Goal: Communication & Community: Answer question/provide support

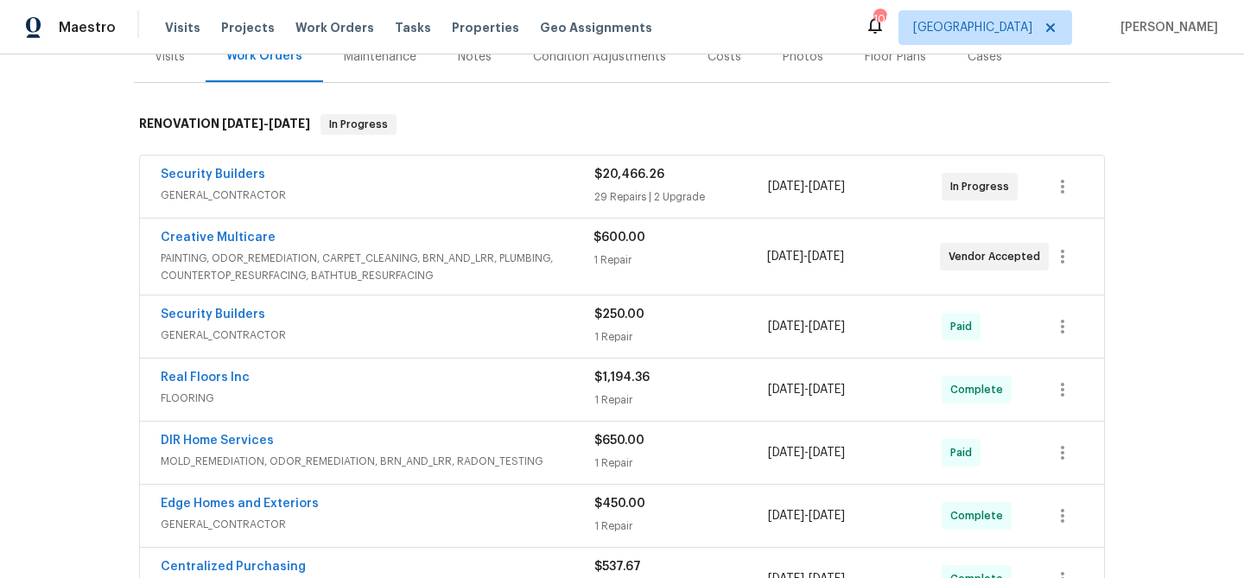
scroll to position [227, 0]
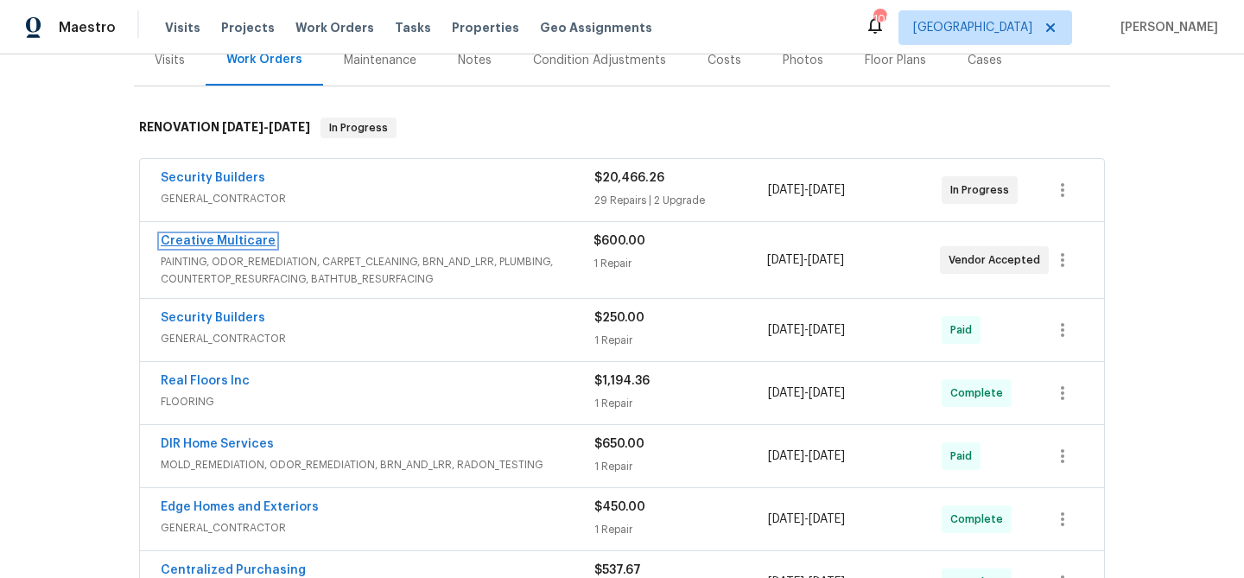
click at [193, 246] on link "Creative Multicare" at bounding box center [218, 241] width 115 height 12
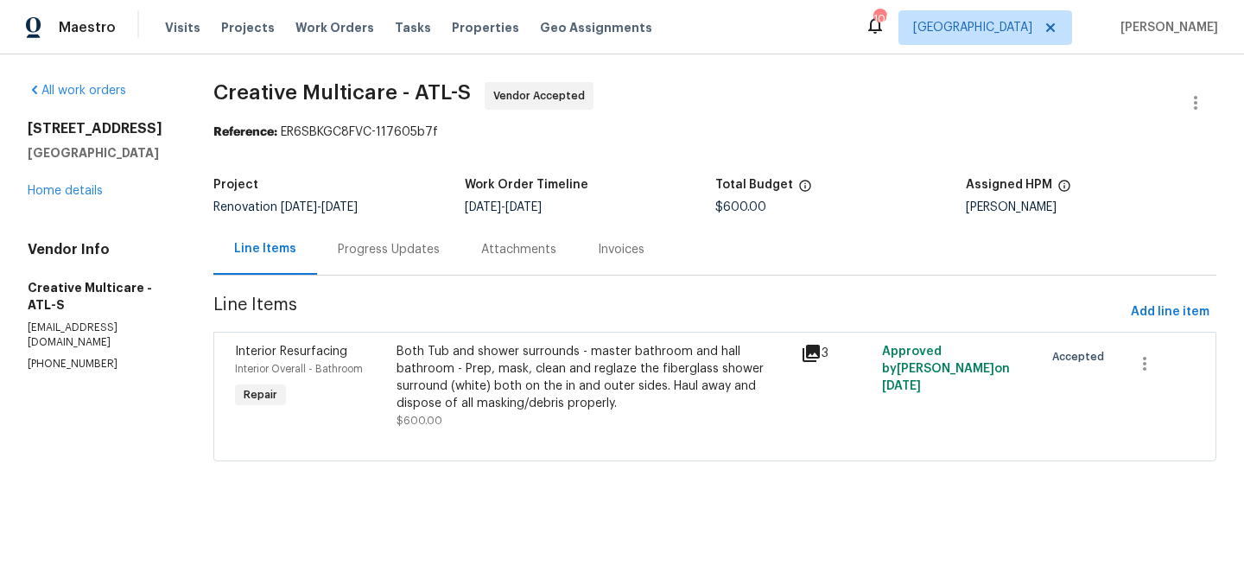
click at [402, 251] on div "Progress Updates" at bounding box center [389, 249] width 102 height 17
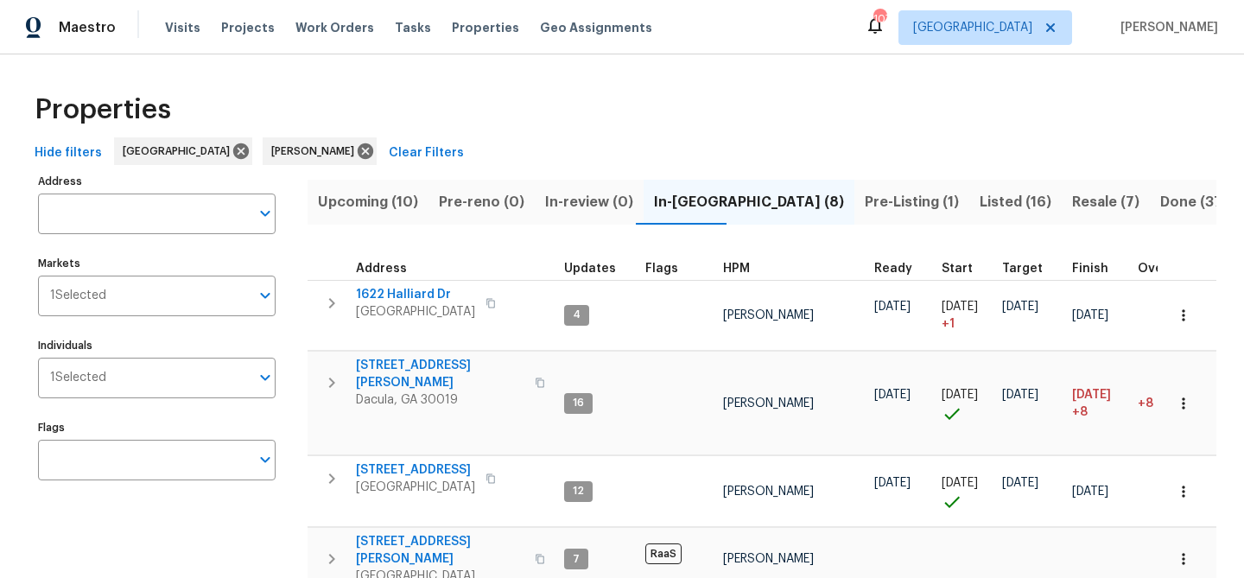
scroll to position [119, 0]
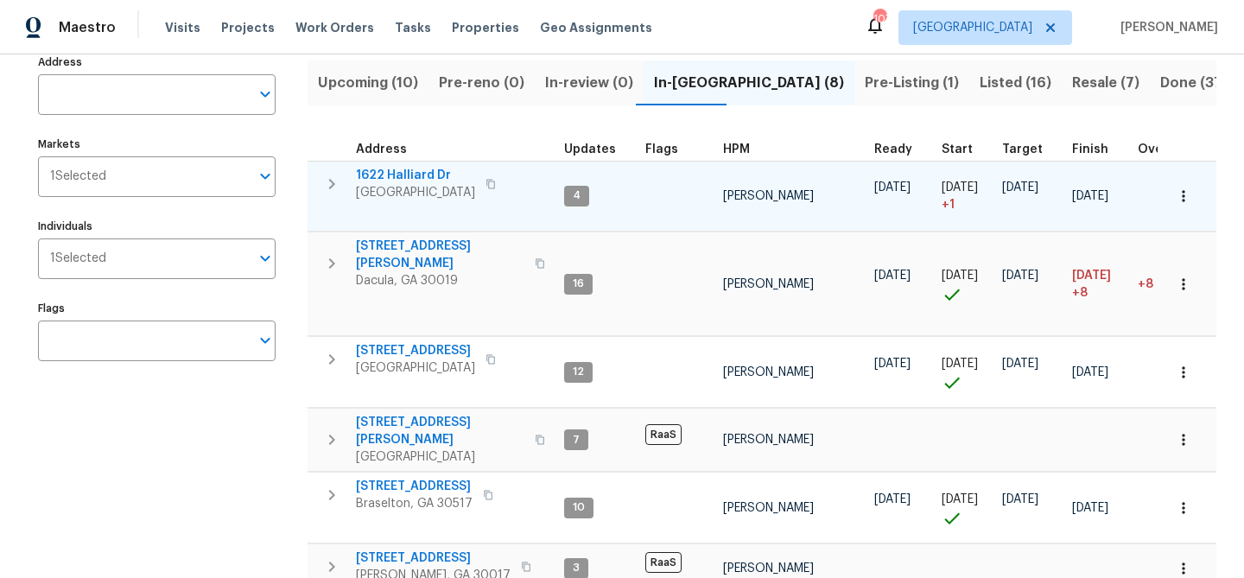
click at [416, 170] on span "1622 Halliard Dr" at bounding box center [415, 175] width 119 height 17
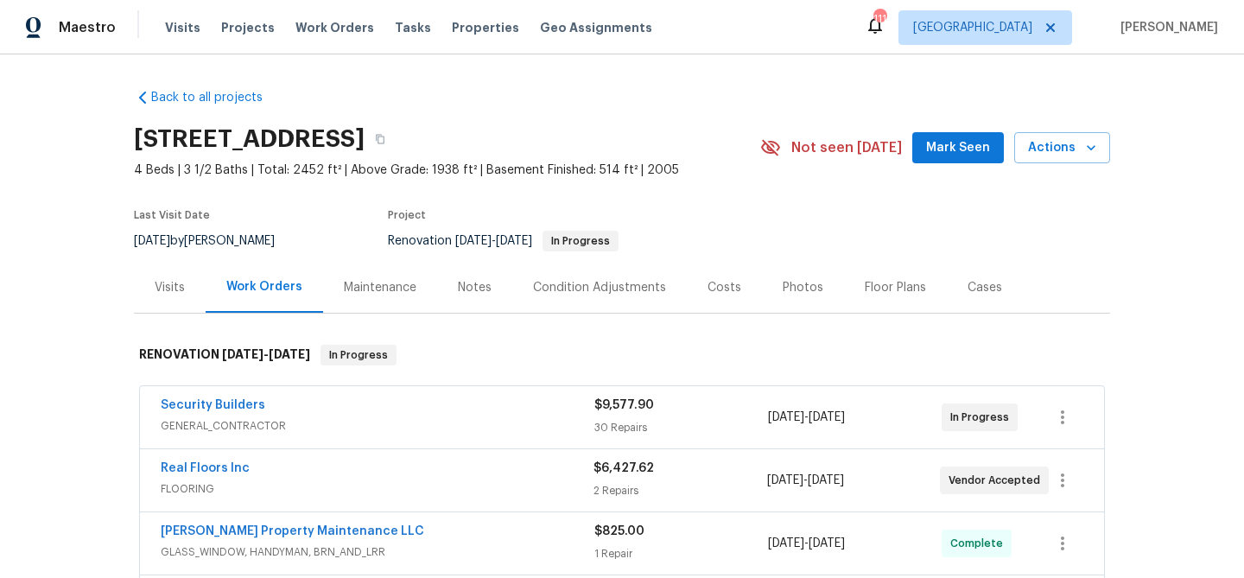
click at [951, 147] on span "Mark Seen" at bounding box center [958, 148] width 64 height 22
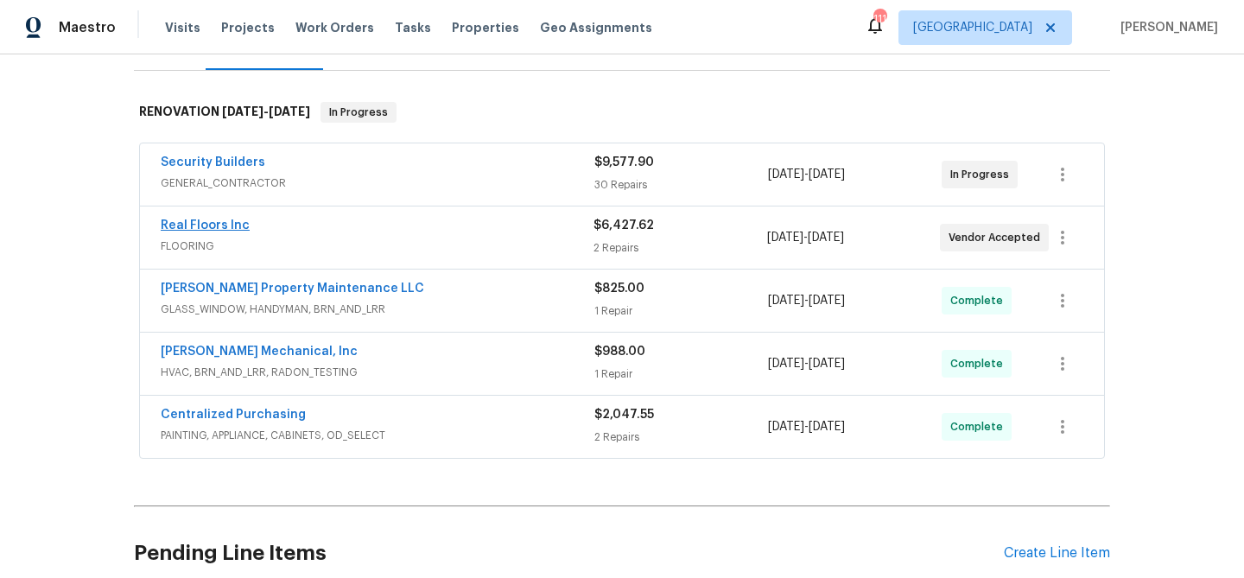
scroll to position [244, 0]
click at [238, 218] on link "Real Floors Inc" at bounding box center [205, 224] width 89 height 12
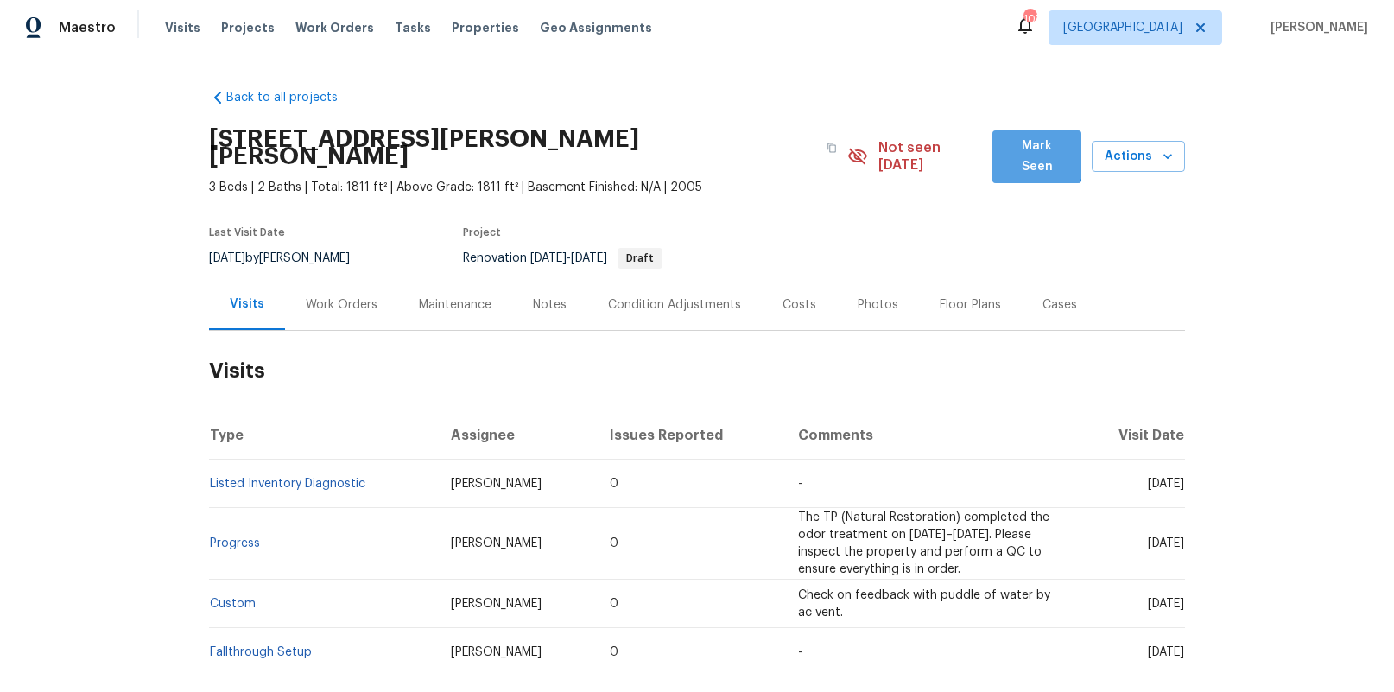
click at [1023, 155] on span "Mark Seen" at bounding box center [1036, 157] width 61 height 42
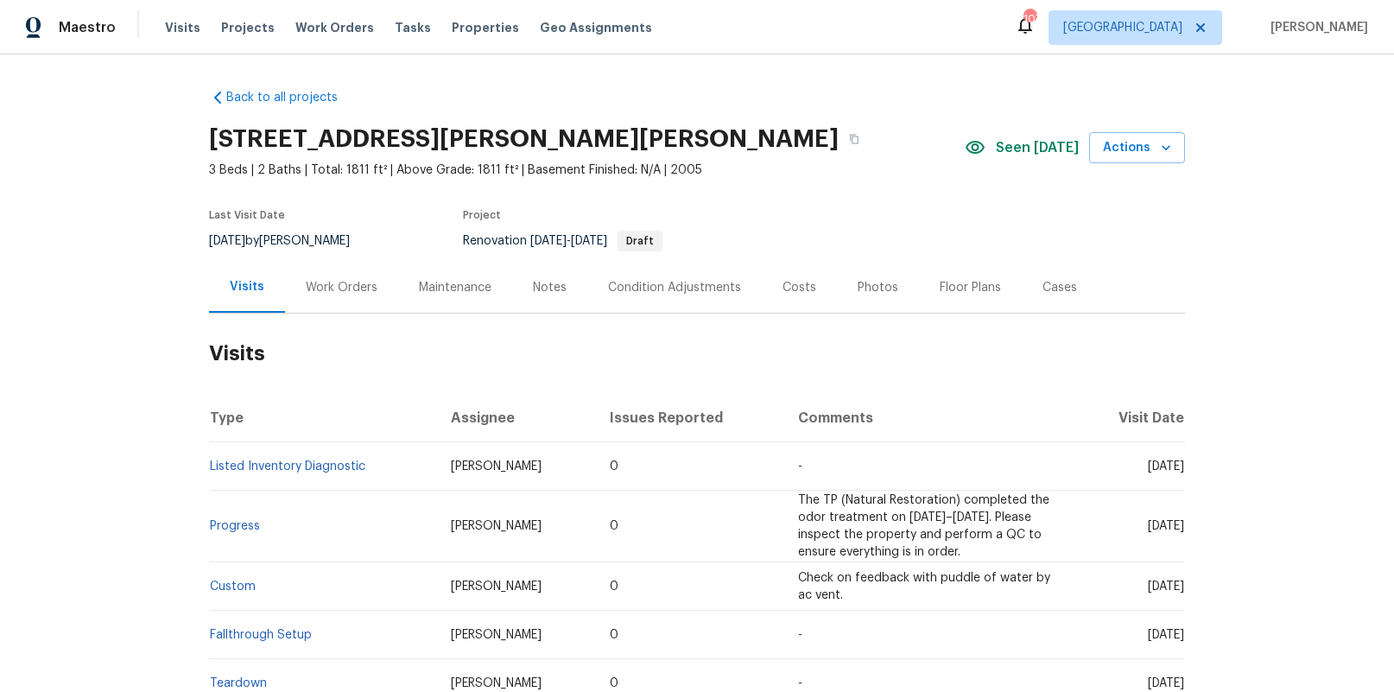
click at [858, 290] on div "Photos" at bounding box center [878, 287] width 41 height 17
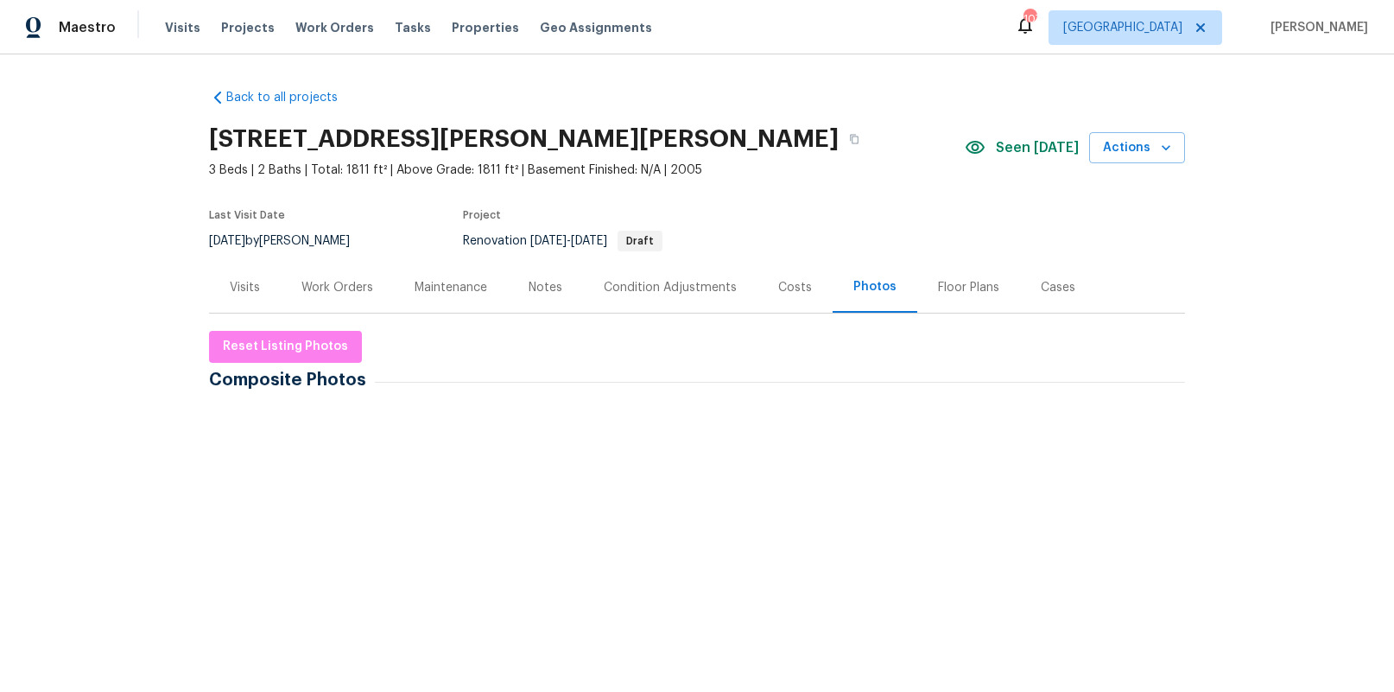
scroll to position [253, 0]
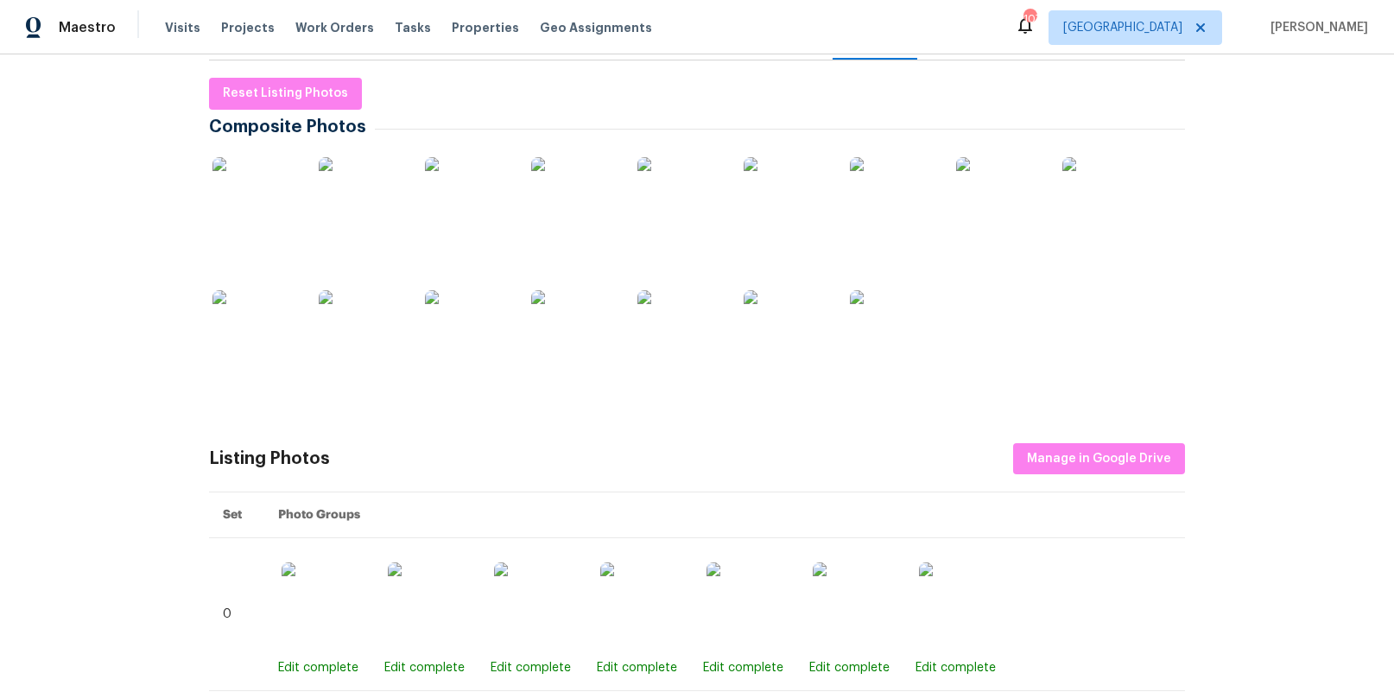
click at [818, 205] on img at bounding box center [787, 200] width 86 height 86
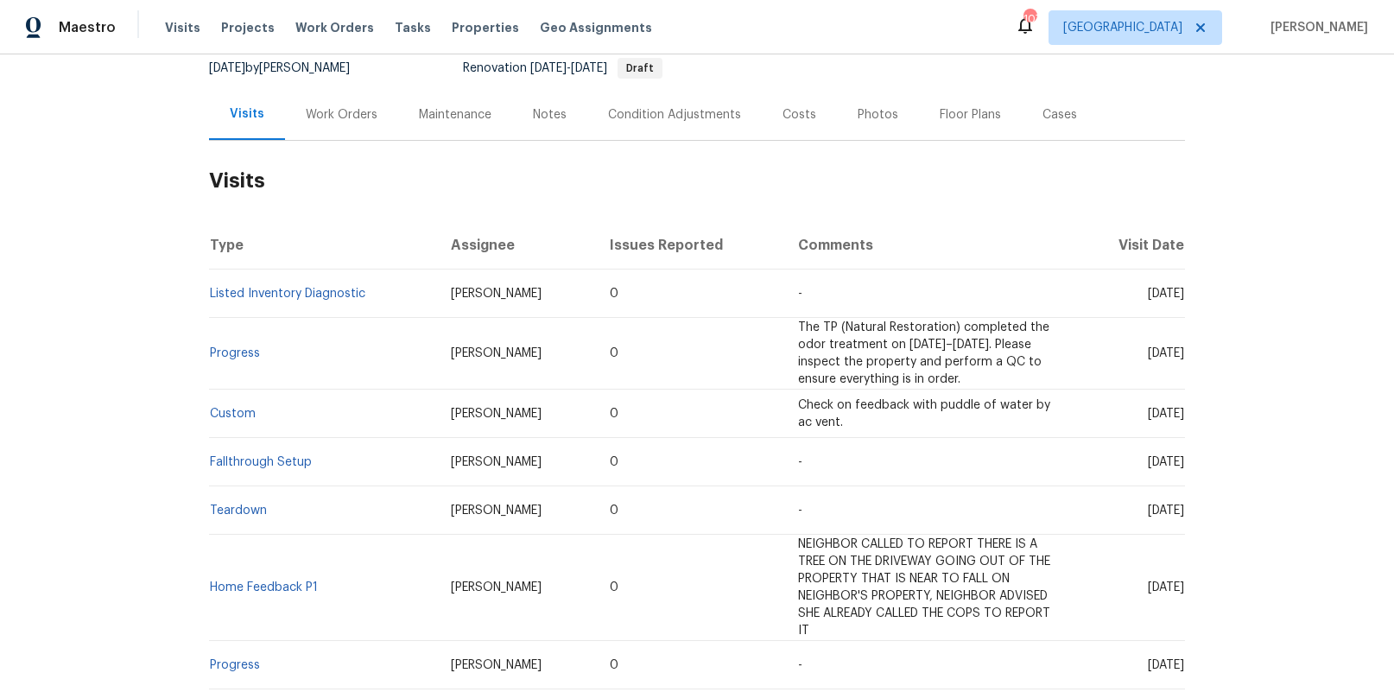
scroll to position [180, 0]
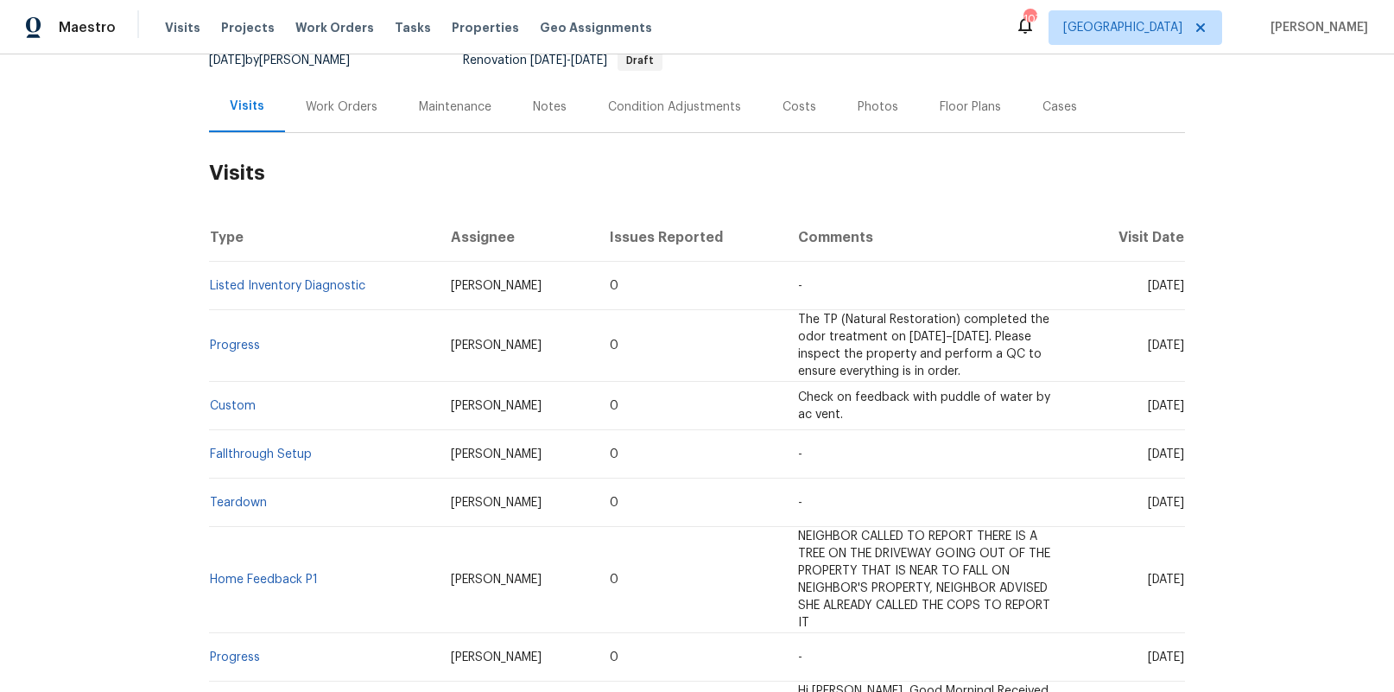
click at [437, 288] on td "[PERSON_NAME]" at bounding box center [516, 286] width 159 height 48
click at [344, 284] on link "Listed Inventory Diagnostic" at bounding box center [287, 286] width 155 height 12
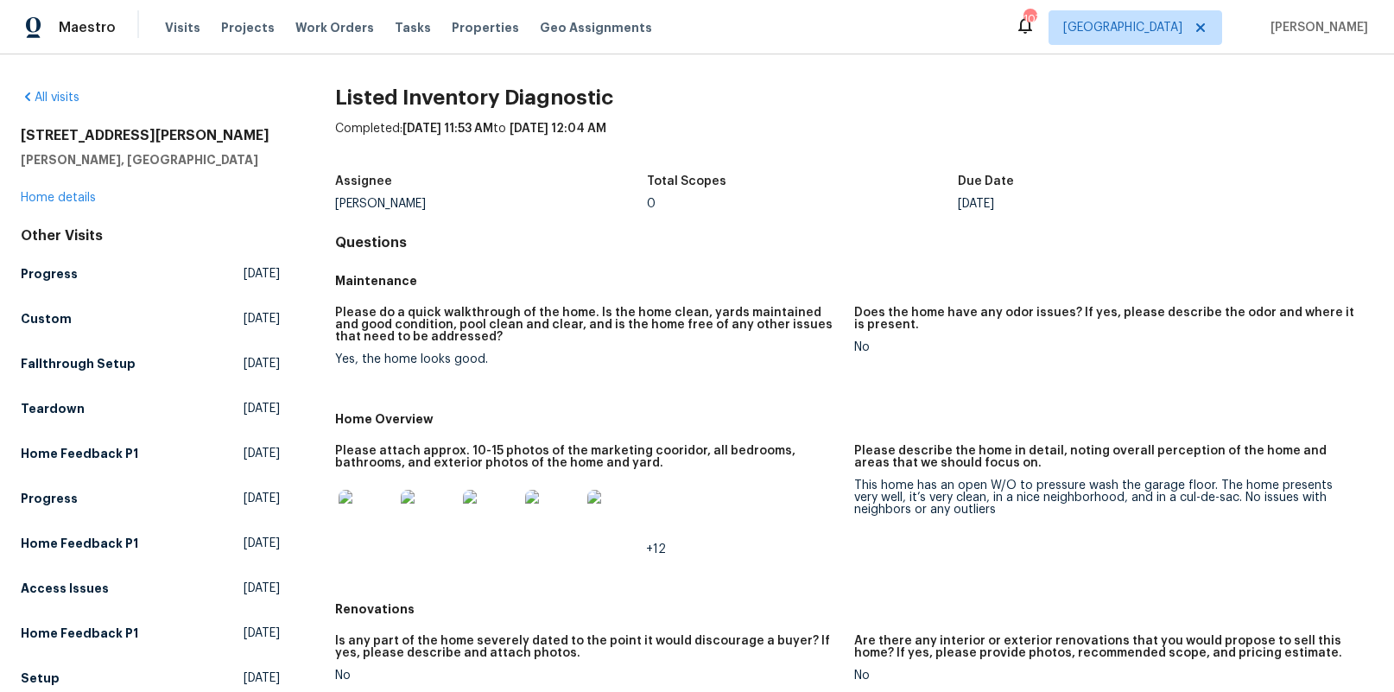
click at [625, 529] on img at bounding box center [614, 517] width 55 height 55
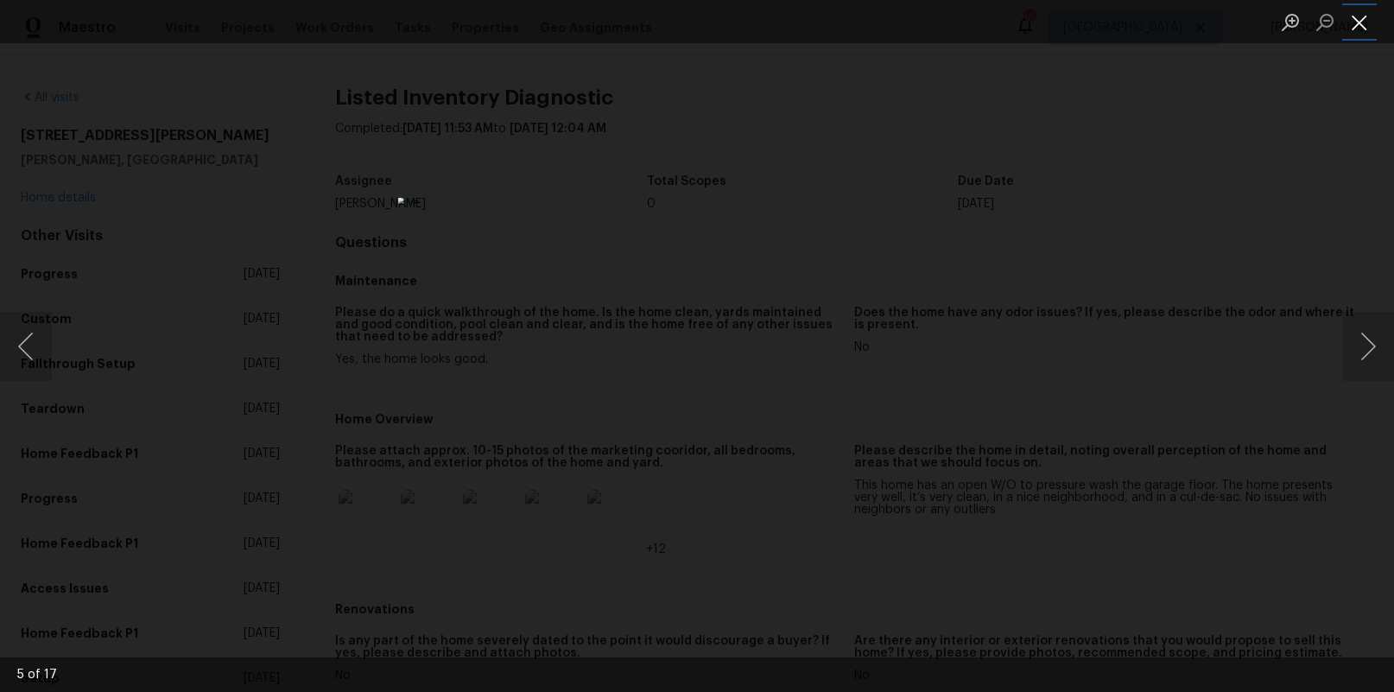
click at [1353, 29] on button "Close lightbox" at bounding box center [1359, 22] width 35 height 30
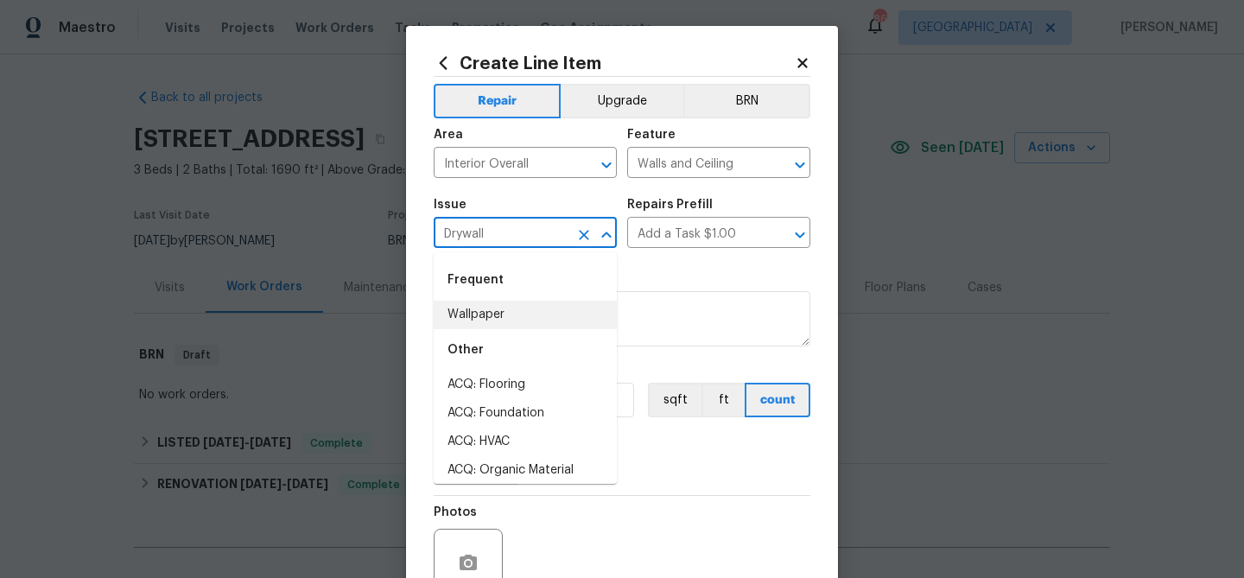
scroll to position [192, 0]
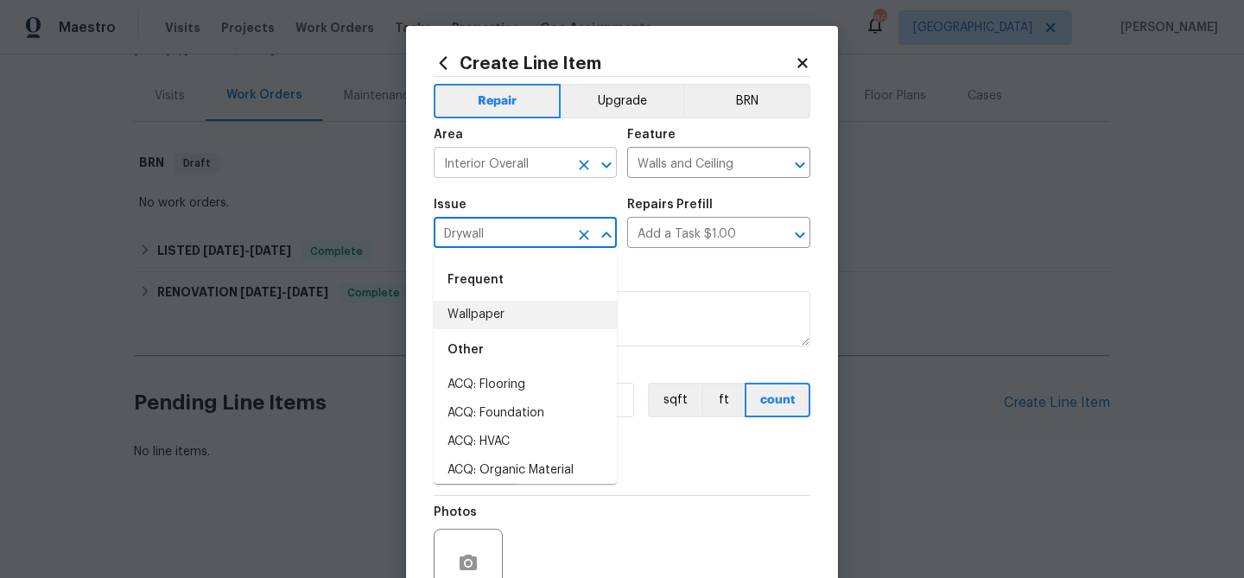
click at [513, 159] on input "Interior Overall" at bounding box center [501, 164] width 135 height 27
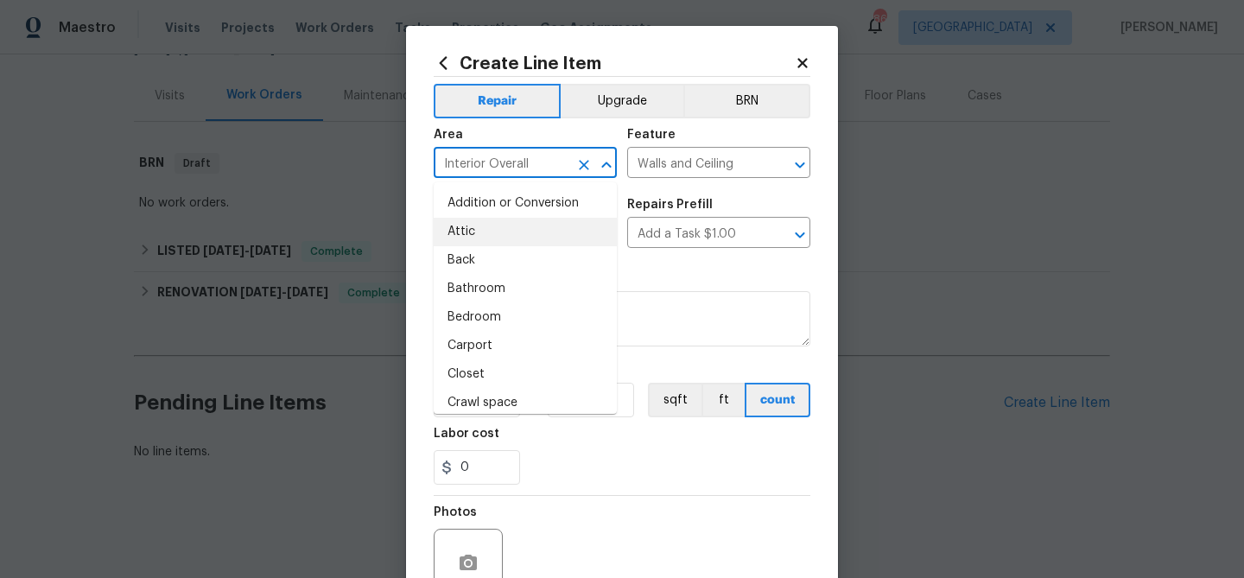
click at [513, 159] on input "Interior Overall" at bounding box center [501, 164] width 135 height 27
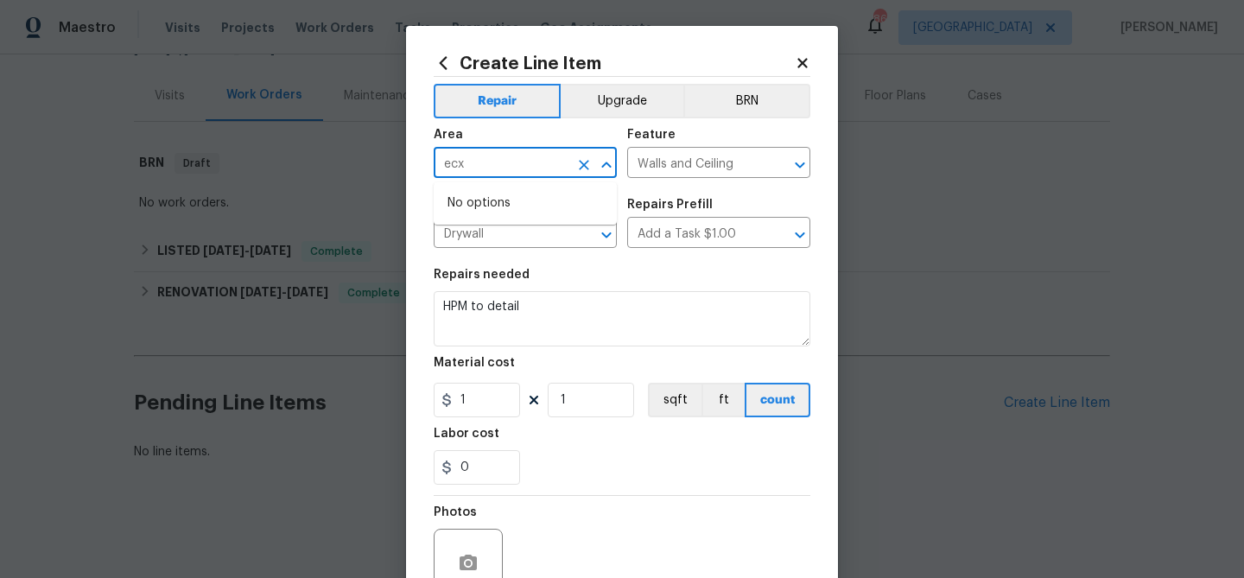
click at [513, 158] on input "ecx" at bounding box center [501, 164] width 135 height 27
click at [519, 228] on li "Exterior Overall" at bounding box center [525, 232] width 183 height 28
type input "Exterior Overall"
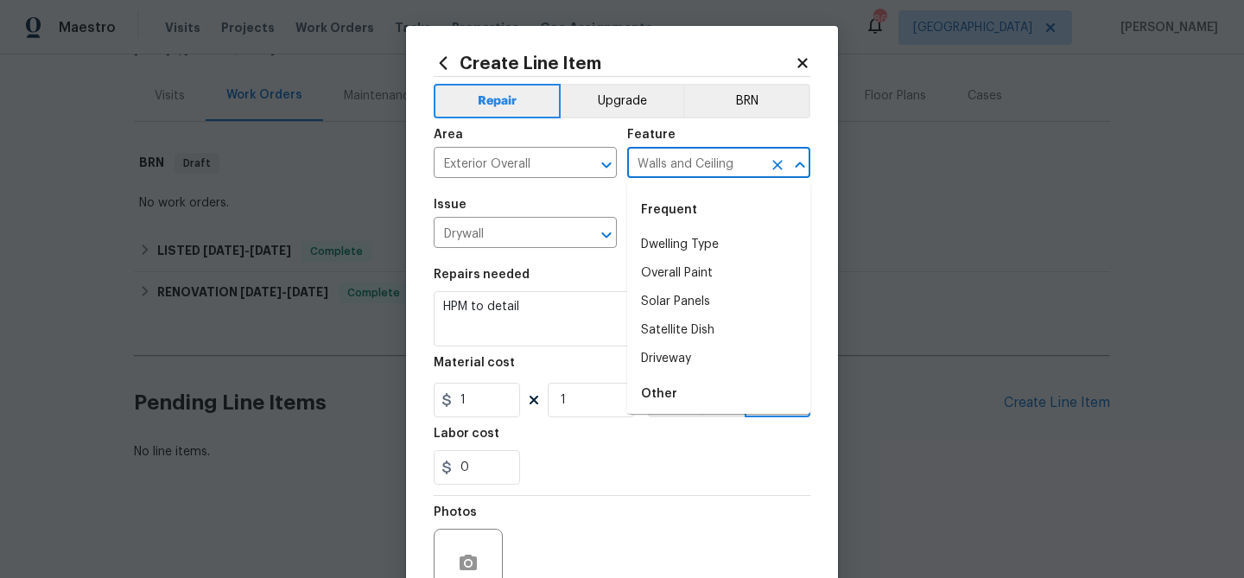
click at [679, 169] on input "Walls and Ceiling" at bounding box center [694, 164] width 135 height 27
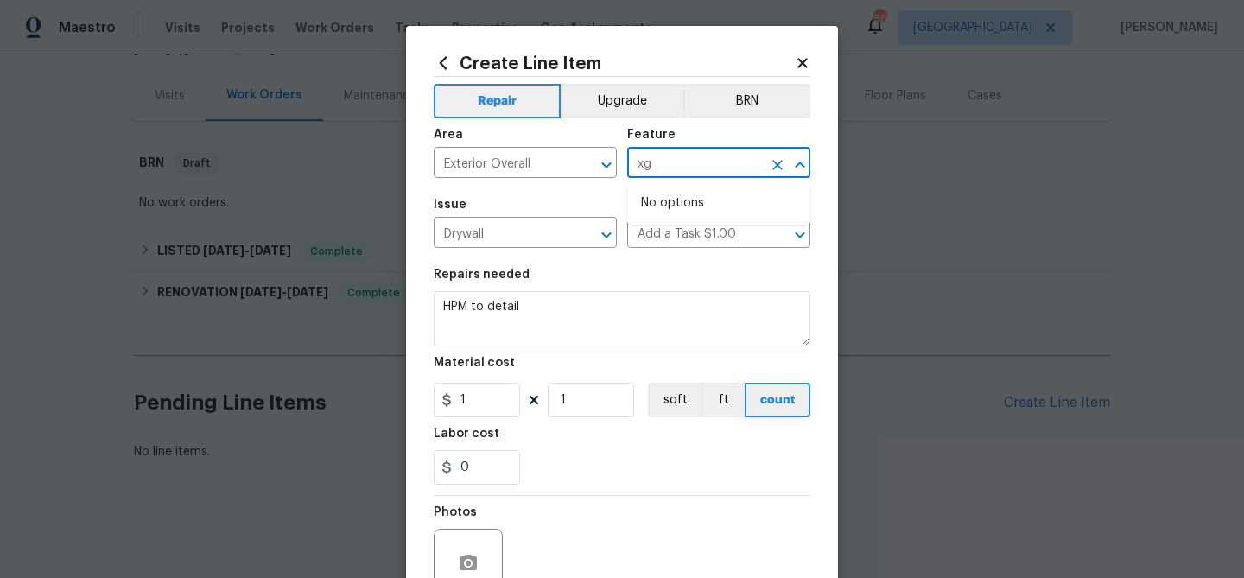
type input "x"
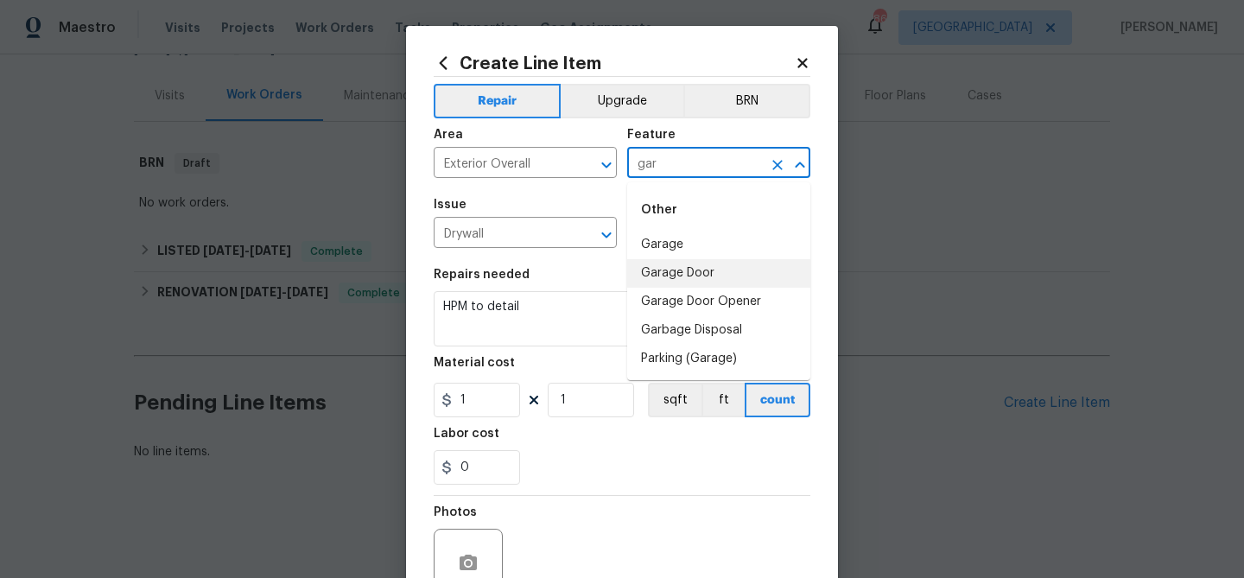
drag, startPoint x: 707, startPoint y: 277, endPoint x: 647, endPoint y: 263, distance: 62.2
click at [700, 276] on li "Garage Door" at bounding box center [718, 273] width 183 height 28
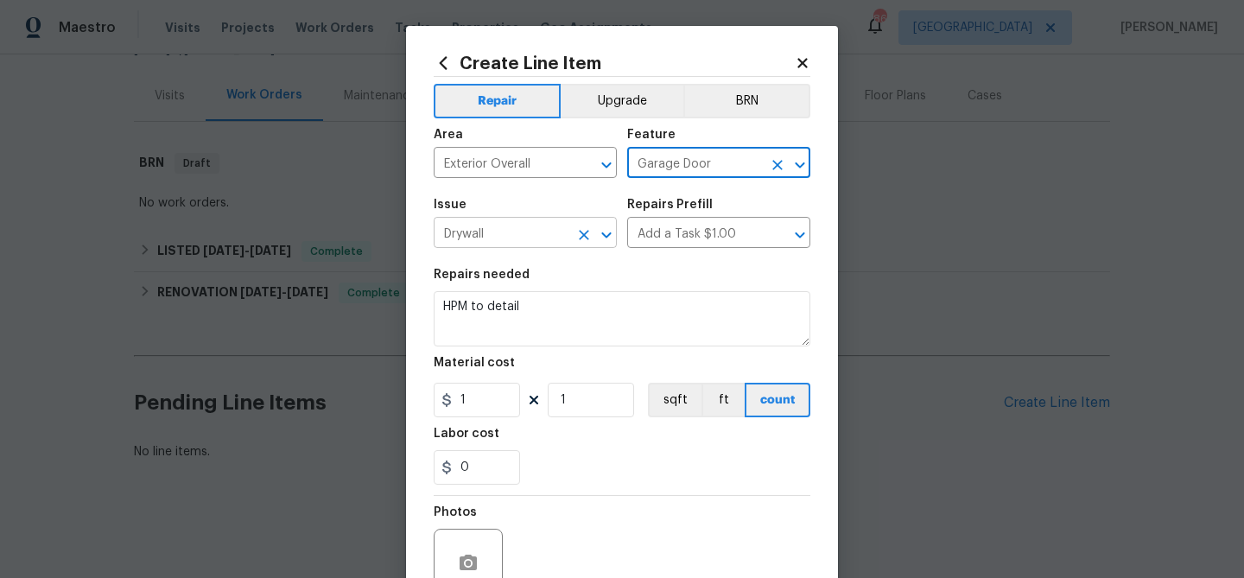
type input "Garage Door"
click at [554, 233] on input "Drywall" at bounding box center [501, 234] width 135 height 27
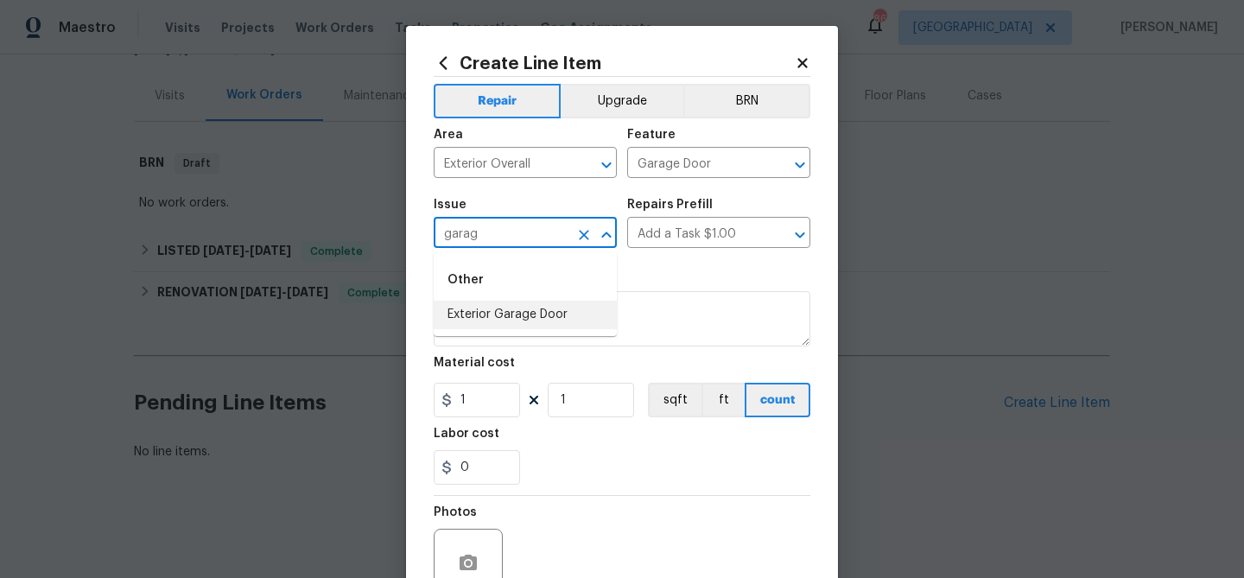
drag, startPoint x: 548, startPoint y: 313, endPoint x: 625, endPoint y: 264, distance: 91.3
click at [550, 312] on li "Exterior Garage Door" at bounding box center [525, 315] width 183 height 28
type input "Exterior Garage Door"
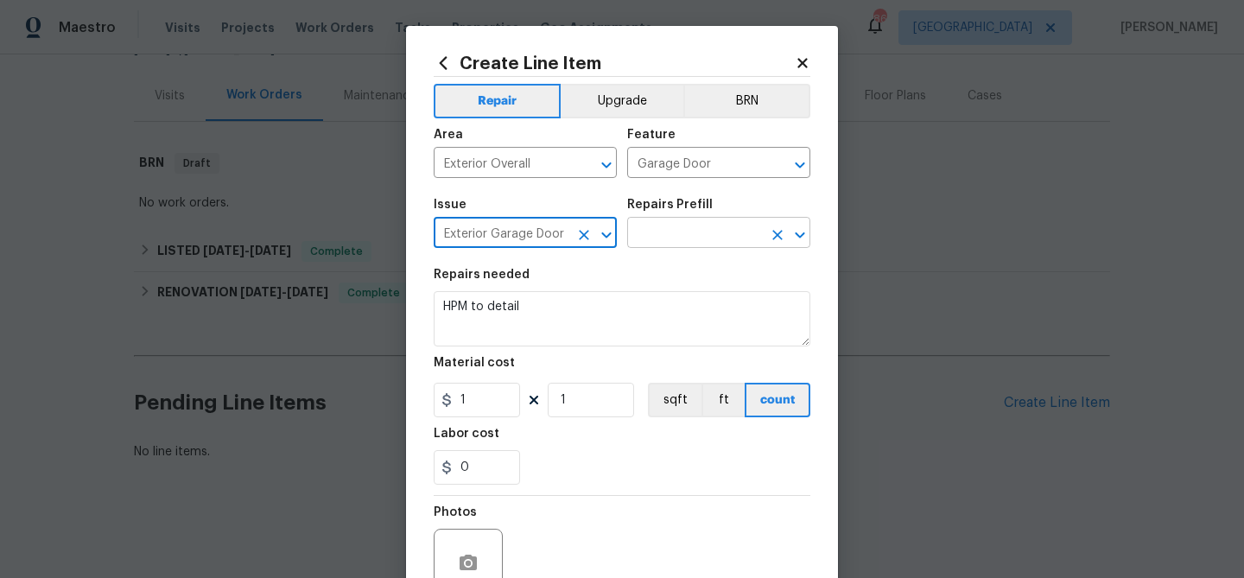
type input "Exterior Garage Door"
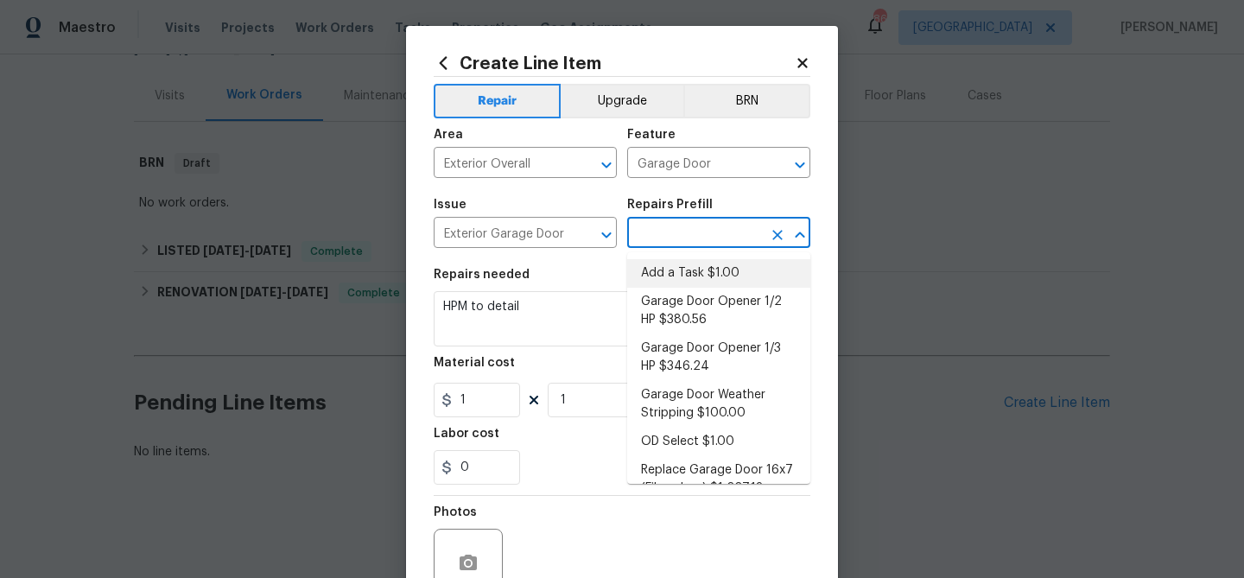
click at [658, 226] on input "text" at bounding box center [694, 234] width 135 height 27
click at [667, 273] on li "Add a Task $1.00" at bounding box center [718, 273] width 183 height 28
type input "Interior Door"
type input "Add a Task $1.00"
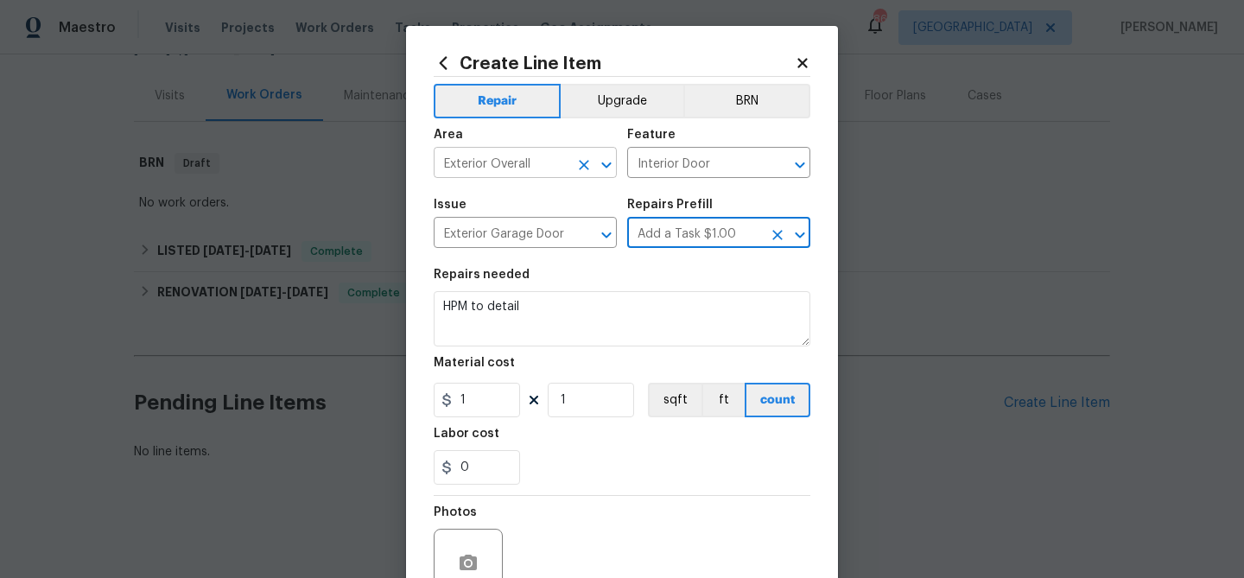
click at [478, 162] on input "Exterior Overall" at bounding box center [501, 164] width 135 height 27
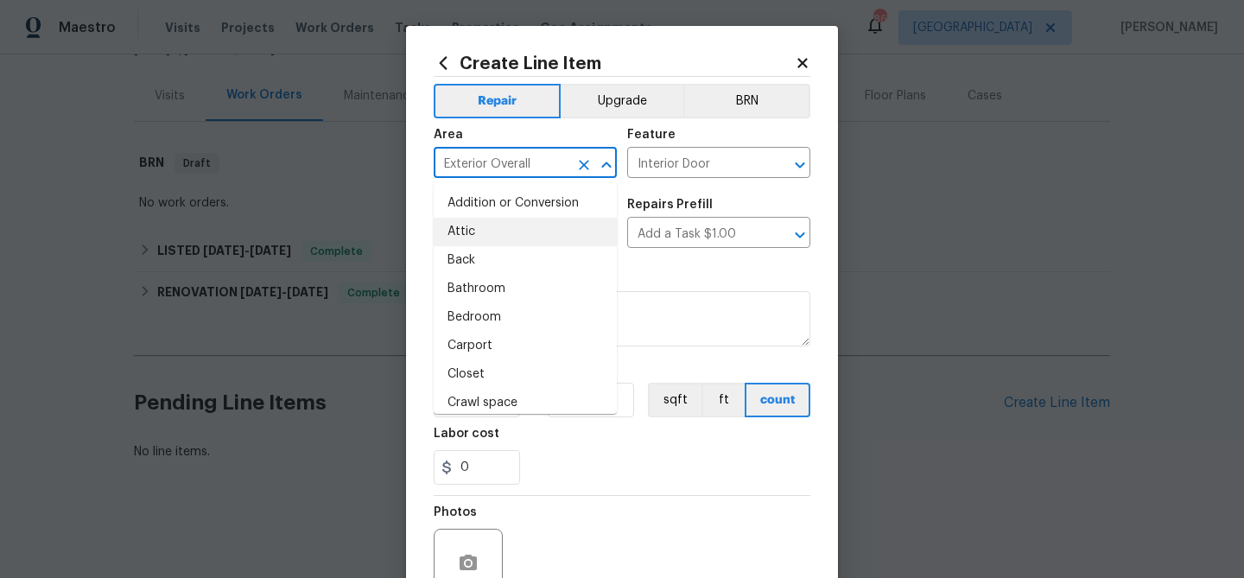
click at [478, 162] on input "Exterior Overall" at bounding box center [501, 164] width 135 height 27
click at [655, 162] on input "Interior Door" at bounding box center [694, 164] width 135 height 27
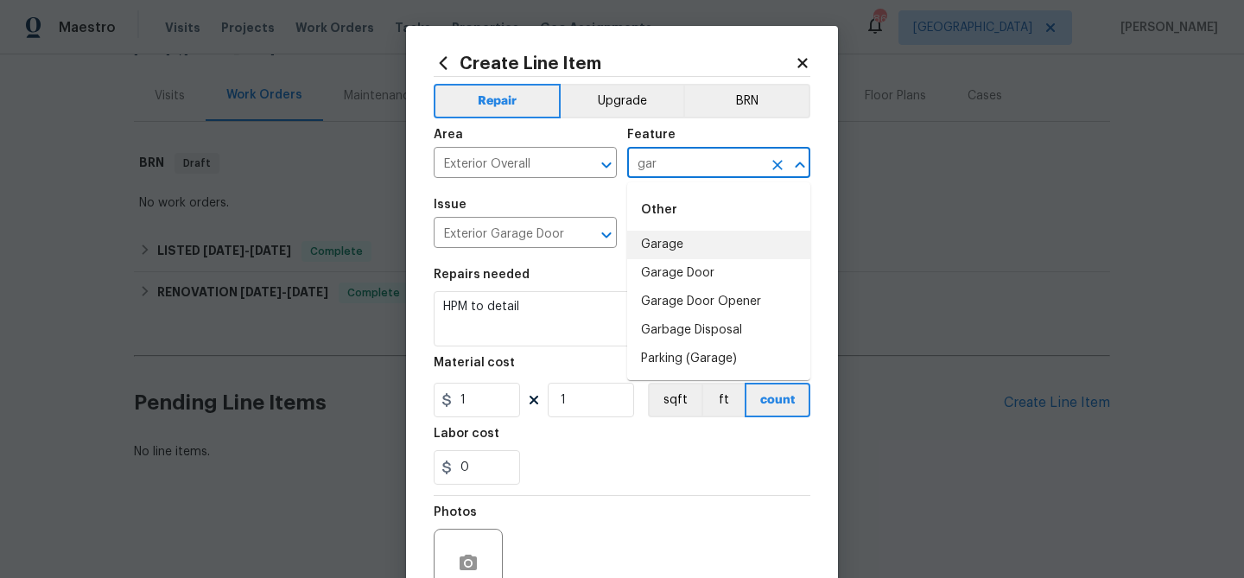
click at [684, 237] on li "Garage" at bounding box center [718, 245] width 183 height 28
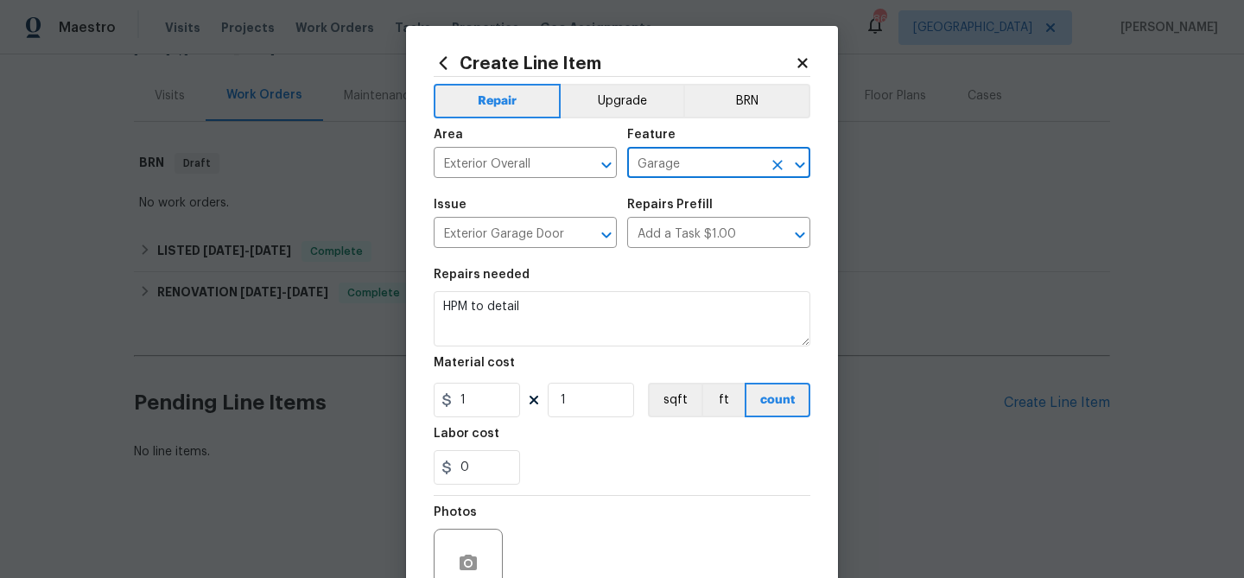
type input "Garage"
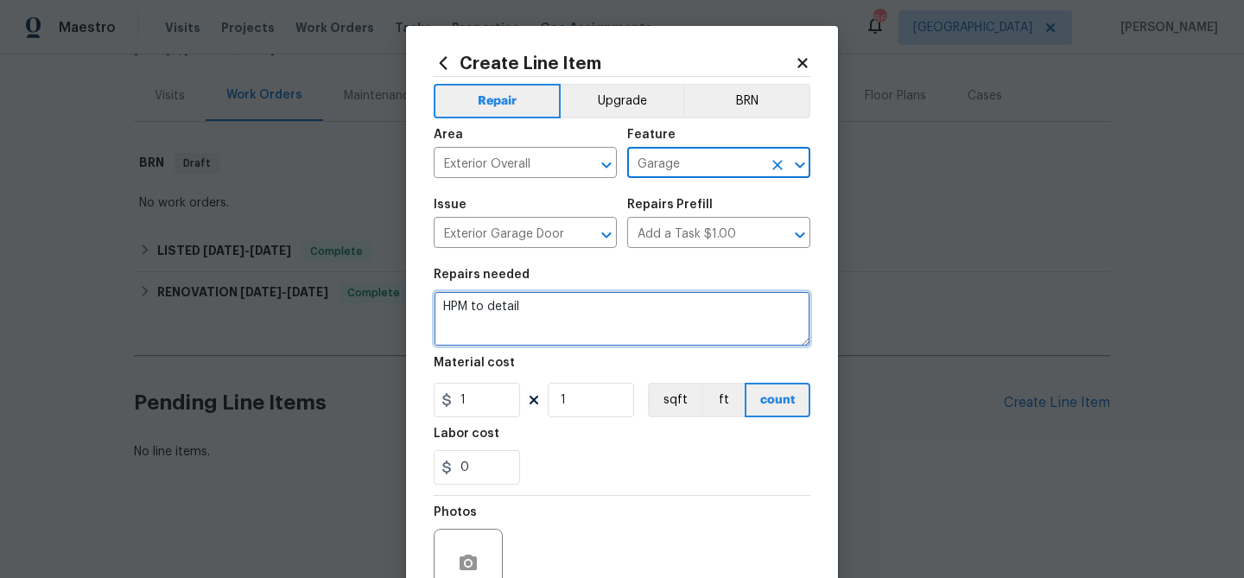
click at [590, 307] on textarea "HPM to detail" at bounding box center [622, 318] width 377 height 55
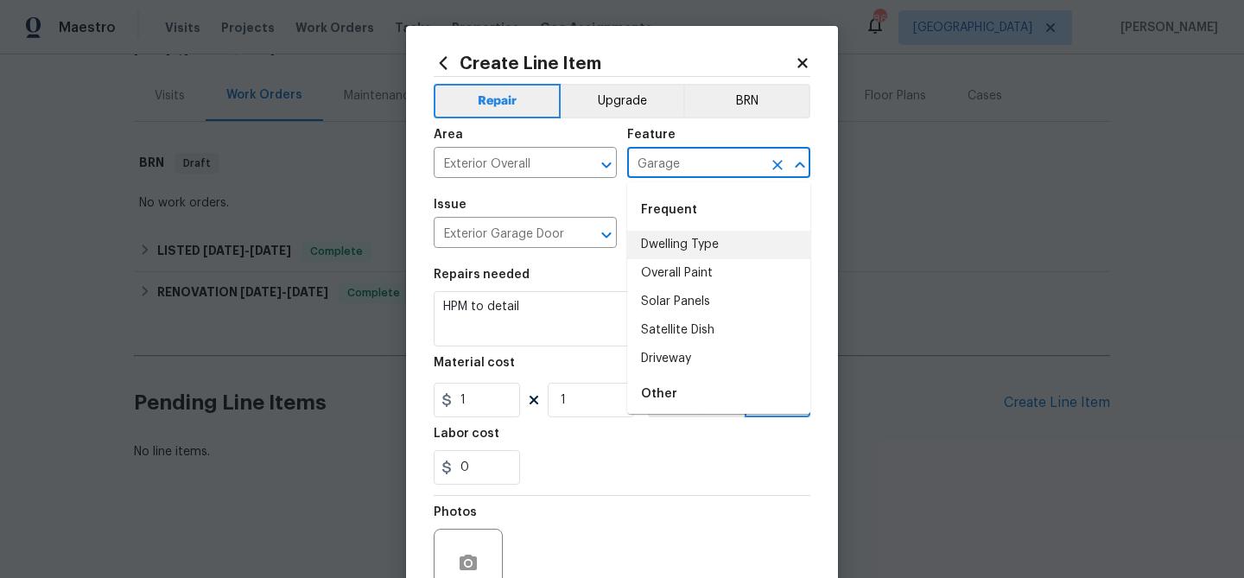
click at [660, 167] on input "Garage" at bounding box center [694, 164] width 135 height 27
click at [504, 235] on input "Exterior Garage Door" at bounding box center [501, 234] width 135 height 27
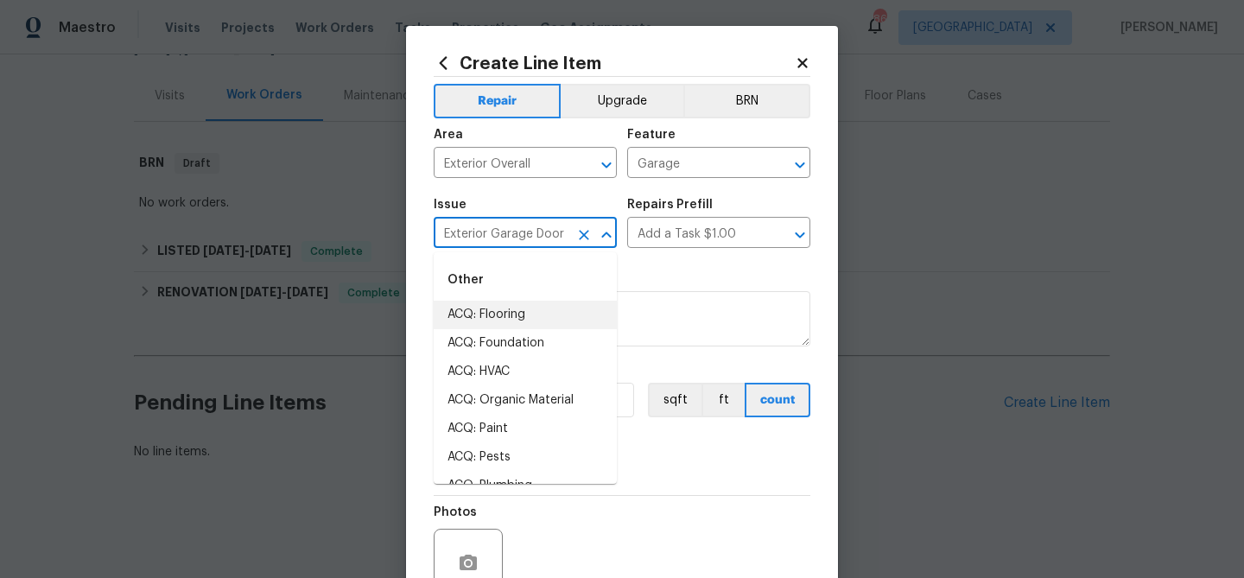
click at [504, 235] on input "Exterior Garage Door" at bounding box center [501, 234] width 135 height 27
click at [655, 234] on input "Add a Task $1.00" at bounding box center [694, 234] width 135 height 27
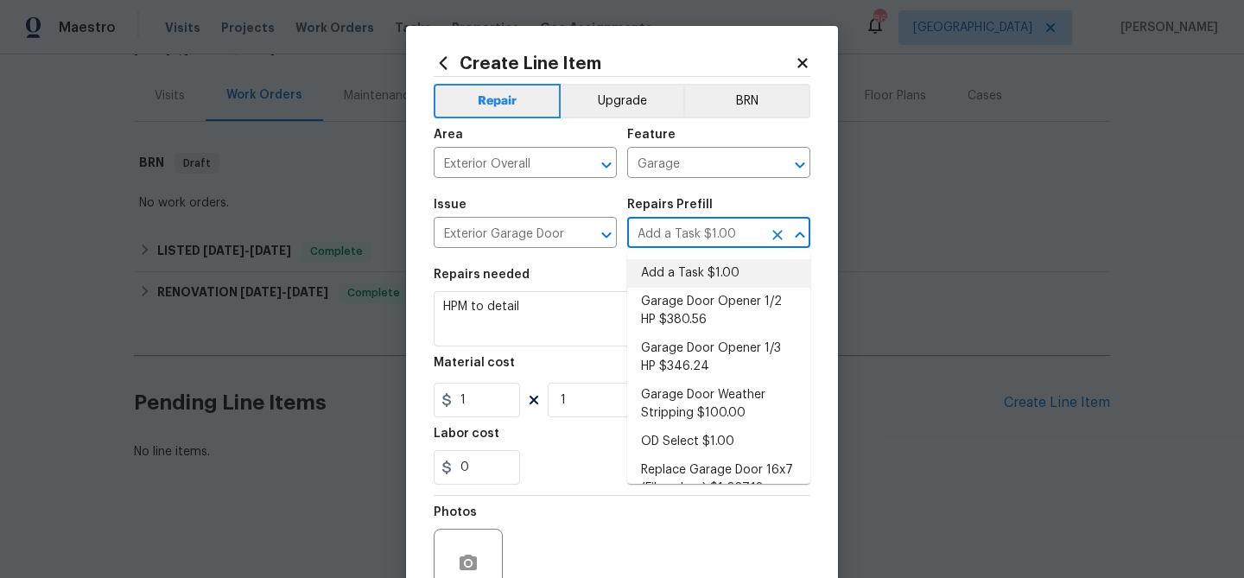
click at [655, 234] on input "Add a Task $1.00" at bounding box center [694, 234] width 135 height 27
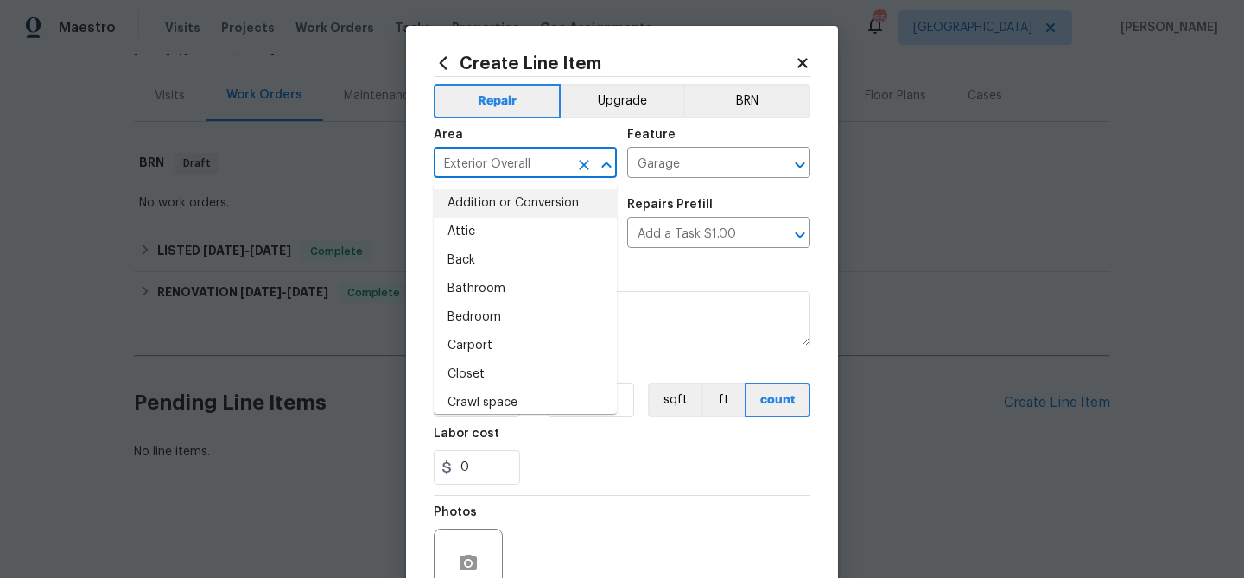
click at [520, 158] on input "Exterior Overall" at bounding box center [501, 164] width 135 height 27
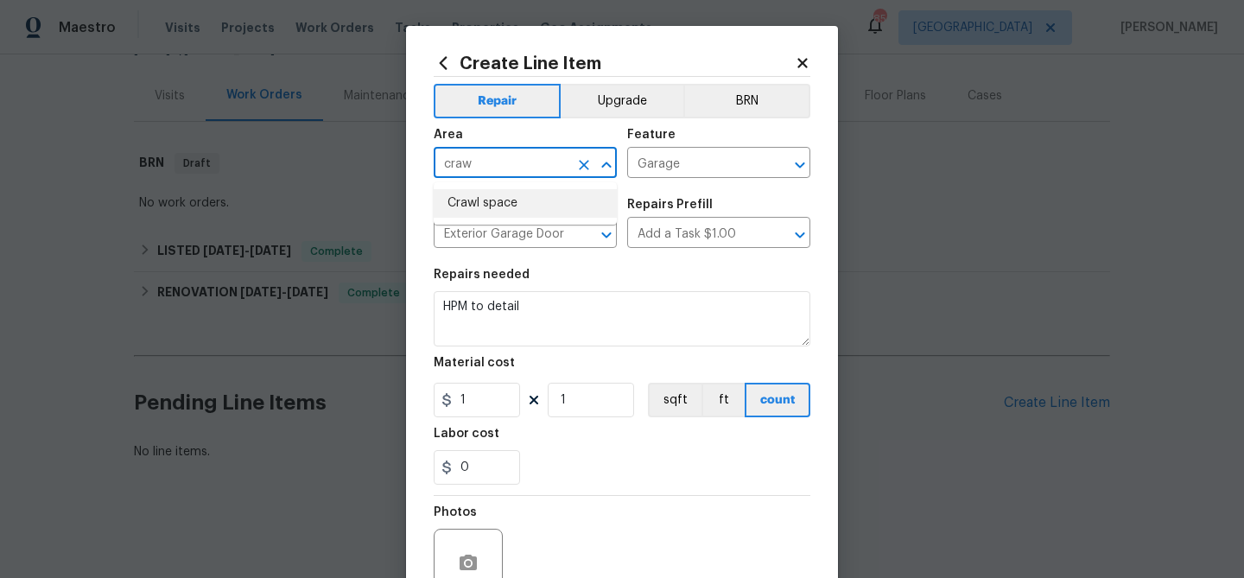
click at [521, 195] on li "Crawl space" at bounding box center [525, 203] width 183 height 28
type input "Crawl space"
click at [632, 164] on input "Garage" at bounding box center [694, 164] width 135 height 27
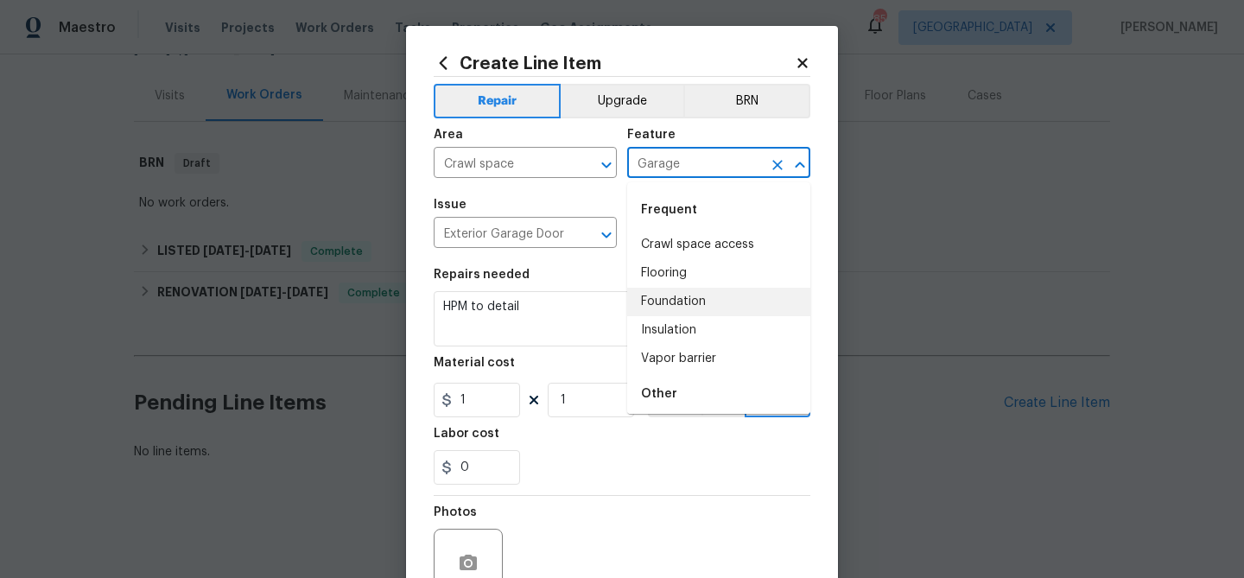
click at [692, 294] on li "Foundation" at bounding box center [718, 302] width 183 height 28
type input "Foundation"
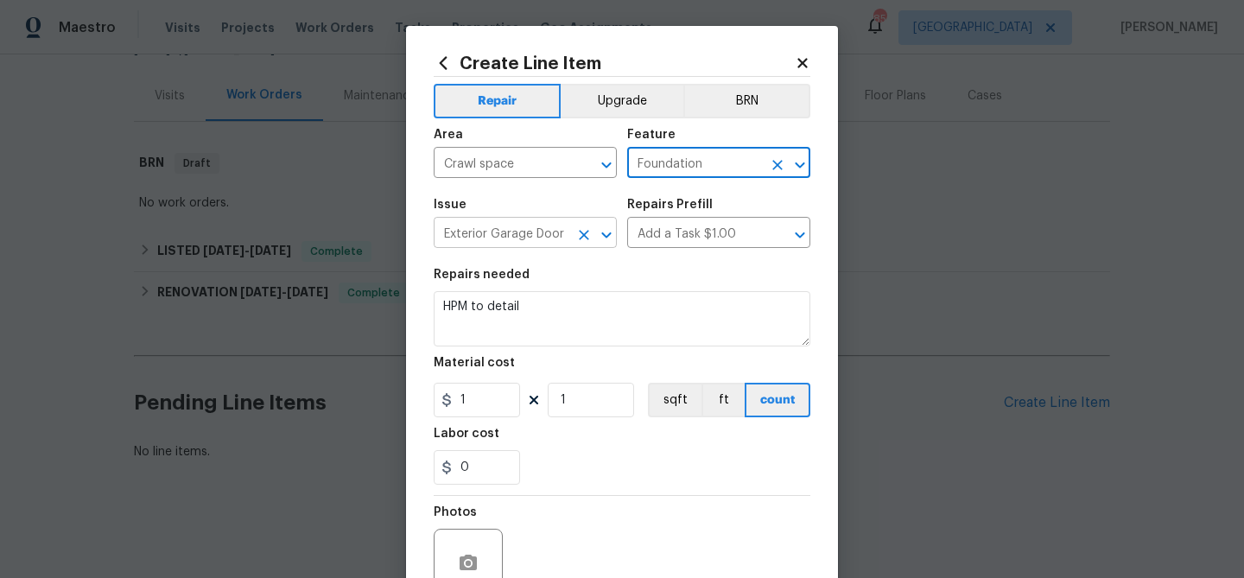
click at [510, 242] on input "Exterior Garage Door" at bounding box center [501, 234] width 135 height 27
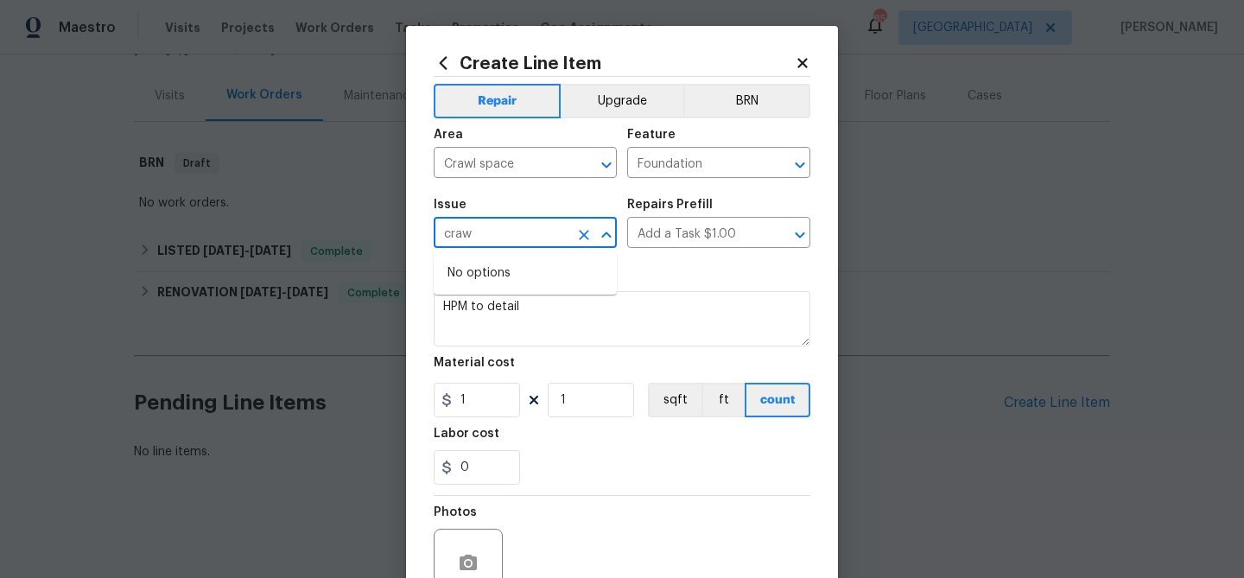
click at [530, 243] on input "craw" at bounding box center [501, 234] width 135 height 27
type input "m"
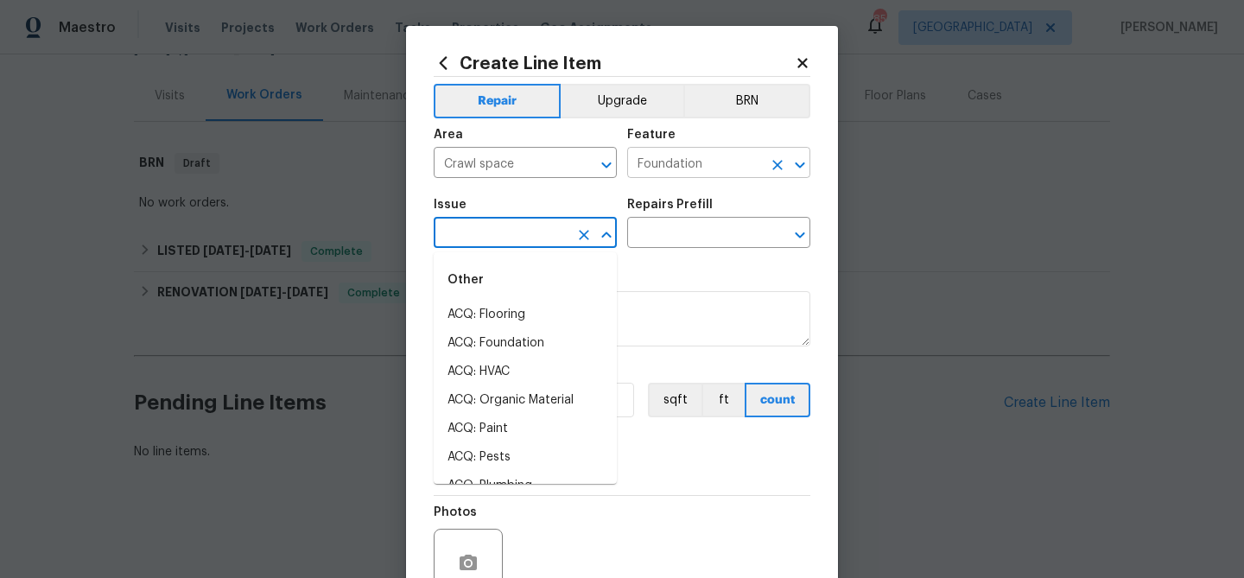
click at [697, 161] on input "Foundation" at bounding box center [694, 164] width 135 height 27
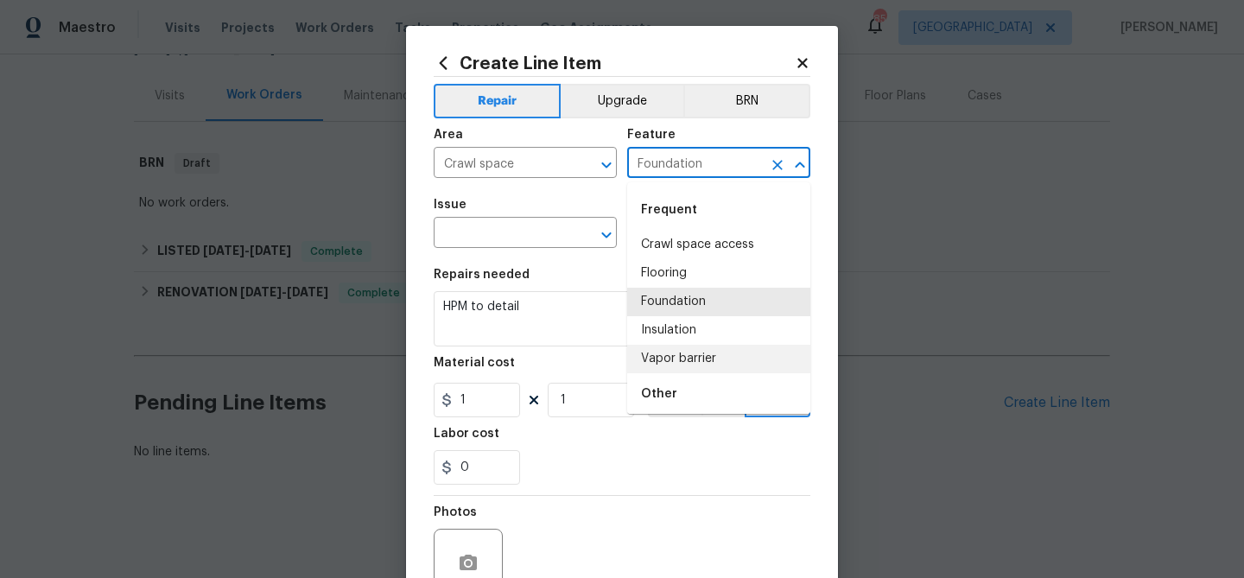
click at [687, 364] on li "Vapor barrier" at bounding box center [718, 359] width 183 height 28
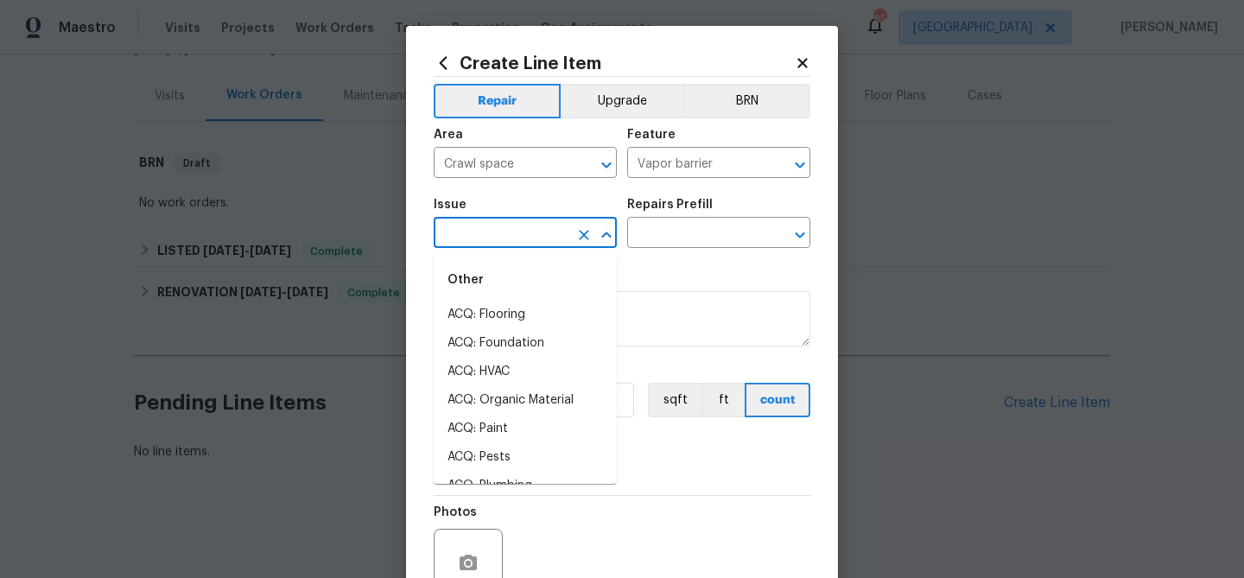
click at [530, 225] on input "text" at bounding box center [501, 234] width 135 height 27
click at [674, 168] on input "Vapor barrier" at bounding box center [694, 164] width 135 height 27
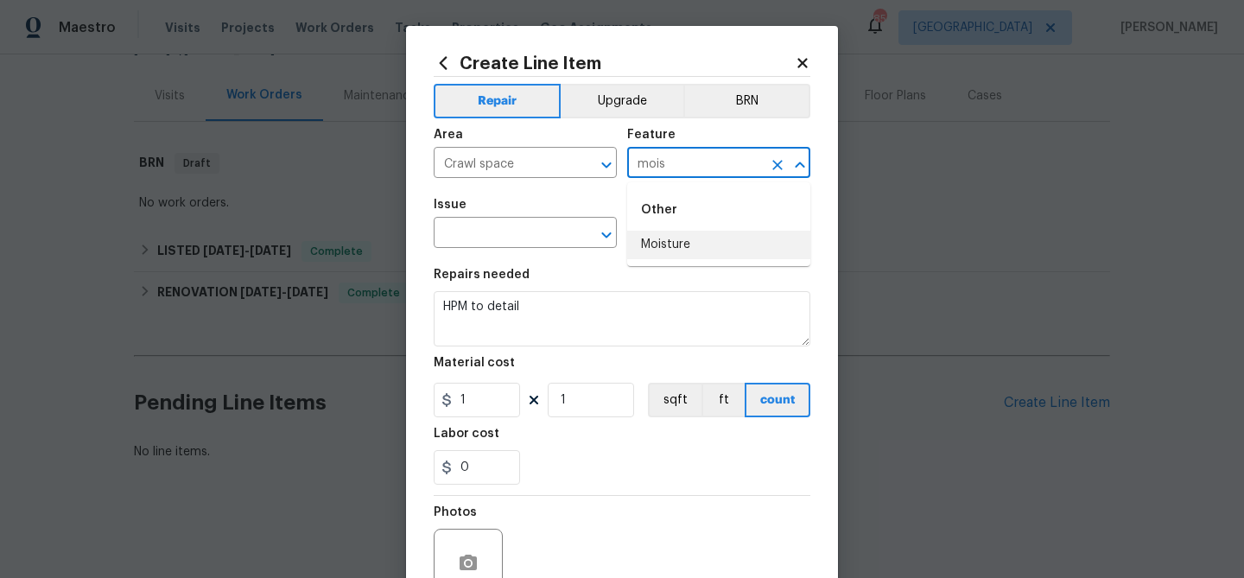
drag, startPoint x: 688, startPoint y: 240, endPoint x: 552, endPoint y: 256, distance: 137.3
click at [687, 241] on li "Moisture" at bounding box center [718, 245] width 183 height 28
type input "Moisture"
click at [486, 242] on input "text" at bounding box center [501, 234] width 135 height 27
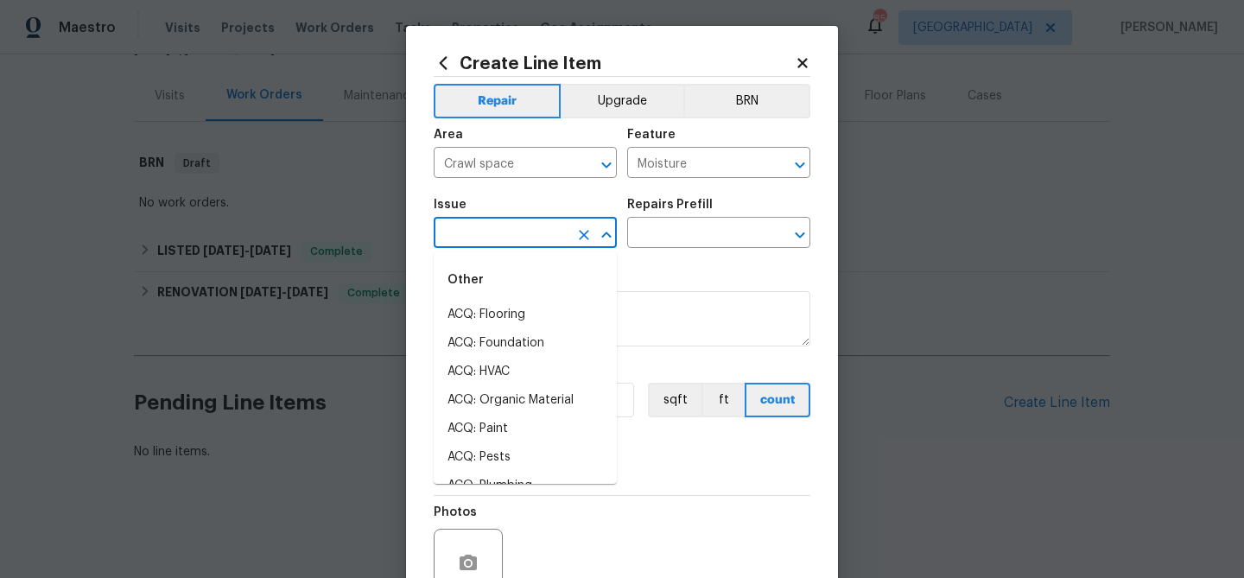
type input "f"
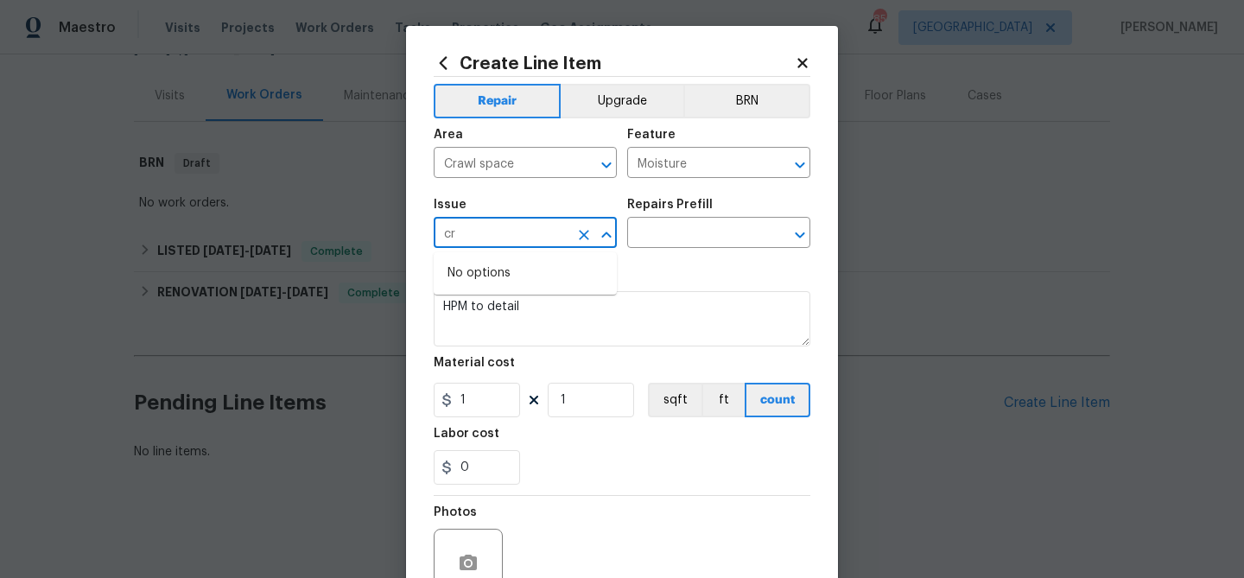
type input "c"
drag, startPoint x: 476, startPoint y: 345, endPoint x: 619, endPoint y: 280, distance: 157.3
click at [477, 345] on li "Foundation" at bounding box center [525, 343] width 183 height 28
type input "Foundation"
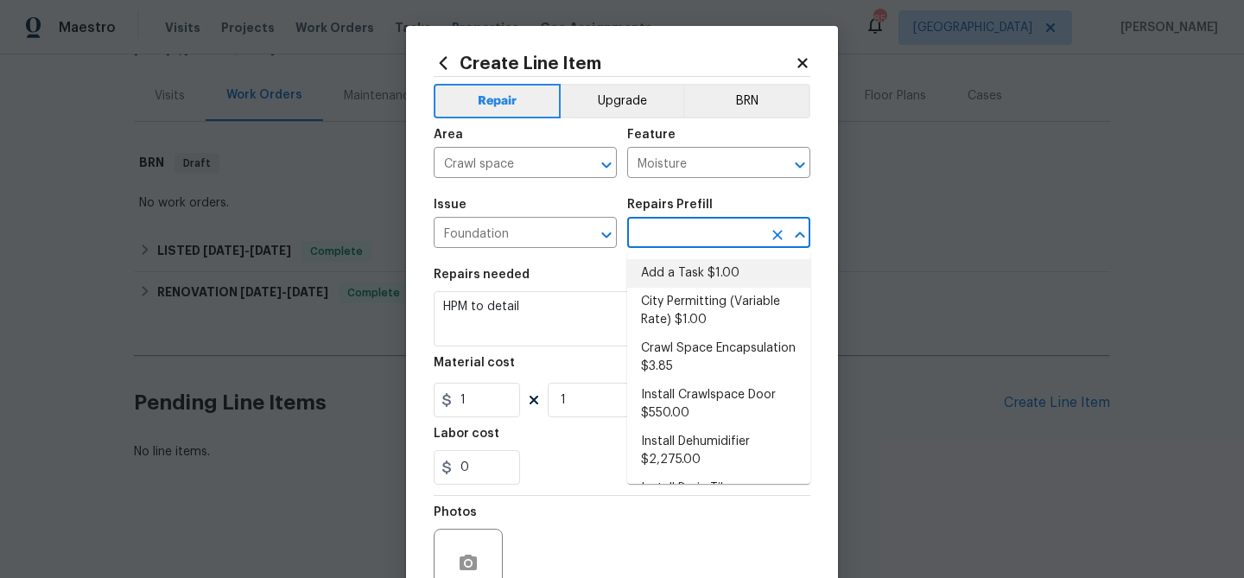
click at [673, 240] on input "text" at bounding box center [694, 234] width 135 height 27
click at [680, 268] on li "Add a Task $1.00" at bounding box center [718, 273] width 183 height 28
type input "Foundation"
type input "Add a Task $1.00"
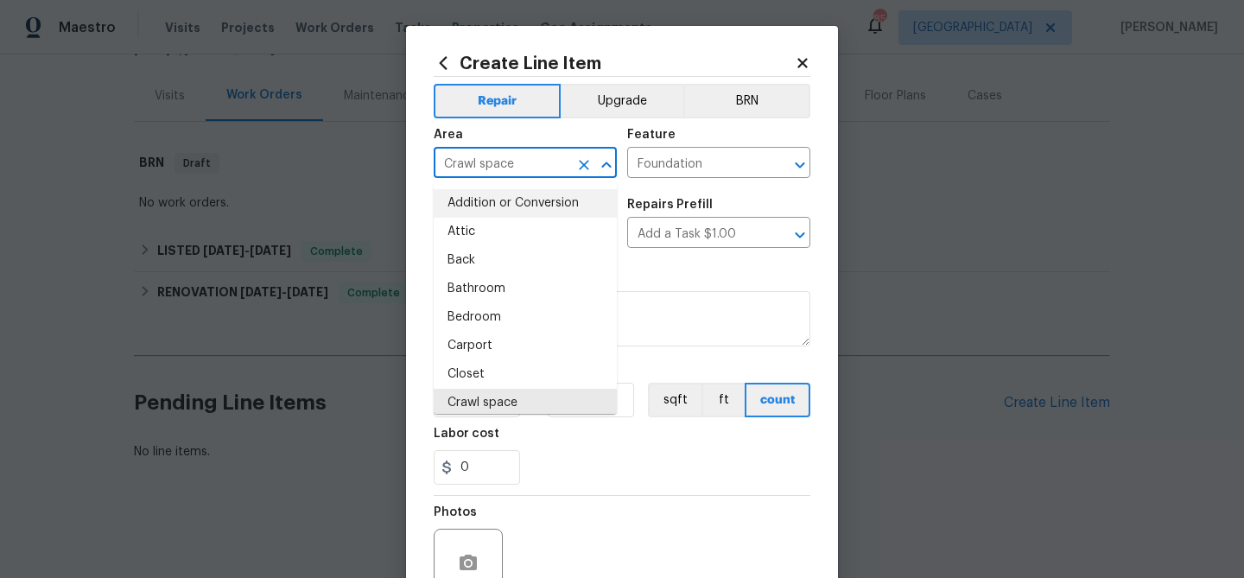
click at [472, 160] on input "Crawl space" at bounding box center [501, 164] width 135 height 27
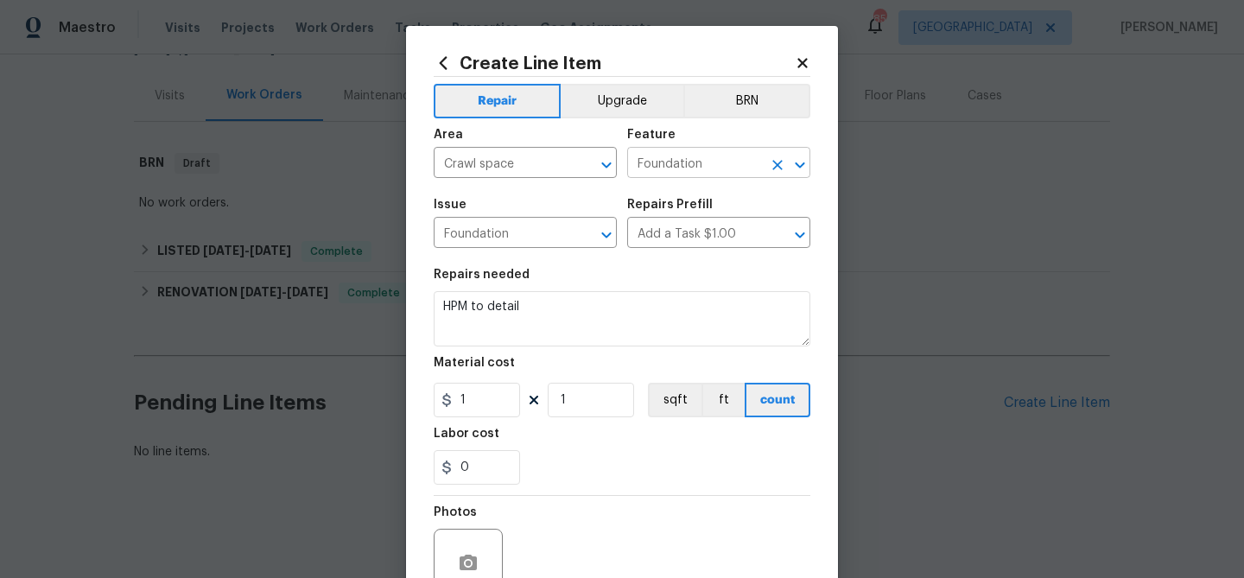
click at [668, 165] on input "Foundation" at bounding box center [694, 164] width 135 height 27
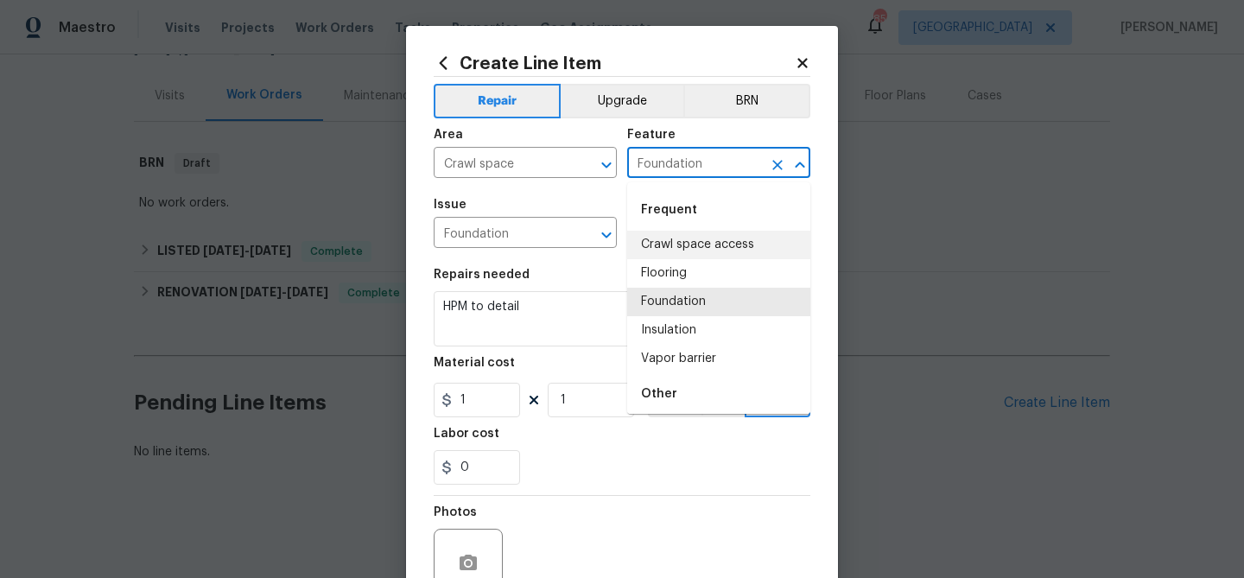
click at [668, 165] on input "Foundation" at bounding box center [694, 164] width 135 height 27
click at [472, 231] on input "Foundation" at bounding box center [501, 234] width 135 height 27
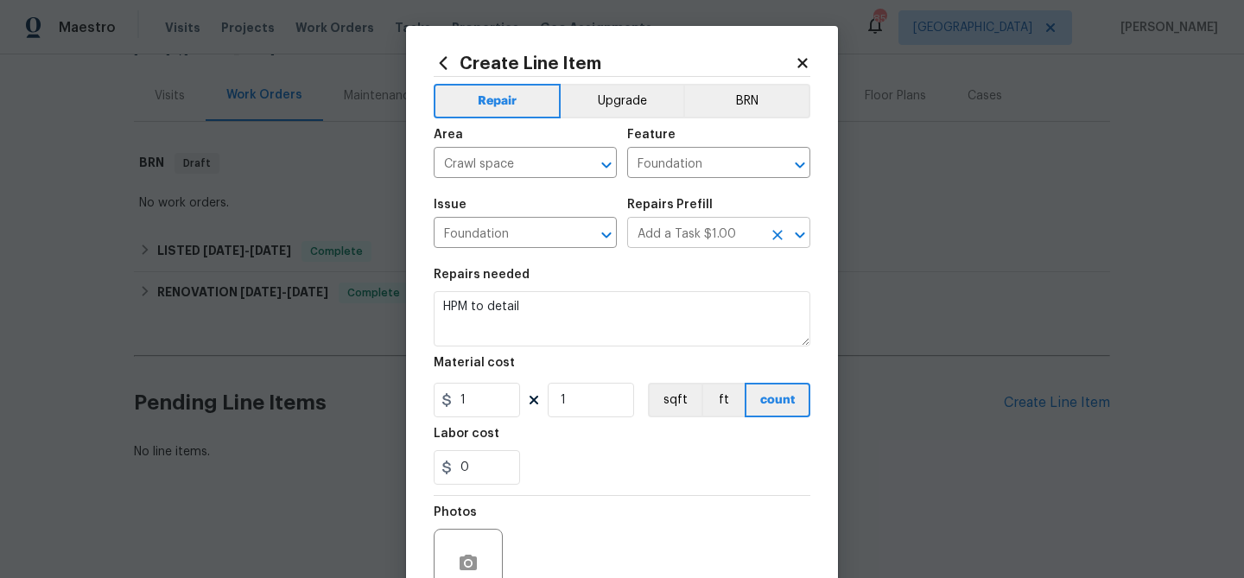
click at [679, 237] on input "Add a Task $1.00" at bounding box center [694, 234] width 135 height 27
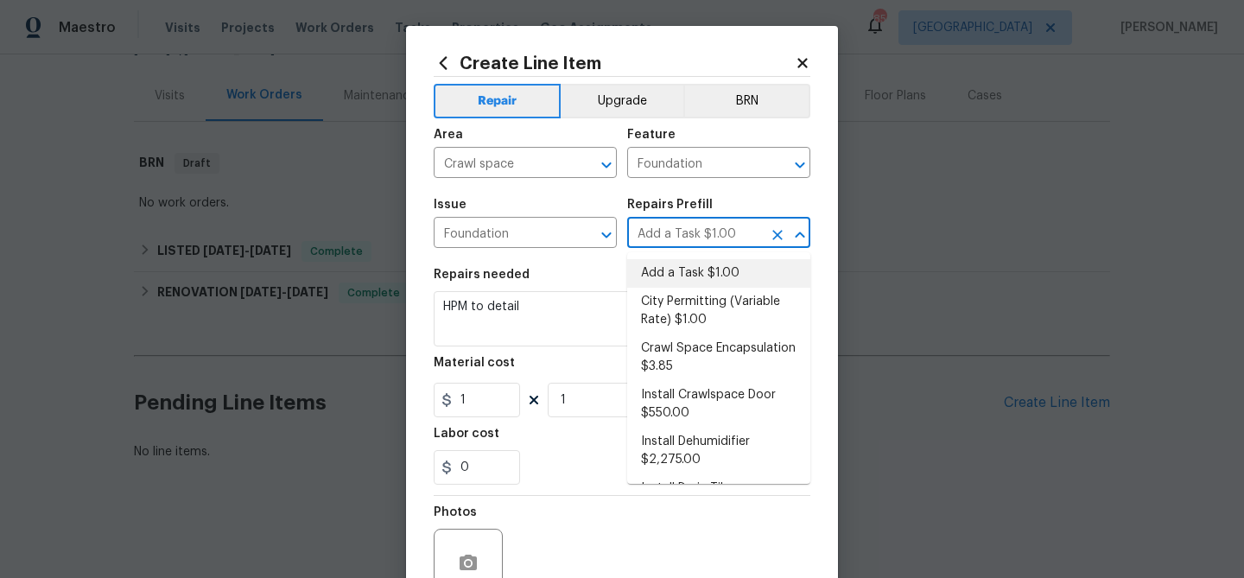
click at [679, 237] on input "Add a Task $1.00" at bounding box center [694, 234] width 135 height 27
click at [509, 157] on input "Crawl space" at bounding box center [501, 164] width 135 height 27
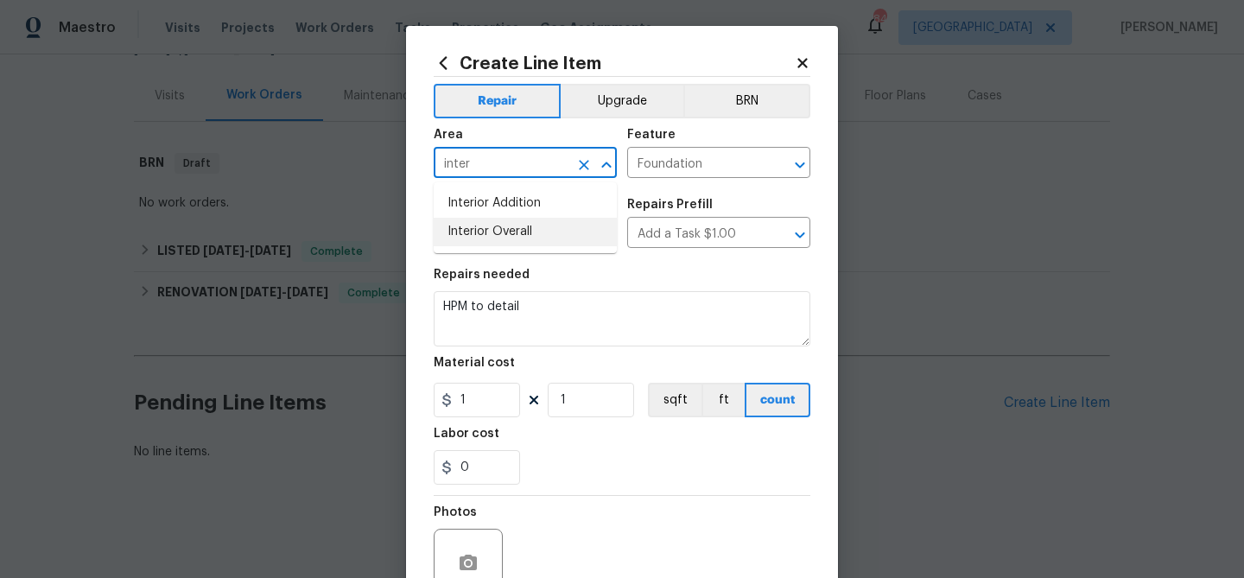
click at [491, 238] on li "Interior Overall" at bounding box center [525, 232] width 183 height 28
type input "Interior Overall"
click at [719, 174] on input "Foundation" at bounding box center [694, 164] width 135 height 27
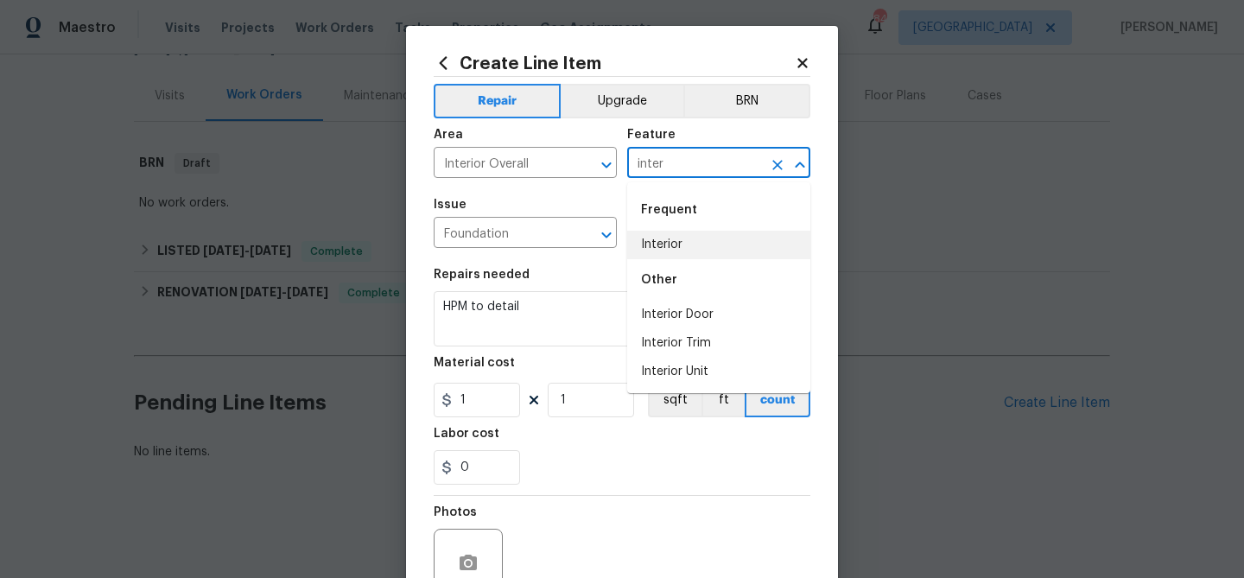
click at [694, 239] on li "Interior" at bounding box center [718, 245] width 183 height 28
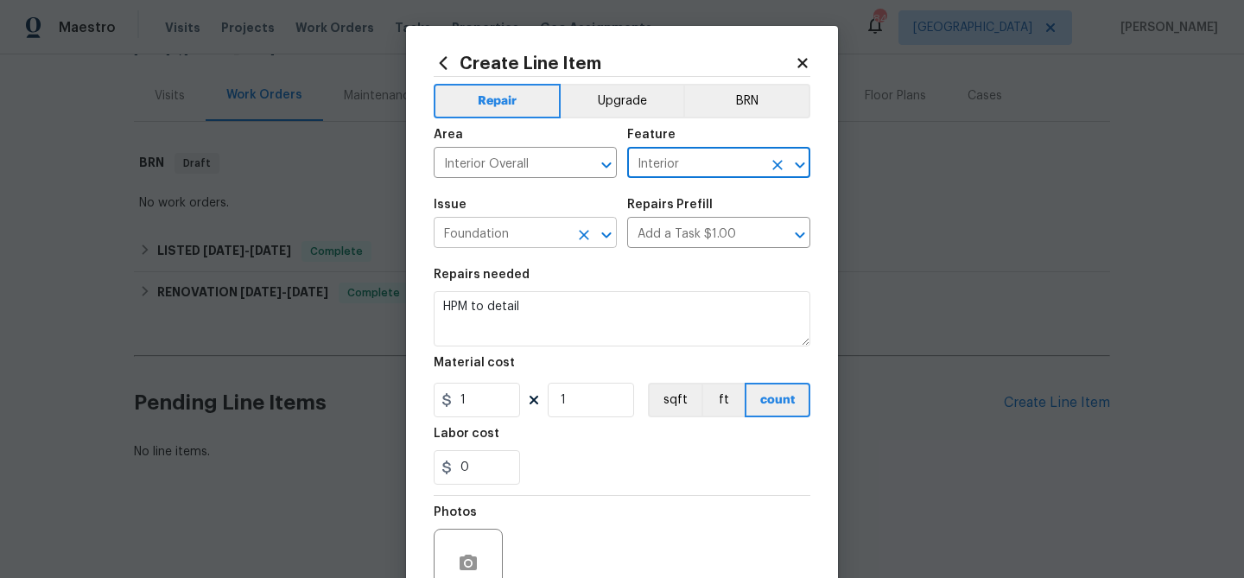
type input "Interior"
click at [501, 229] on input "Foundation" at bounding box center [501, 234] width 135 height 27
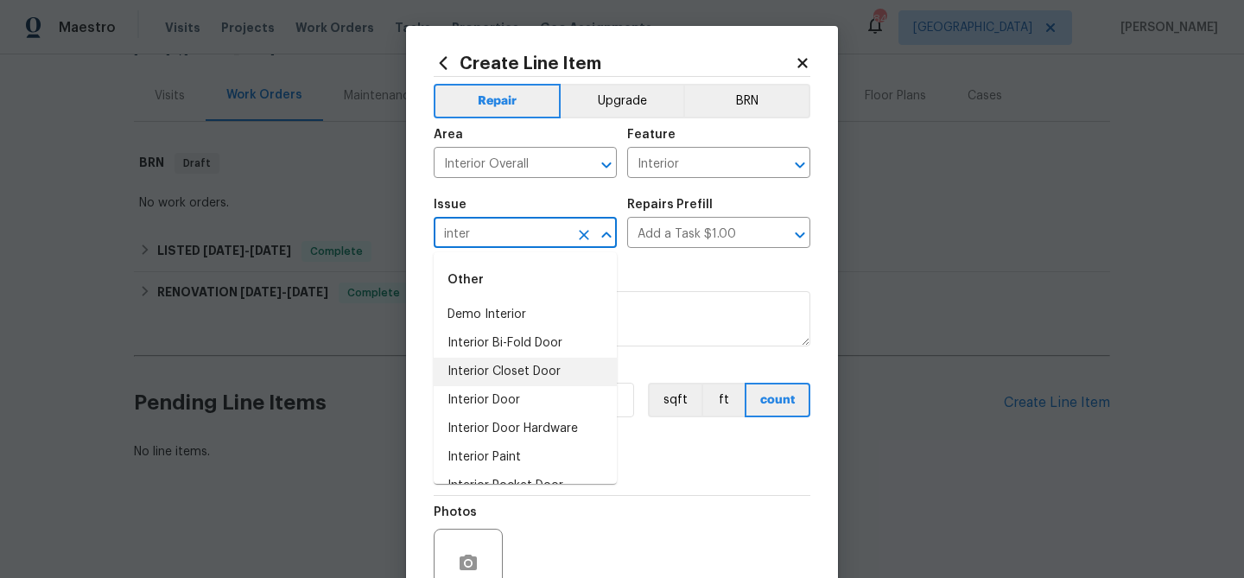
scroll to position [80, 0]
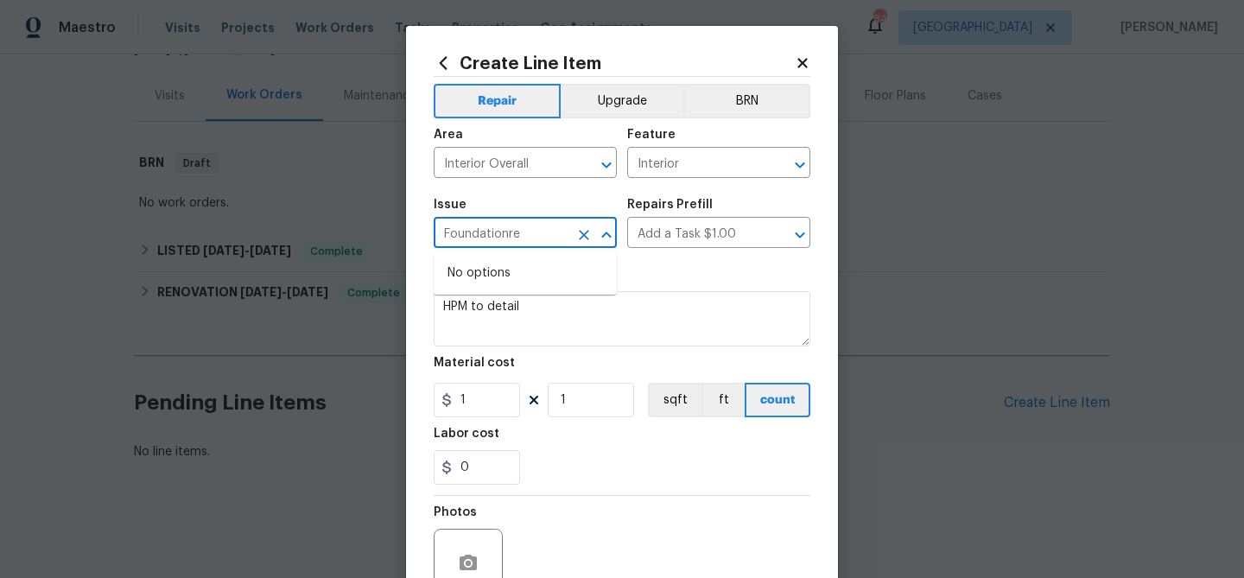
type input "Foundation"
click at [642, 257] on div "Issue Foundation ​ Repairs Prefill Add a Task $1.00 ​" at bounding box center [622, 223] width 377 height 70
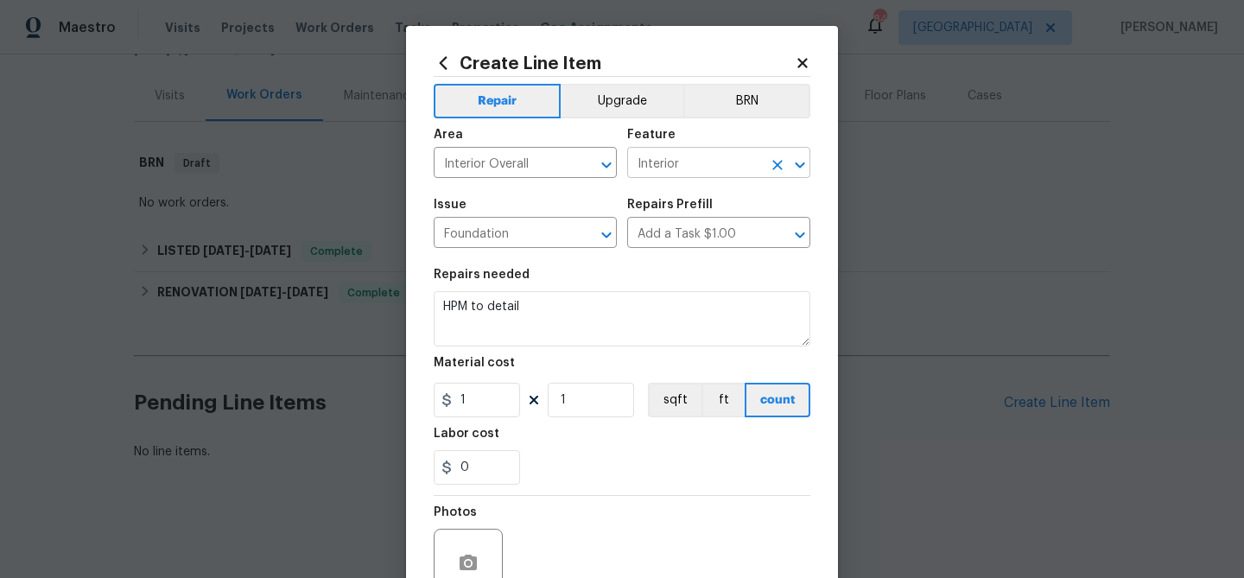
click at [709, 166] on input "Interior" at bounding box center [694, 164] width 135 height 27
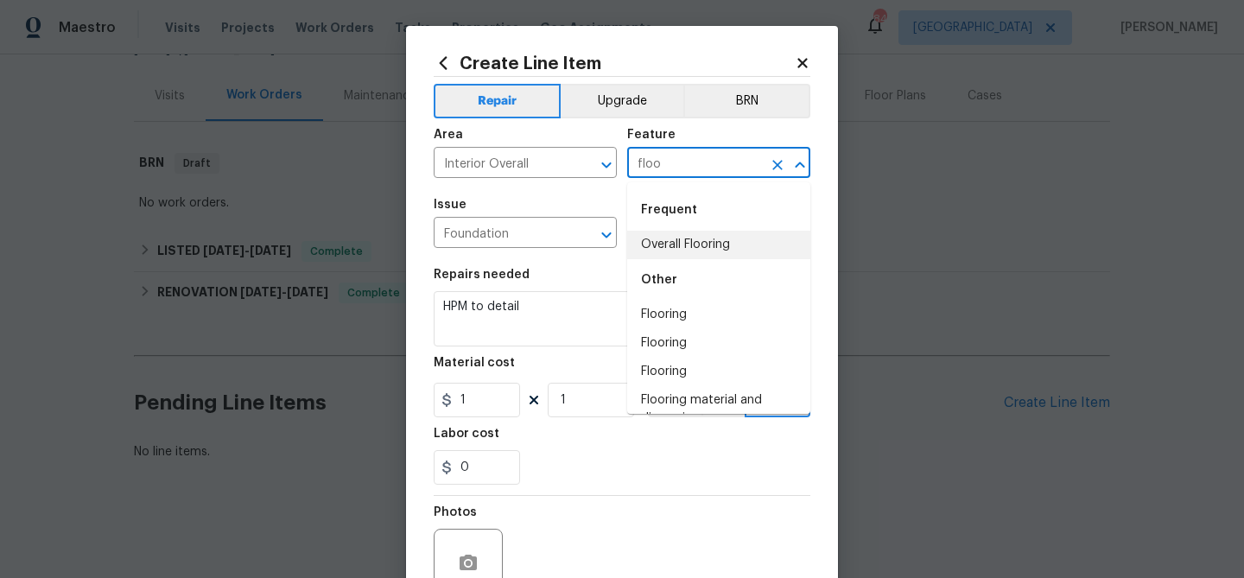
click at [673, 248] on li "Overall Flooring" at bounding box center [718, 245] width 183 height 28
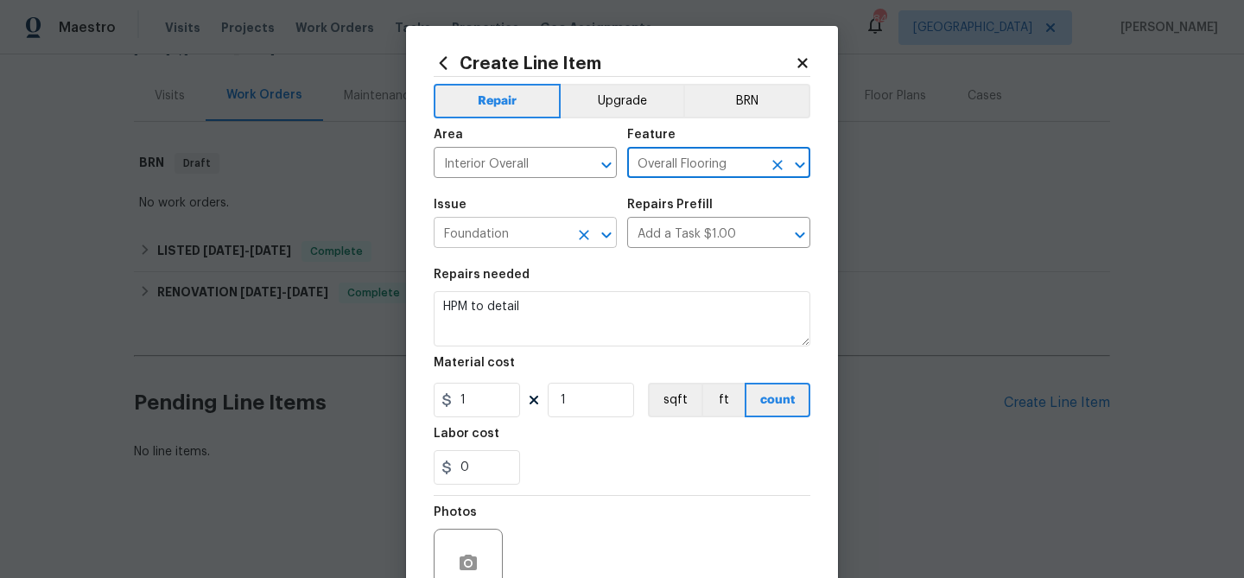
type input "Overall Flooring"
click at [542, 237] on input "Foundation" at bounding box center [501, 234] width 135 height 27
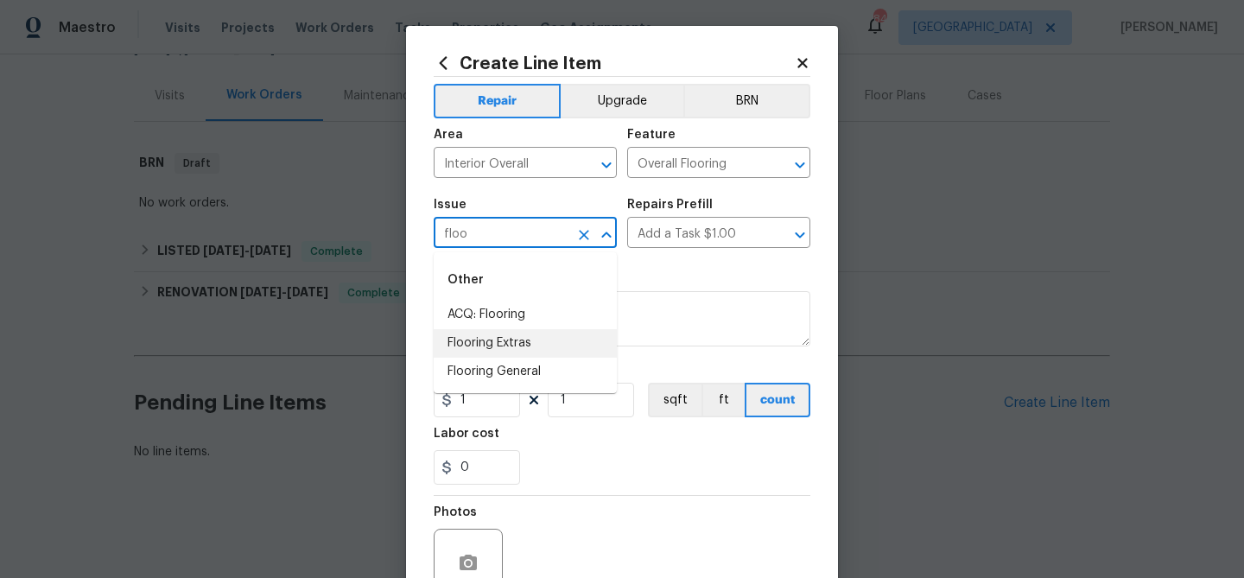
click at [529, 348] on li "Flooring Extras" at bounding box center [525, 343] width 183 height 28
type input "Flooring Extras"
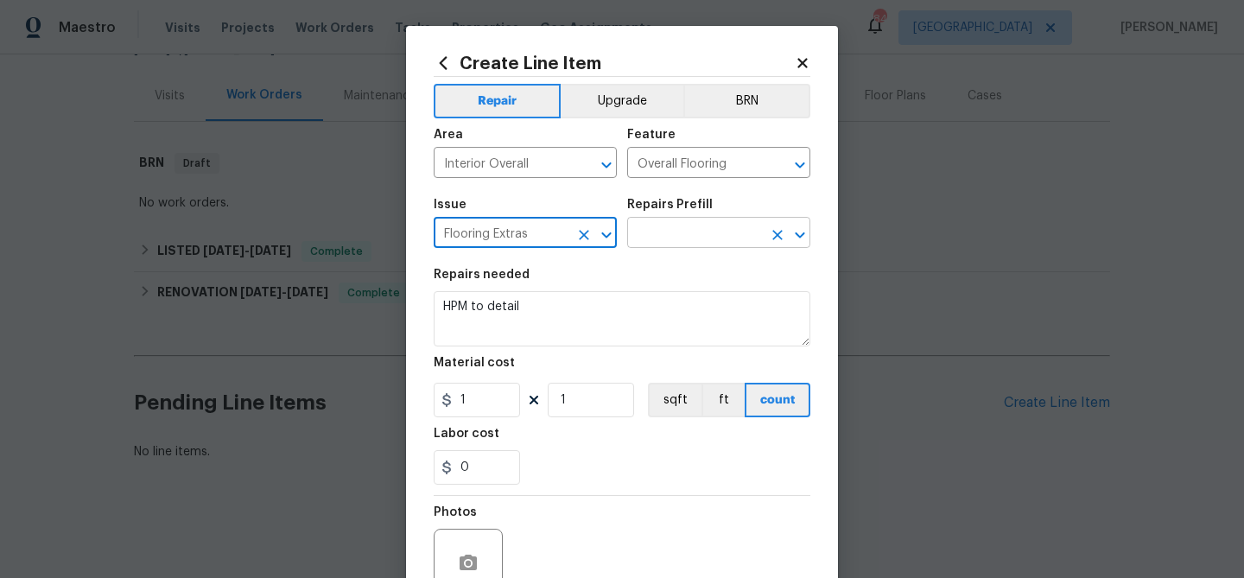
click at [655, 239] on input "text" at bounding box center [694, 234] width 135 height 27
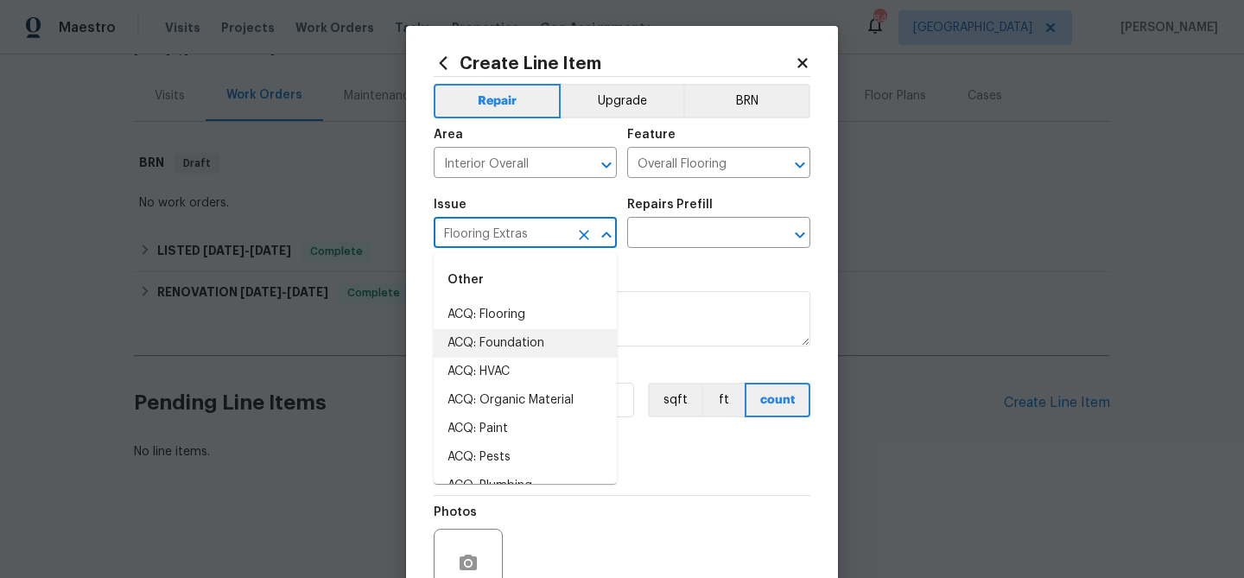
click at [490, 238] on input "Flooring Extras" at bounding box center [501, 234] width 135 height 27
type input "g"
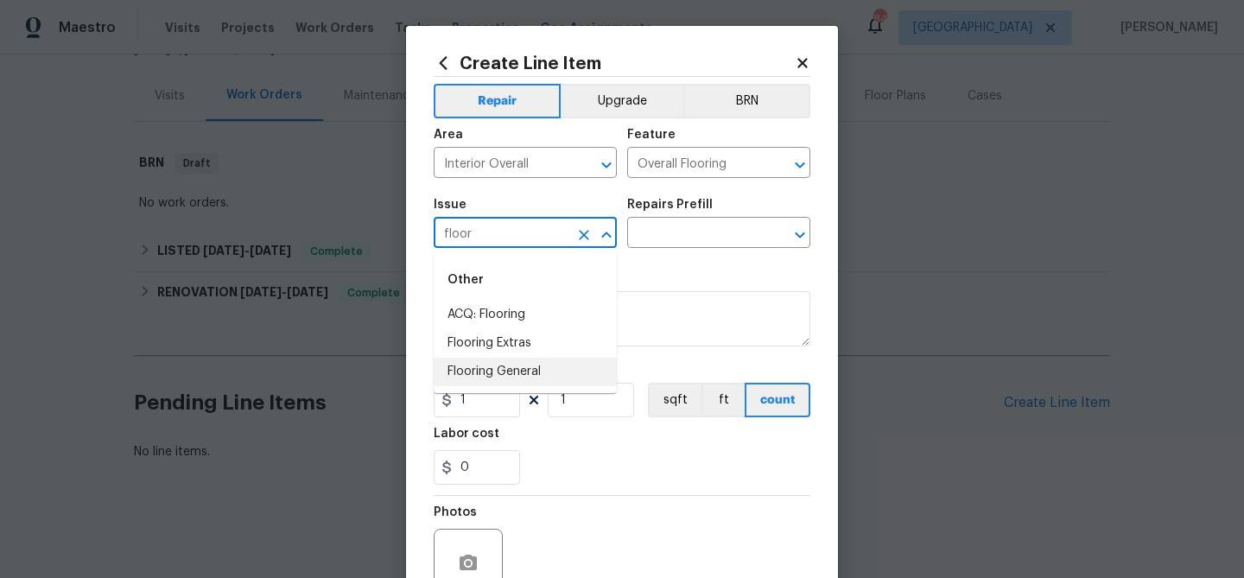
click at [495, 380] on li "Flooring General" at bounding box center [525, 372] width 183 height 28
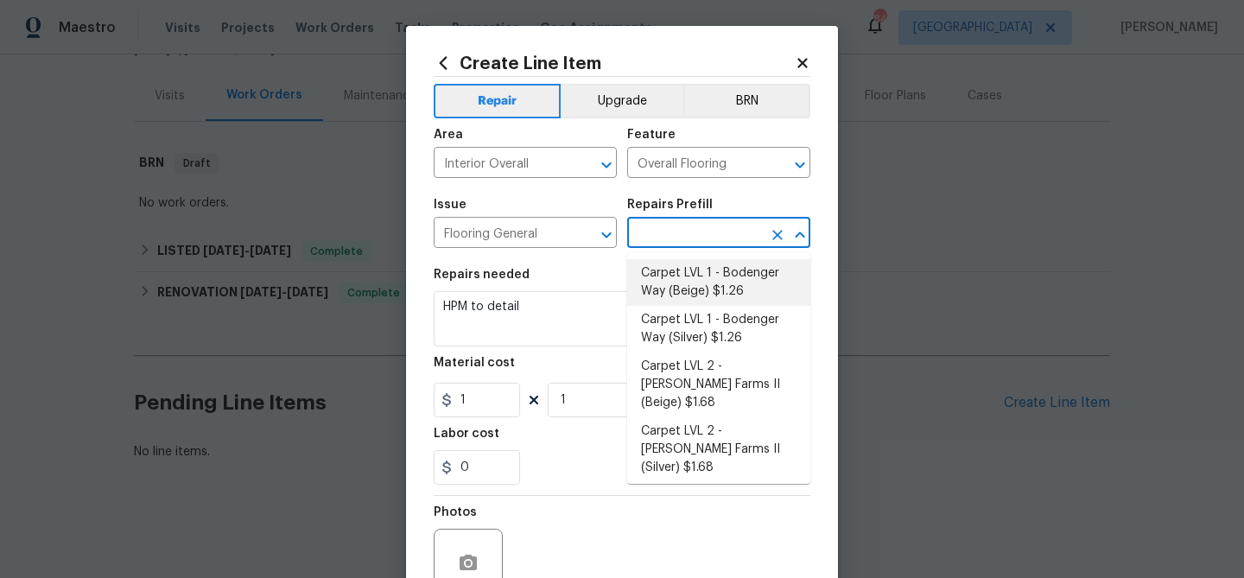
click at [684, 236] on input "text" at bounding box center [694, 234] width 135 height 27
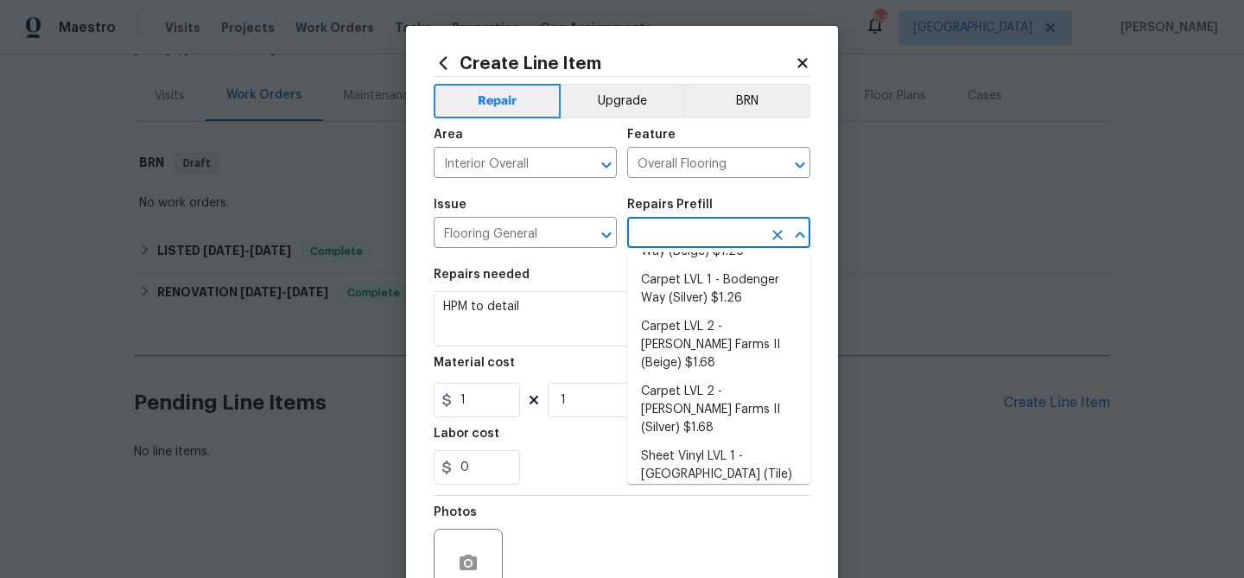
scroll to position [0, 0]
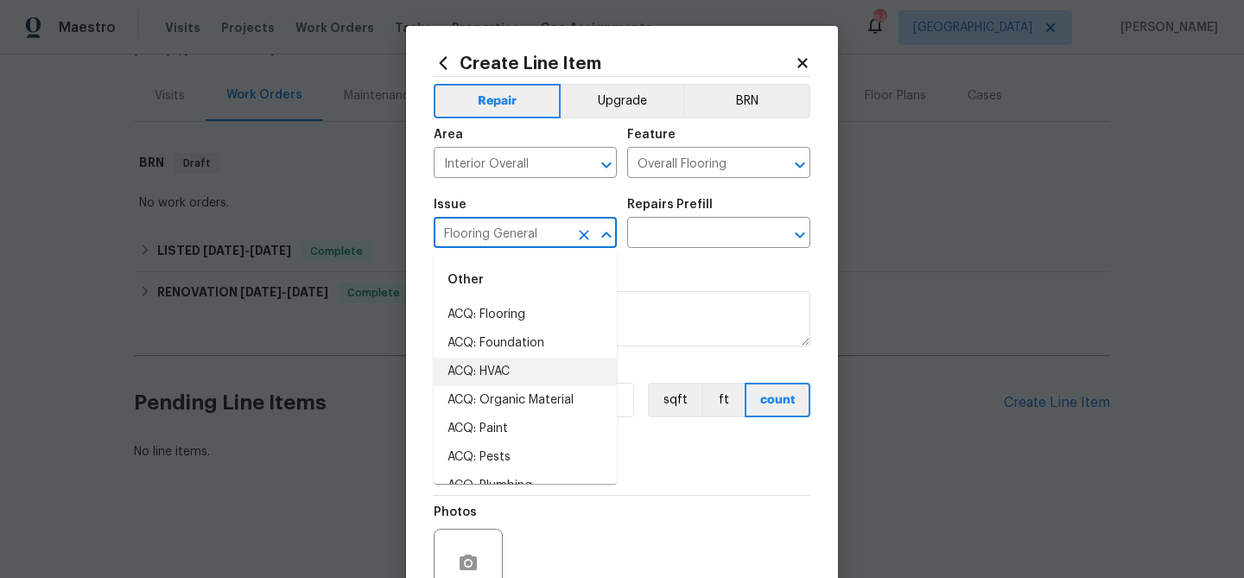
click at [491, 237] on input "Flooring General" at bounding box center [501, 234] width 135 height 27
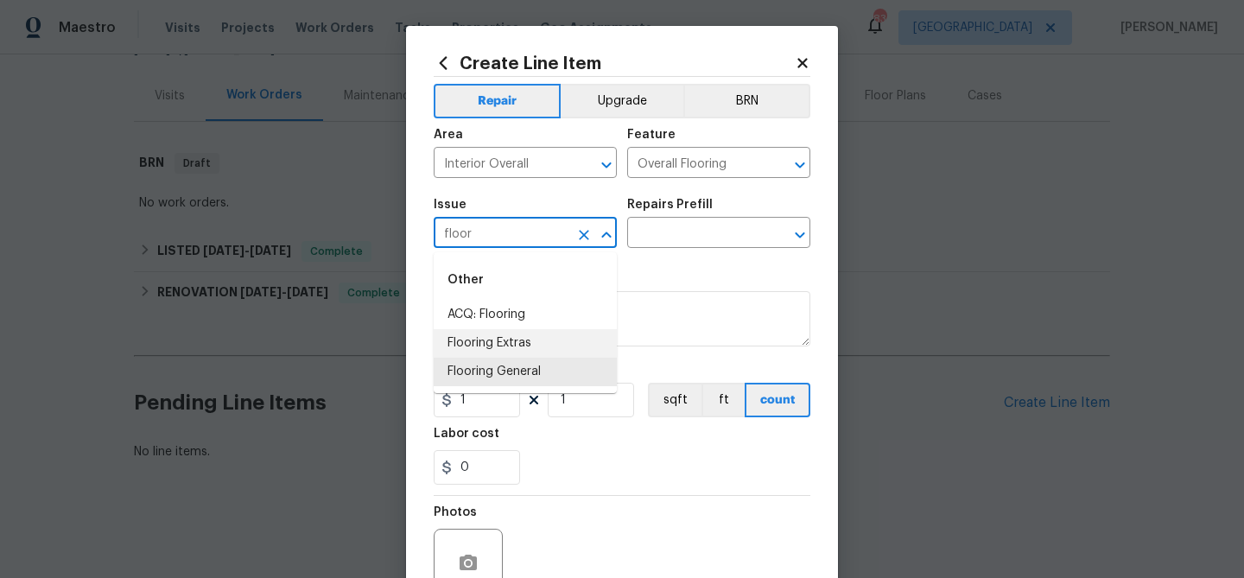
click at [514, 340] on li "Flooring Extras" at bounding box center [525, 343] width 183 height 28
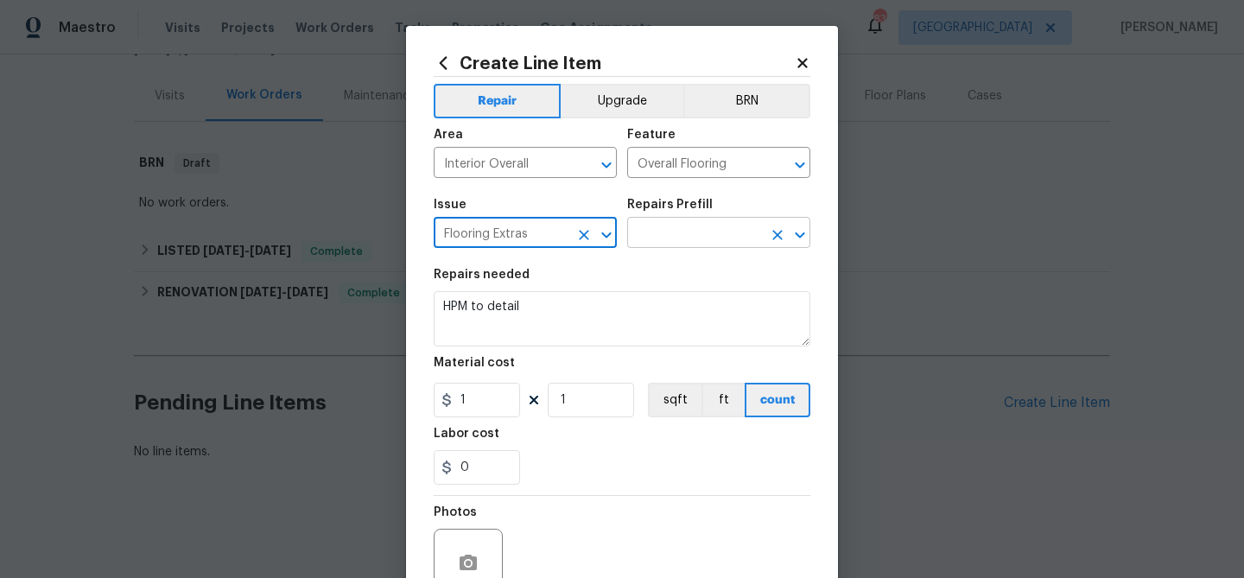
type input "Flooring Extras"
click at [657, 232] on input "text" at bounding box center [694, 234] width 135 height 27
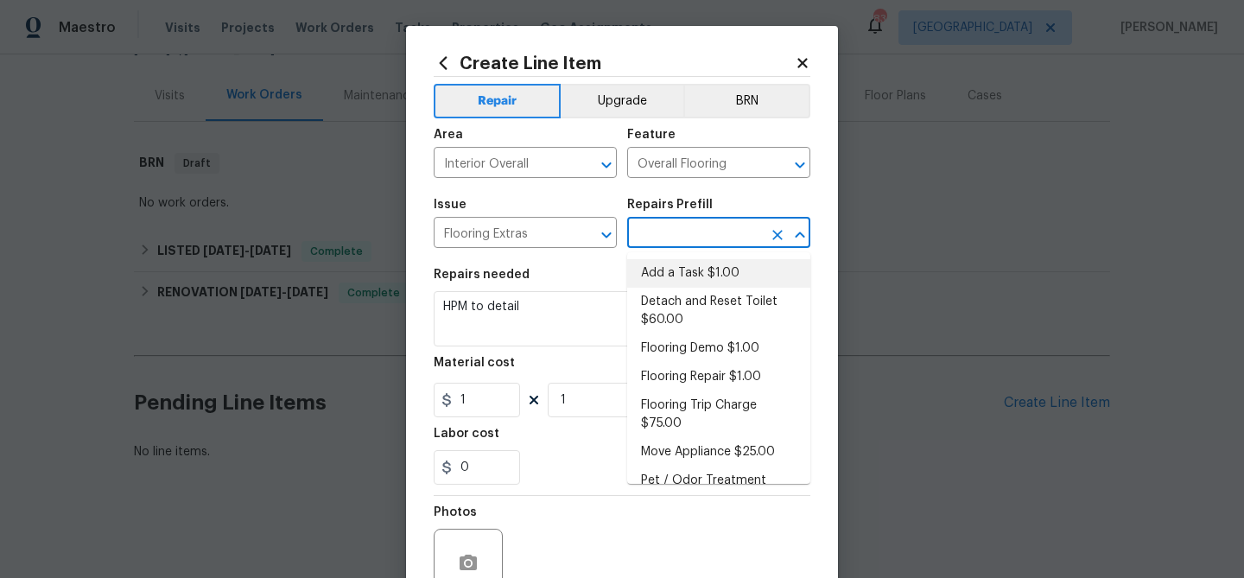
click at [675, 269] on li "Add a Task $1.00" at bounding box center [718, 273] width 183 height 28
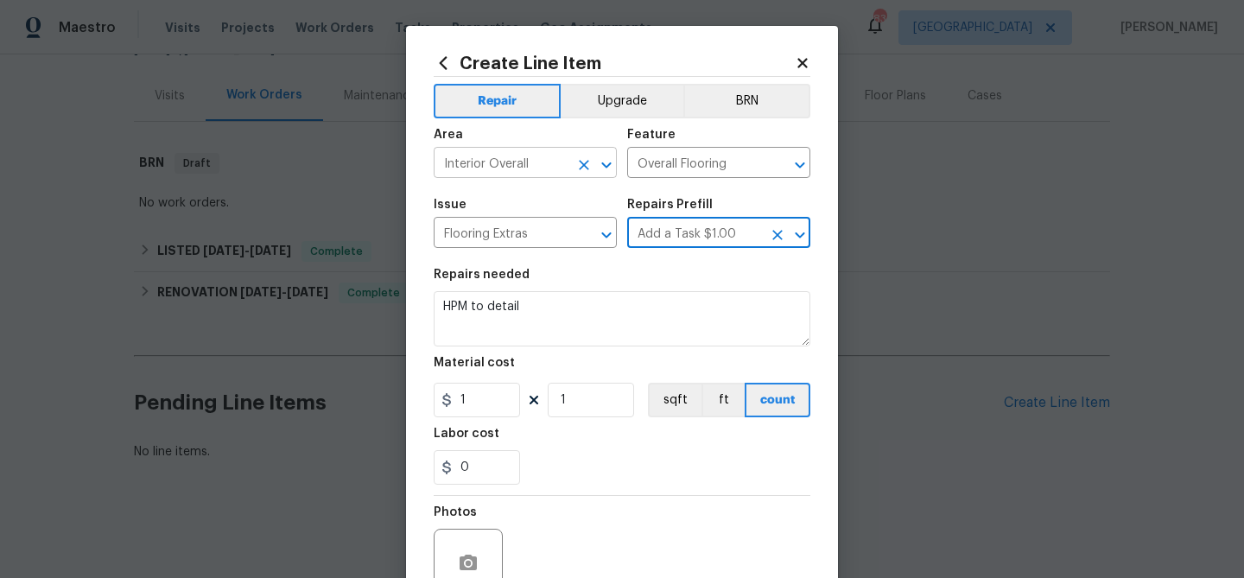
click at [488, 164] on input "Interior Overall" at bounding box center [501, 164] width 135 height 27
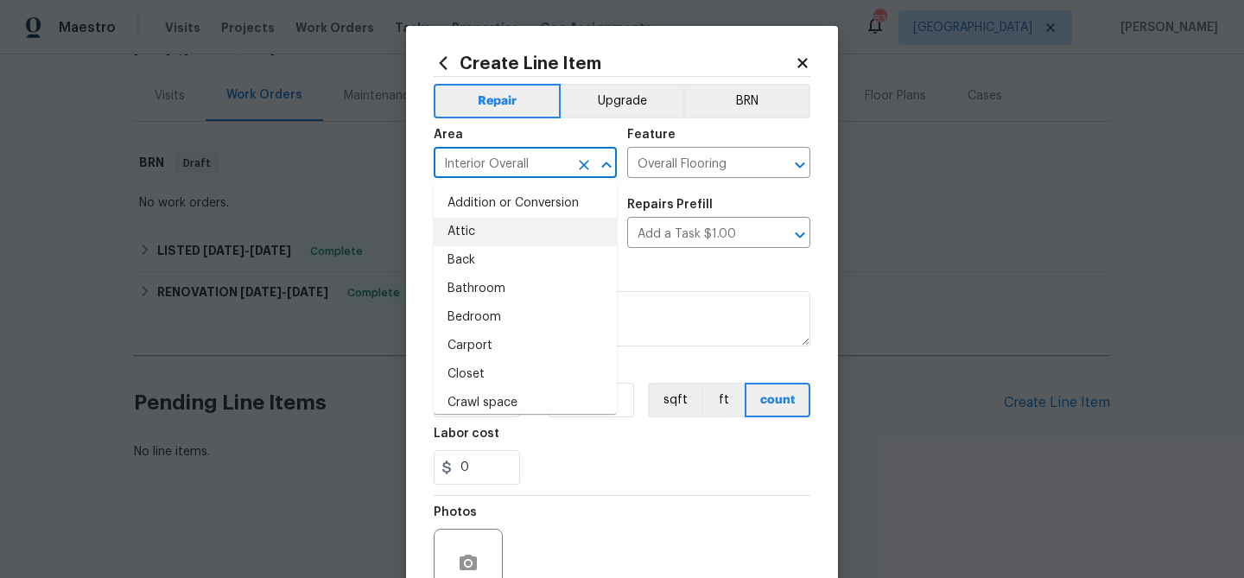
click at [488, 164] on input "Interior Overall" at bounding box center [501, 164] width 135 height 27
click at [685, 162] on input "Overall Flooring" at bounding box center [694, 164] width 135 height 27
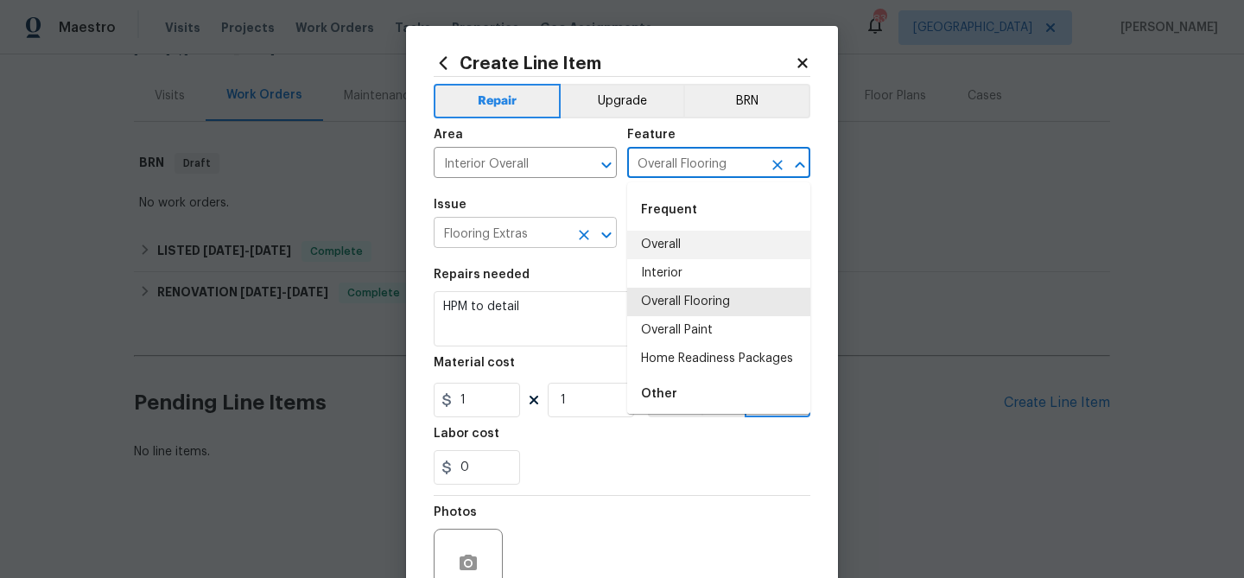
click at [481, 235] on input "Flooring Extras" at bounding box center [501, 234] width 135 height 27
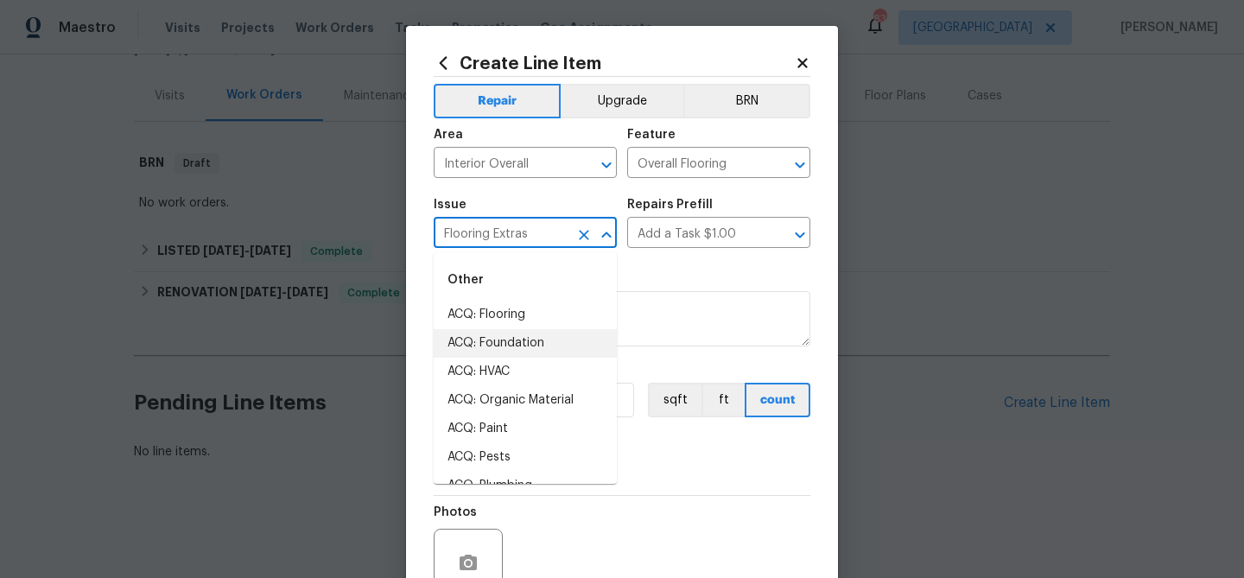
click at [481, 235] on input "Flooring Extras" at bounding box center [501, 234] width 135 height 27
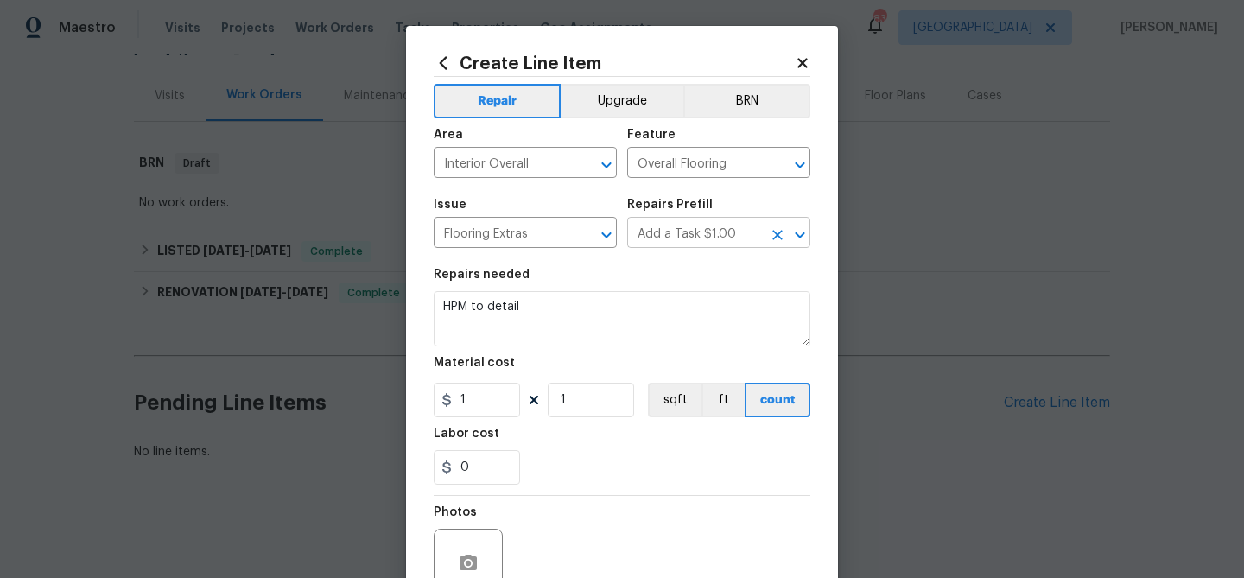
click at [690, 235] on input "Add a Task $1.00" at bounding box center [694, 234] width 135 height 27
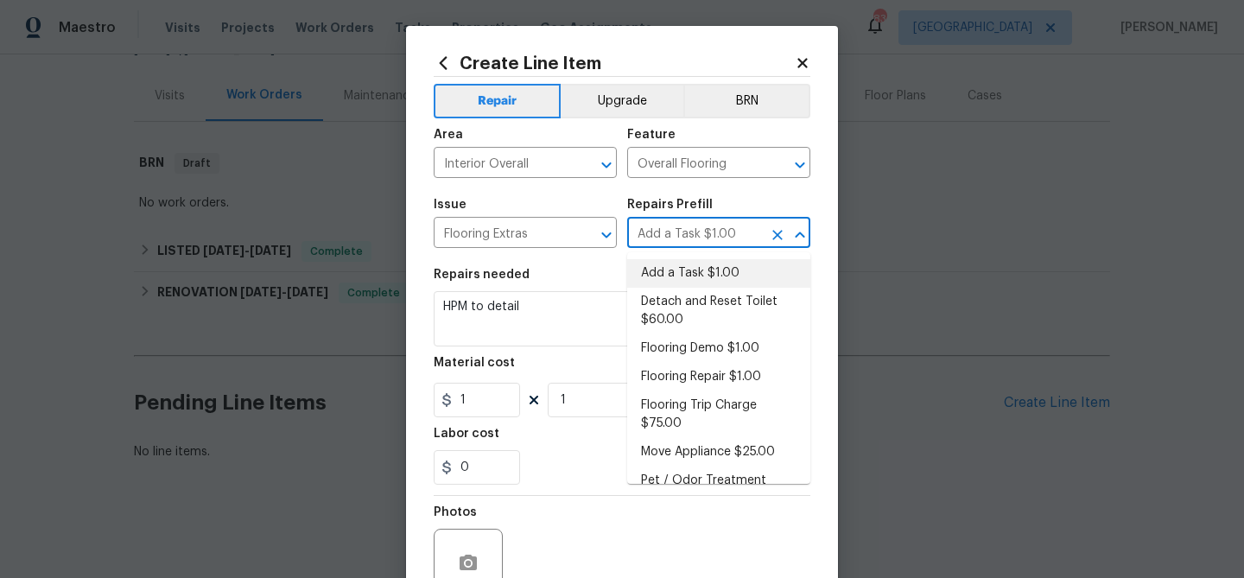
click at [690, 235] on input "Add a Task $1.00" at bounding box center [694, 234] width 135 height 27
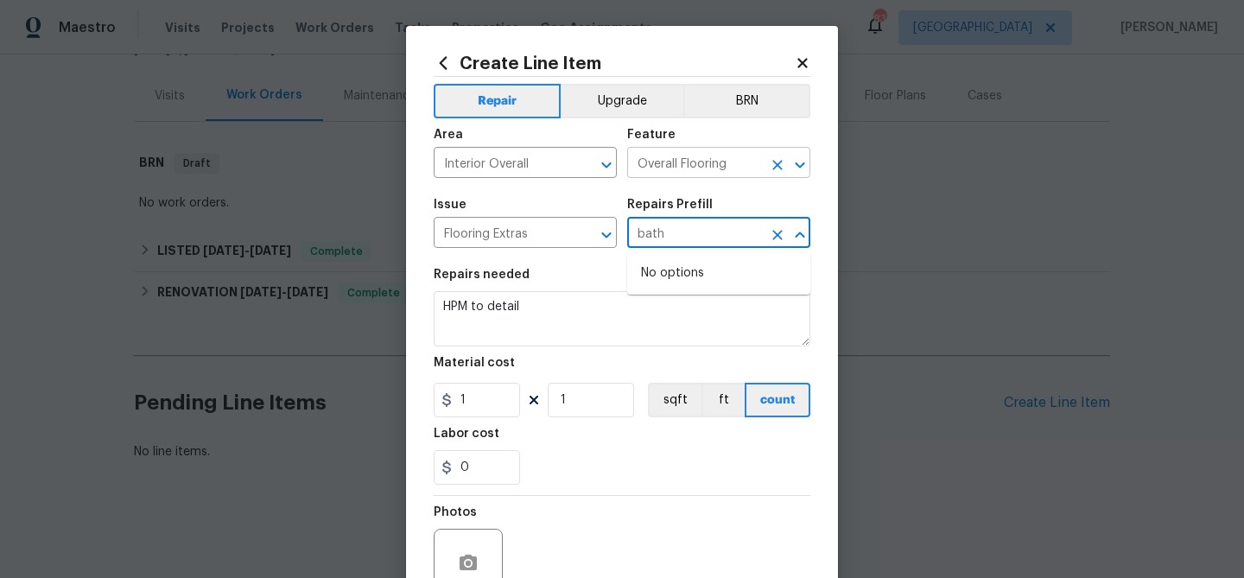
type input "Add a Task $1.00"
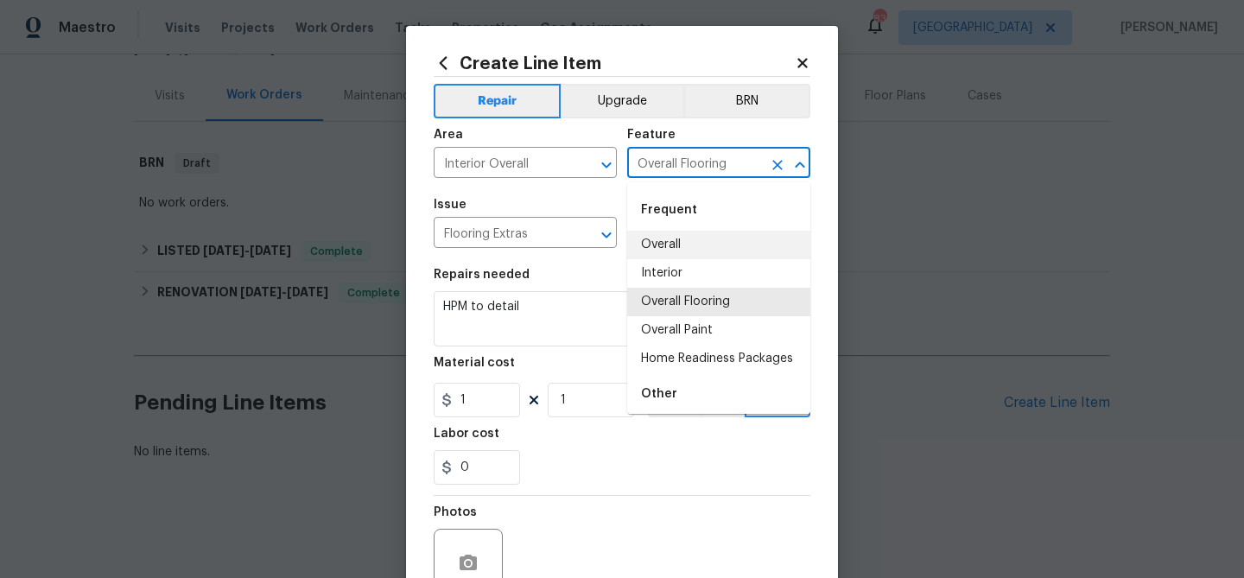
click at [677, 155] on input "Overall Flooring" at bounding box center [694, 164] width 135 height 27
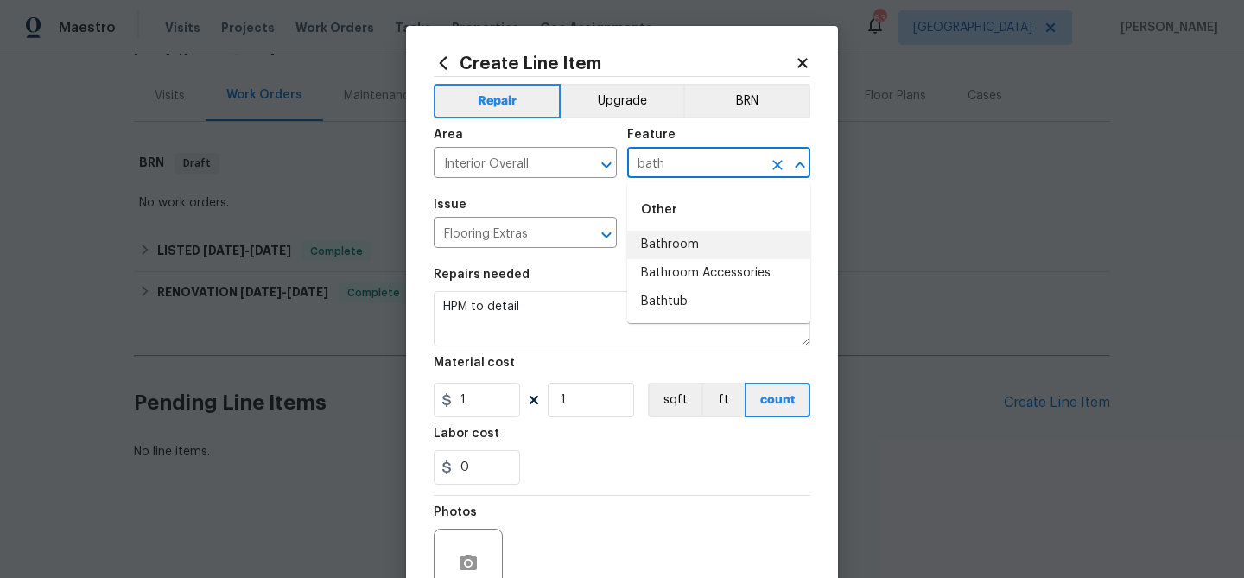
click at [700, 237] on li "Bathroom" at bounding box center [718, 245] width 183 height 28
type input "Bathroom"
click at [516, 231] on input "Flooring Extras" at bounding box center [501, 234] width 135 height 27
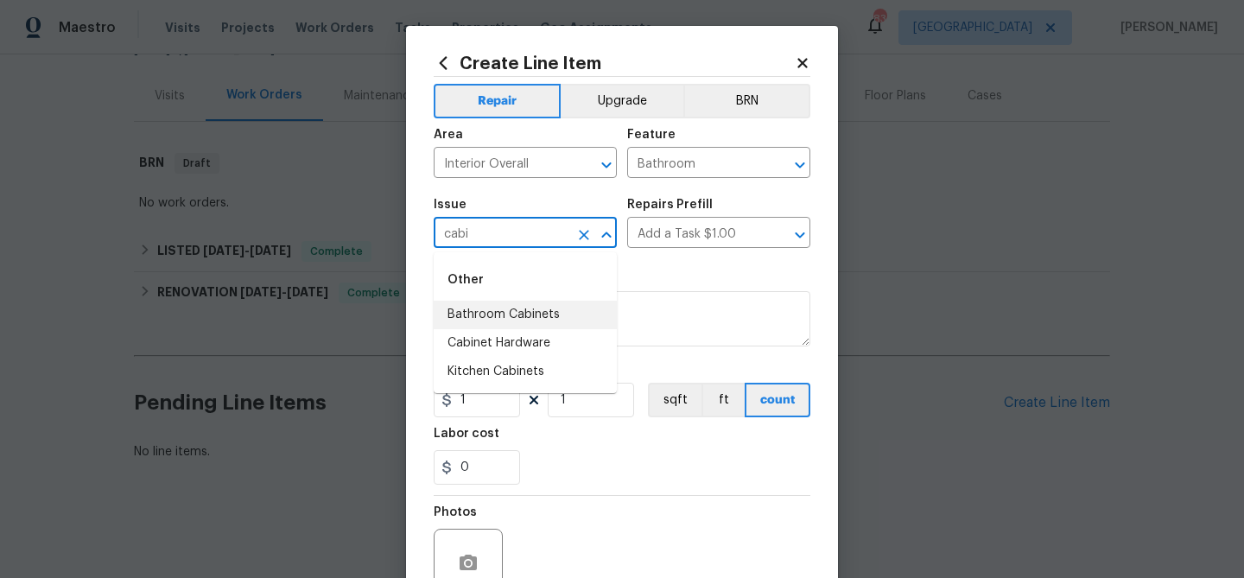
drag, startPoint x: 529, startPoint y: 311, endPoint x: 565, endPoint y: 294, distance: 39.4
click at [530, 311] on li "Bathroom Cabinets" at bounding box center [525, 315] width 183 height 28
type input "Bathroom Cabinets"
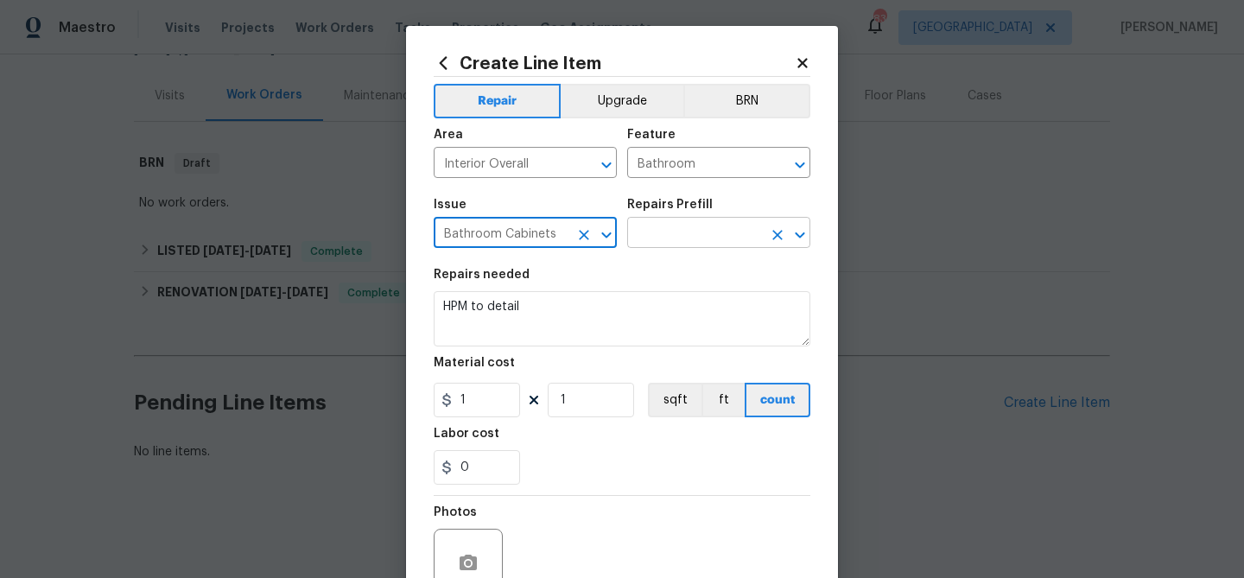
type input "Bathroom Cabinets"
click at [672, 236] on input "text" at bounding box center [694, 234] width 135 height 27
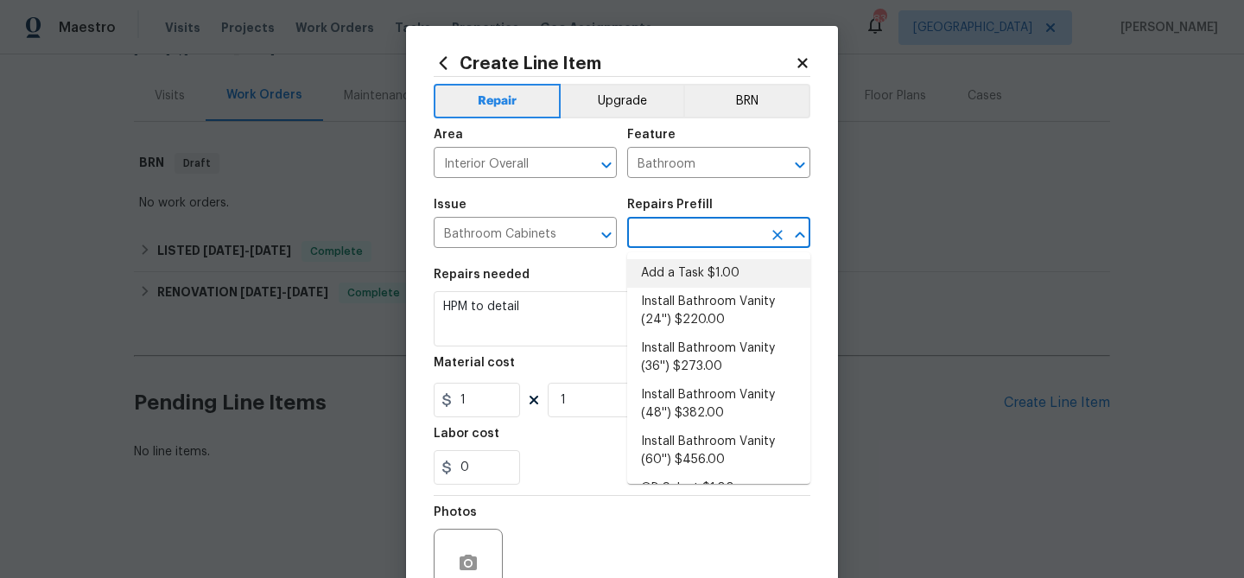
click at [685, 265] on li "Add a Task $1.00" at bounding box center [718, 273] width 183 height 28
type input "Cabinets"
type input "Add a Task $1.00"
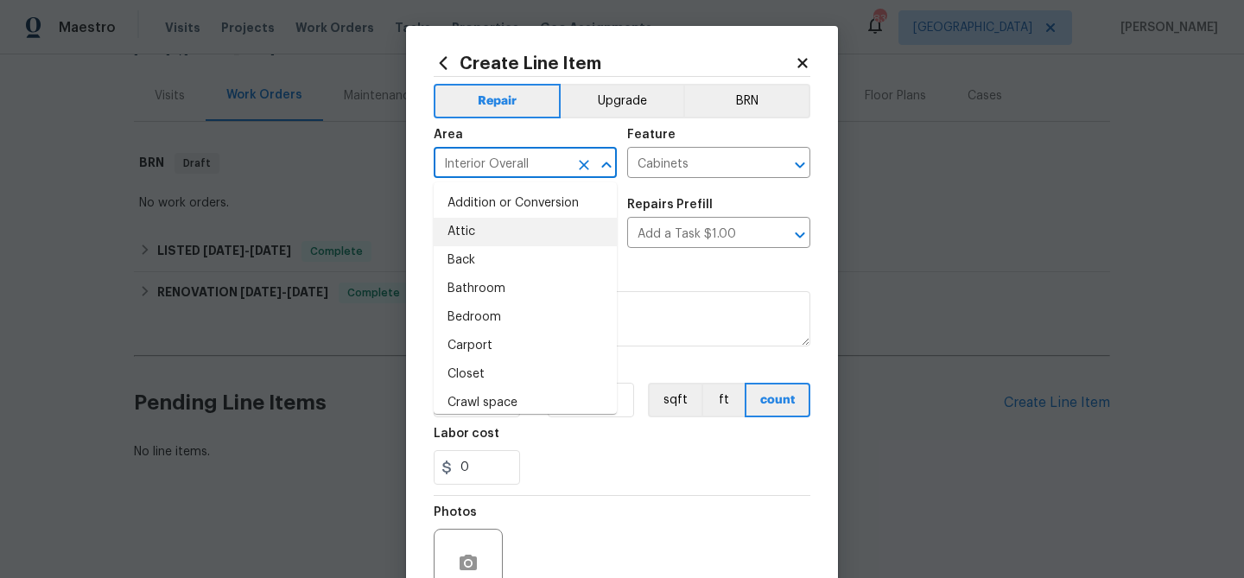
click at [491, 162] on input "Interior Overall" at bounding box center [501, 164] width 135 height 27
click at [668, 162] on input "Cabinets" at bounding box center [694, 164] width 135 height 27
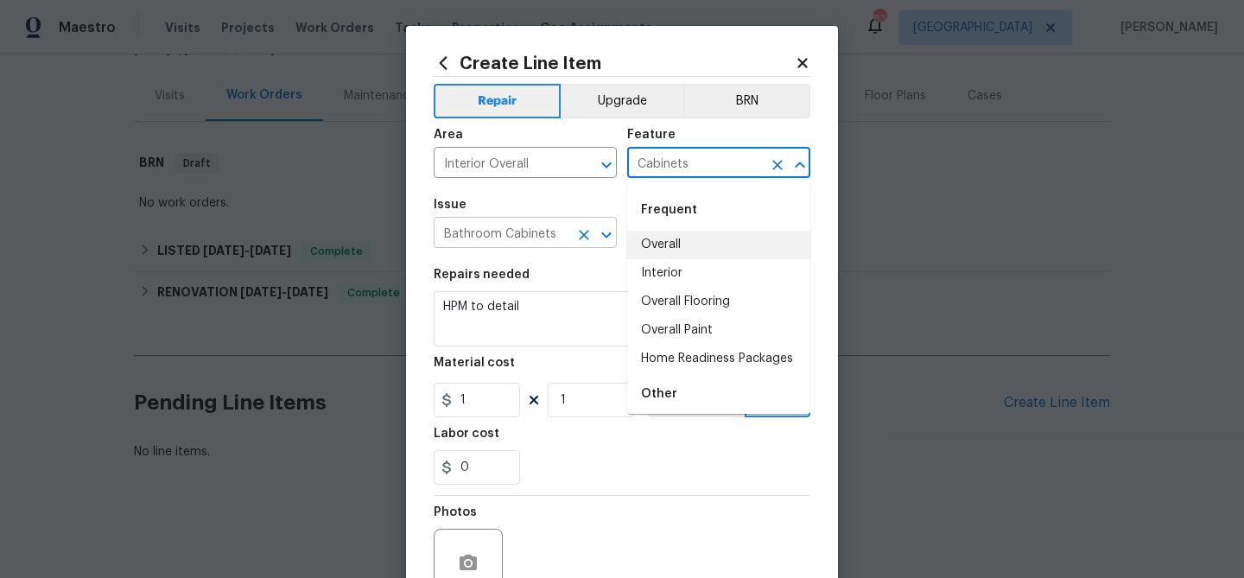
click at [484, 231] on input "Bathroom Cabinets" at bounding box center [501, 234] width 135 height 27
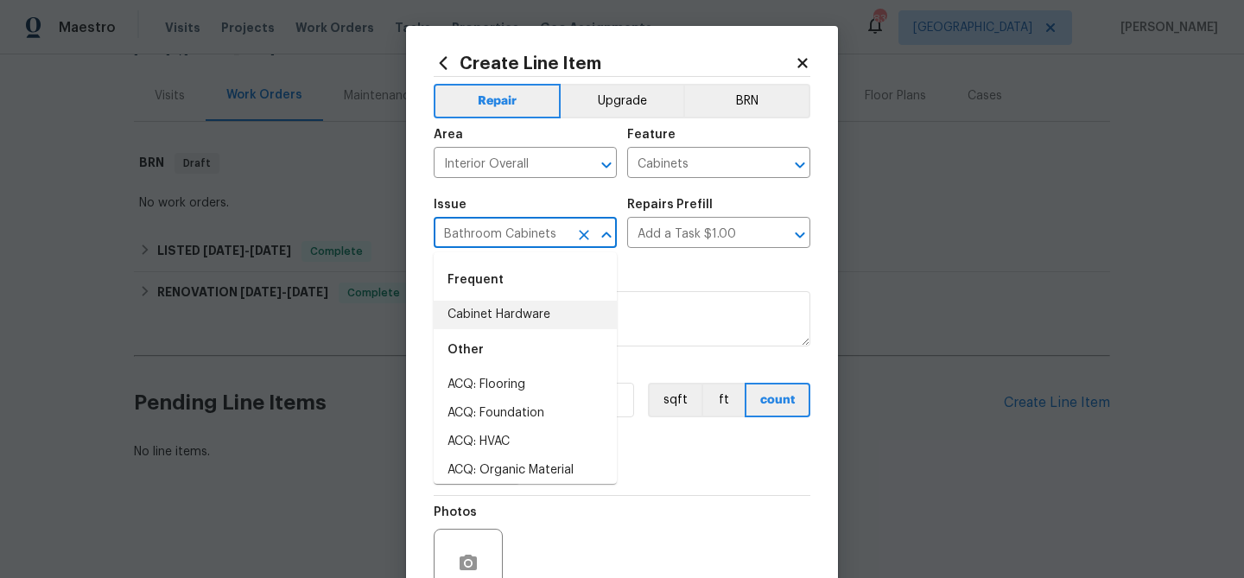
click at [484, 231] on input "Bathroom Cabinets" at bounding box center [501, 234] width 135 height 27
click at [710, 234] on input "Add a Task $1.00" at bounding box center [694, 234] width 135 height 27
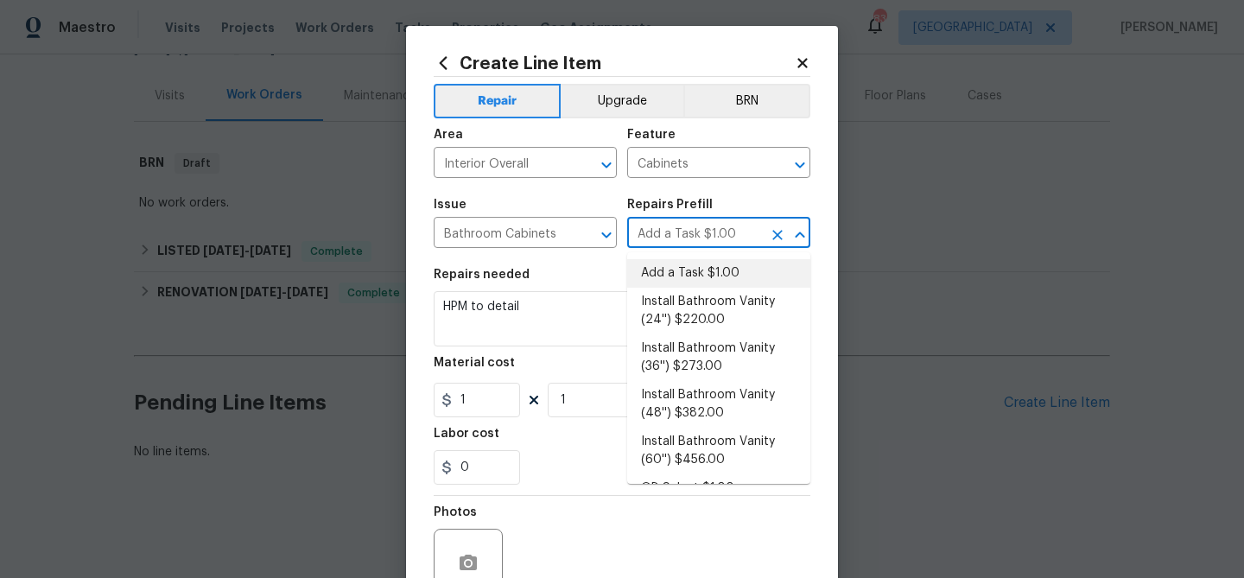
click at [710, 234] on input "Add a Task $1.00" at bounding box center [694, 234] width 135 height 27
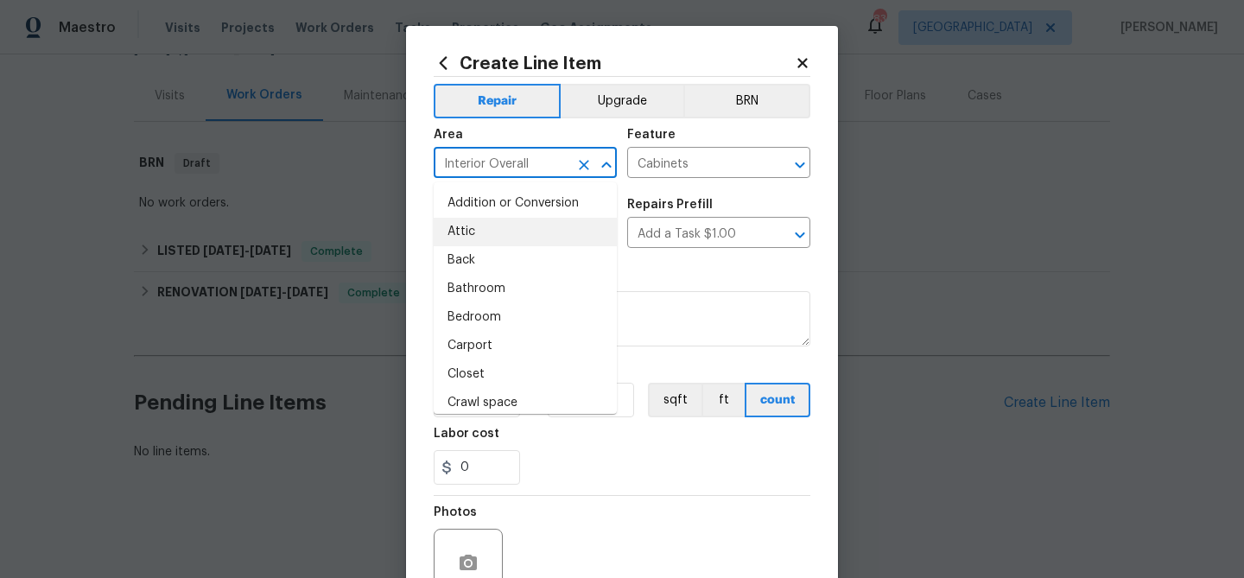
click at [497, 161] on input "Interior Overall" at bounding box center [501, 164] width 135 height 27
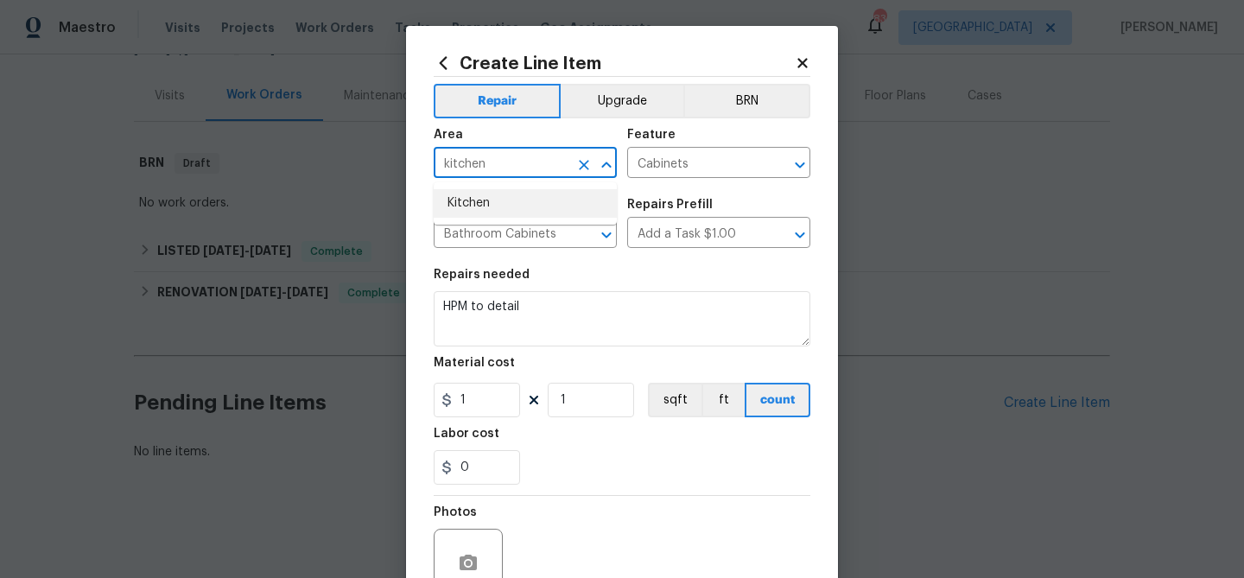
click at [489, 199] on li "Kitchen" at bounding box center [525, 203] width 183 height 28
type input "Kitchen"
click at [674, 155] on input "Cabinets" at bounding box center [694, 164] width 135 height 27
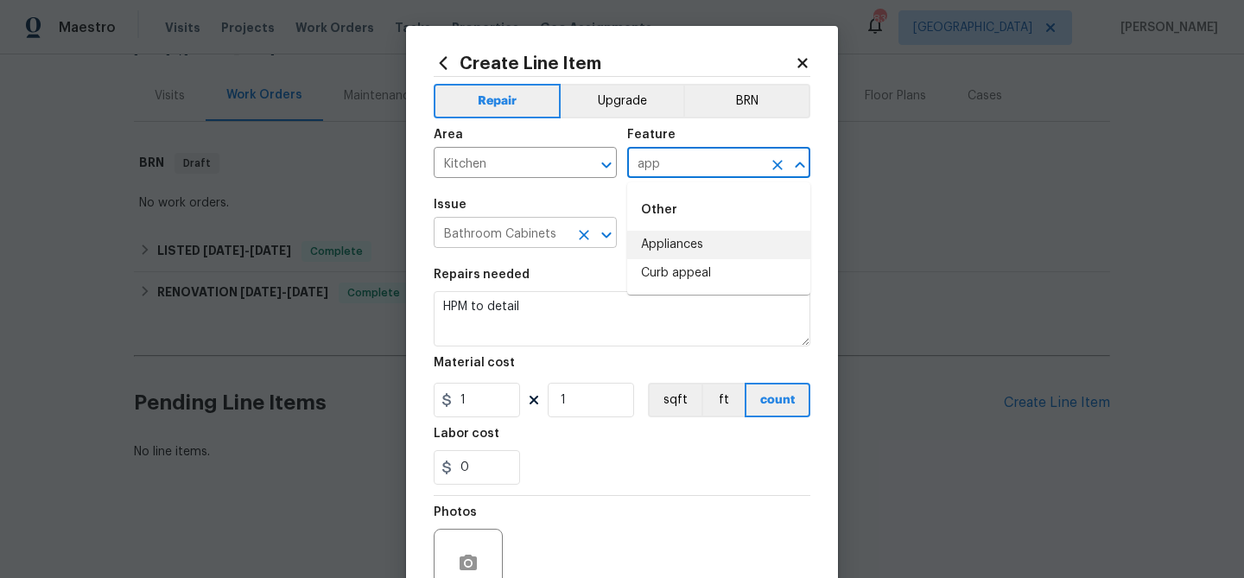
drag, startPoint x: 728, startPoint y: 242, endPoint x: 529, endPoint y: 240, distance: 199.5
click at [727, 242] on li "Appliances" at bounding box center [718, 245] width 183 height 28
type input "Appliances"
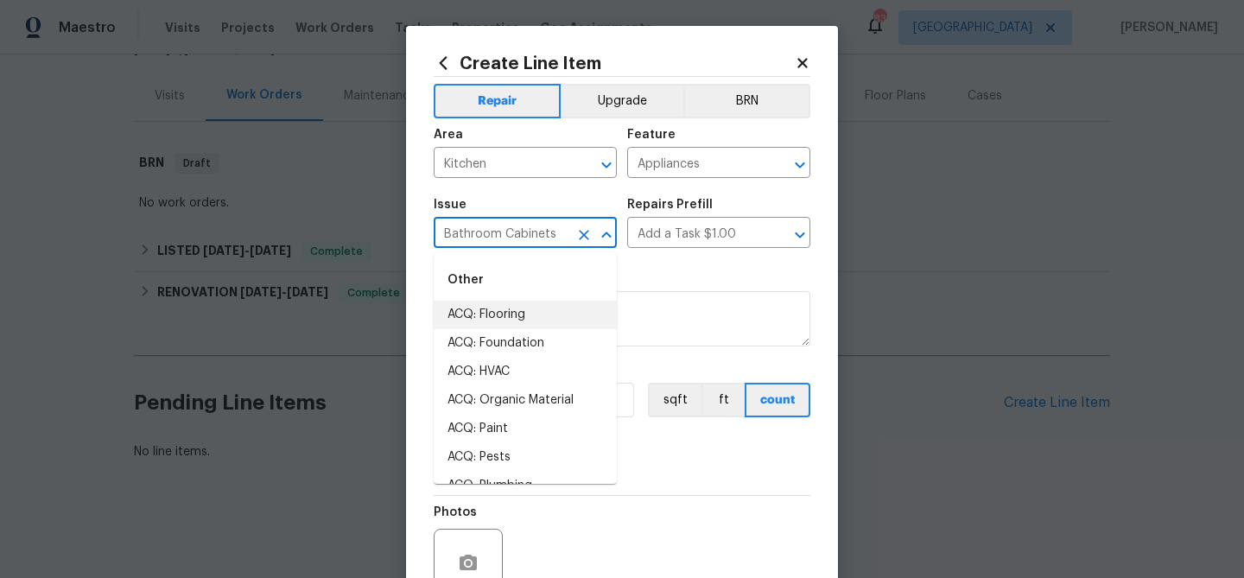
click at [486, 240] on input "Bathroom Cabinets" at bounding box center [501, 234] width 135 height 27
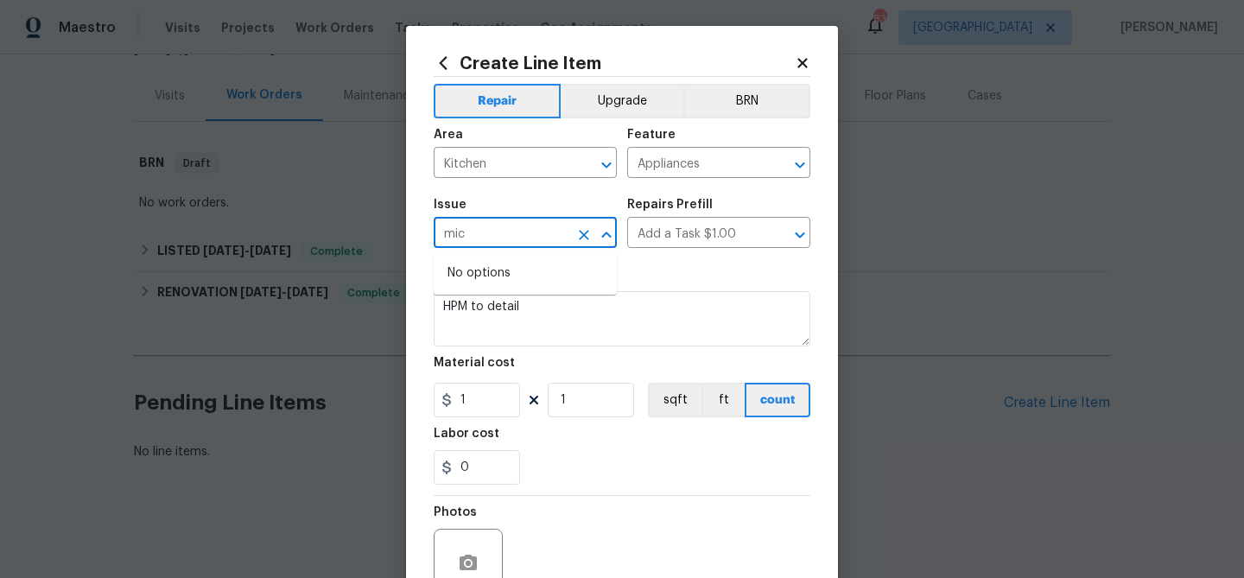
type input "micr"
click at [491, 242] on input "micr" at bounding box center [501, 234] width 135 height 27
click at [510, 234] on input "micr" at bounding box center [501, 234] width 135 height 27
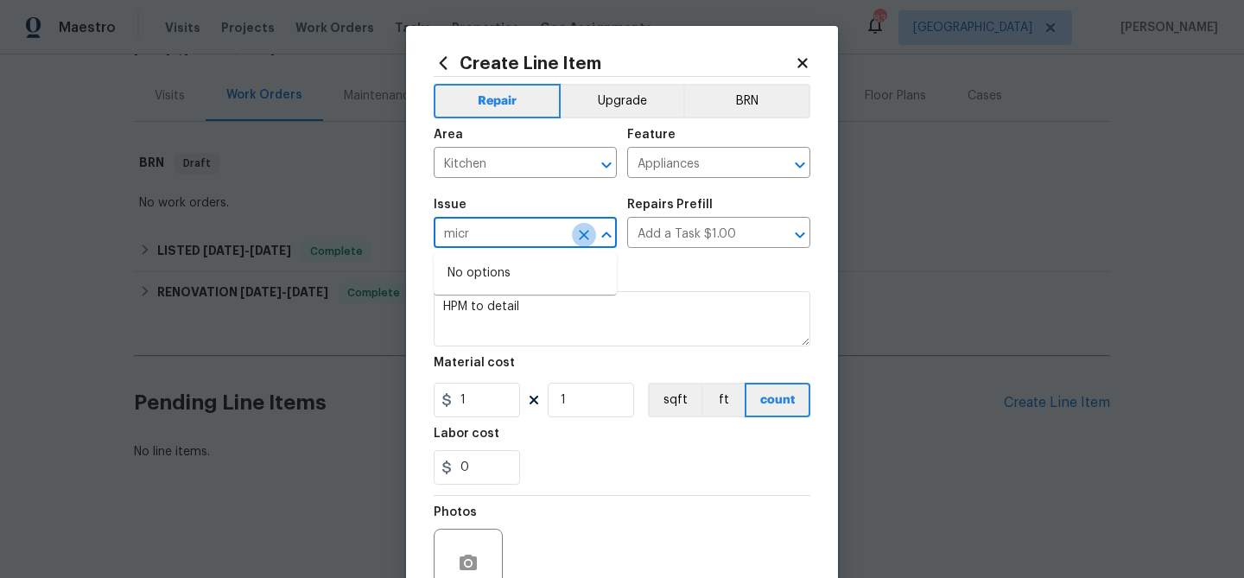
click at [586, 232] on icon "Clear" at bounding box center [584, 235] width 10 height 10
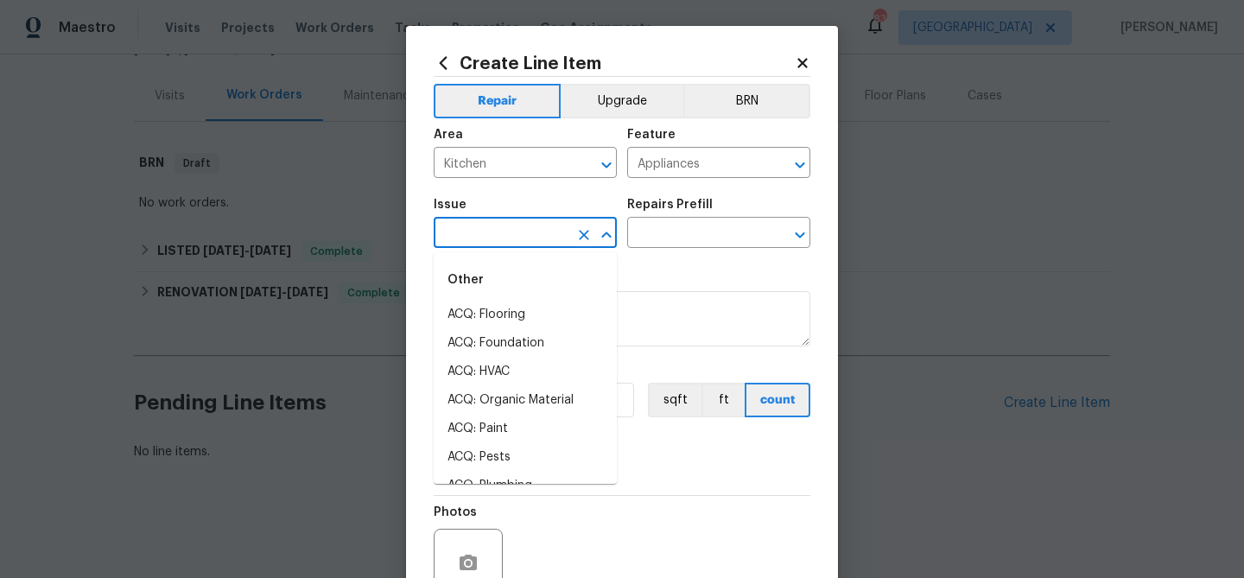
click at [599, 231] on icon "Close" at bounding box center [606, 235] width 21 height 21
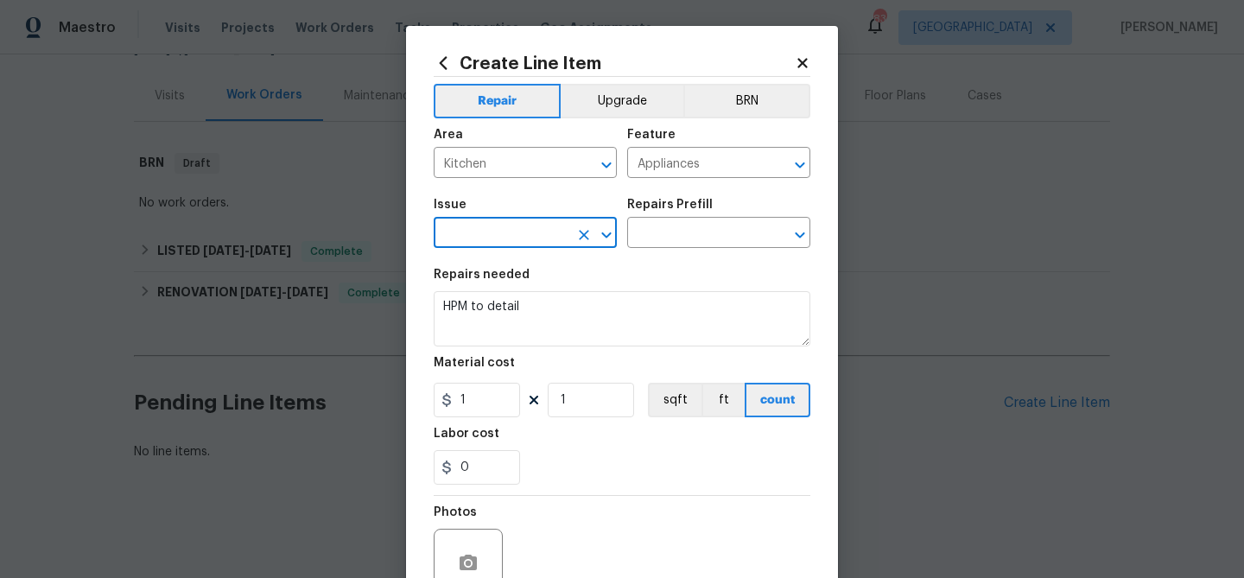
click at [599, 231] on icon "Open" at bounding box center [606, 235] width 21 height 21
click at [503, 245] on input "repa" at bounding box center [501, 234] width 135 height 27
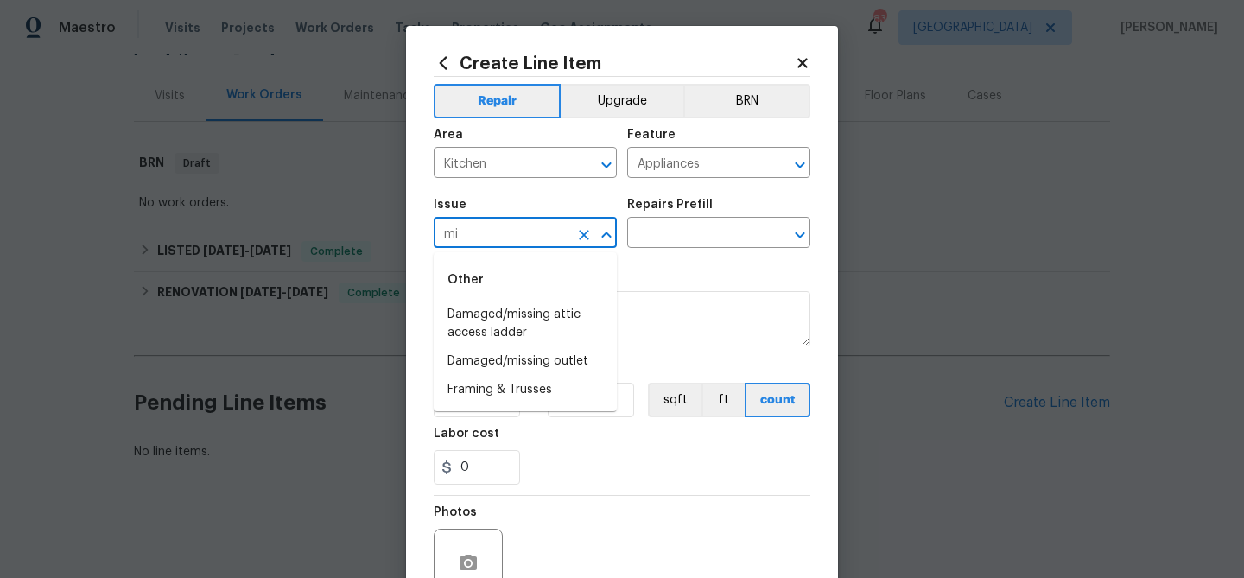
type input "mi"
click at [669, 180] on div "Area Kitchen ​ Feature Appliances ​" at bounding box center [622, 153] width 377 height 70
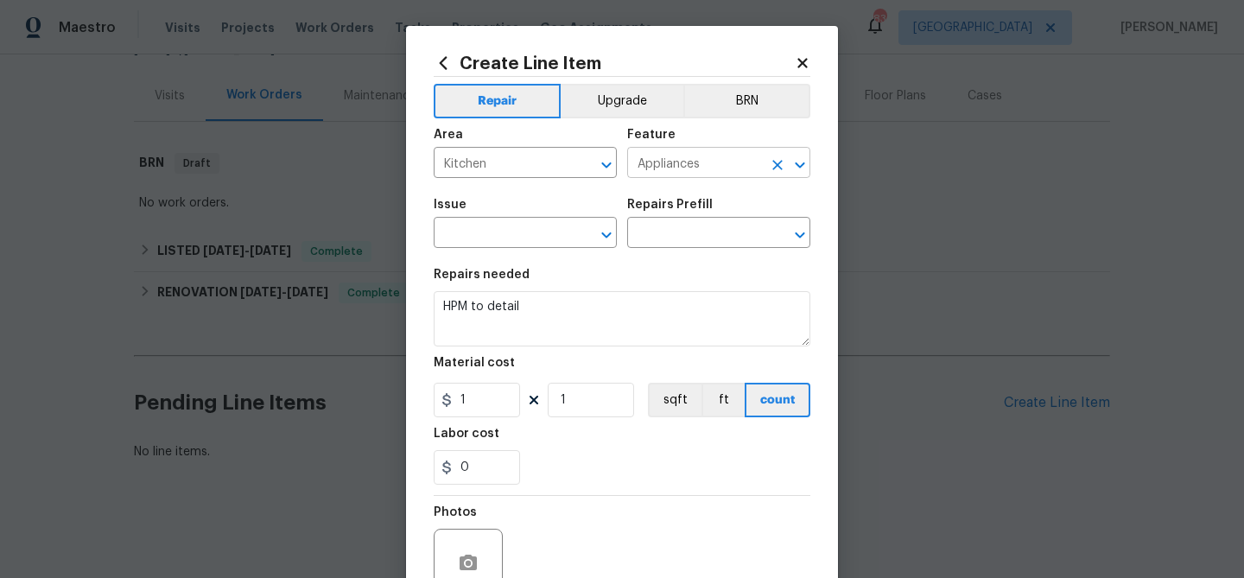
click at [668, 170] on input "Appliances" at bounding box center [694, 164] width 135 height 27
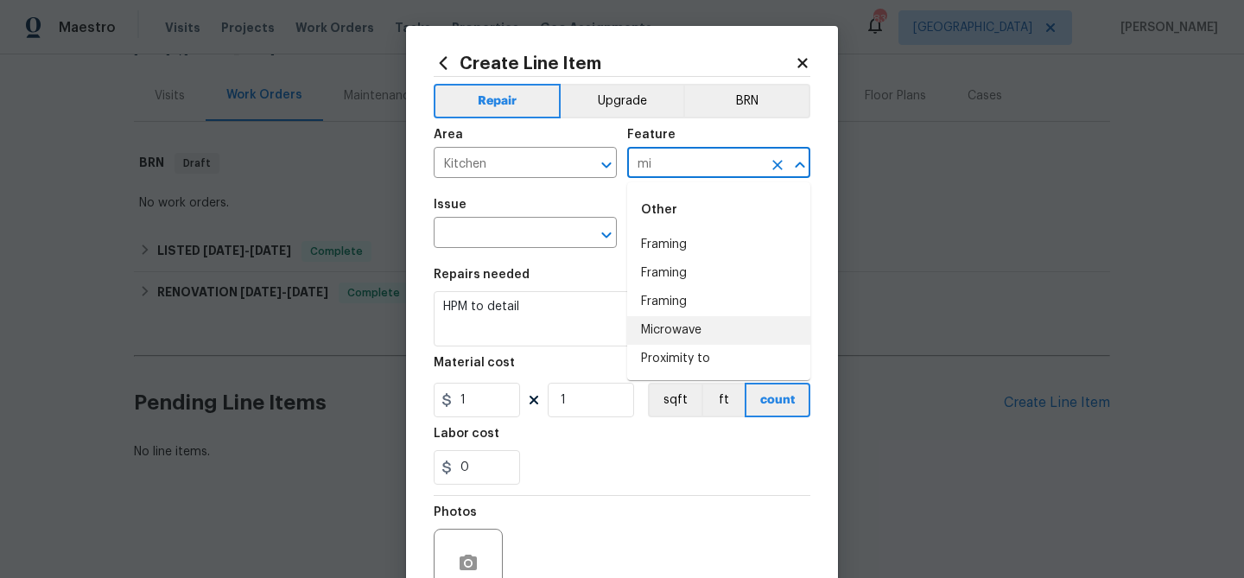
click at [664, 320] on li "Microwave" at bounding box center [718, 330] width 183 height 28
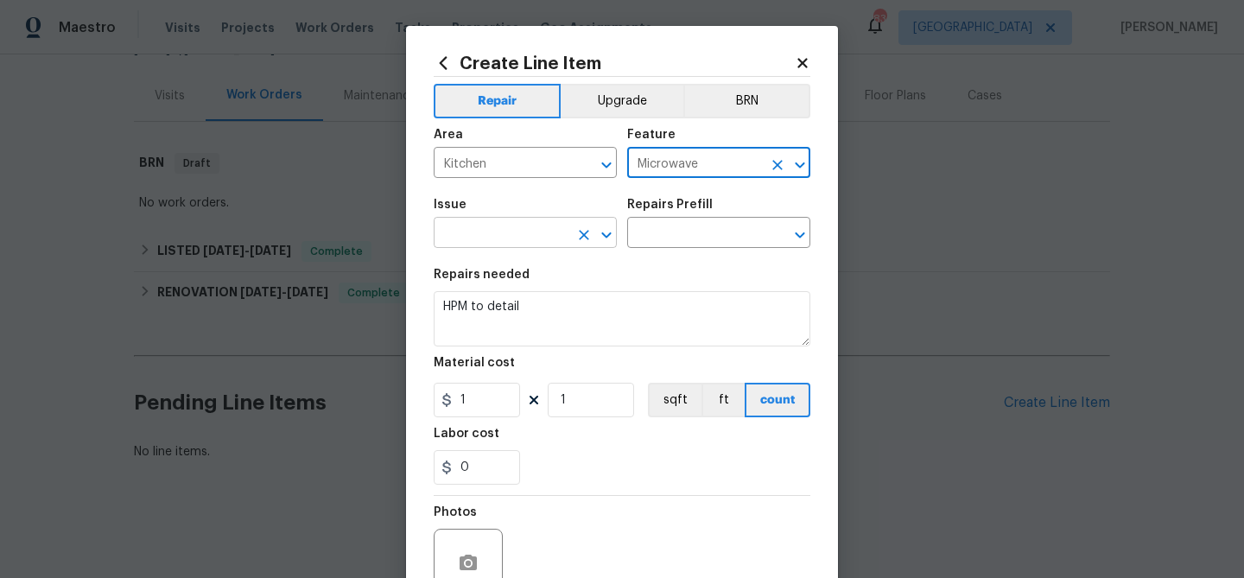
type input "Microwave"
click at [496, 229] on input "text" at bounding box center [501, 234] width 135 height 27
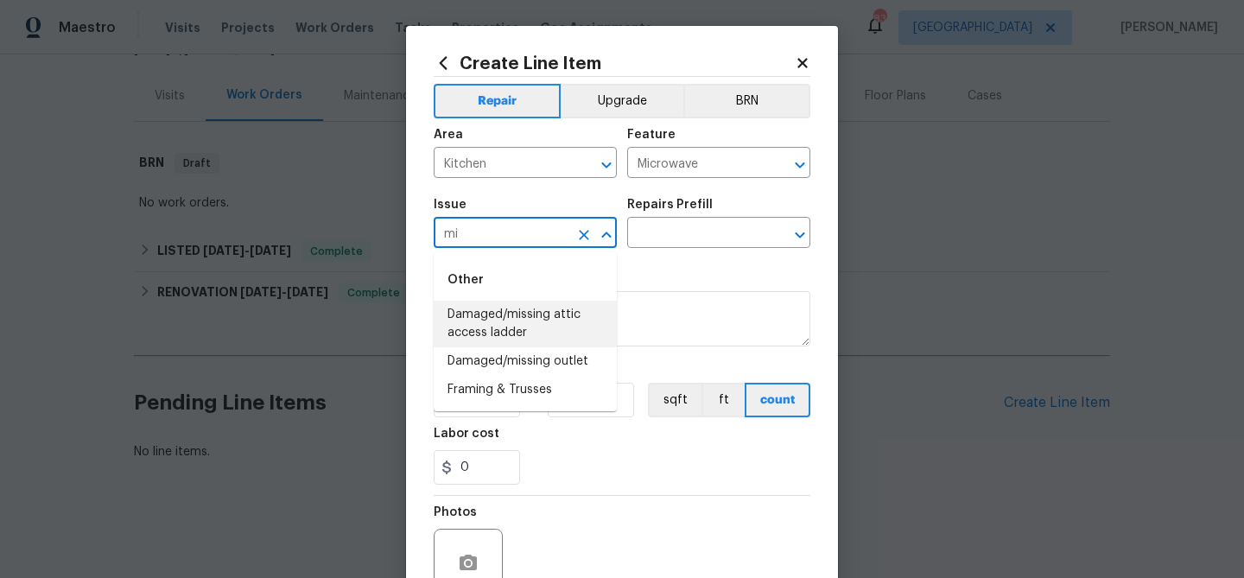
type input "m"
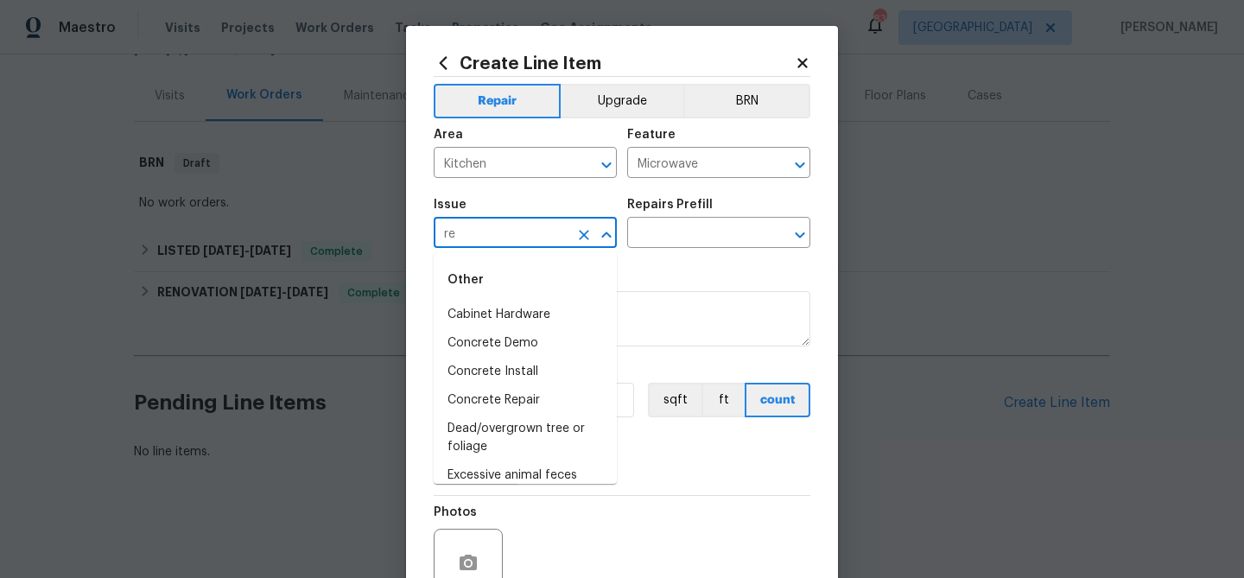
type input "r"
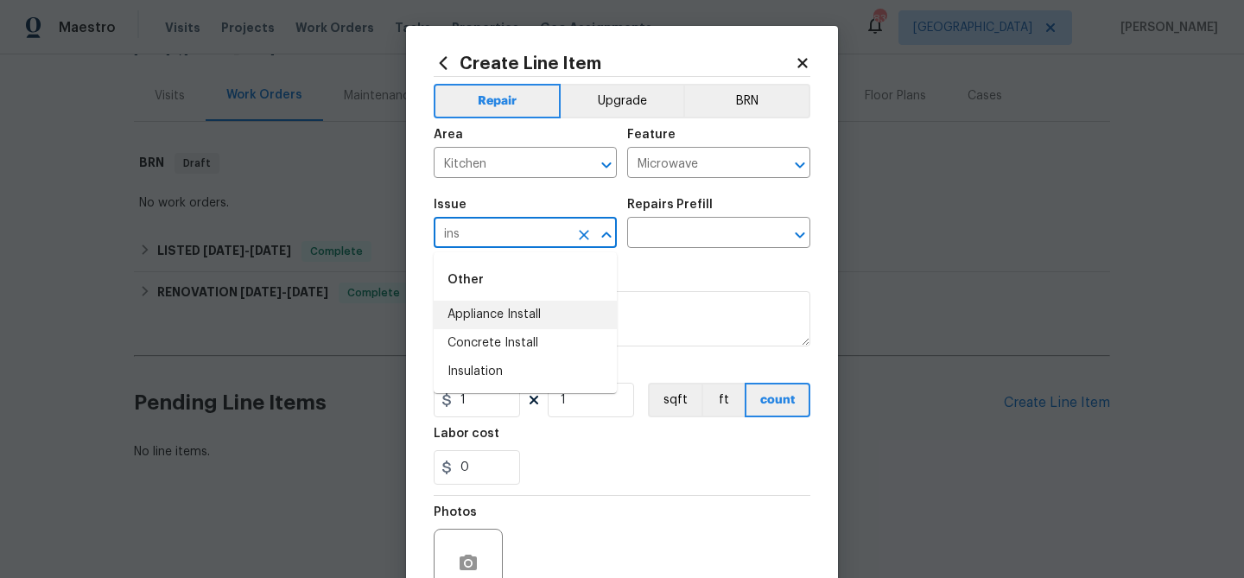
click at [490, 306] on li "Appliance Install" at bounding box center [525, 315] width 183 height 28
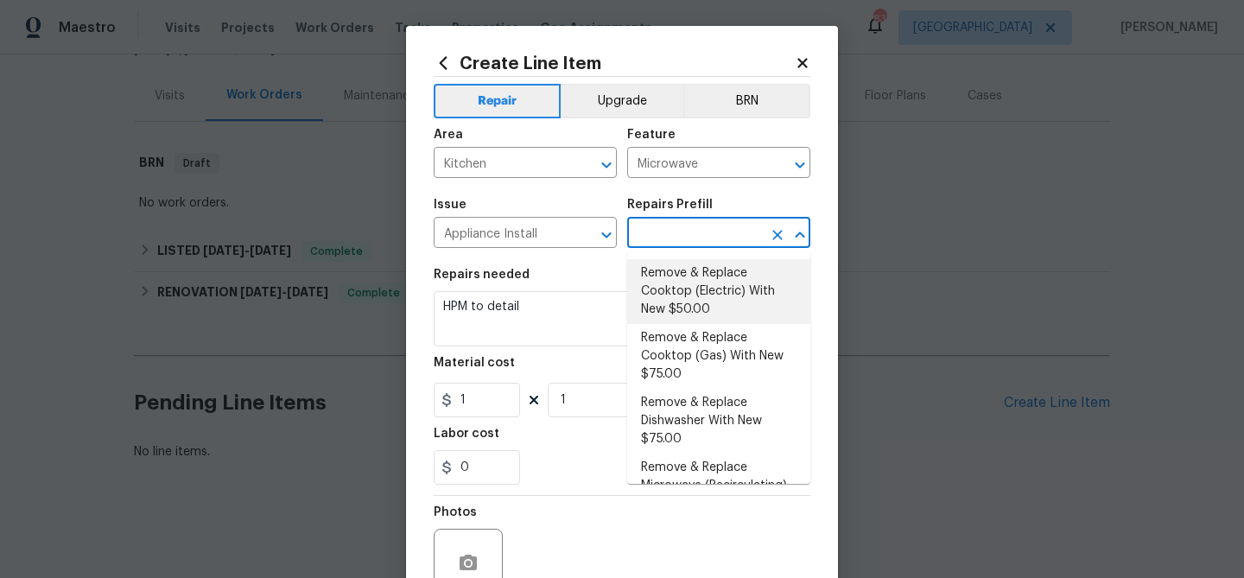
click at [665, 234] on input "text" at bounding box center [694, 234] width 135 height 27
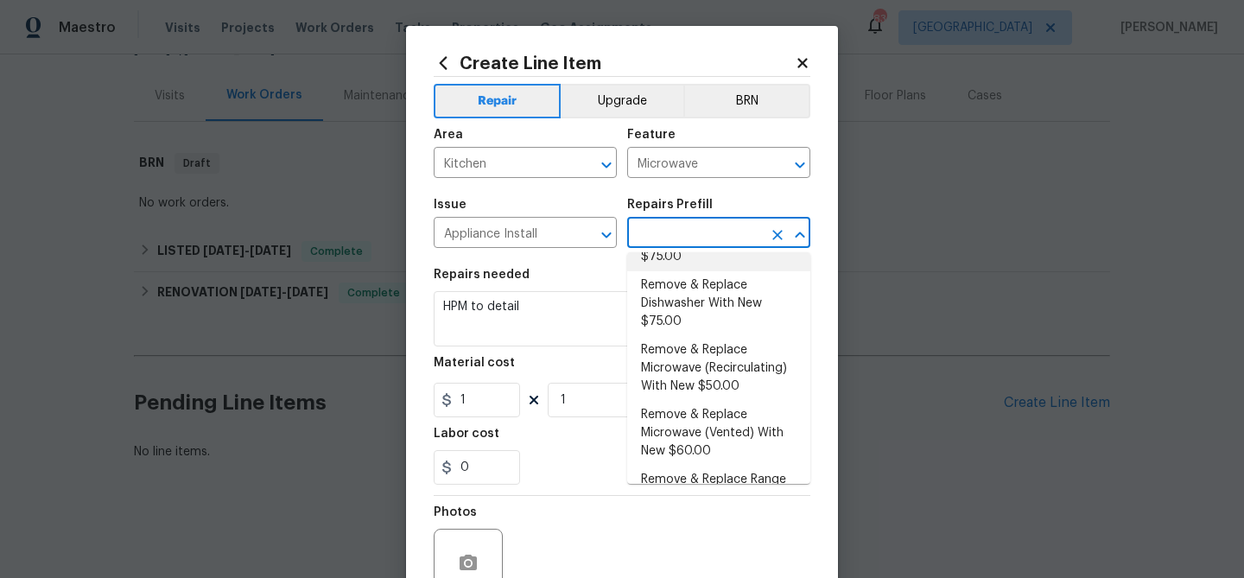
scroll to position [118, 0]
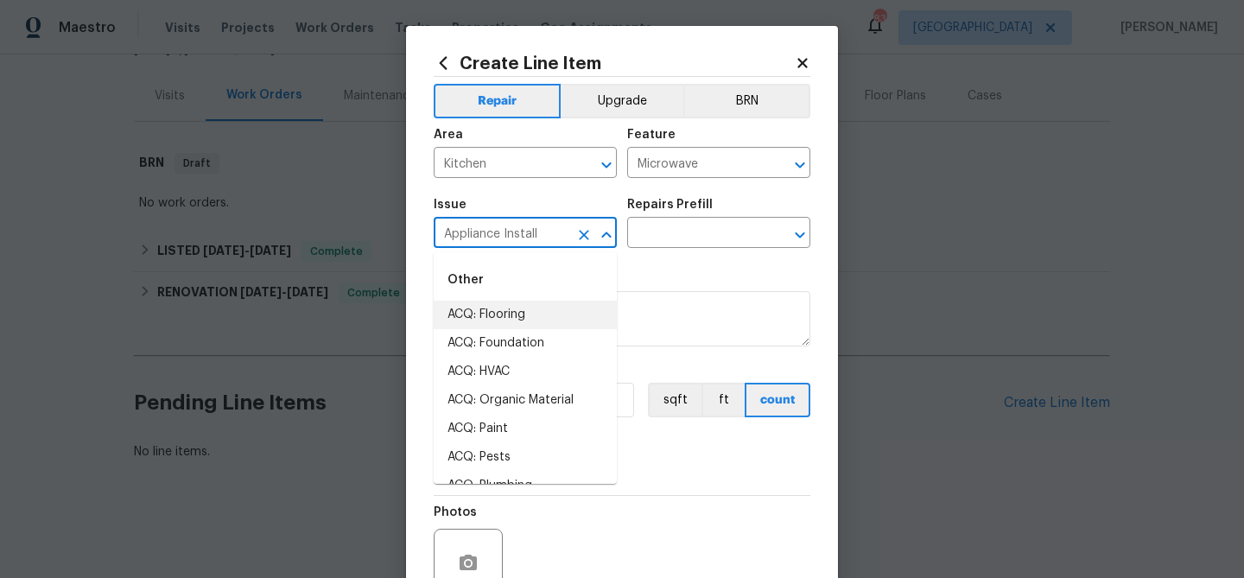
click at [540, 230] on input "Appliance Install" at bounding box center [501, 234] width 135 height 27
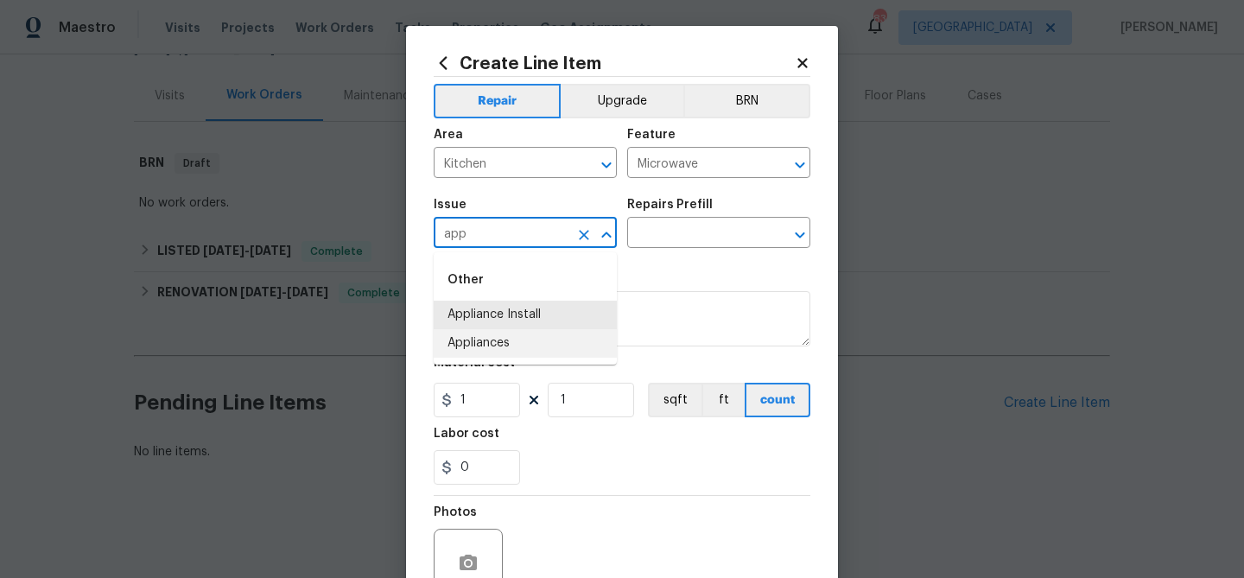
click at [499, 345] on li "Appliances" at bounding box center [525, 343] width 183 height 28
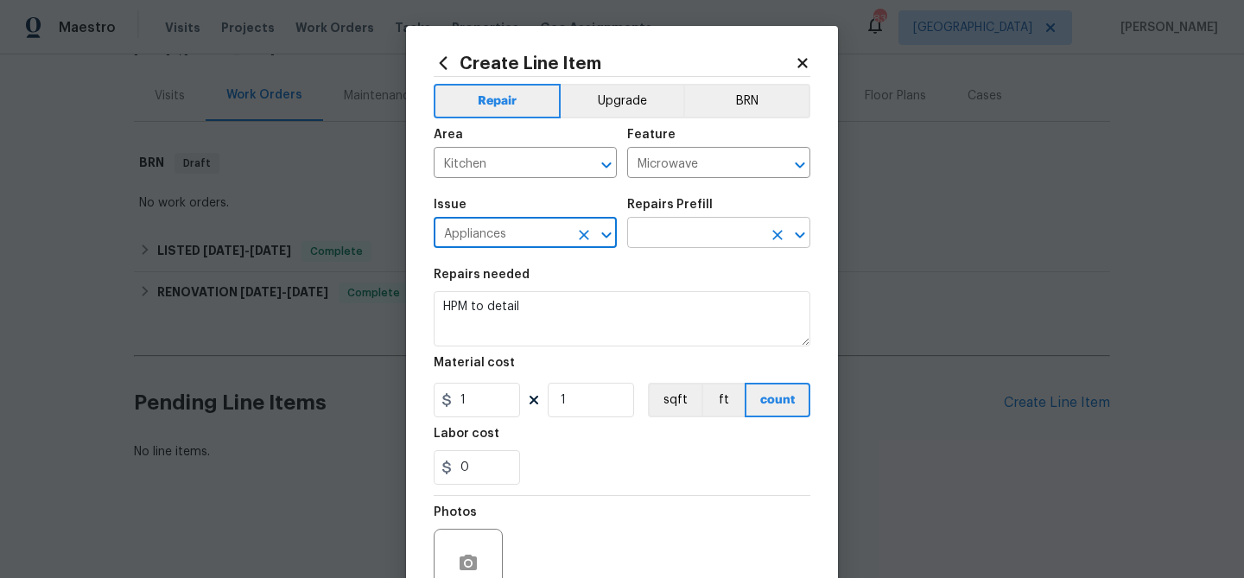
type input "Appliances"
click at [663, 226] on input "text" at bounding box center [694, 234] width 135 height 27
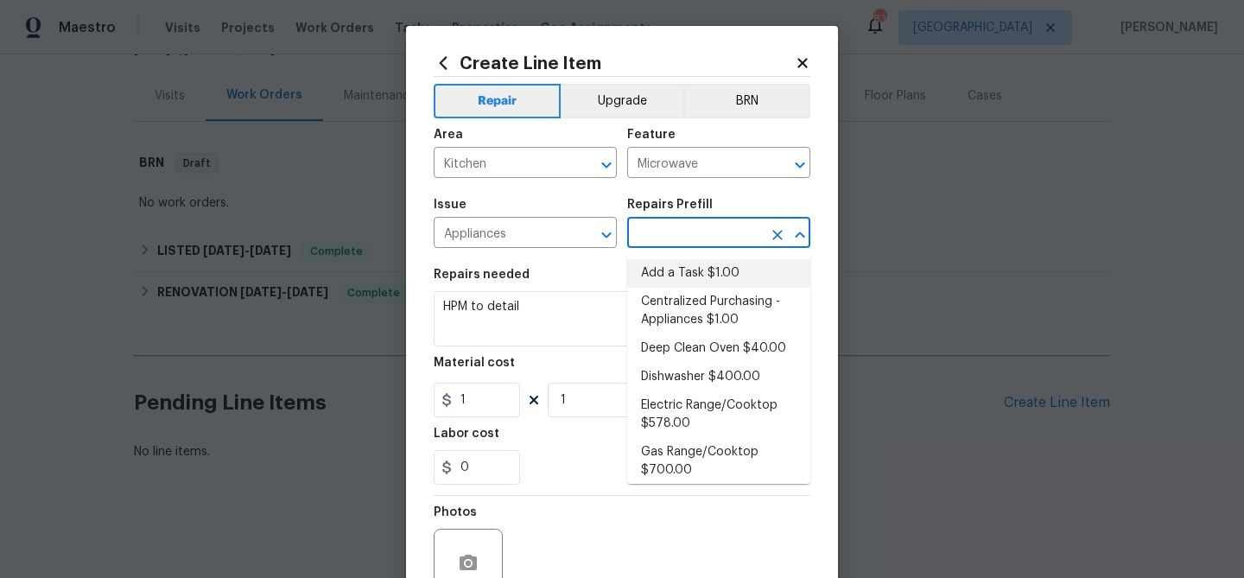
click at [675, 272] on li "Add a Task $1.00" at bounding box center [718, 273] width 183 height 28
type input "Appliances"
type input "Add a Task $1.00"
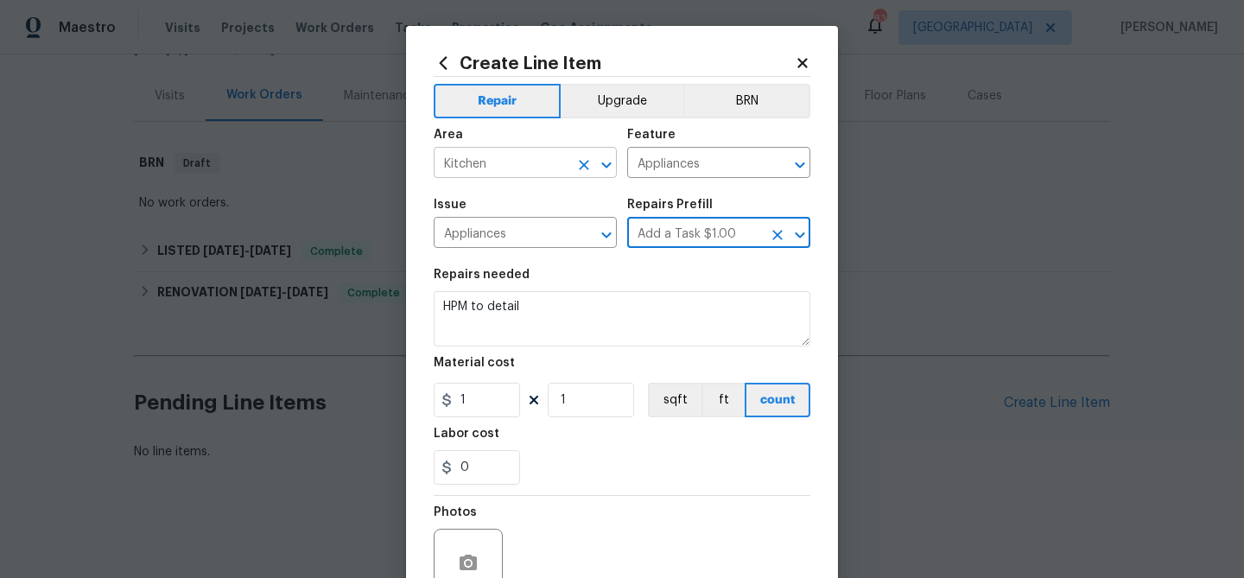
click at [487, 168] on input "Kitchen" at bounding box center [501, 164] width 135 height 27
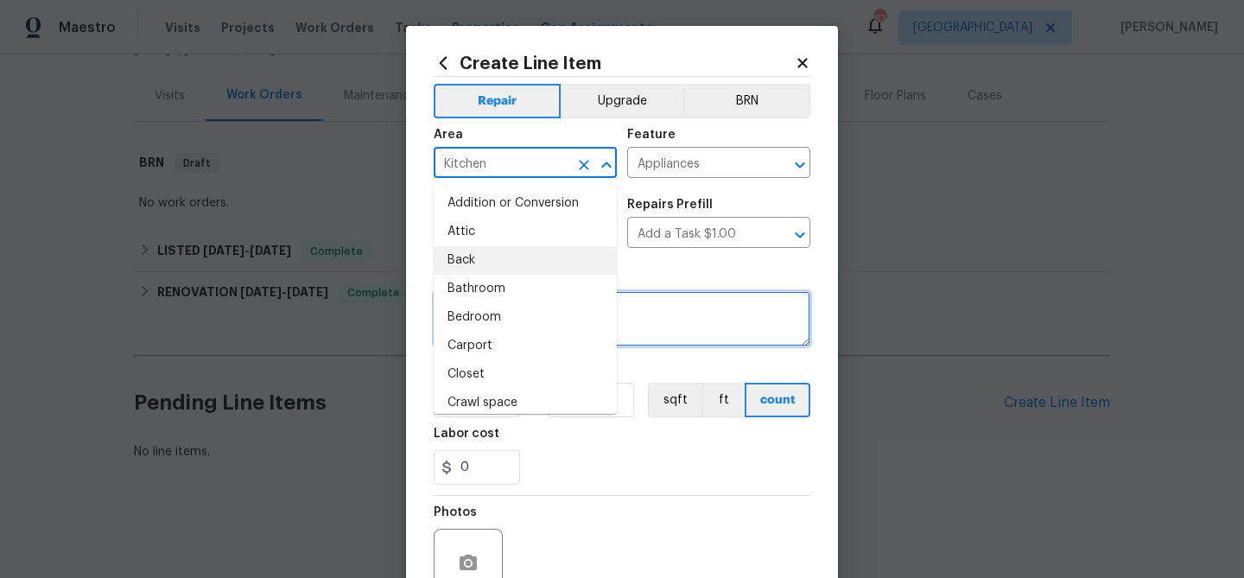
click at [687, 294] on textarea "HPM to detail" at bounding box center [622, 318] width 377 height 55
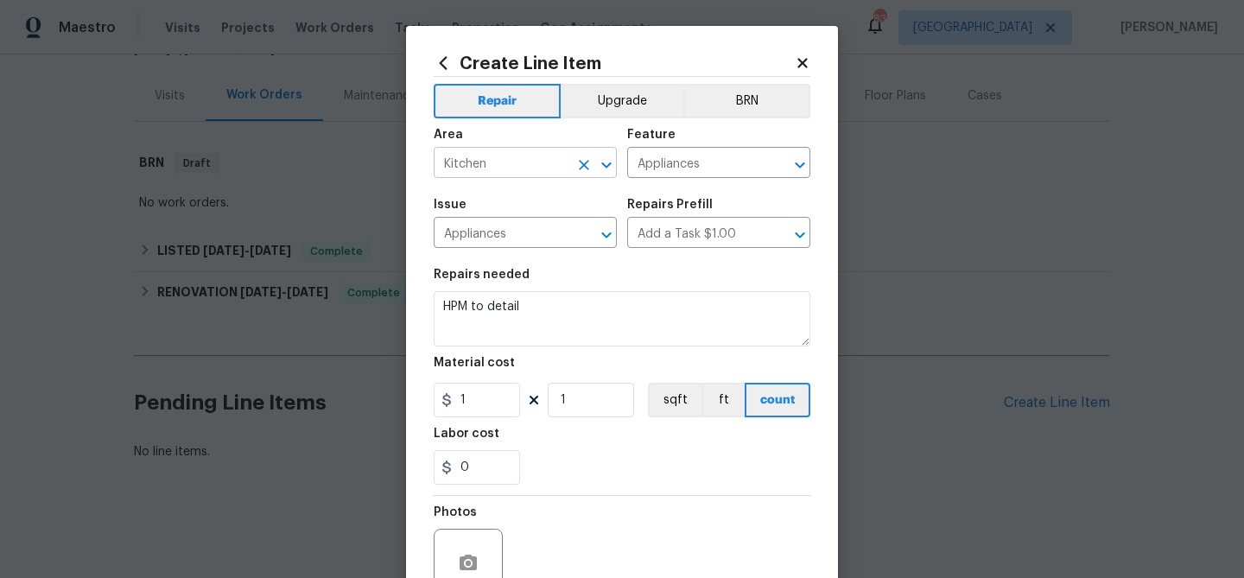
click at [506, 162] on input "Kitchen" at bounding box center [501, 164] width 135 height 27
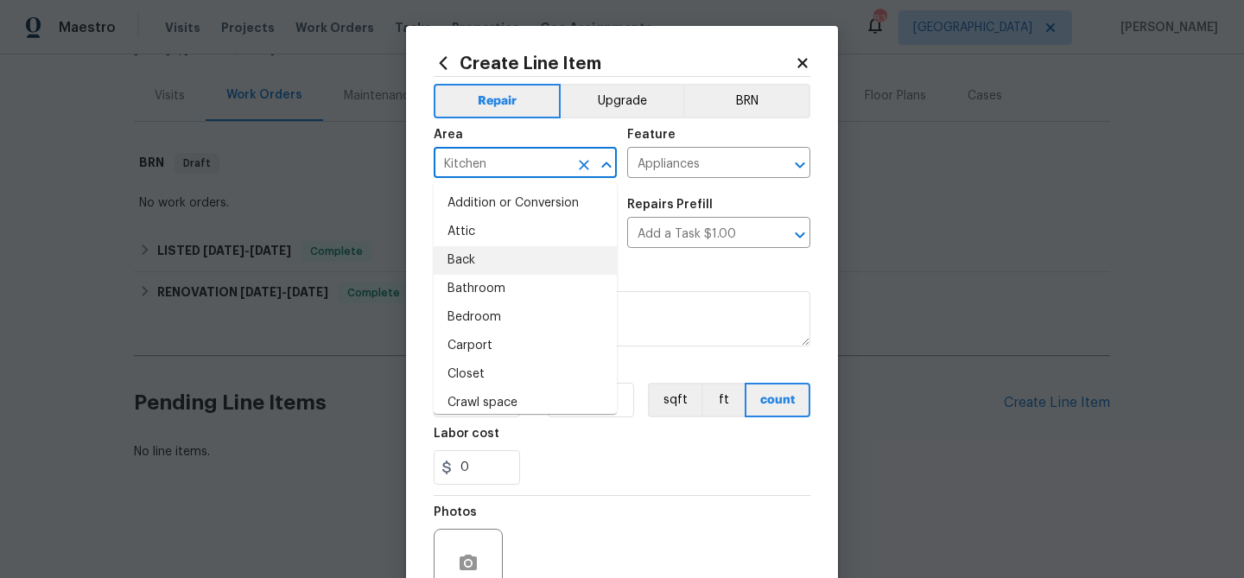
click at [506, 162] on input "Kitchen" at bounding box center [501, 164] width 135 height 27
click at [672, 167] on input "Appliances" at bounding box center [694, 164] width 135 height 27
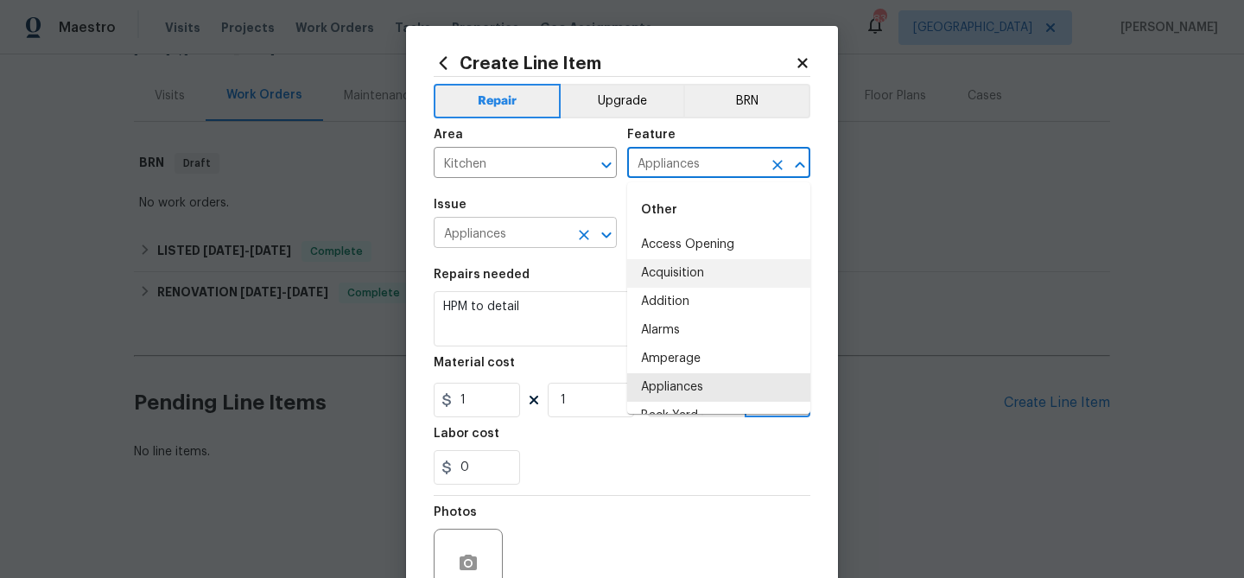
click at [473, 232] on input "Appliances" at bounding box center [501, 234] width 135 height 27
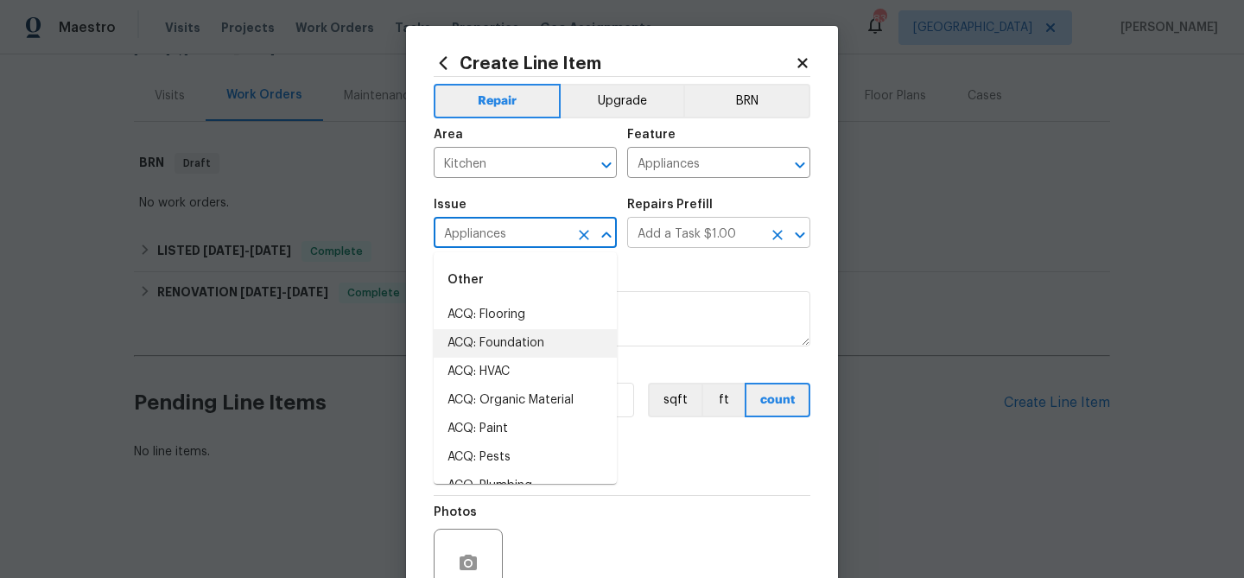
click at [667, 231] on input "Add a Task $1.00" at bounding box center [694, 234] width 135 height 27
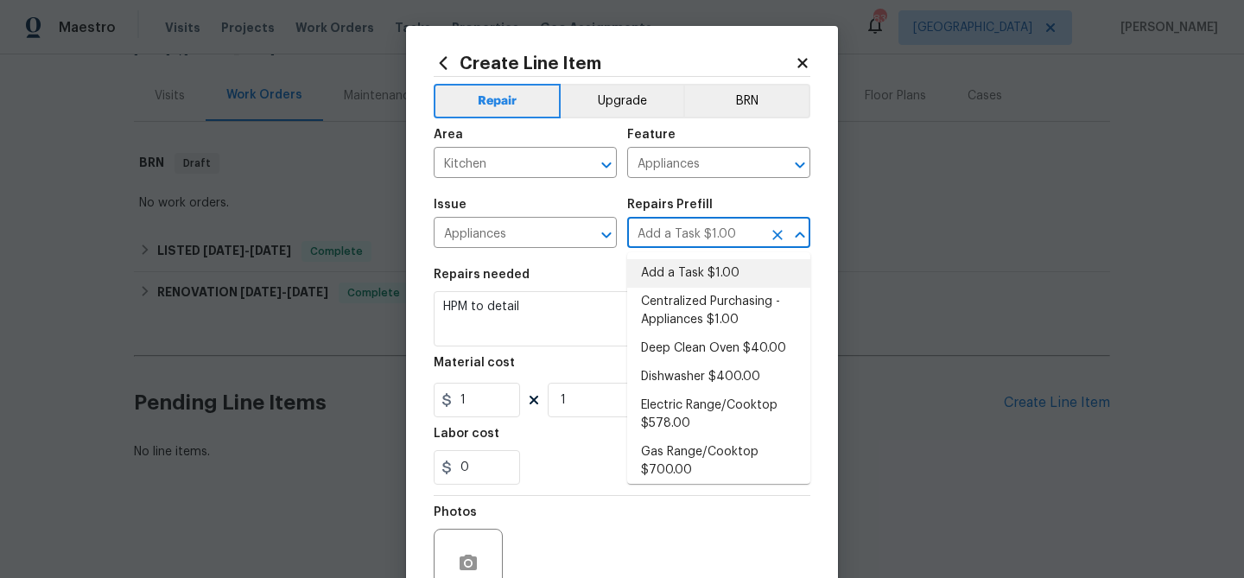
click at [667, 231] on input "Add a Task $1.00" at bounding box center [694, 234] width 135 height 27
click at [538, 167] on input "Kitchen" at bounding box center [501, 164] width 135 height 27
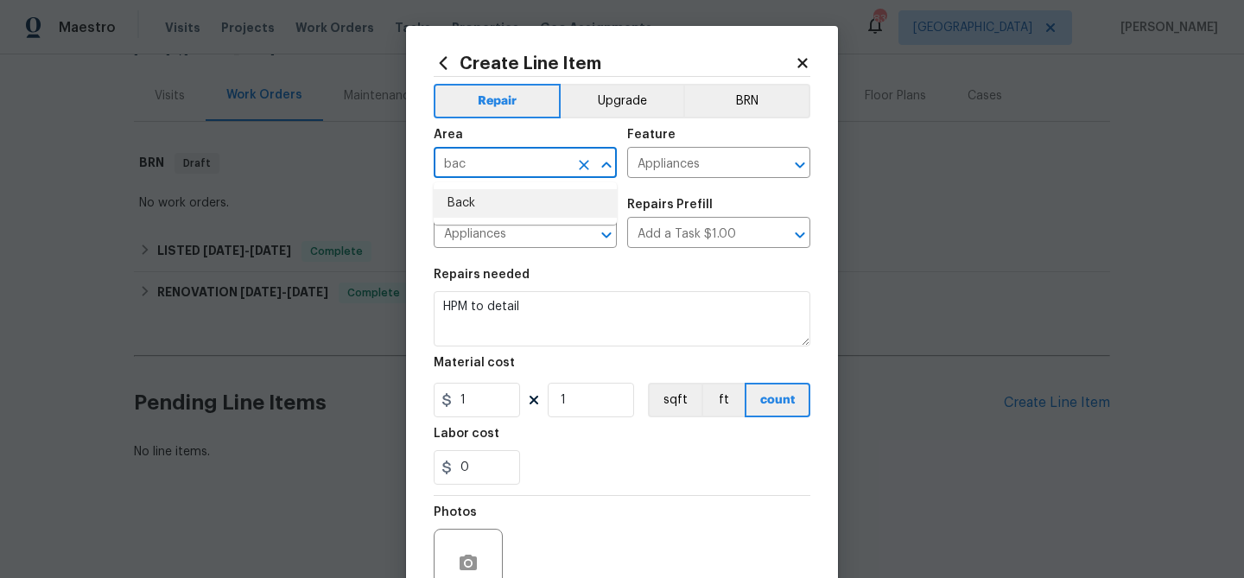
click at [534, 211] on li "Back" at bounding box center [525, 203] width 183 height 28
type input "Back"
click at [662, 166] on input "Appliances" at bounding box center [694, 164] width 135 height 27
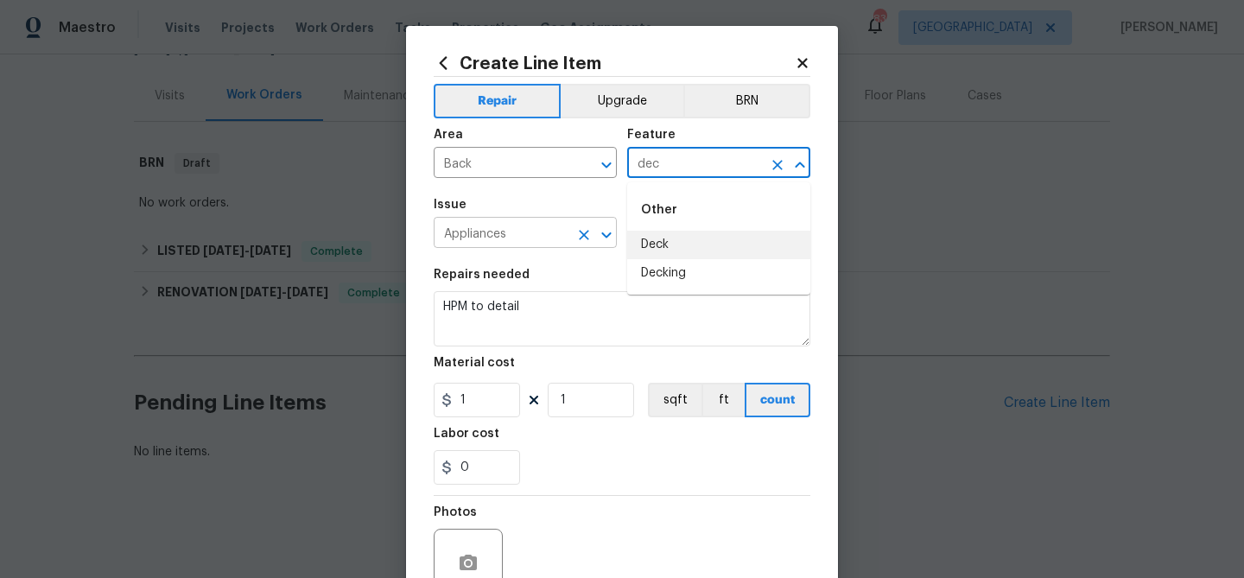
drag, startPoint x: 677, startPoint y: 244, endPoint x: 576, endPoint y: 233, distance: 101.7
click at [664, 245] on li "Deck" at bounding box center [718, 245] width 183 height 28
type input "Deck"
click at [554, 233] on input "Appliances" at bounding box center [501, 234] width 135 height 27
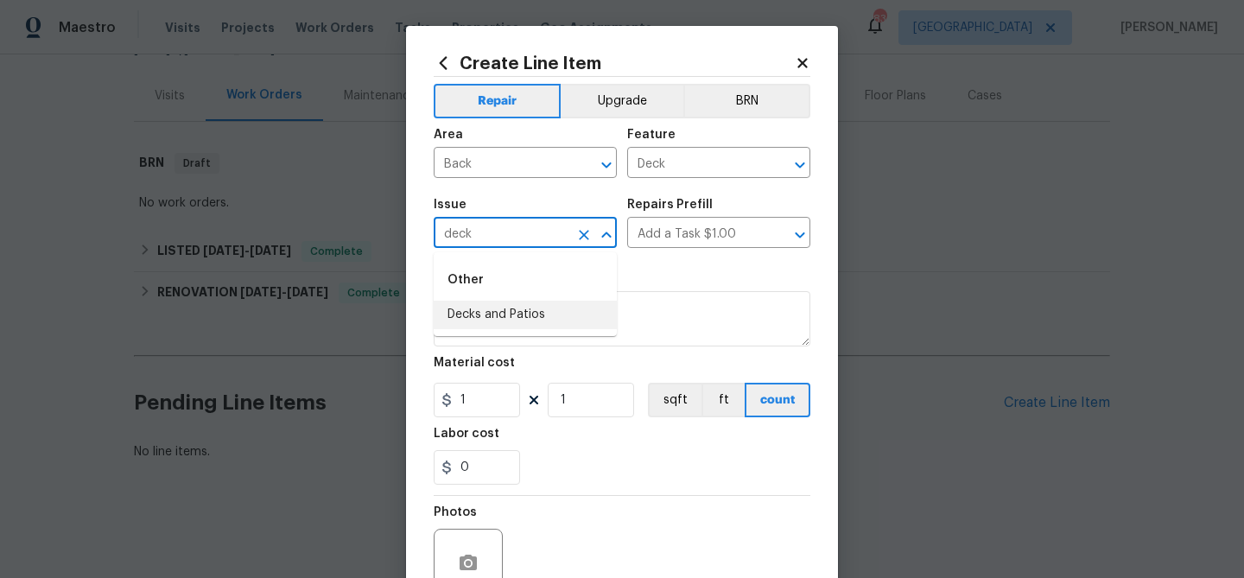
click at [527, 316] on li "Decks and Patios" at bounding box center [525, 315] width 183 height 28
type input "Decks and Patios"
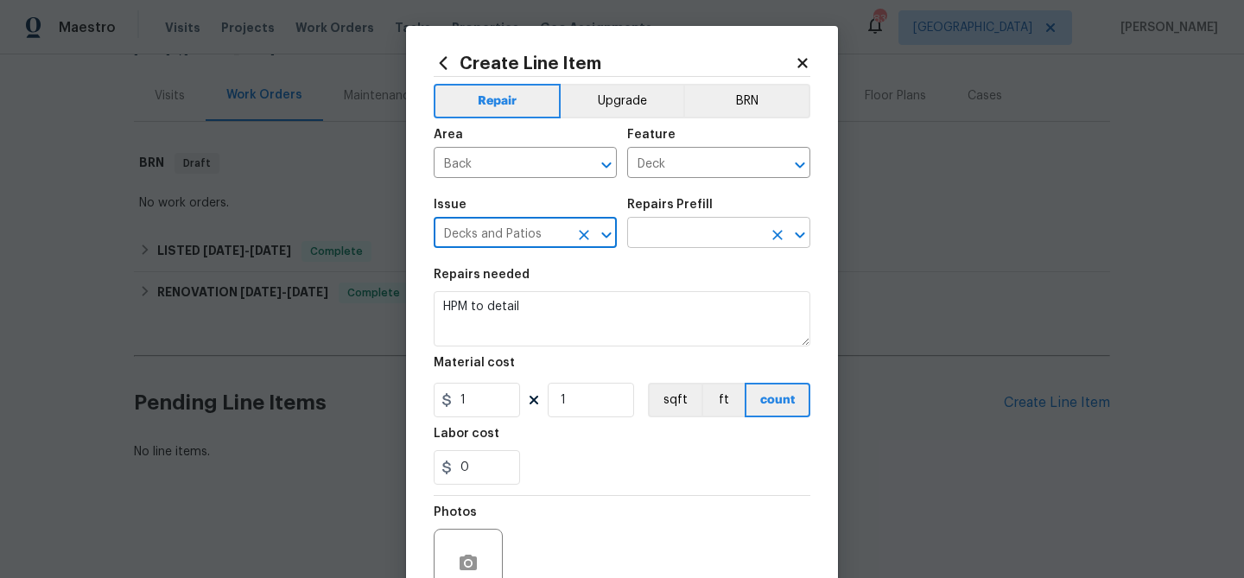
type input "Decks and Patios"
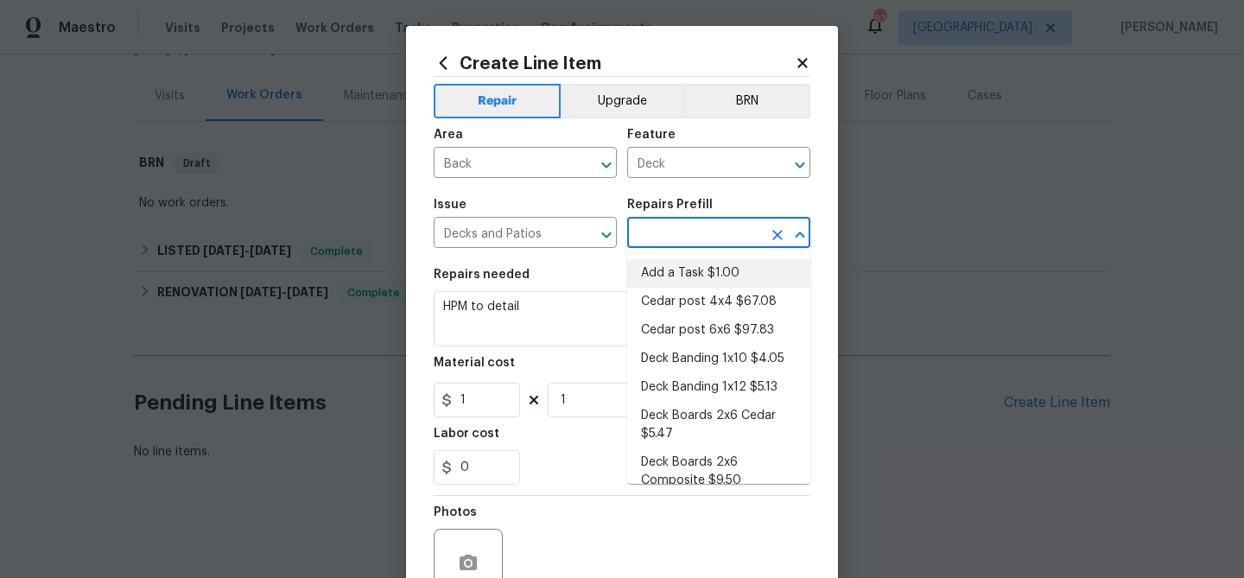
click at [664, 235] on input "text" at bounding box center [694, 234] width 135 height 27
click at [663, 272] on li "Add a Task $1.00" at bounding box center [718, 273] width 183 height 28
type input "Add a Task $1.00"
click at [533, 163] on input "Back" at bounding box center [501, 164] width 135 height 27
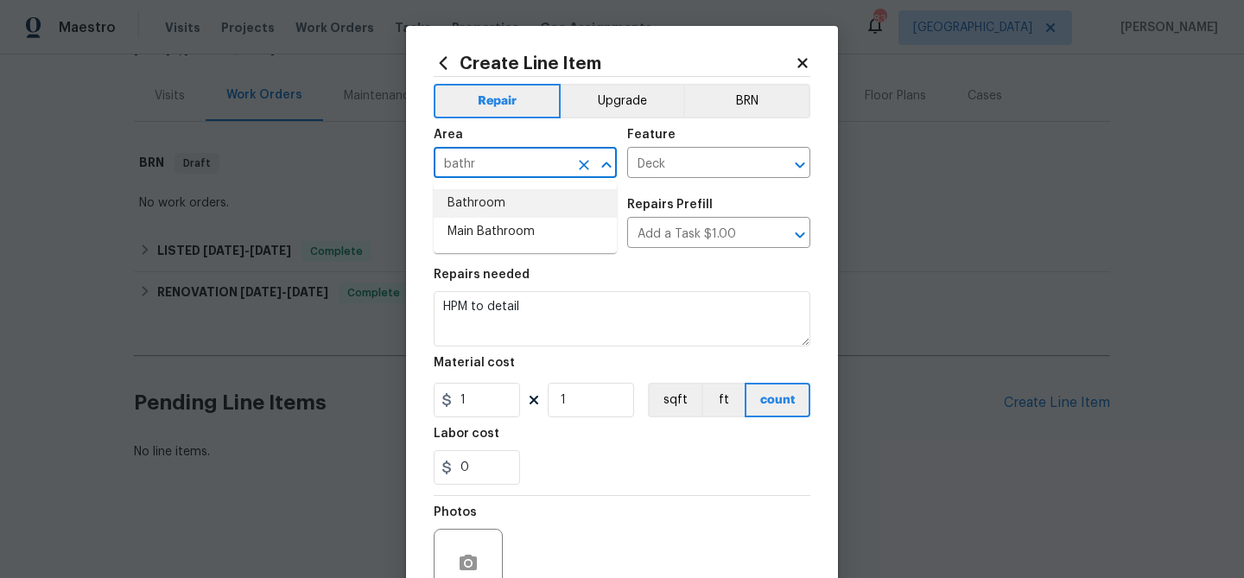
click at [510, 201] on li "Bathroom" at bounding box center [525, 203] width 183 height 28
type input "Bathroom"
click at [648, 168] on input "Deck" at bounding box center [694, 164] width 135 height 27
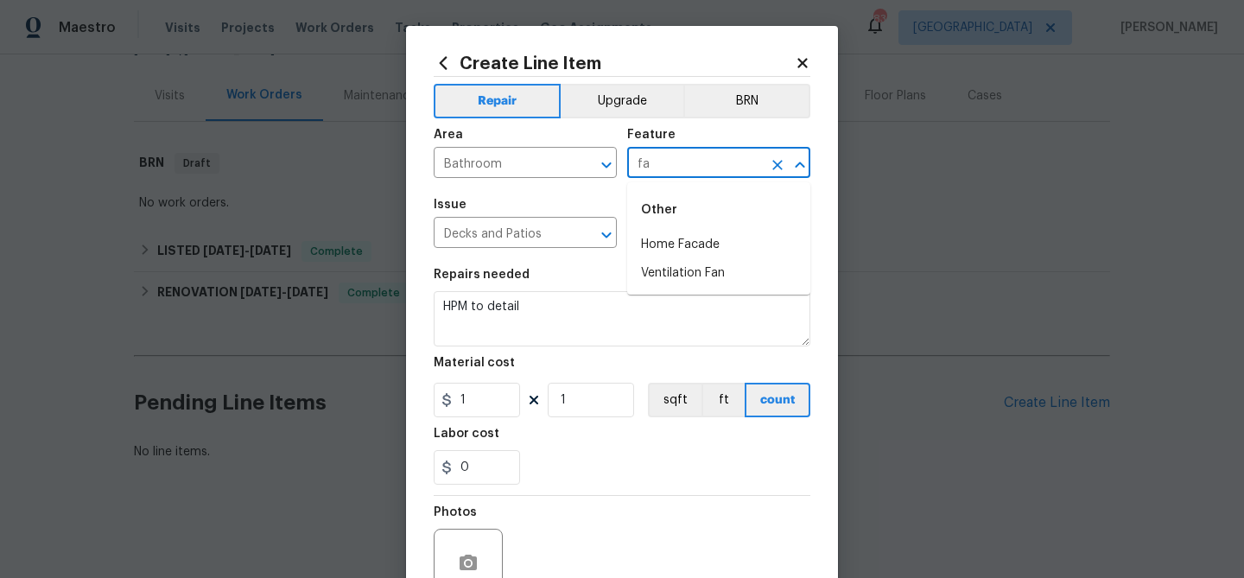
type input "f"
drag, startPoint x: 644, startPoint y: 247, endPoint x: 570, endPoint y: 239, distance: 74.7
click at [644, 247] on li "Bathroom" at bounding box center [718, 245] width 183 height 28
type input "Bathroom"
click at [521, 233] on input "Decks and Patios" at bounding box center [501, 234] width 135 height 27
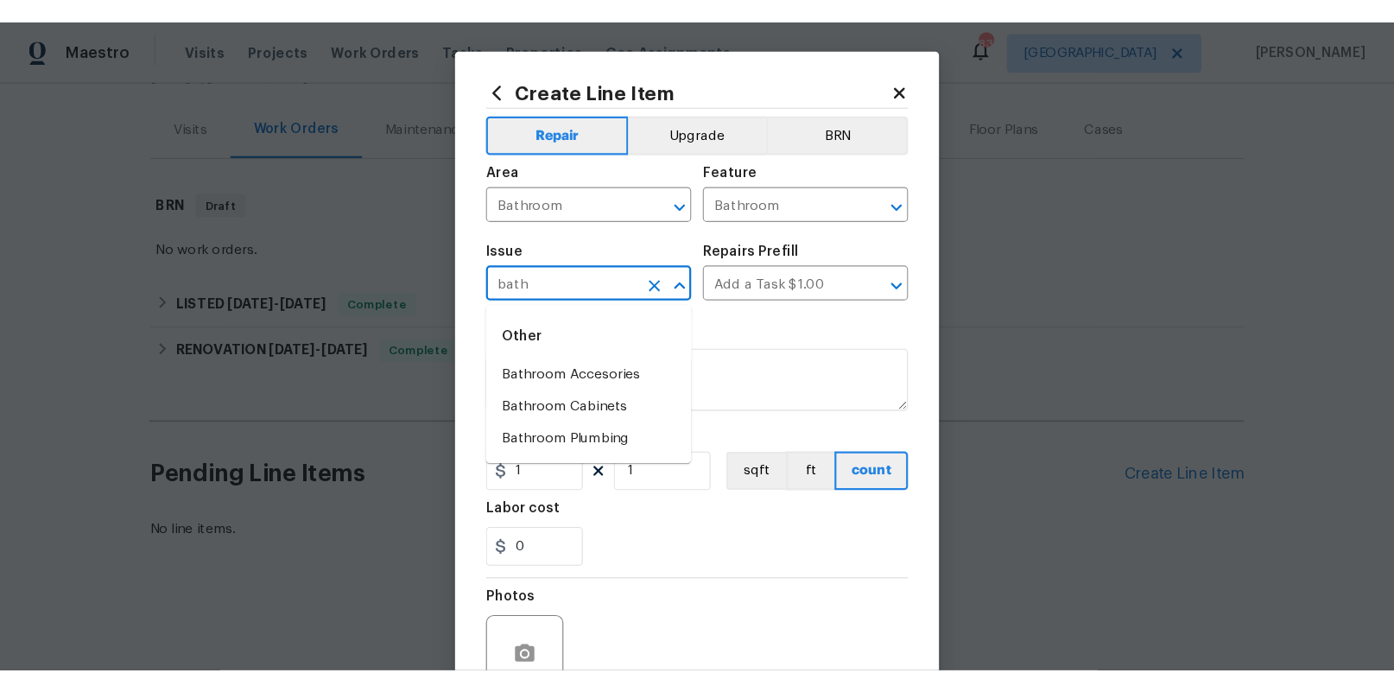
scroll to position [1, 0]
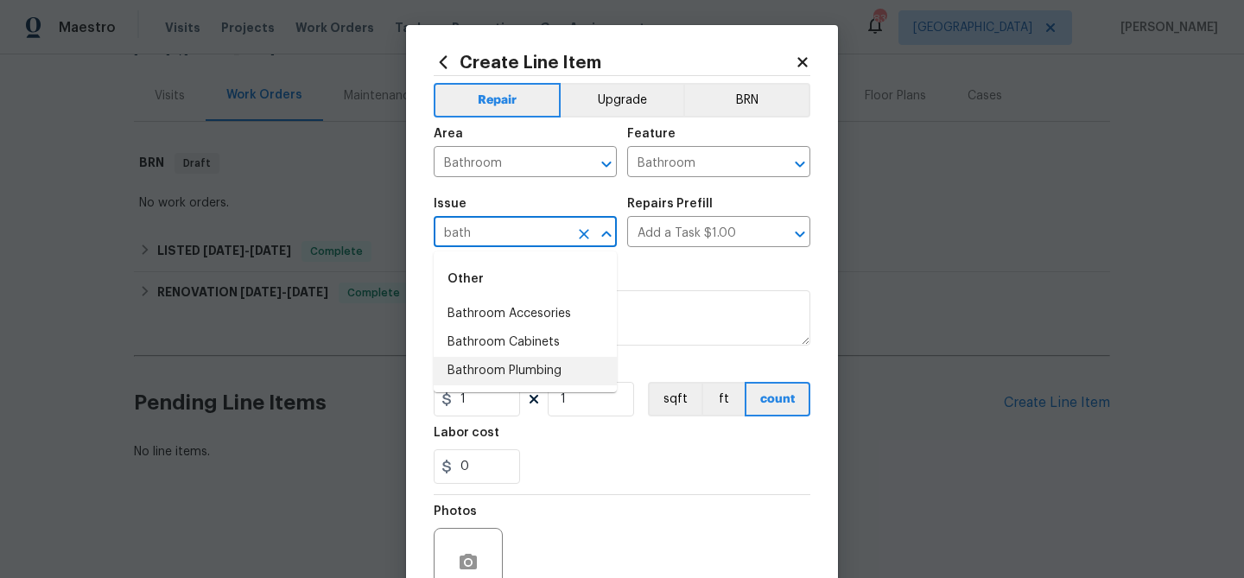
drag, startPoint x: 486, startPoint y: 369, endPoint x: 509, endPoint y: 361, distance: 23.8
click at [491, 369] on li "Bathroom Plumbing" at bounding box center [525, 371] width 183 height 28
type input "Bathroom Plumbing"
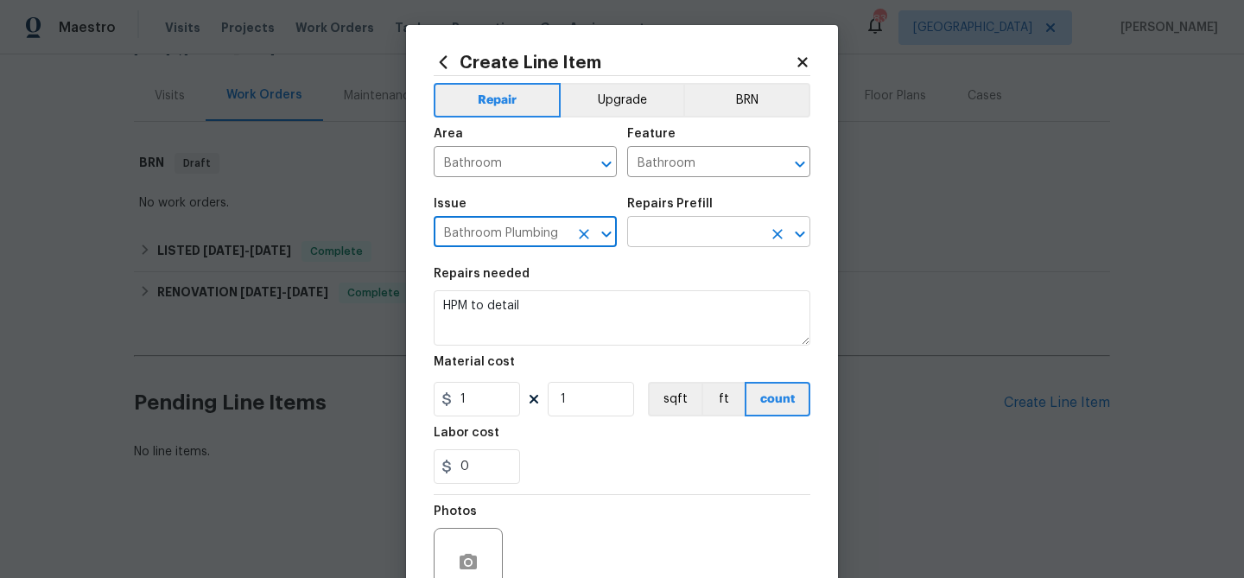
type input "Bathroom Plumbing"
click at [700, 244] on input "text" at bounding box center [694, 233] width 135 height 27
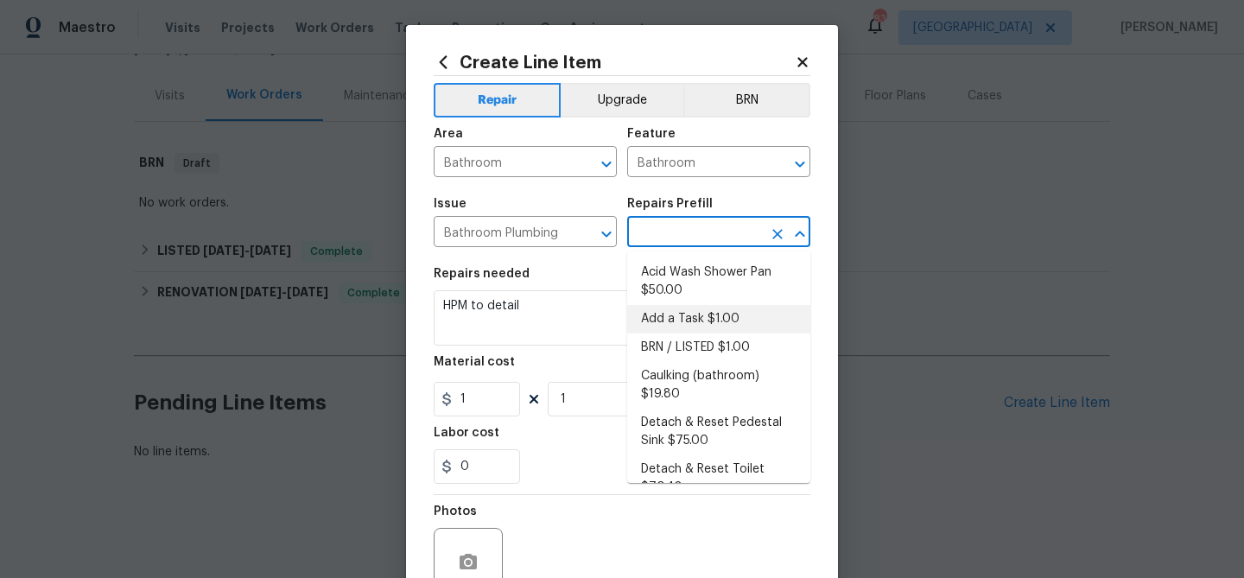
click at [693, 319] on li "Add a Task $1.00" at bounding box center [718, 319] width 183 height 28
type input "Plumbing"
type input "Add a Task $1.00"
click at [703, 242] on input "Add a Task $1.00" at bounding box center [694, 233] width 135 height 27
click at [486, 161] on input "Bathroom" at bounding box center [501, 163] width 135 height 27
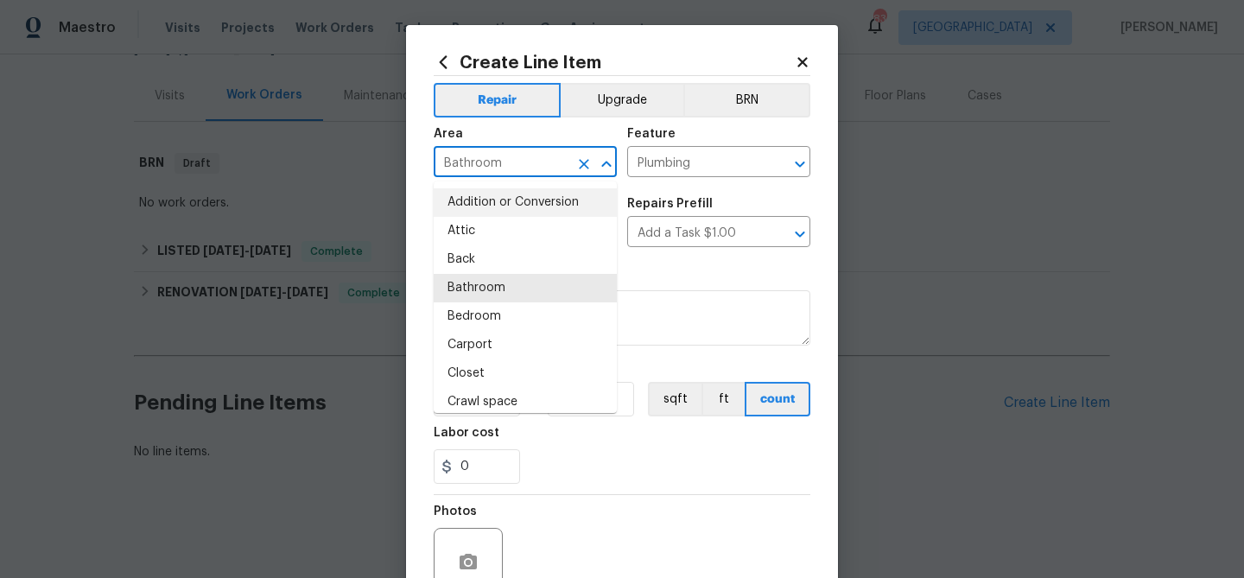
click at [486, 161] on input "Bathroom" at bounding box center [501, 163] width 135 height 27
click at [476, 235] on li "Attic" at bounding box center [525, 231] width 183 height 28
type input "Attic"
click at [476, 235] on input "Bathroom Plumbing" at bounding box center [501, 233] width 135 height 27
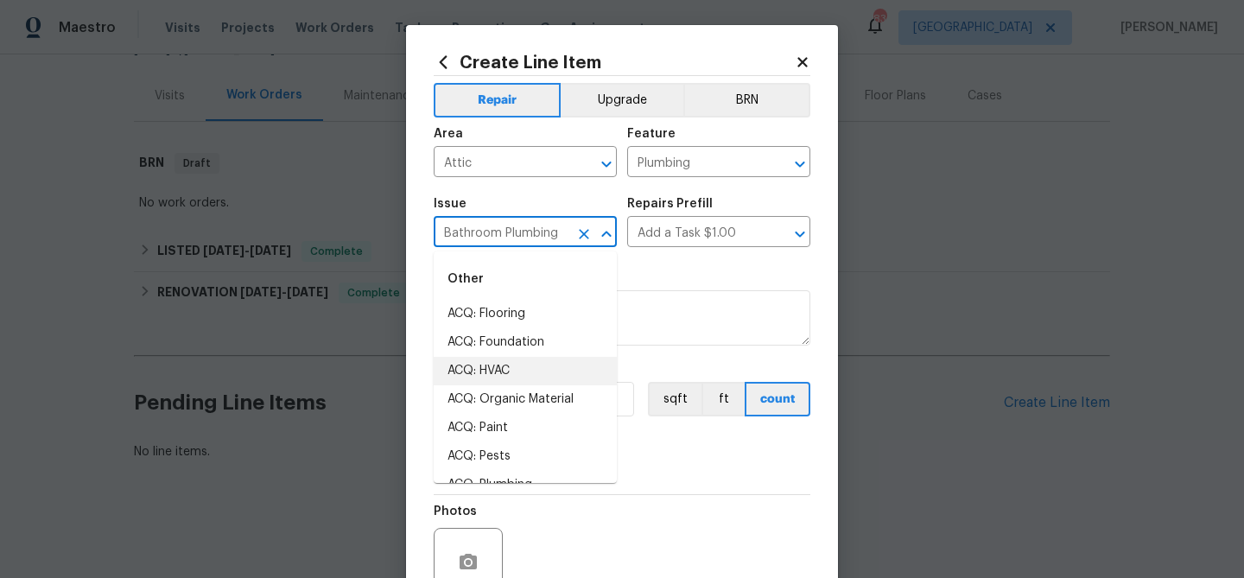
click at [476, 235] on input "Bathroom Plumbing" at bounding box center [501, 233] width 135 height 27
click at [685, 228] on input "Add a Task $1.00" at bounding box center [694, 233] width 135 height 27
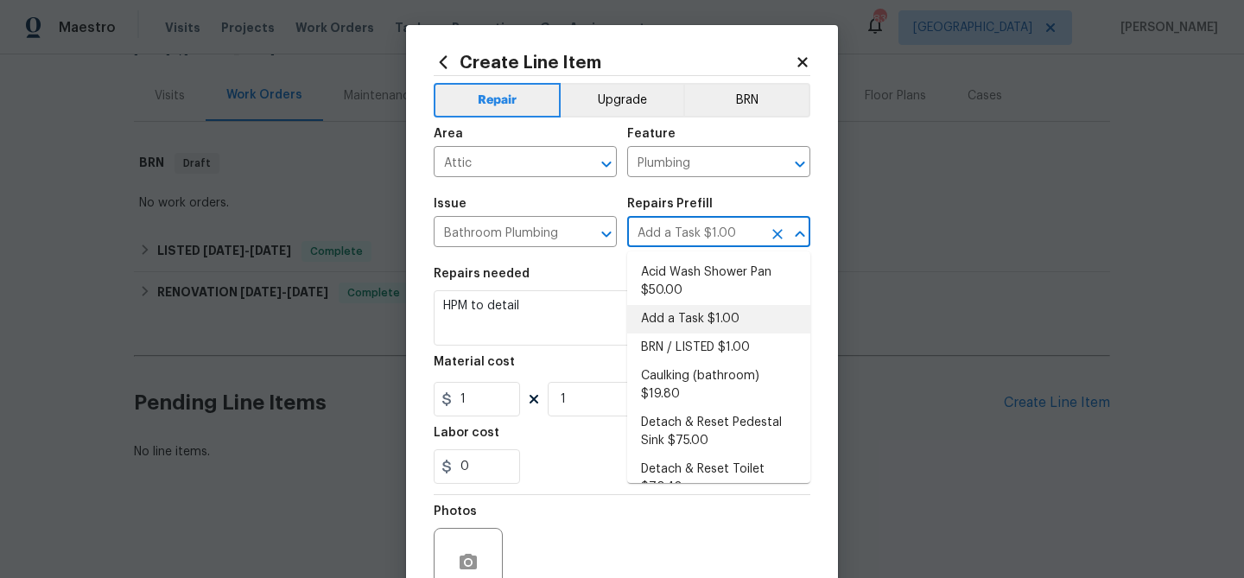
click at [685, 228] on input "Add a Task $1.00" at bounding box center [694, 233] width 135 height 27
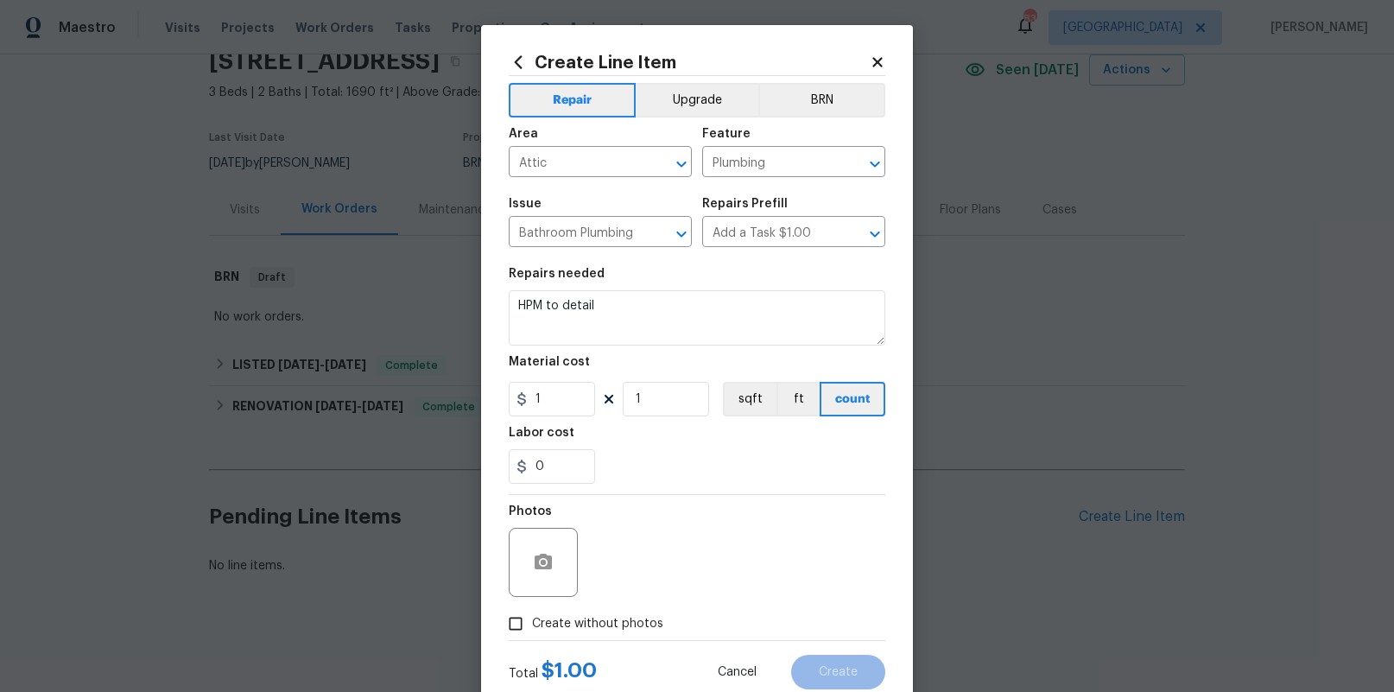
scroll to position [78, 0]
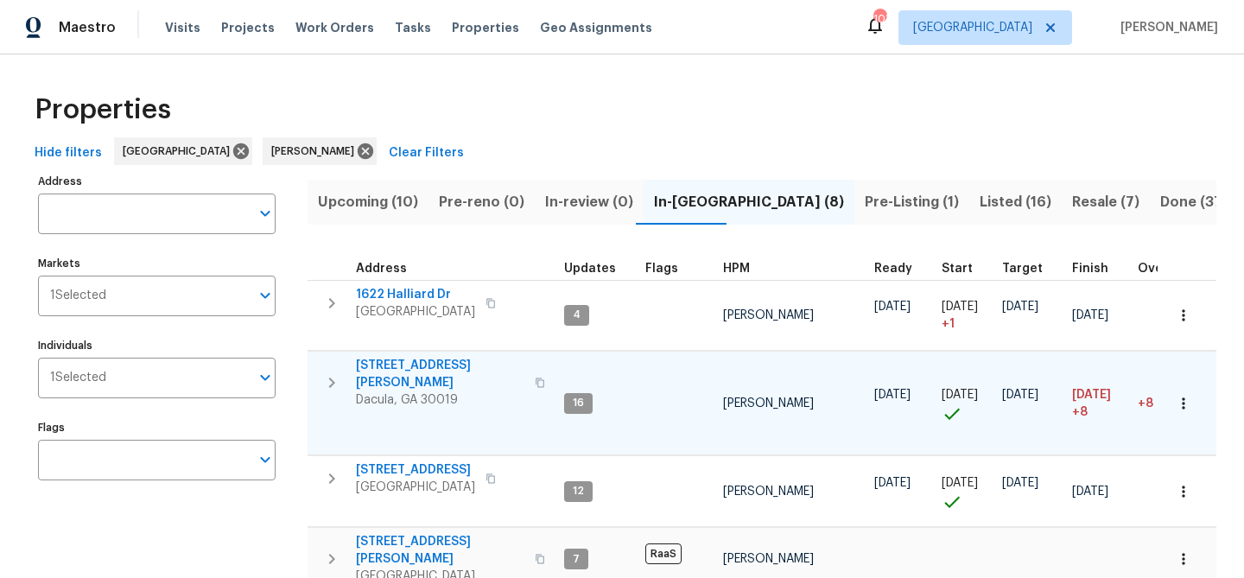
scroll to position [119, 0]
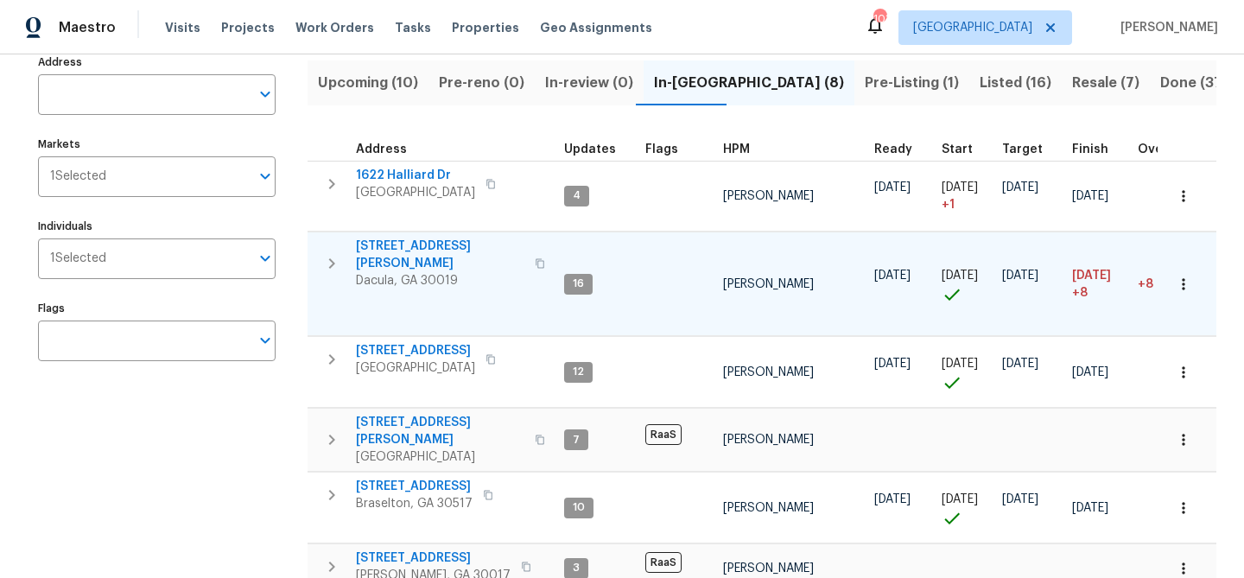
click at [400, 244] on span "3225 Mary Todd Ln" at bounding box center [440, 254] width 168 height 35
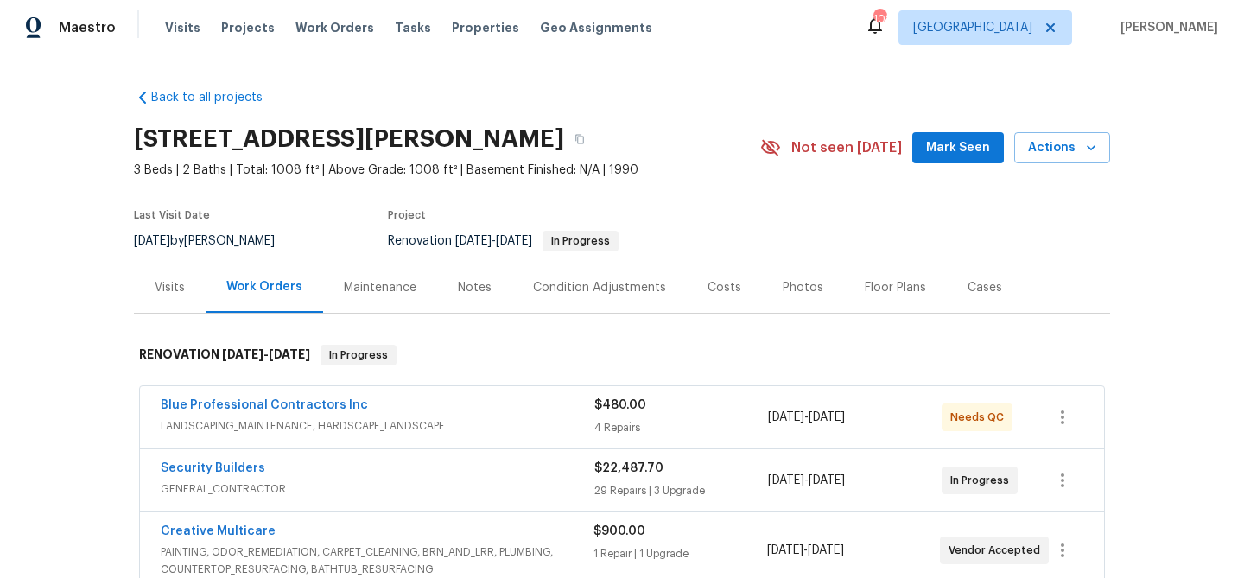
click at [971, 141] on span "Mark Seen" at bounding box center [958, 148] width 64 height 22
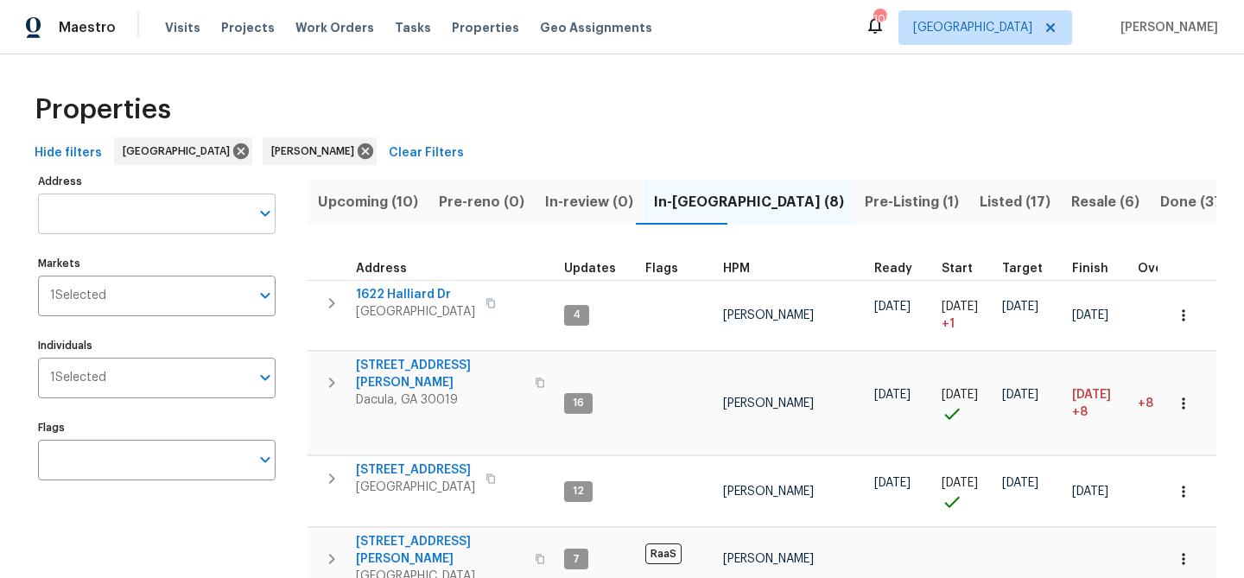
click at [98, 206] on input "Address" at bounding box center [144, 213] width 212 height 41
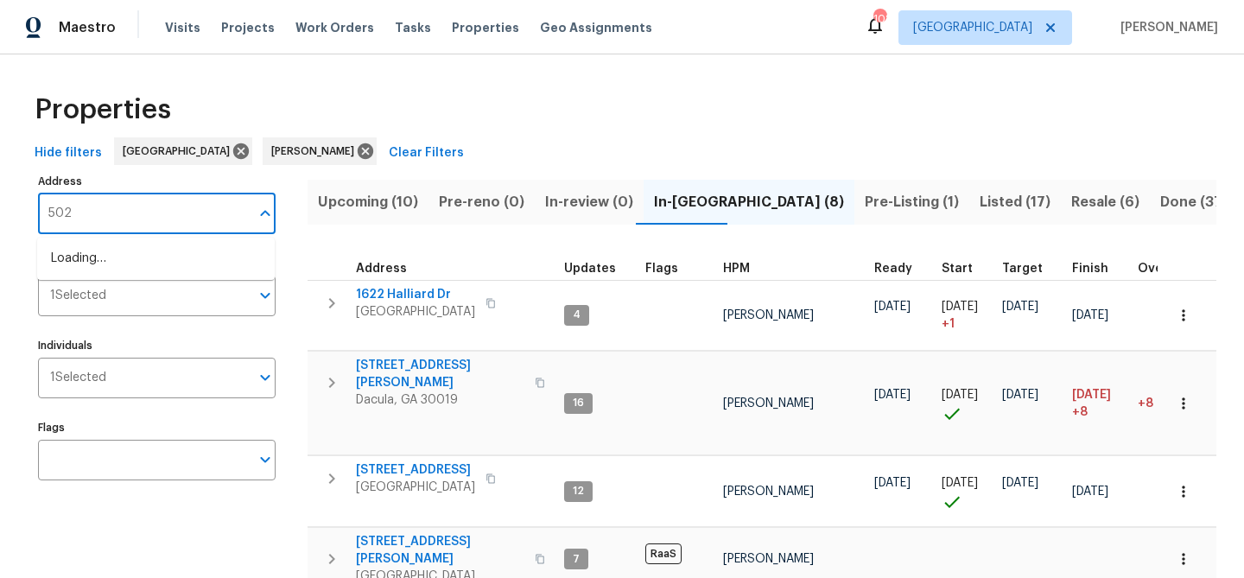
type input "5028"
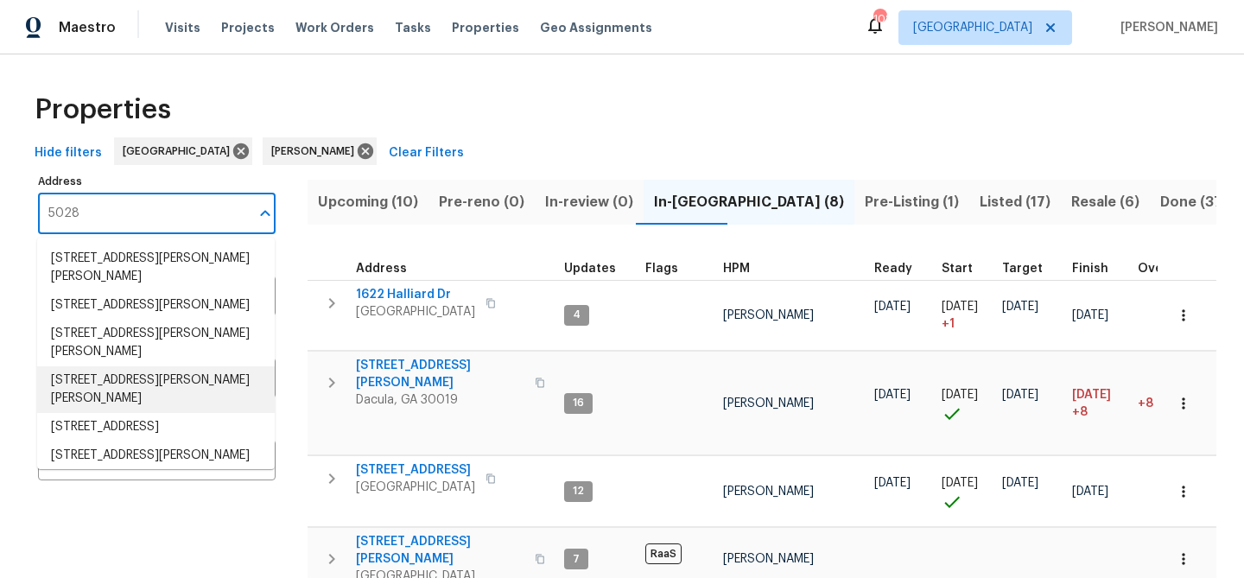
click at [145, 383] on li "[STREET_ADDRESS][PERSON_NAME][PERSON_NAME]" at bounding box center [155, 389] width 237 height 47
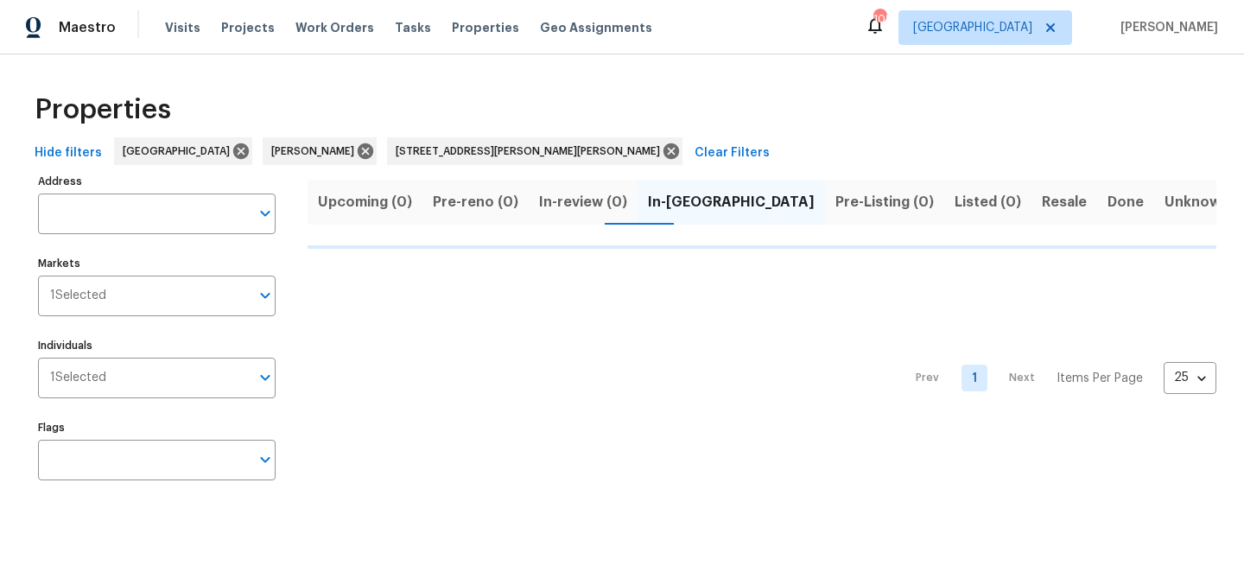
type input "[STREET_ADDRESS][PERSON_NAME][PERSON_NAME]"
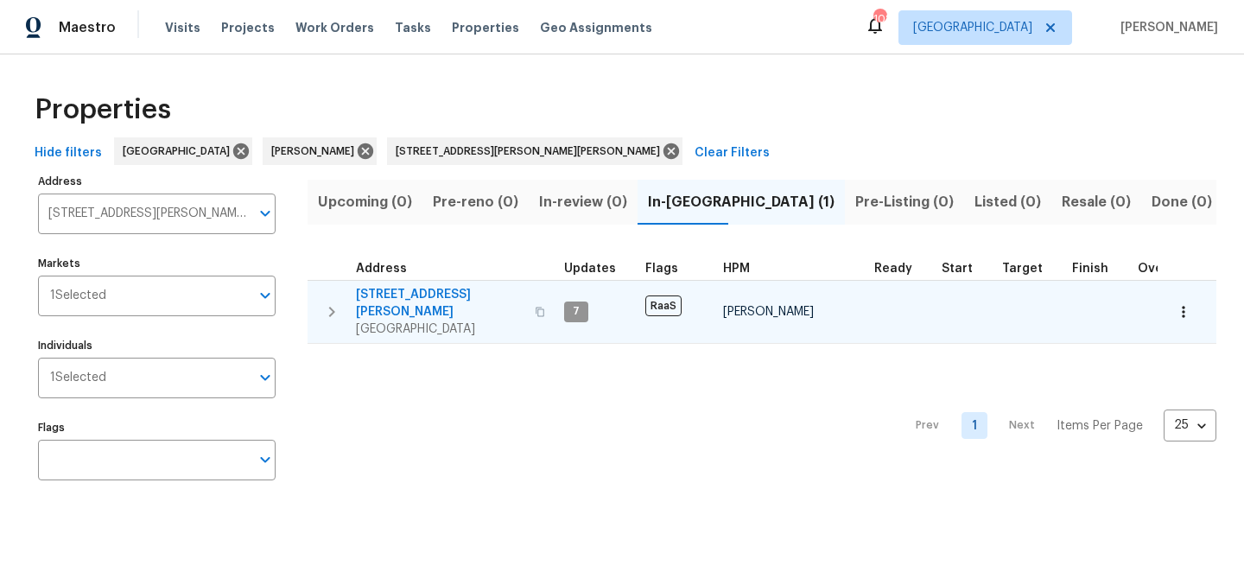
click at [414, 286] on span "[STREET_ADDRESS][PERSON_NAME]" at bounding box center [440, 303] width 168 height 35
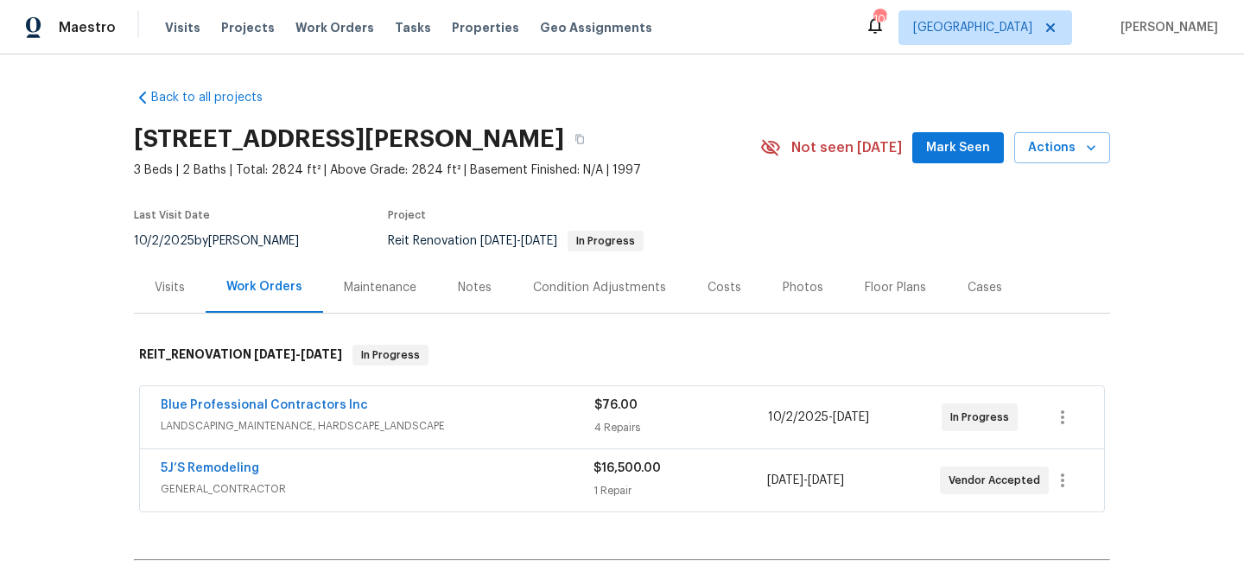
click at [953, 142] on span "Mark Seen" at bounding box center [958, 148] width 64 height 22
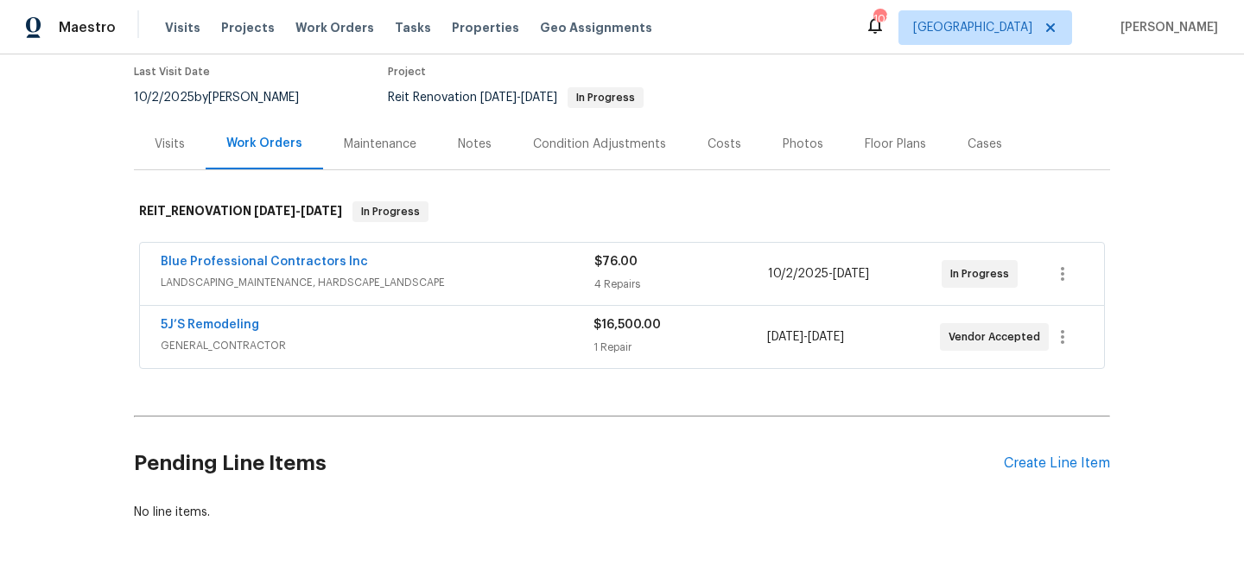
scroll to position [145, 0]
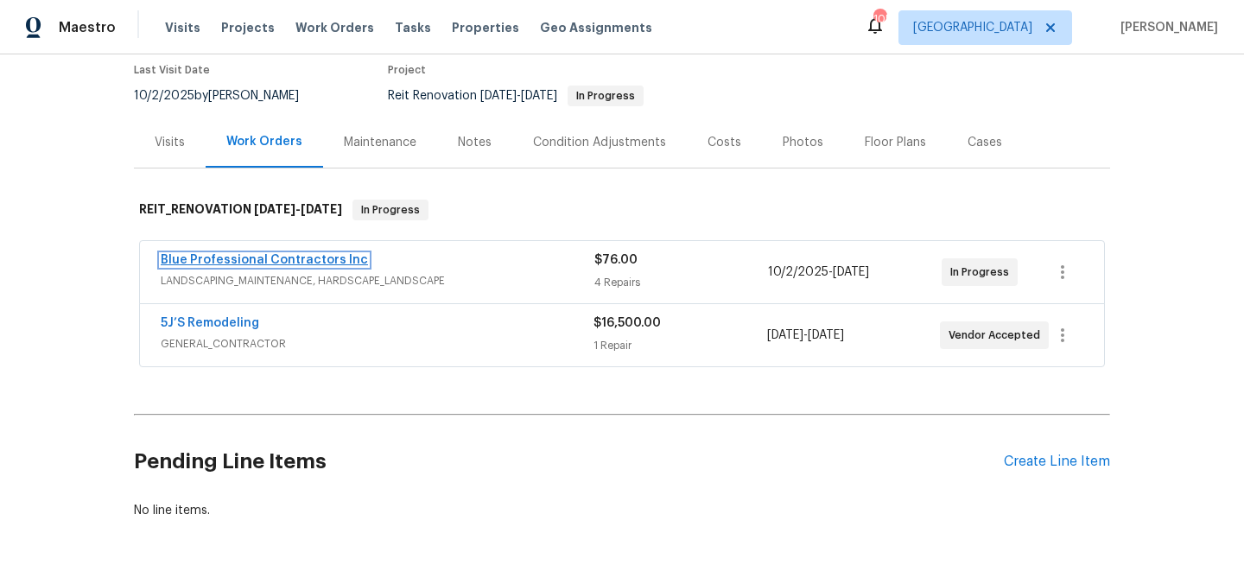
click at [332, 257] on link "Blue Professional Contractors Inc" at bounding box center [264, 260] width 207 height 12
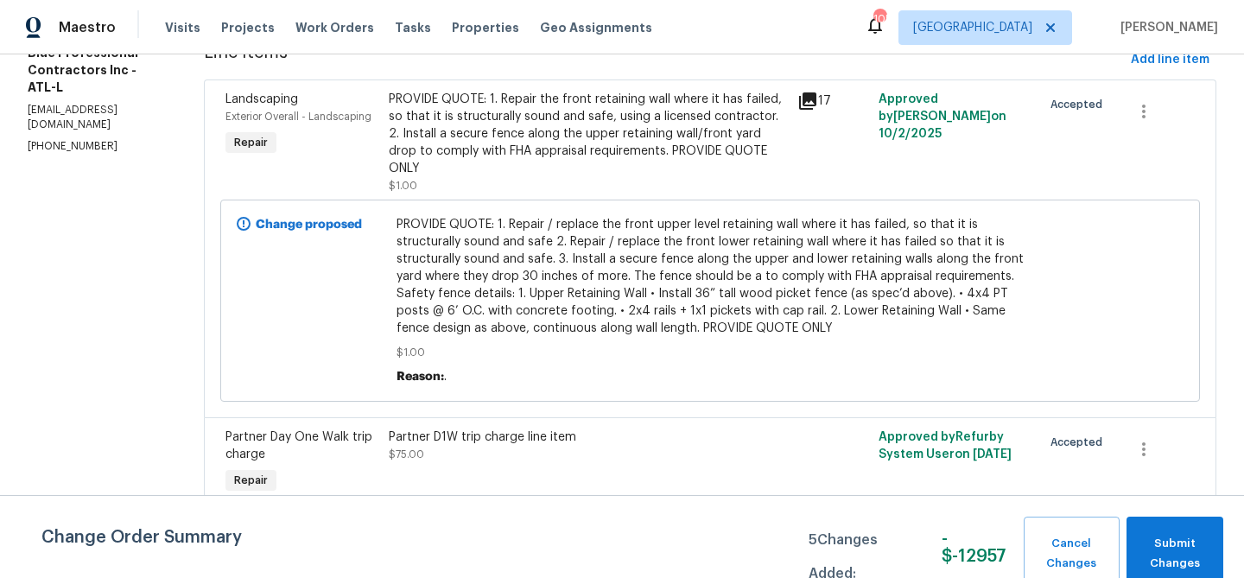
scroll to position [26, 0]
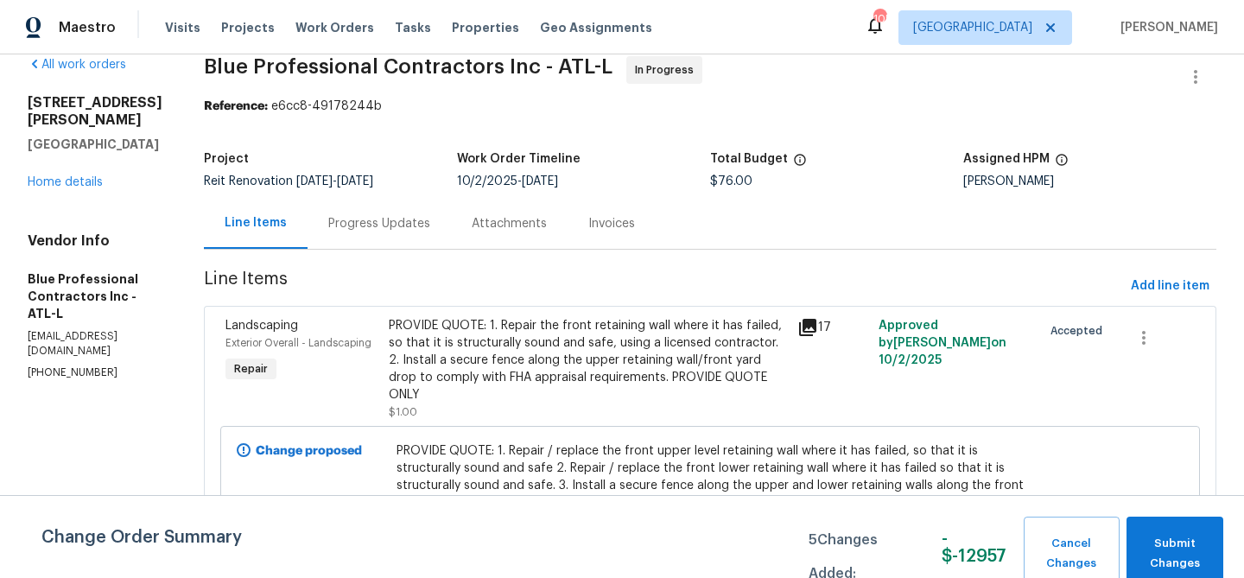
click at [412, 215] on div "Progress Updates" at bounding box center [379, 223] width 102 height 17
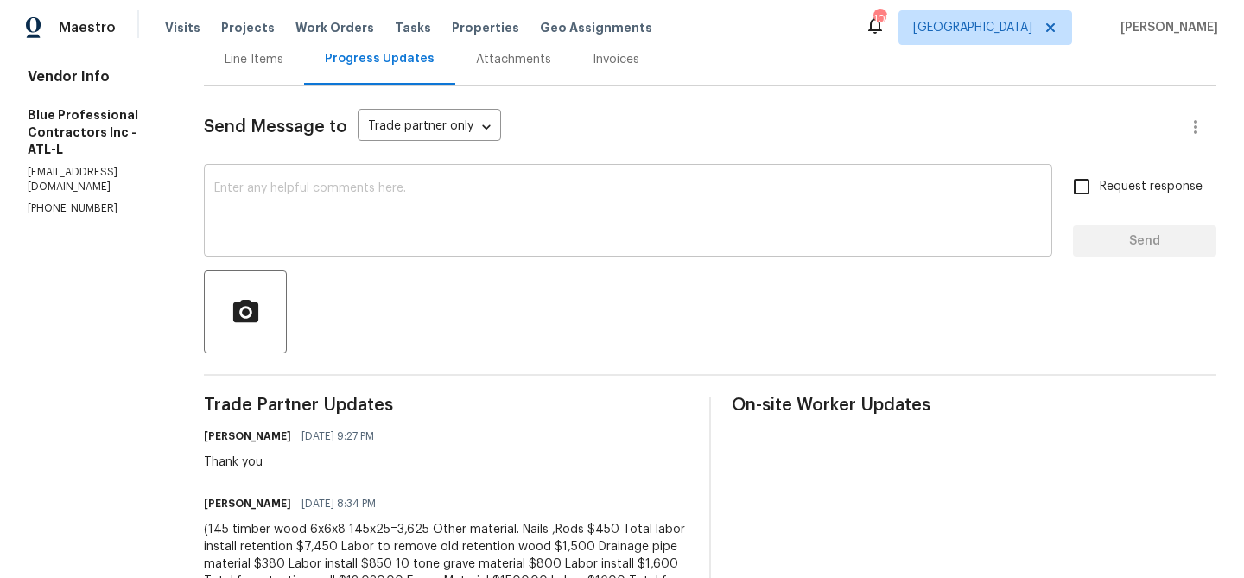
scroll to position [402, 0]
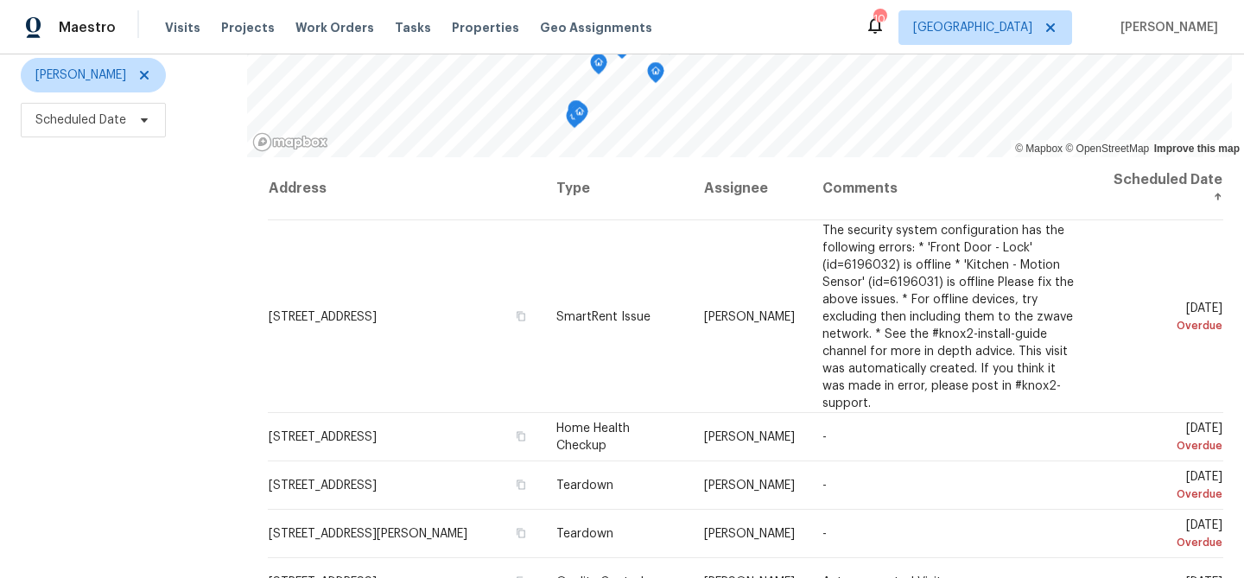
scroll to position [222, 0]
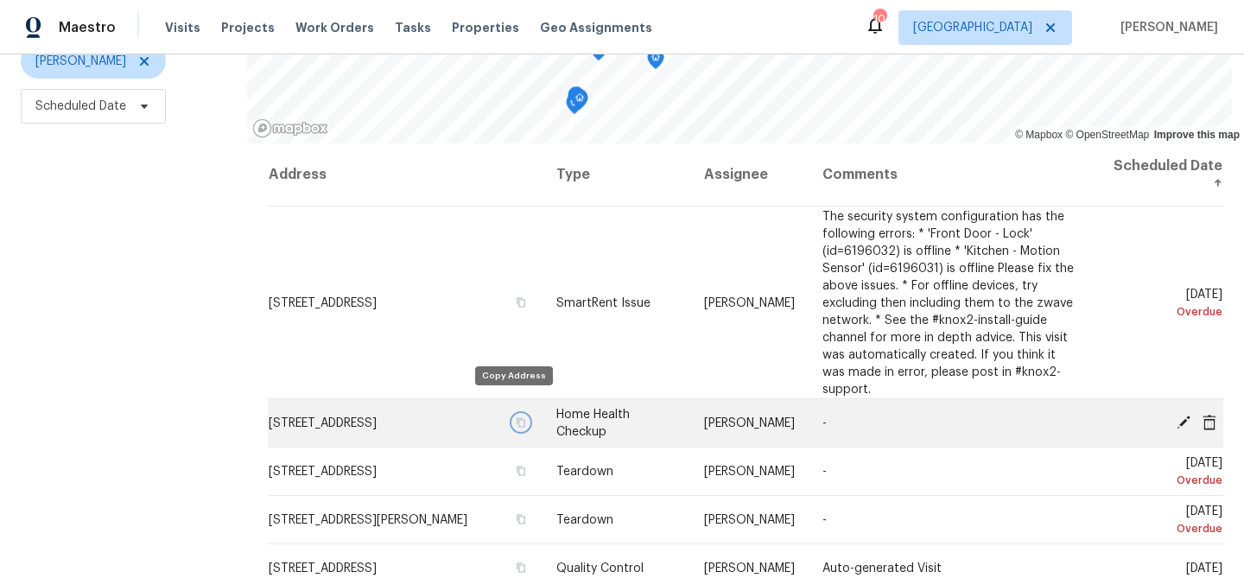
click at [517, 415] on button "button" at bounding box center [521, 423] width 16 height 16
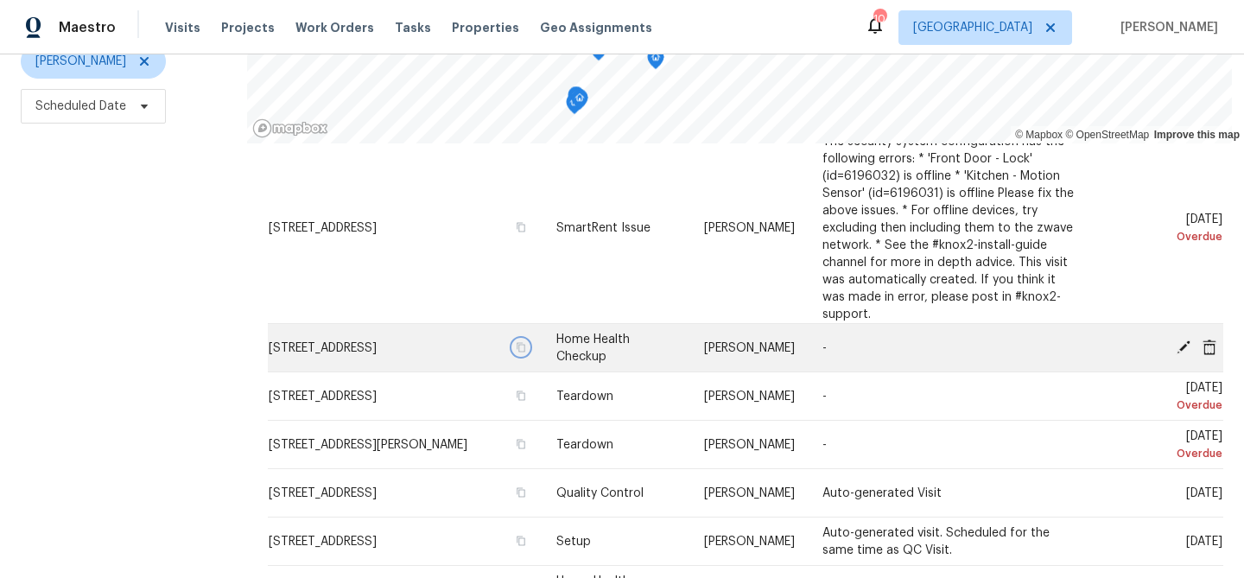
scroll to position [79, 0]
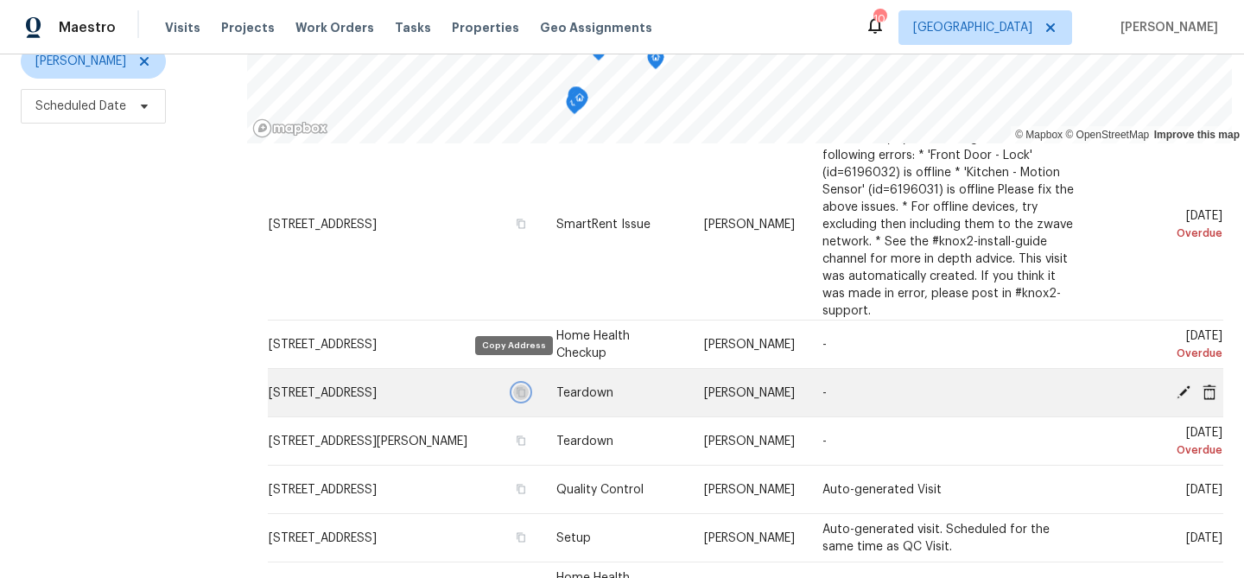
click at [516, 387] on icon "button" at bounding box center [521, 392] width 10 height 10
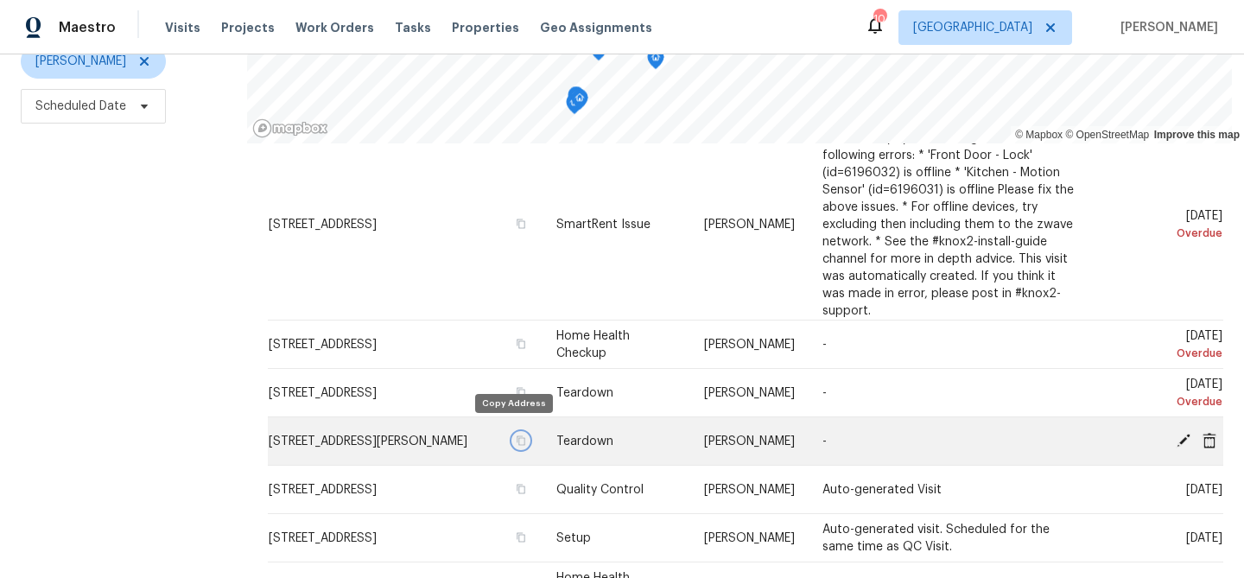
click at [516, 435] on icon "button" at bounding box center [521, 440] width 10 height 10
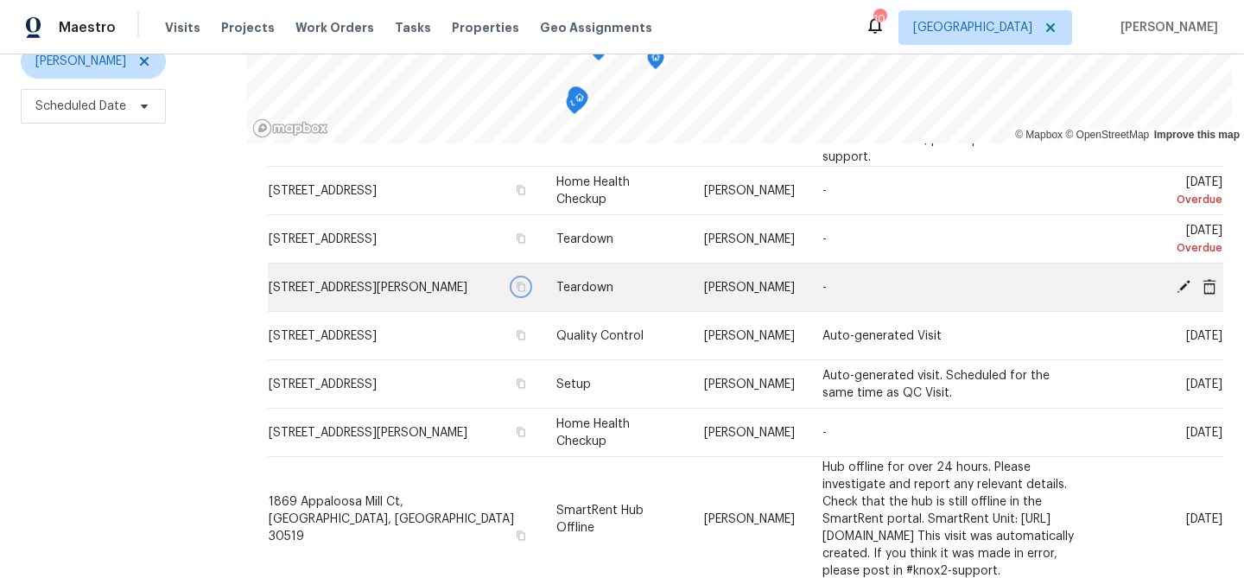
scroll to position [237, 0]
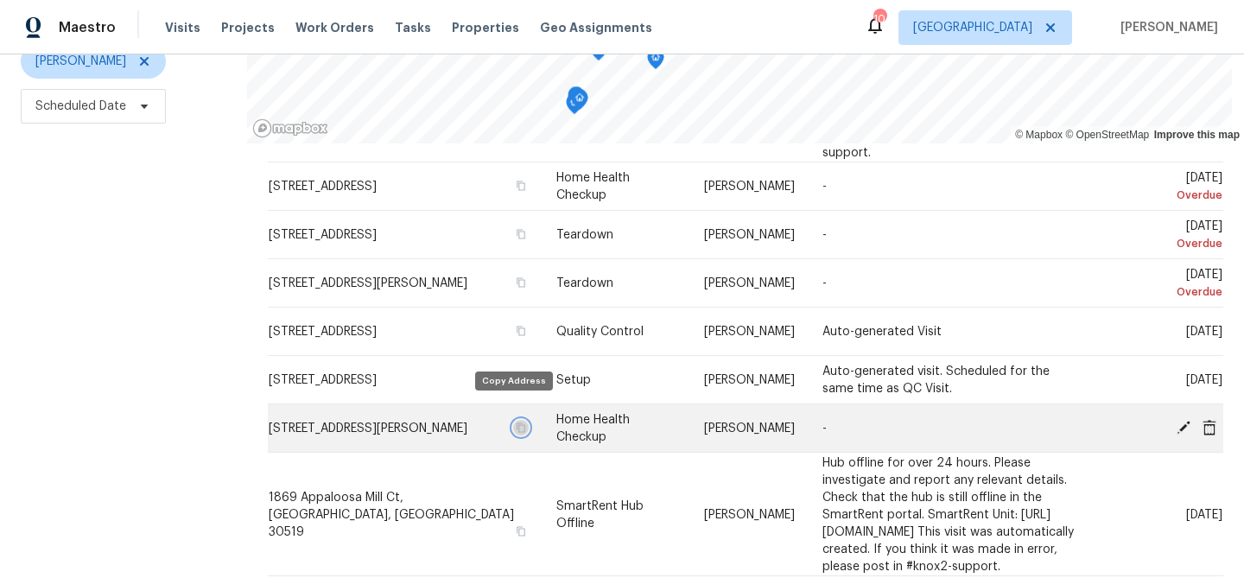
click at [516, 422] on icon "button" at bounding box center [520, 426] width 9 height 9
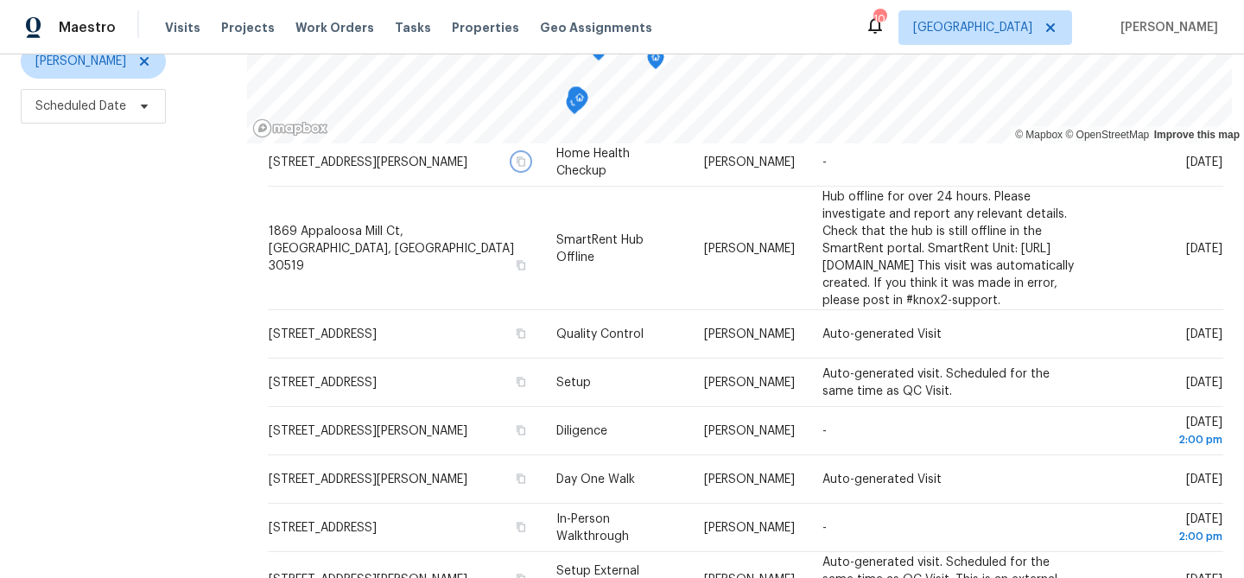
scroll to position [507, 0]
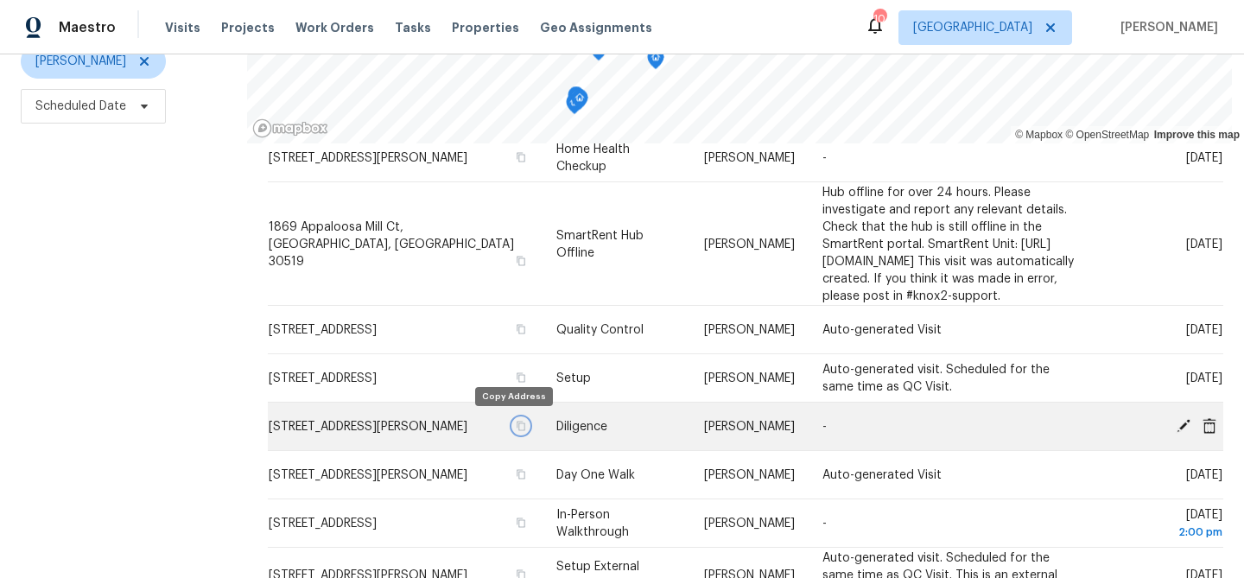
click at [516, 425] on icon "button" at bounding box center [521, 426] width 10 height 10
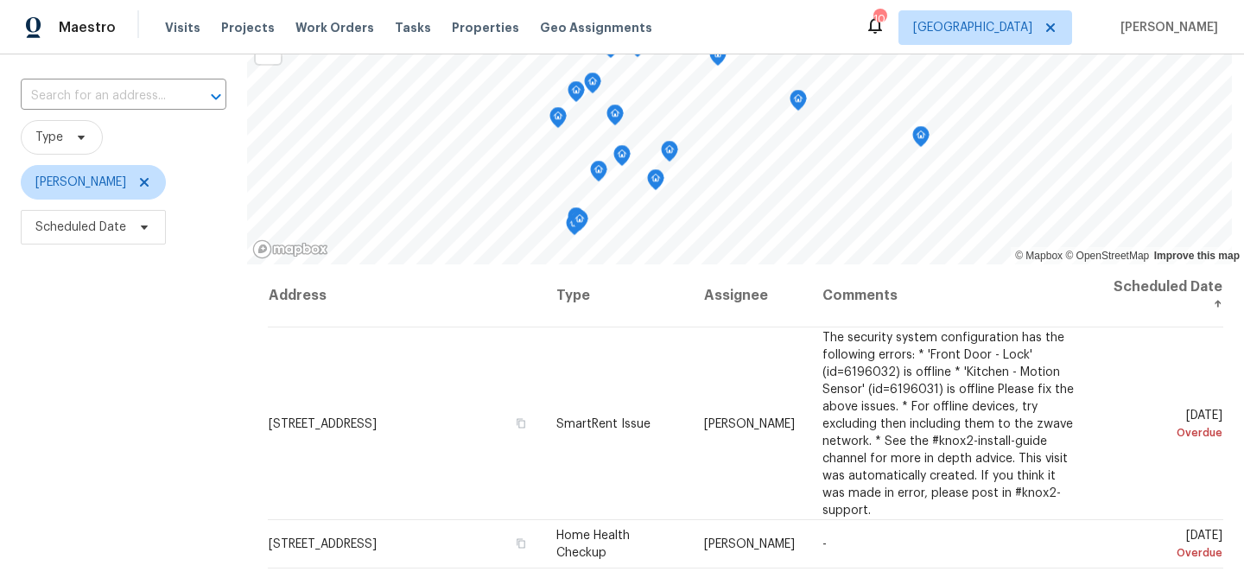
scroll to position [0, 0]
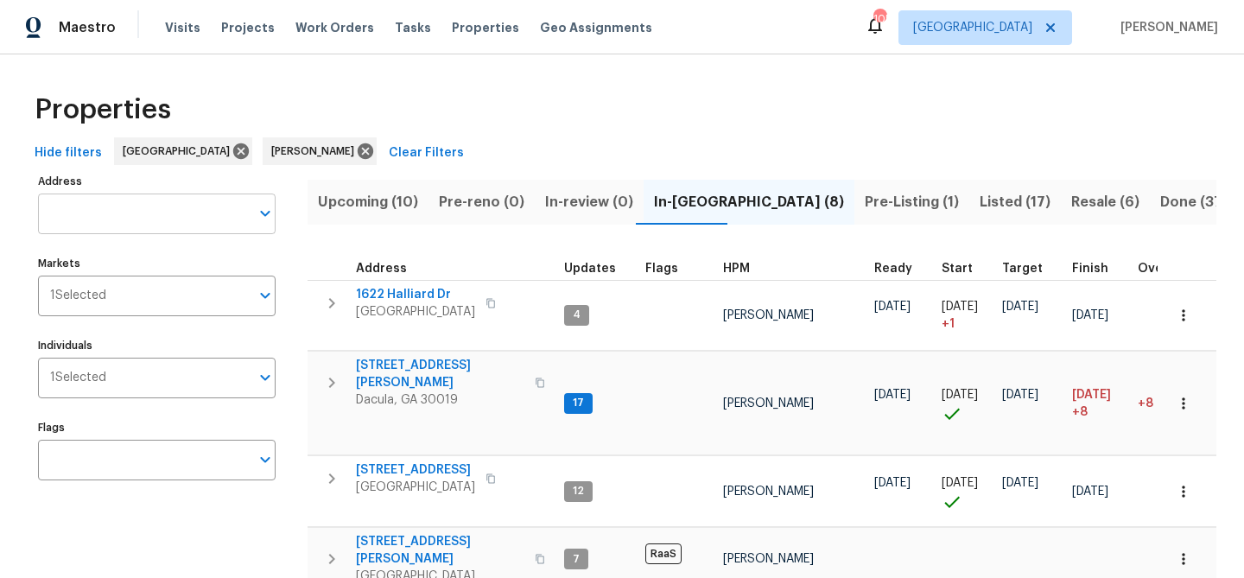
click at [111, 209] on input "Address" at bounding box center [144, 213] width 212 height 41
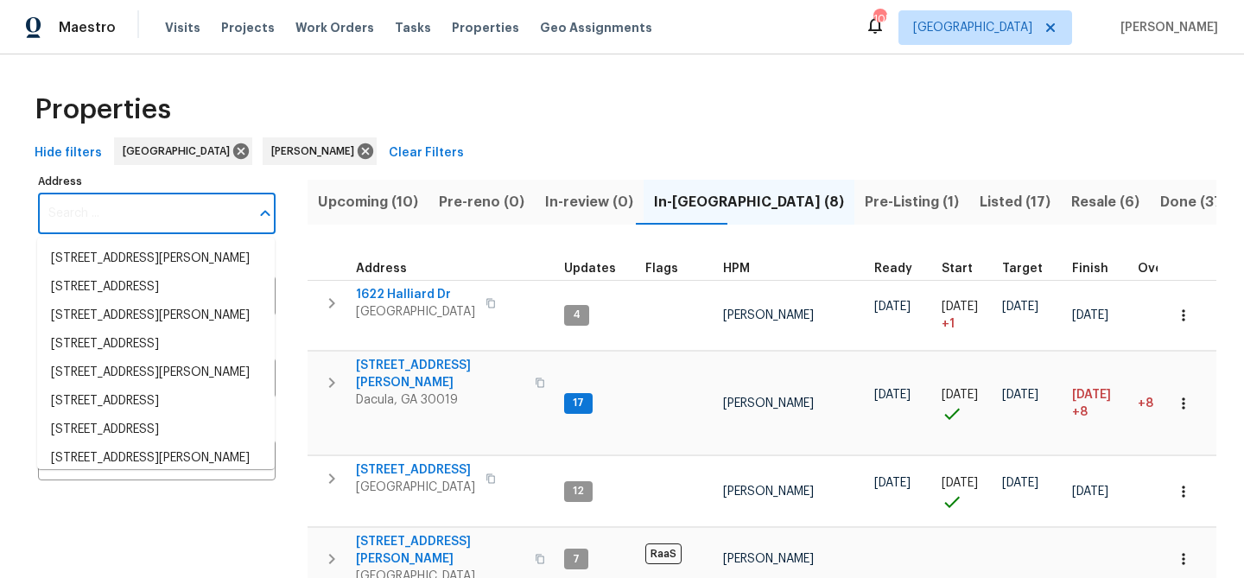
paste input "[STREET_ADDRESS]"
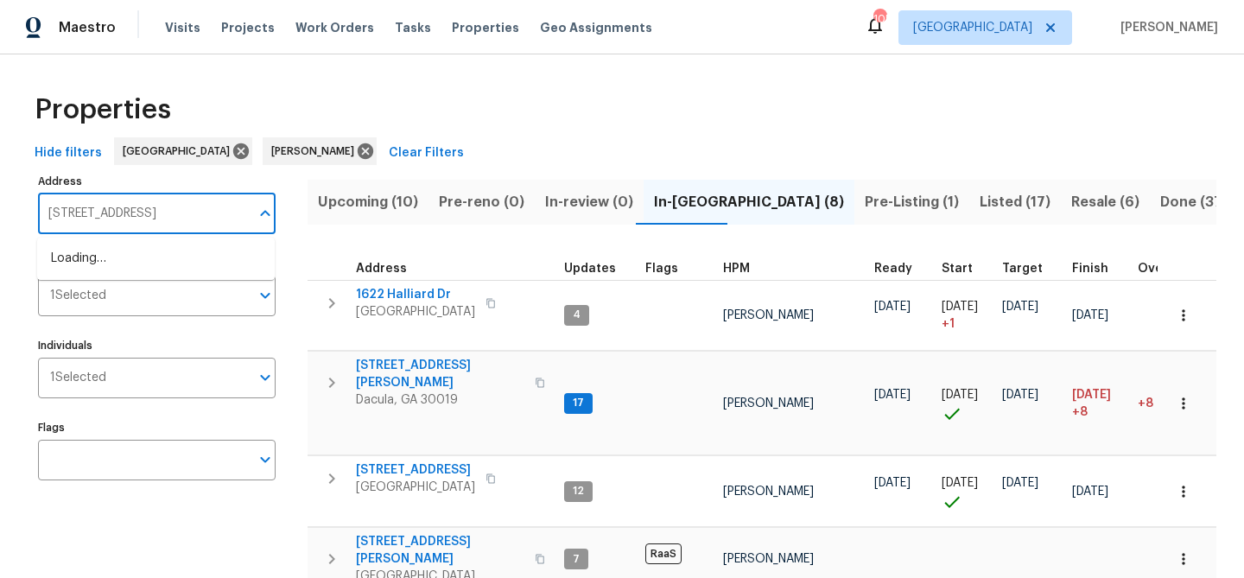
scroll to position [0, 16]
type input "[STREET_ADDRESS]"
click at [119, 266] on li "[STREET_ADDRESS]" at bounding box center [155, 258] width 237 height 28
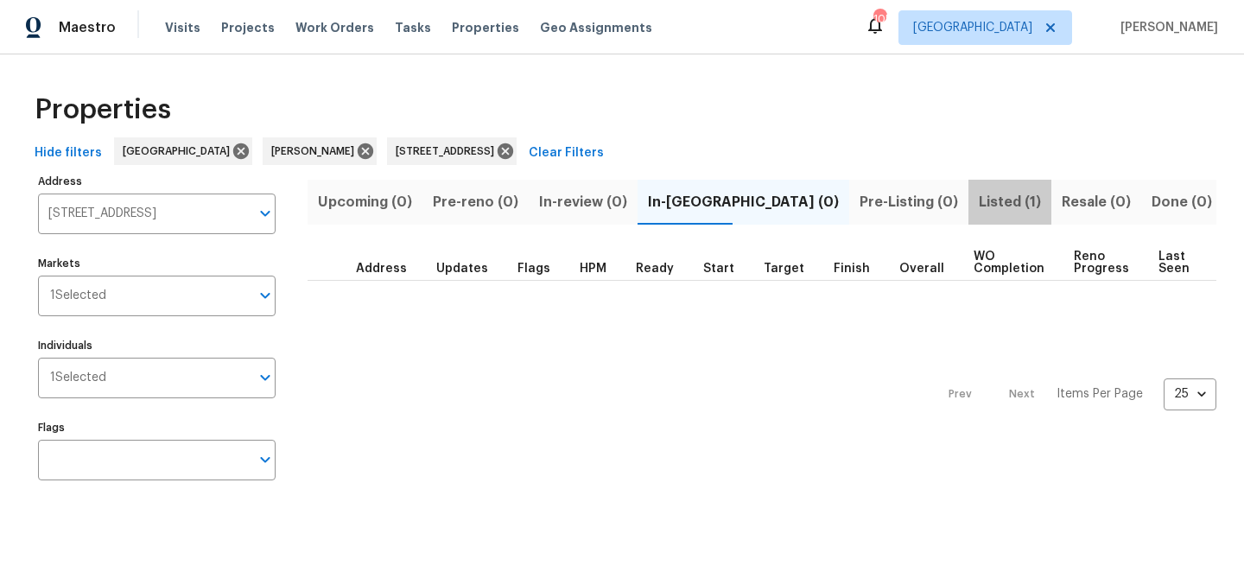
click at [978, 195] on span "Listed (1)" at bounding box center [1009, 202] width 62 height 24
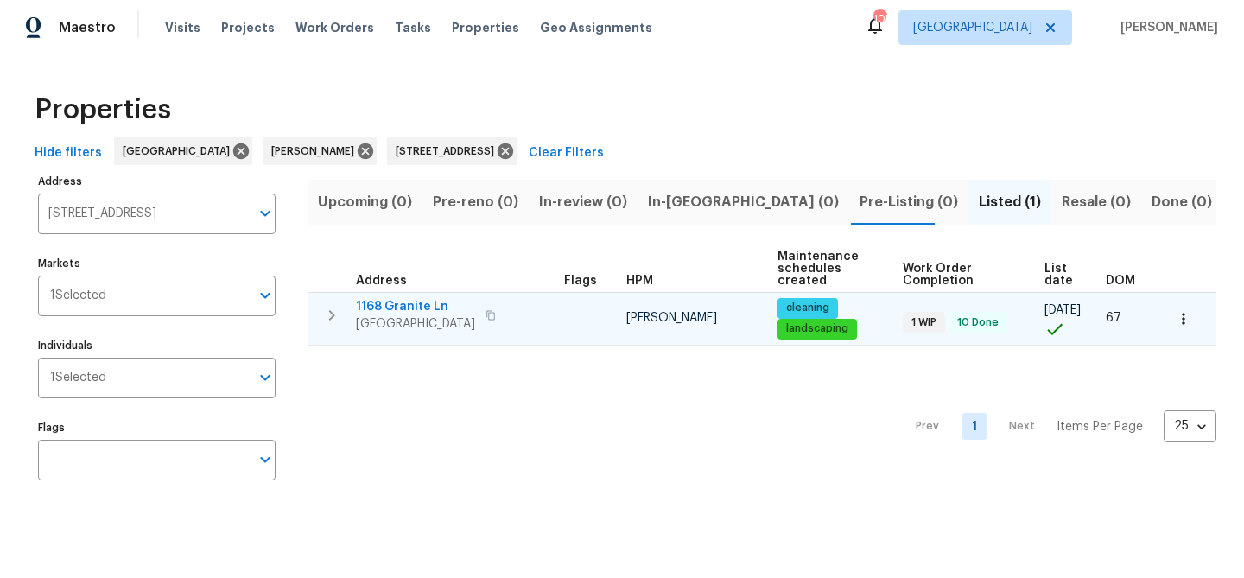
click at [429, 303] on span "1168 Granite Ln" at bounding box center [415, 306] width 119 height 17
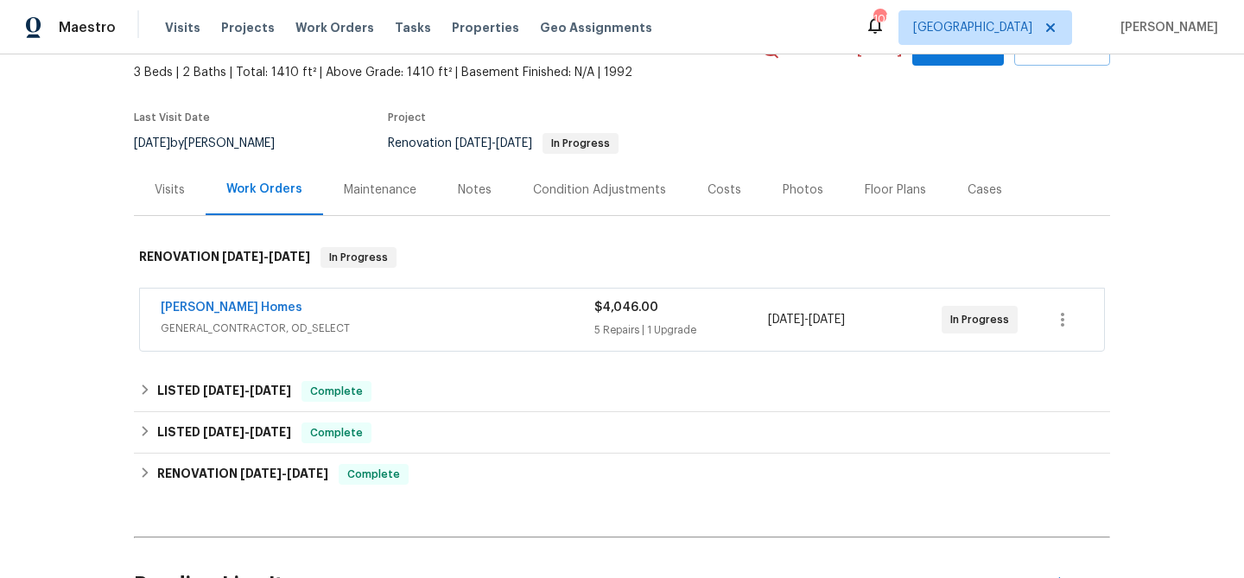
scroll to position [101, 0]
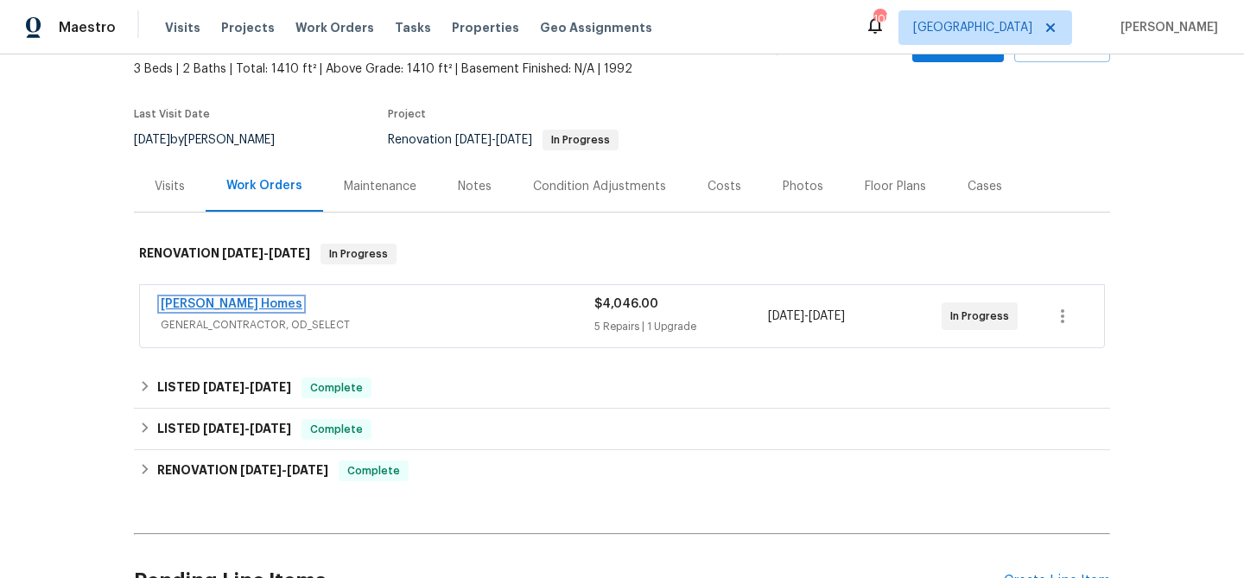
click at [244, 304] on link "Therrien Homes" at bounding box center [232, 304] width 142 height 12
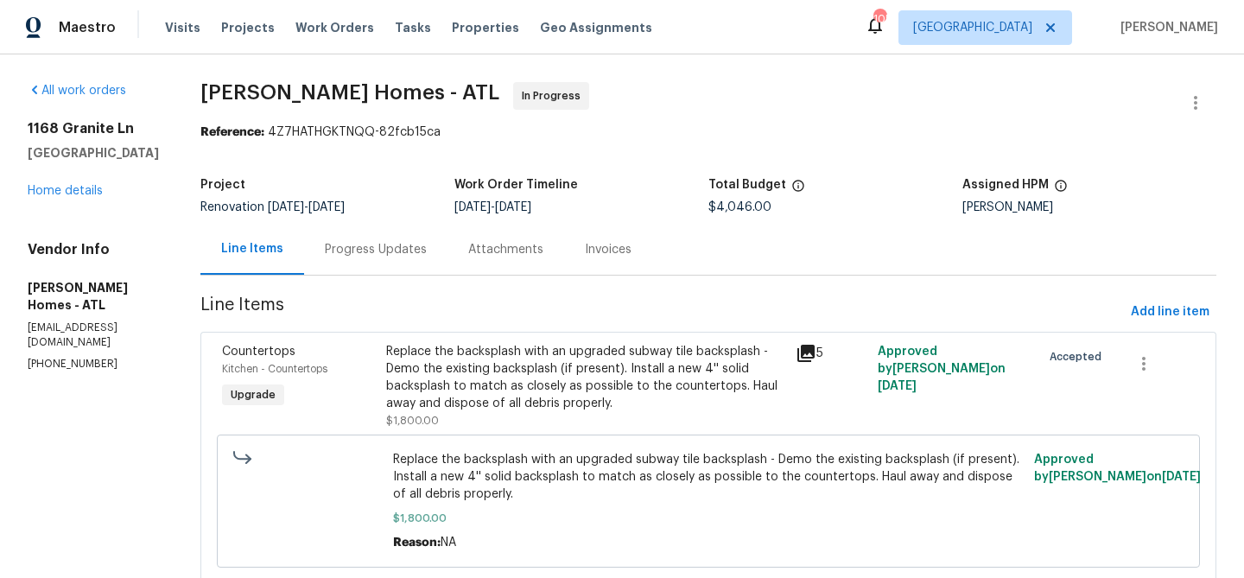
click at [325, 248] on div "Progress Updates" at bounding box center [376, 249] width 102 height 17
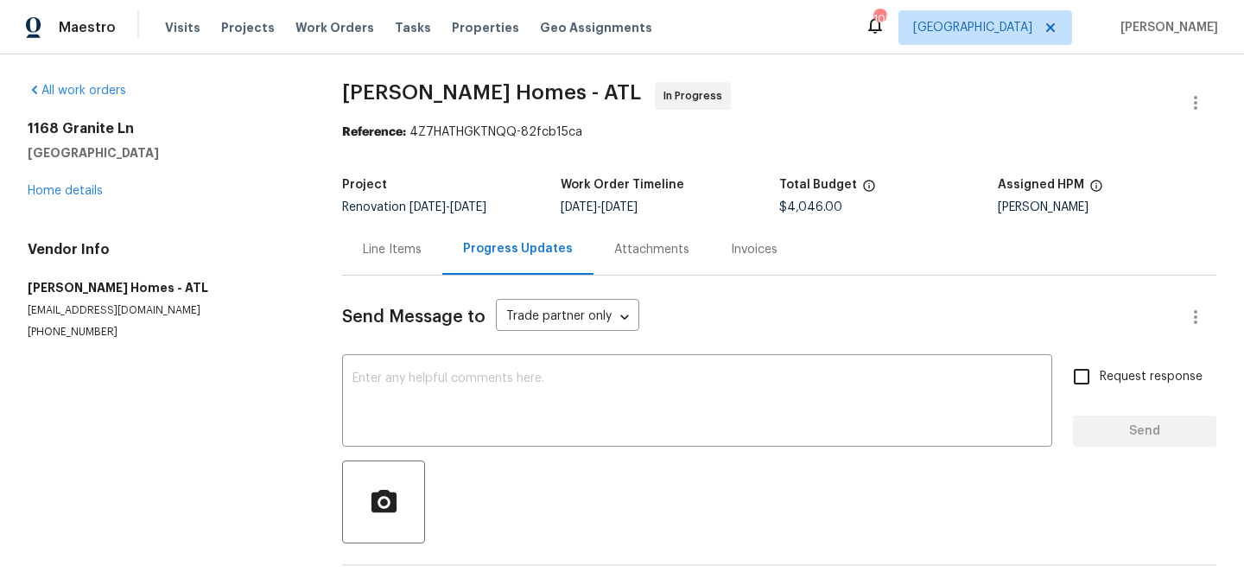
scroll to position [64, 0]
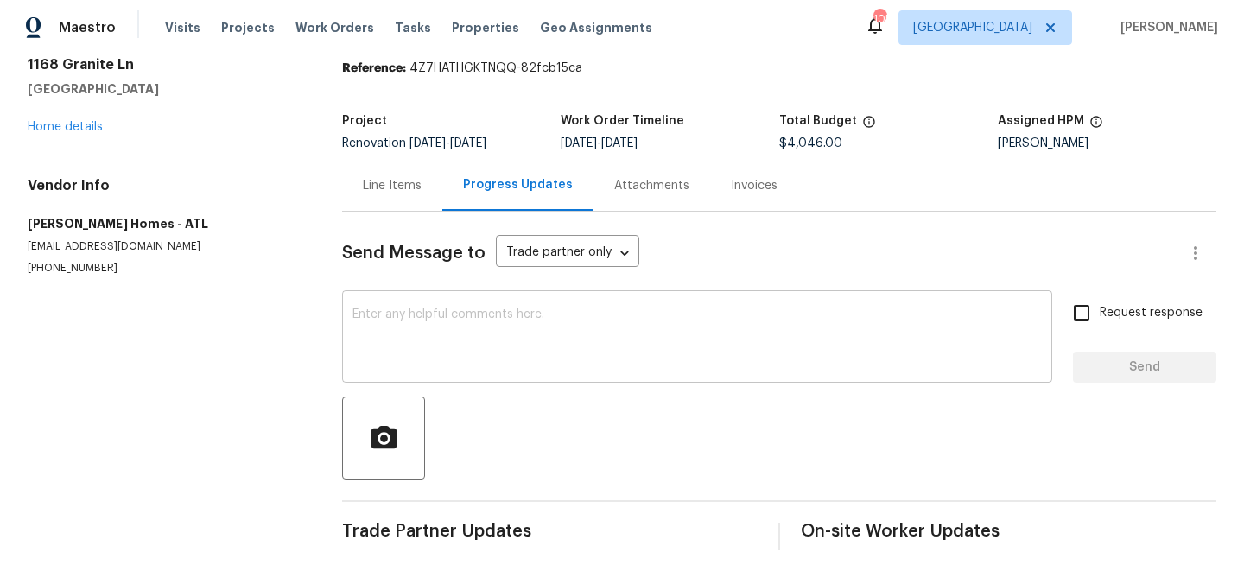
click at [539, 321] on textarea at bounding box center [696, 338] width 689 height 60
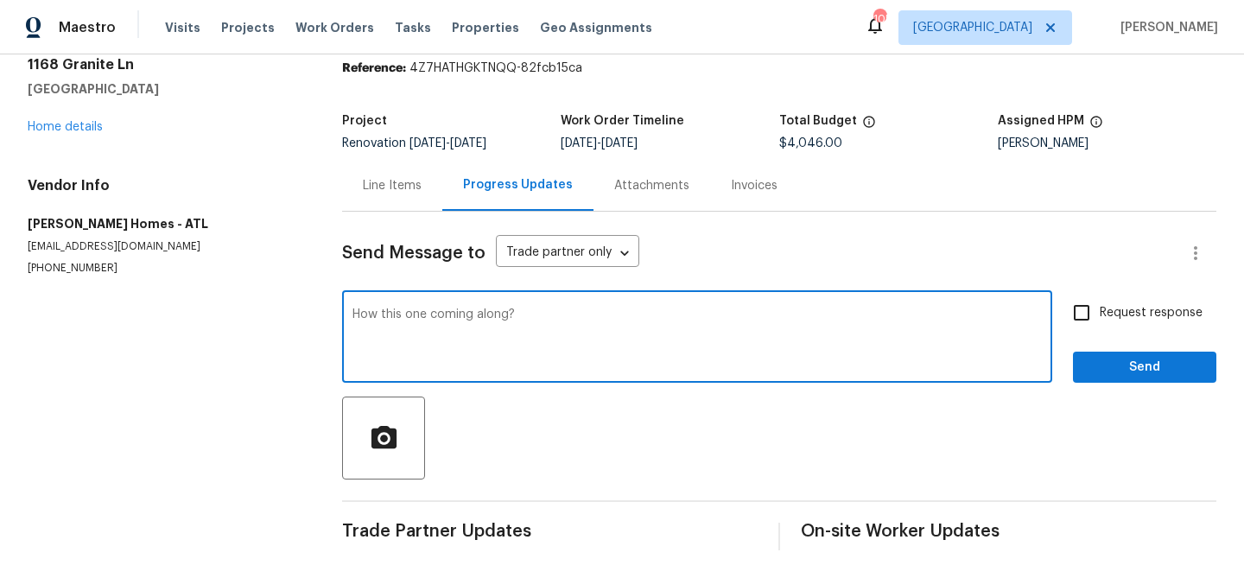
type textarea "How this one coming along?"
drag, startPoint x: 1135, startPoint y: 371, endPoint x: 1124, endPoint y: 373, distance: 10.5
click at [1135, 371] on span "Send" at bounding box center [1144, 368] width 116 height 22
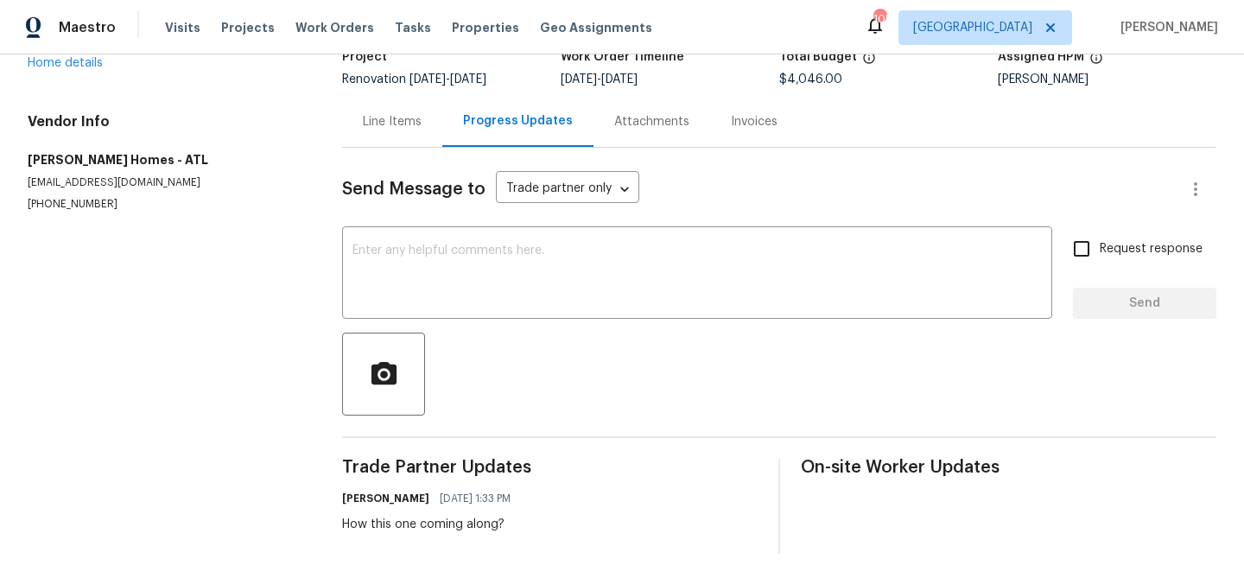
scroll to position [131, 0]
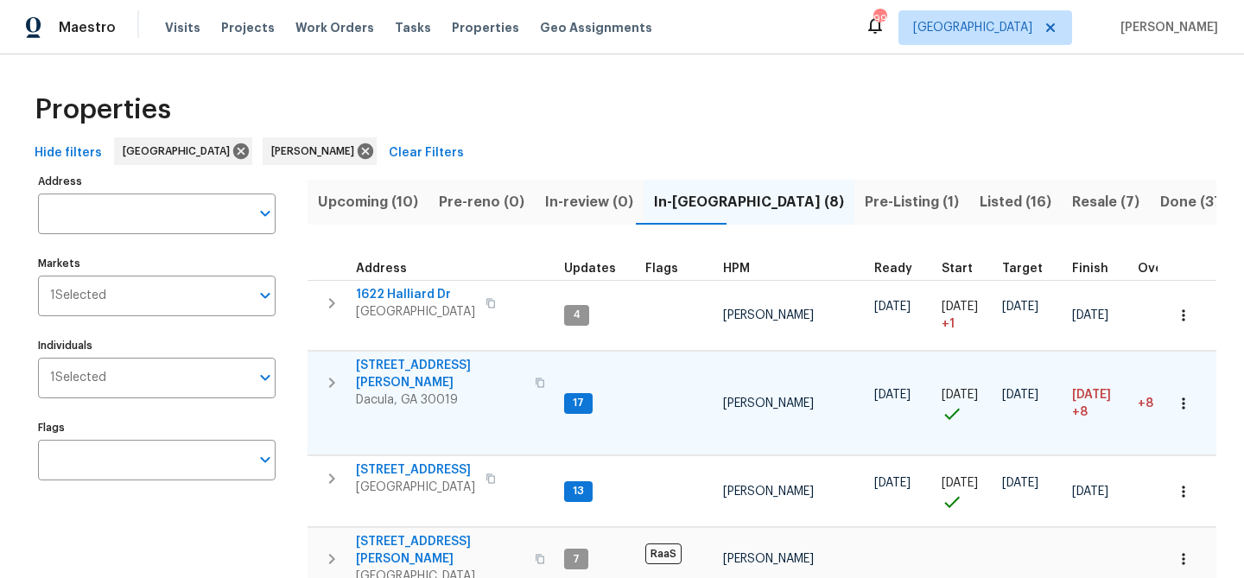
scroll to position [119, 0]
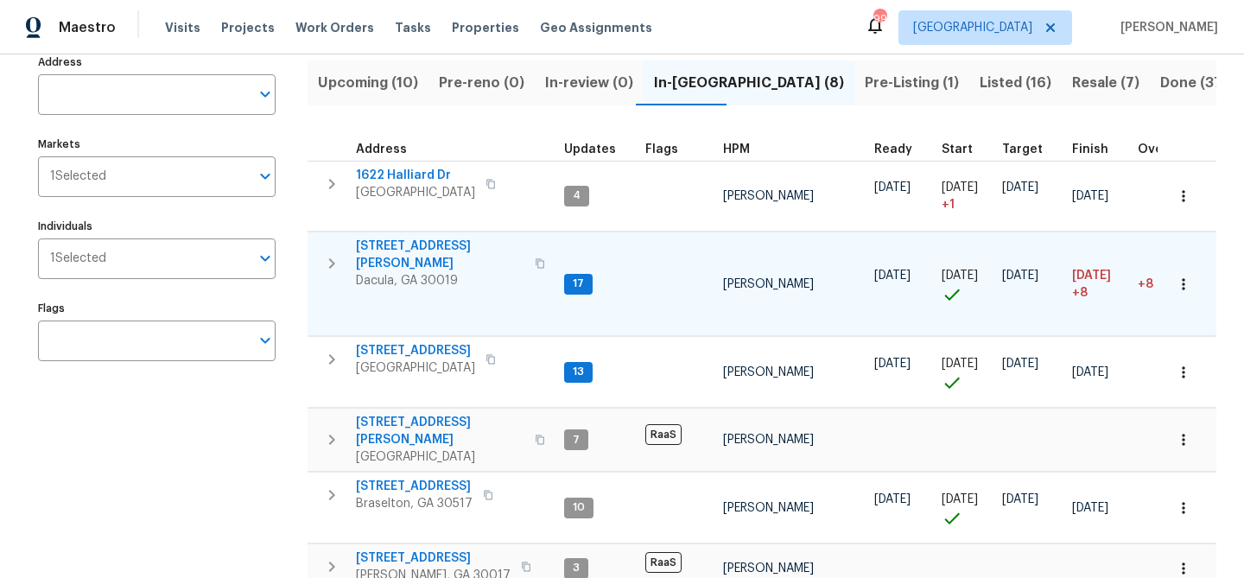
click at [408, 250] on span "3225 Mary Todd Ln" at bounding box center [440, 254] width 168 height 35
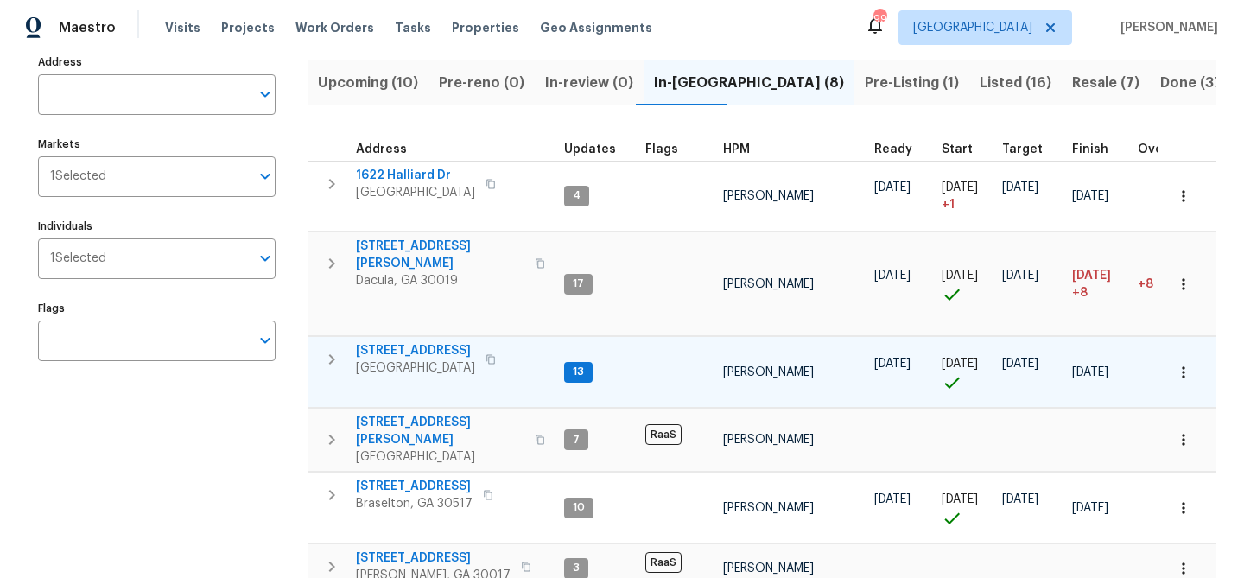
click at [421, 342] on span "[STREET_ADDRESS]" at bounding box center [415, 350] width 119 height 17
click at [412, 342] on span "[STREET_ADDRESS]" at bounding box center [415, 350] width 119 height 17
click at [412, 344] on span "[STREET_ADDRESS]" at bounding box center [415, 350] width 119 height 17
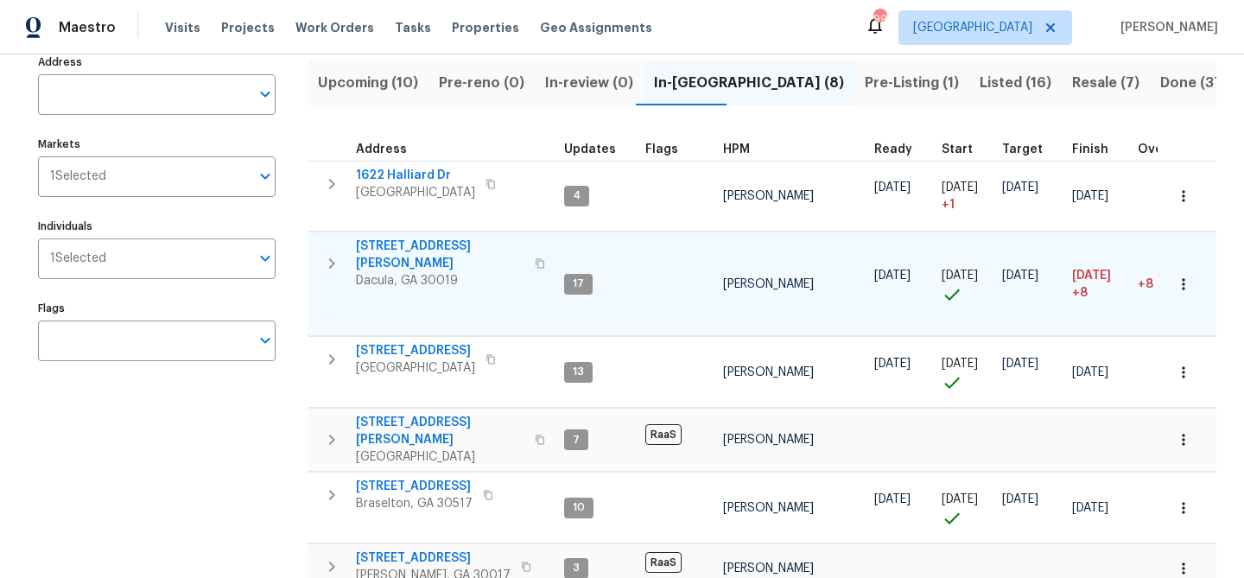
click at [420, 246] on span "3225 Mary Todd Ln" at bounding box center [440, 254] width 168 height 35
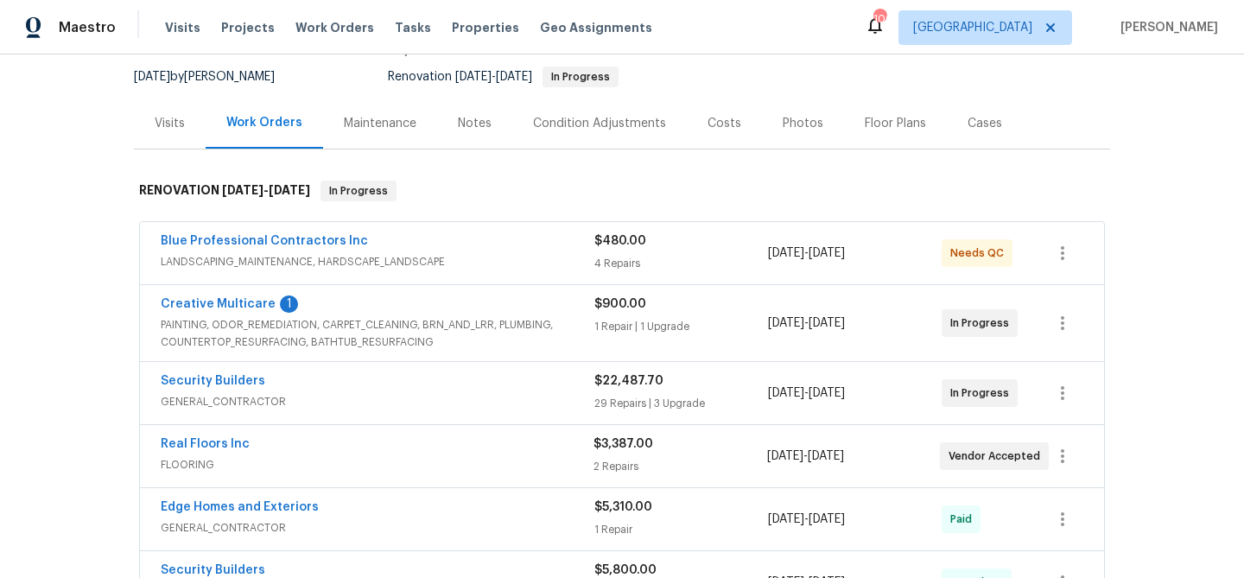
scroll to position [167, 0]
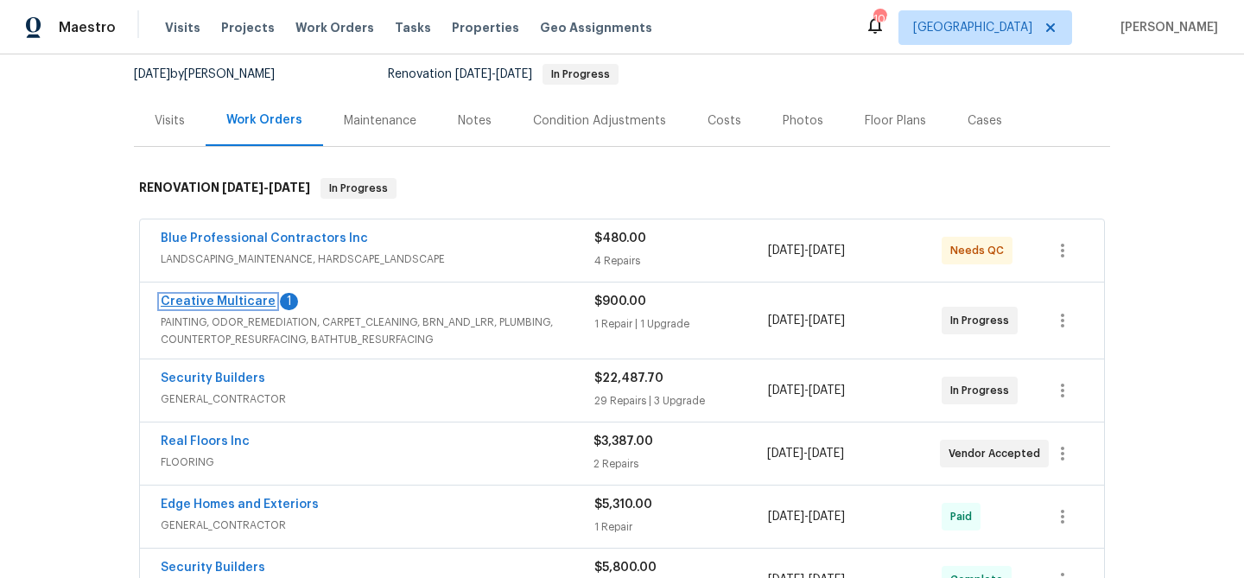
click at [249, 301] on link "Creative Multicare" at bounding box center [218, 301] width 115 height 12
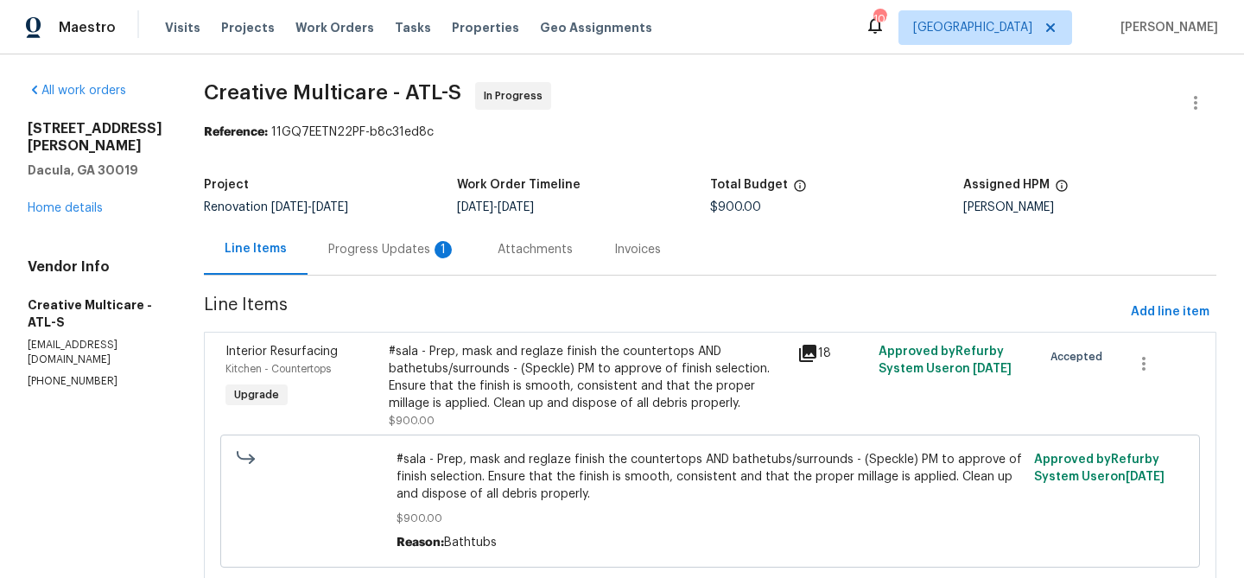
click at [412, 251] on div "Progress Updates 1" at bounding box center [392, 249] width 128 height 17
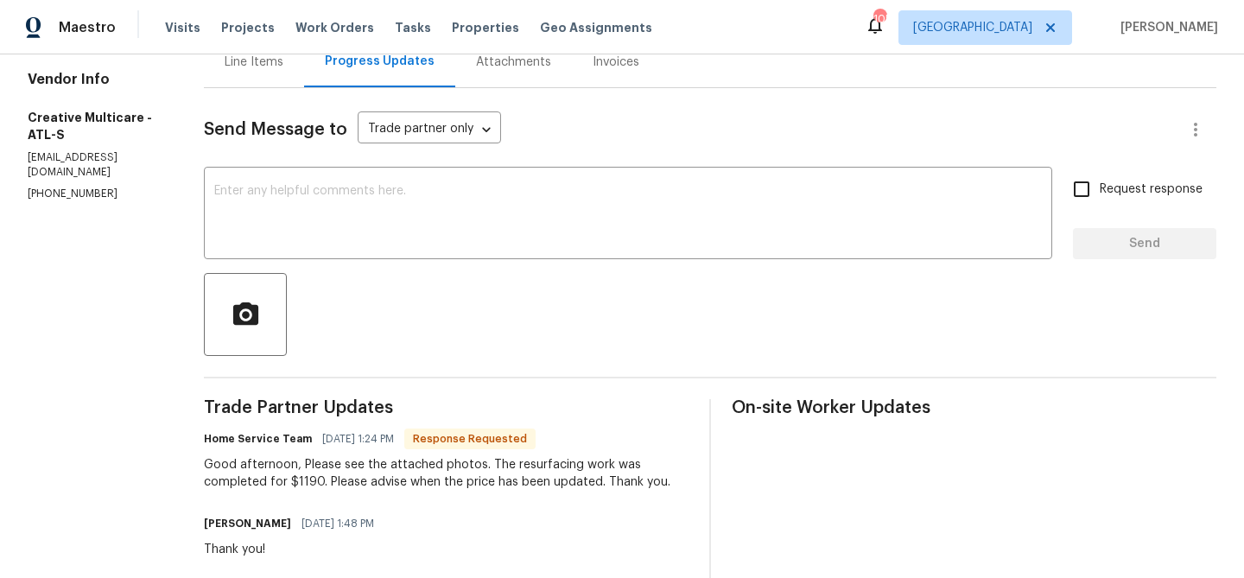
scroll to position [375, 0]
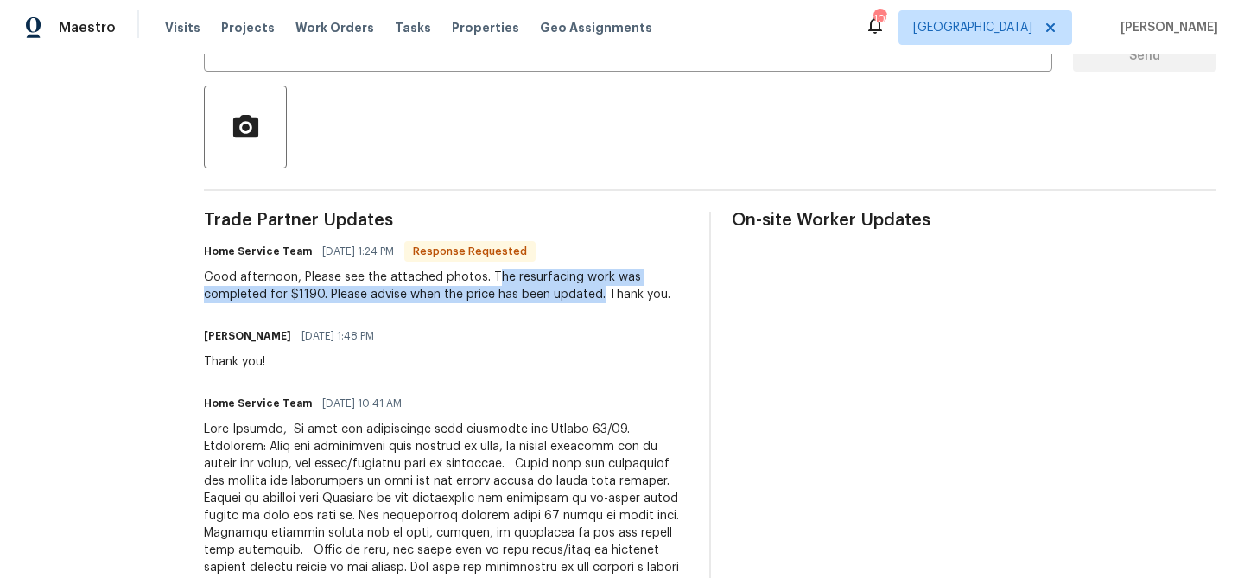
drag, startPoint x: 534, startPoint y: 275, endPoint x: 643, endPoint y: 294, distance: 111.3
click at [643, 294] on div "Good afternoon, Please see the attached photos. The resurfacing work was comple…" at bounding box center [446, 286] width 484 height 35
copy div "he resurfacing work was completed for $1190. Please advise when the price has b…"
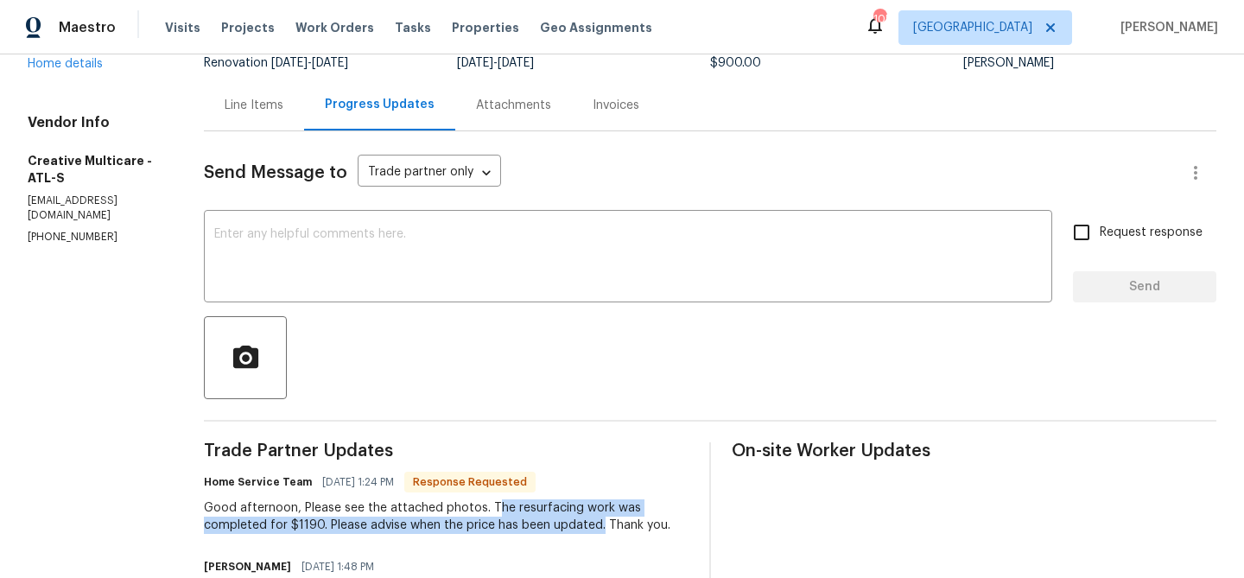
scroll to position [0, 0]
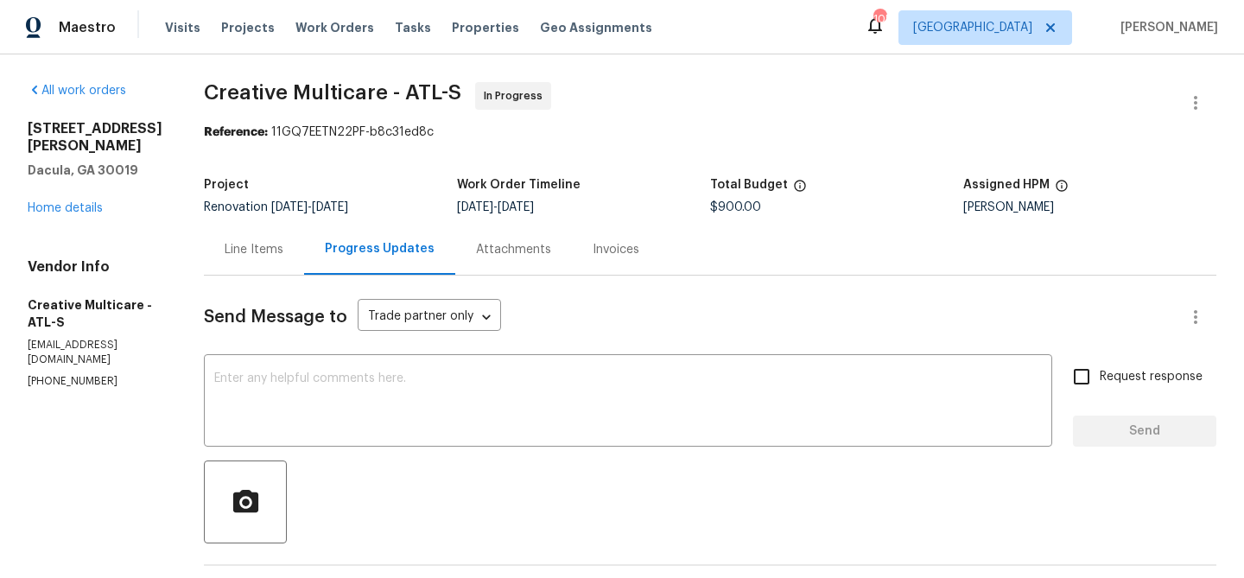
click at [304, 260] on div "Line Items" at bounding box center [254, 249] width 100 height 51
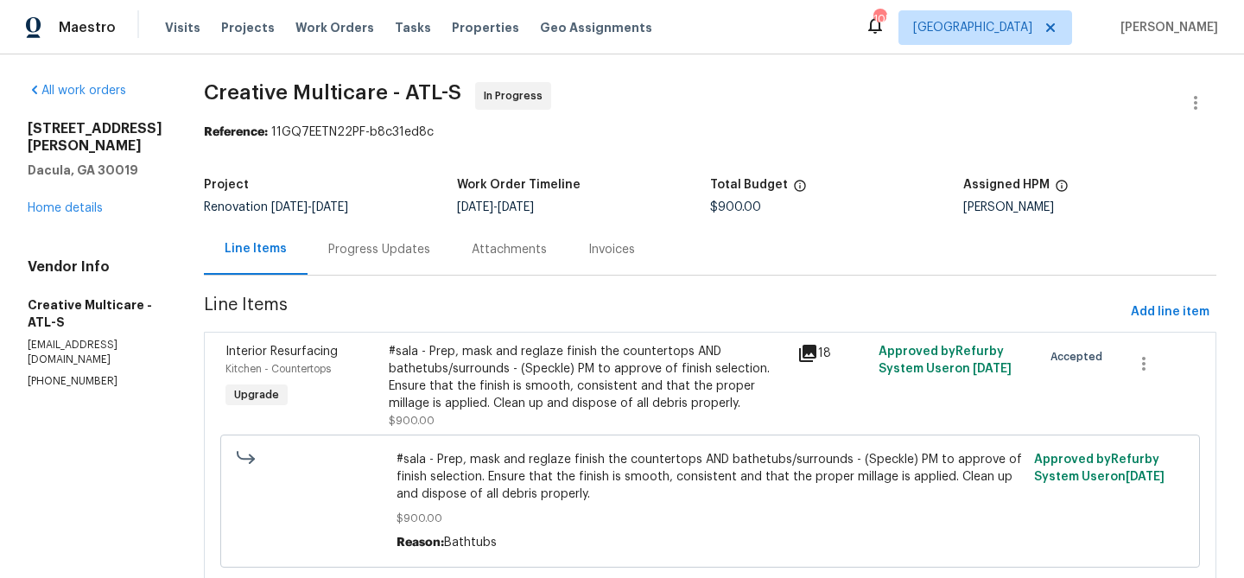
click at [491, 377] on div "#sala - Prep, mask and reglaze finish the countertops AND bathetubs/surrounds -…" at bounding box center [588, 377] width 398 height 69
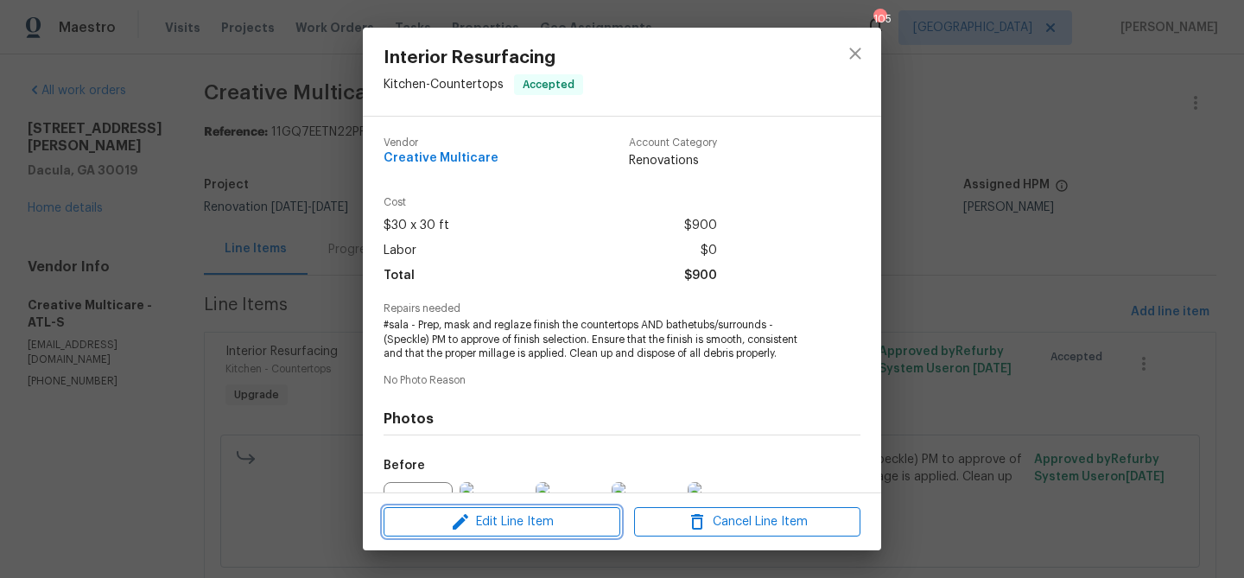
click at [533, 522] on span "Edit Line Item" at bounding box center [502, 522] width 226 height 22
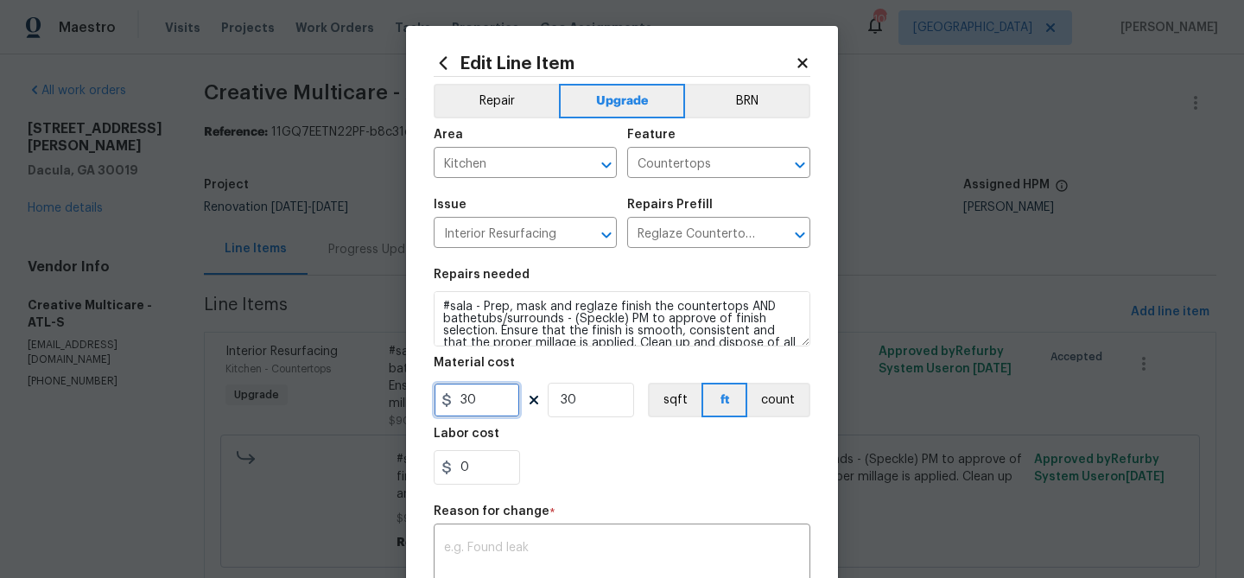
click at [493, 411] on input "30" at bounding box center [477, 400] width 86 height 35
type input "1190"
click at [594, 397] on input "30" at bounding box center [591, 400] width 86 height 35
click at [592, 398] on input "30" at bounding box center [591, 400] width 86 height 35
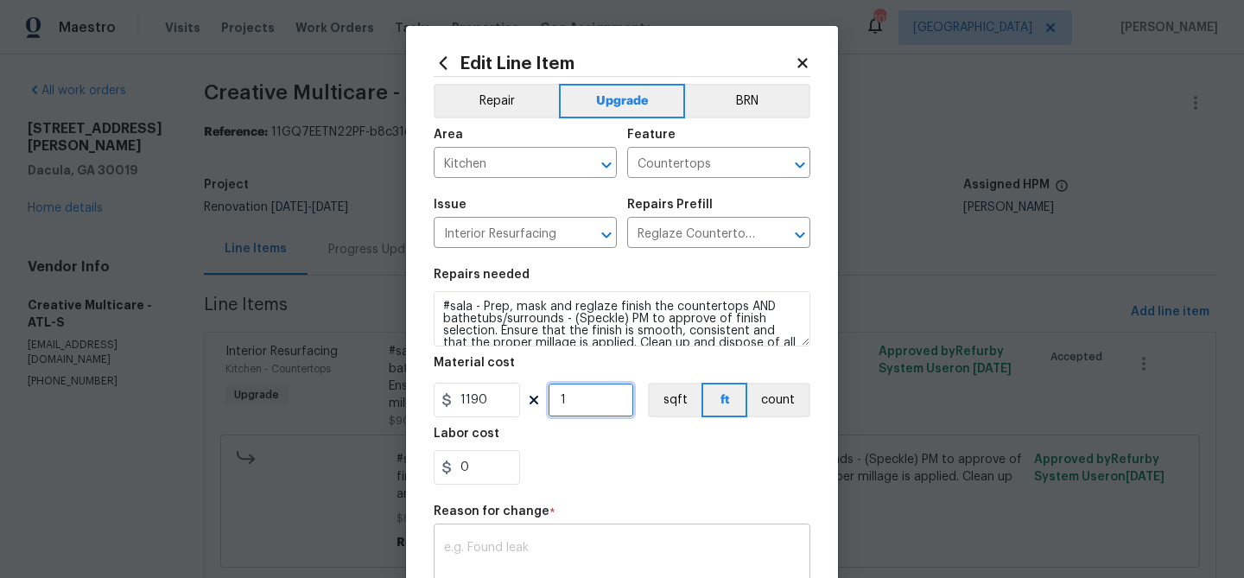
type input "1"
click at [540, 543] on textarea at bounding box center [622, 559] width 356 height 36
paste textarea "he resurfacing work was completed for $1190. Please advise when the price has b…"
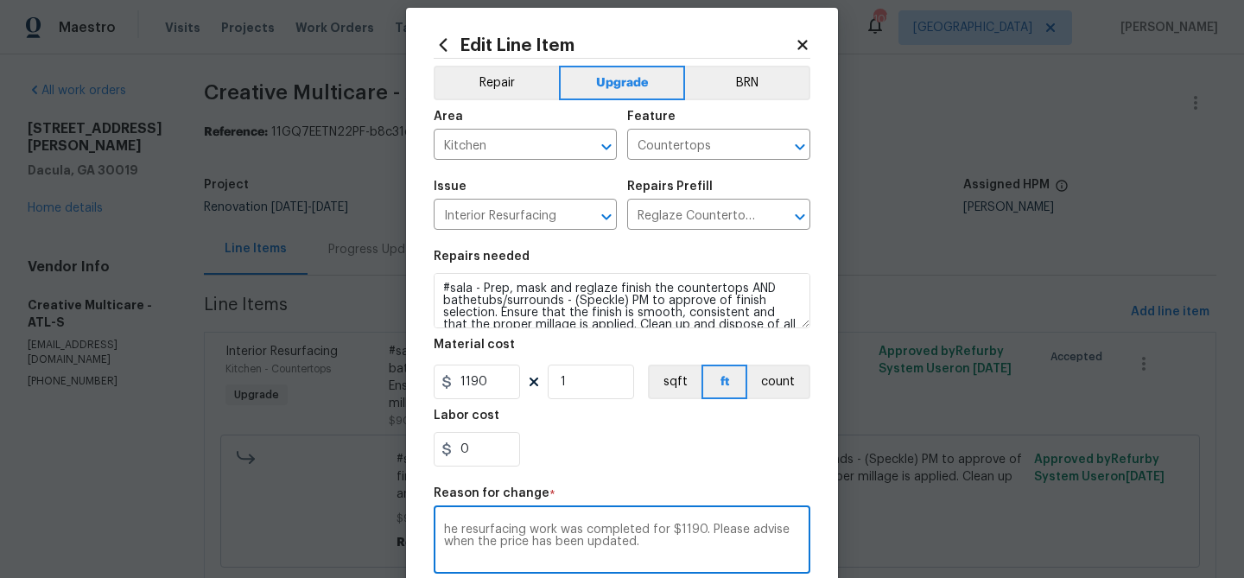
type textarea "he resurfacing work was completed for $1190. Please advise when the price has b…"
click at [631, 471] on section "Repairs needed #sala - Prep, mask and reglaze finish the countertops AND bathet…" at bounding box center [622, 356] width 377 height 237
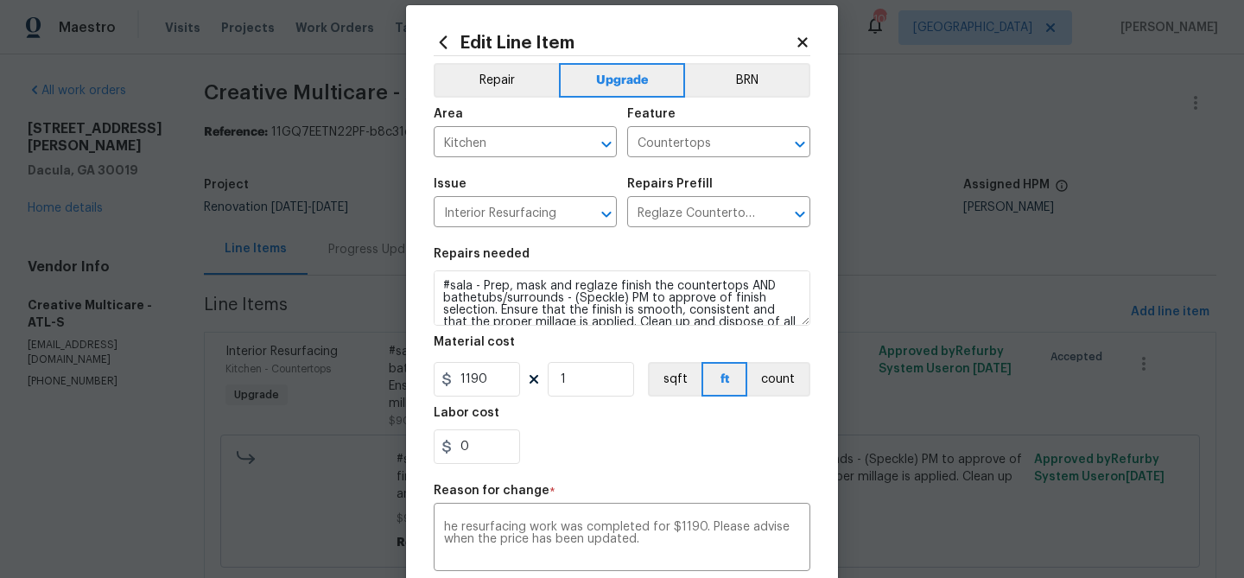
scroll to position [291, 0]
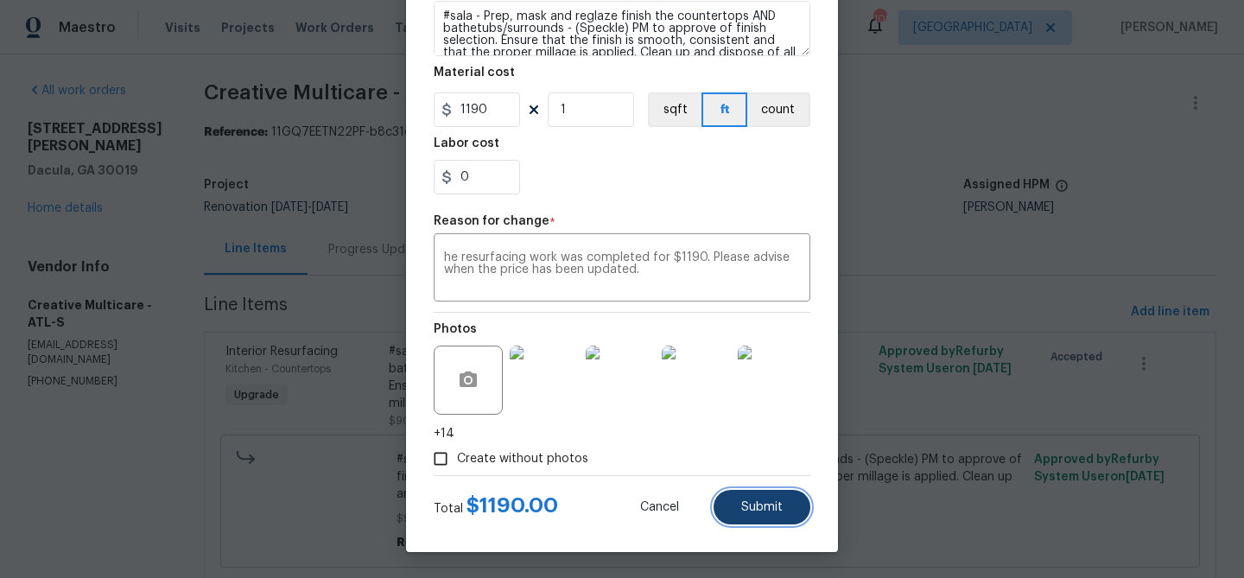
click at [771, 512] on span "Submit" at bounding box center [761, 507] width 41 height 13
type input "30"
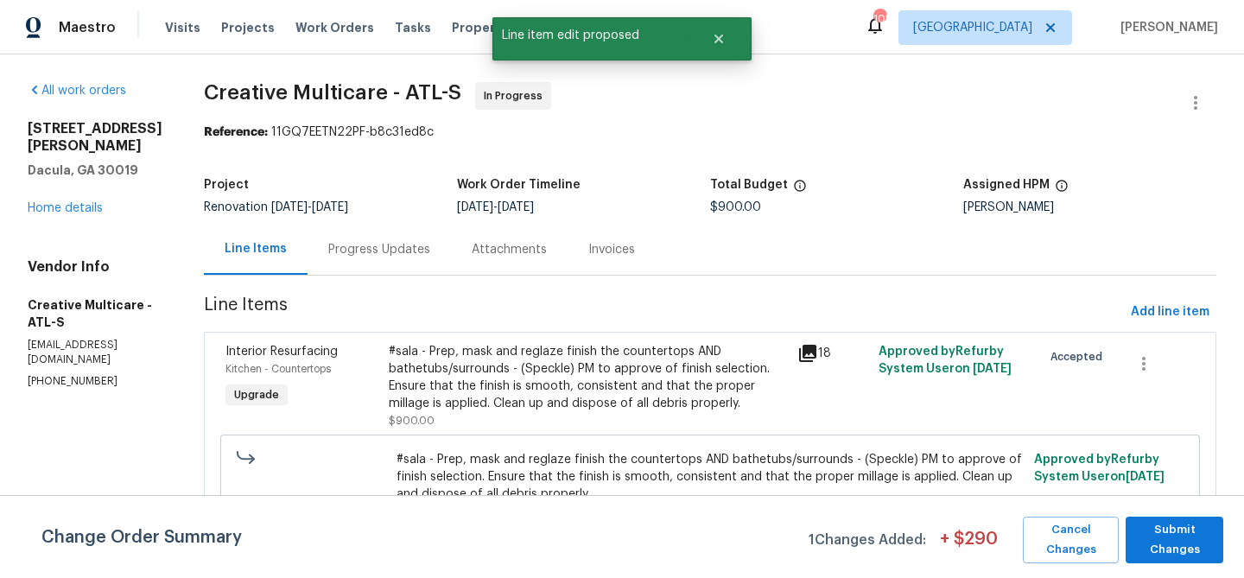
scroll to position [0, 0]
click at [1193, 535] on span "Submit Changes" at bounding box center [1174, 540] width 80 height 40
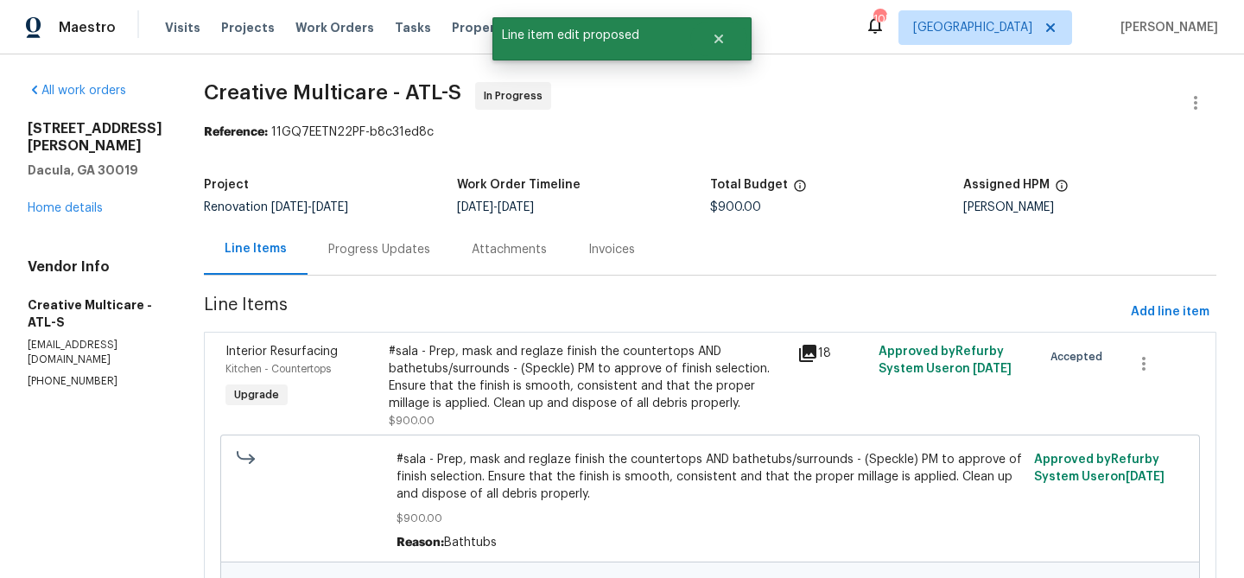
click at [430, 252] on div "Progress Updates" at bounding box center [379, 249] width 102 height 17
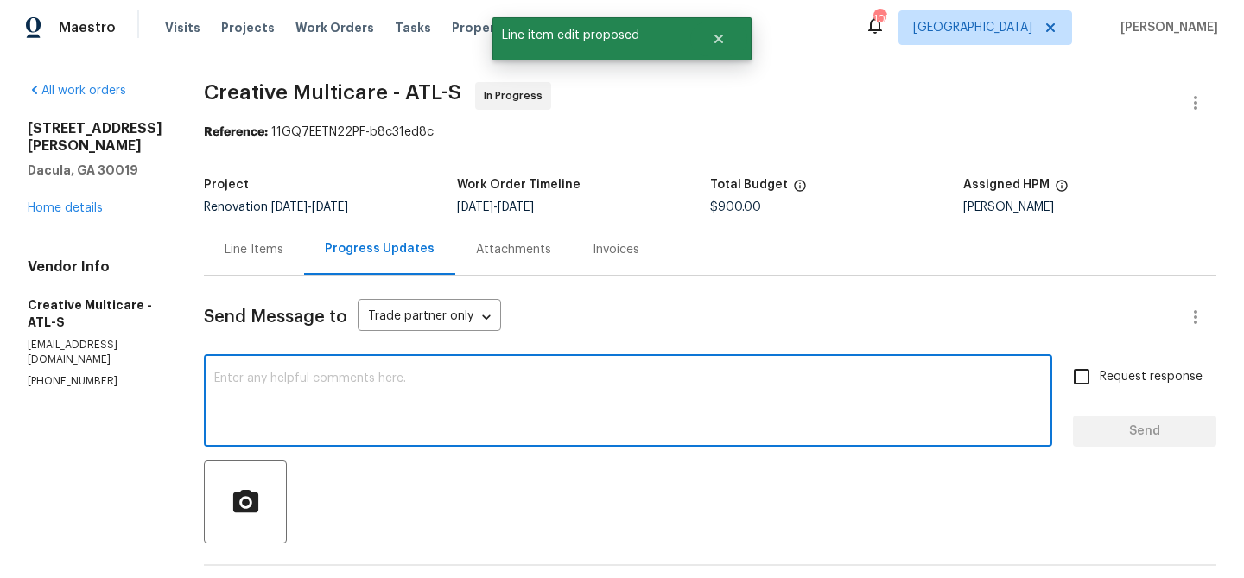
click at [433, 406] on textarea at bounding box center [627, 402] width 827 height 60
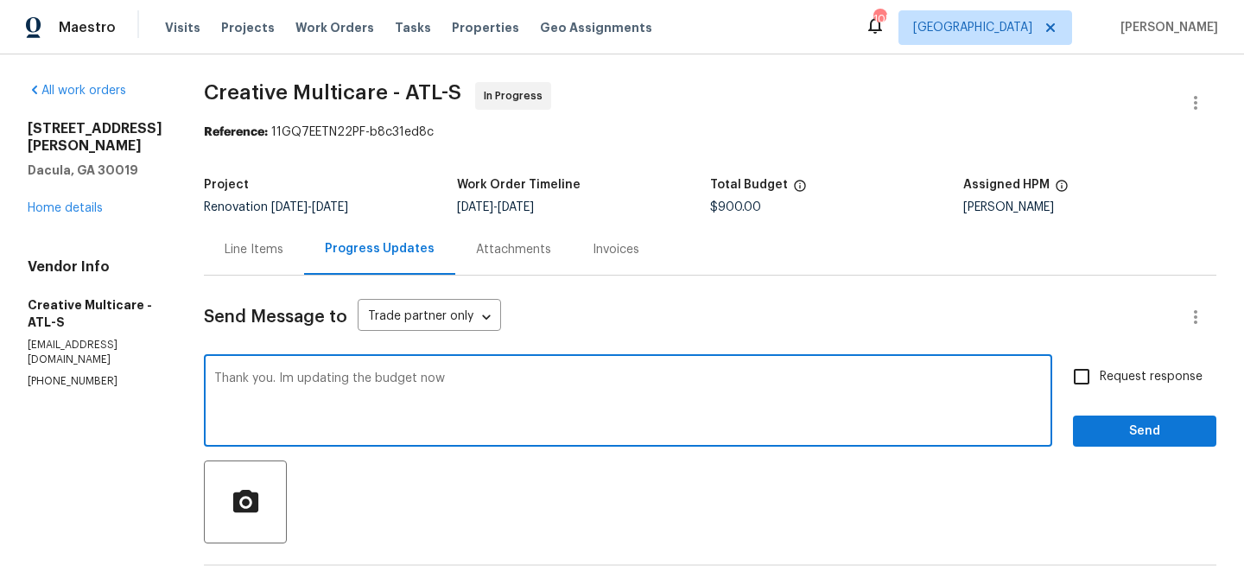
type textarea "Thank you. Im updating the budget now"
click at [1102, 429] on span "Send" at bounding box center [1144, 432] width 116 height 22
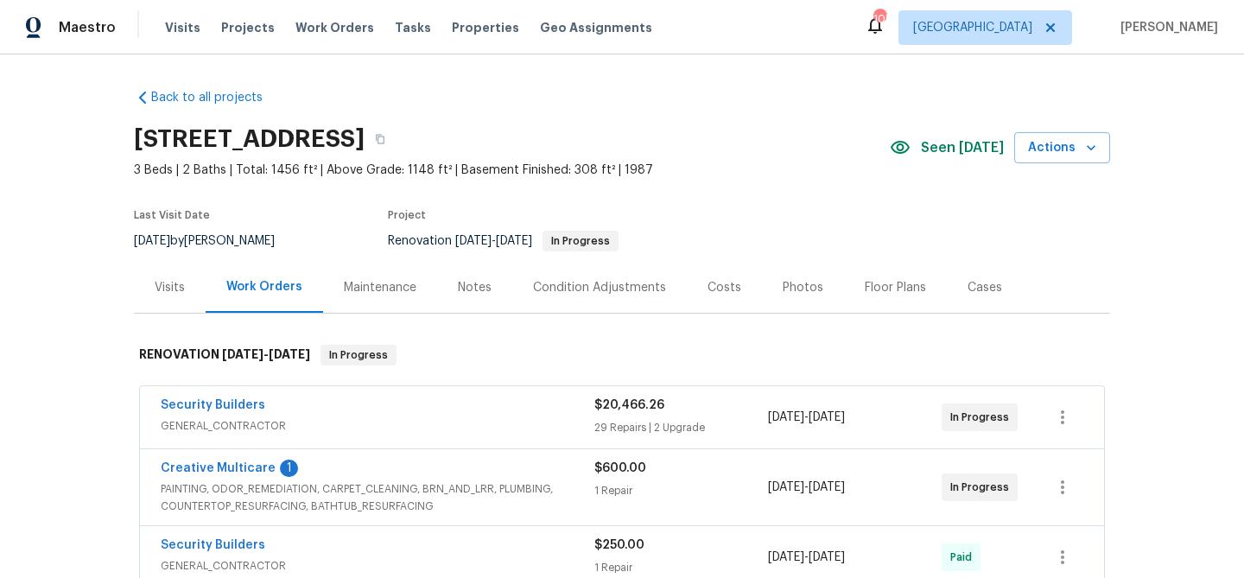
scroll to position [87, 0]
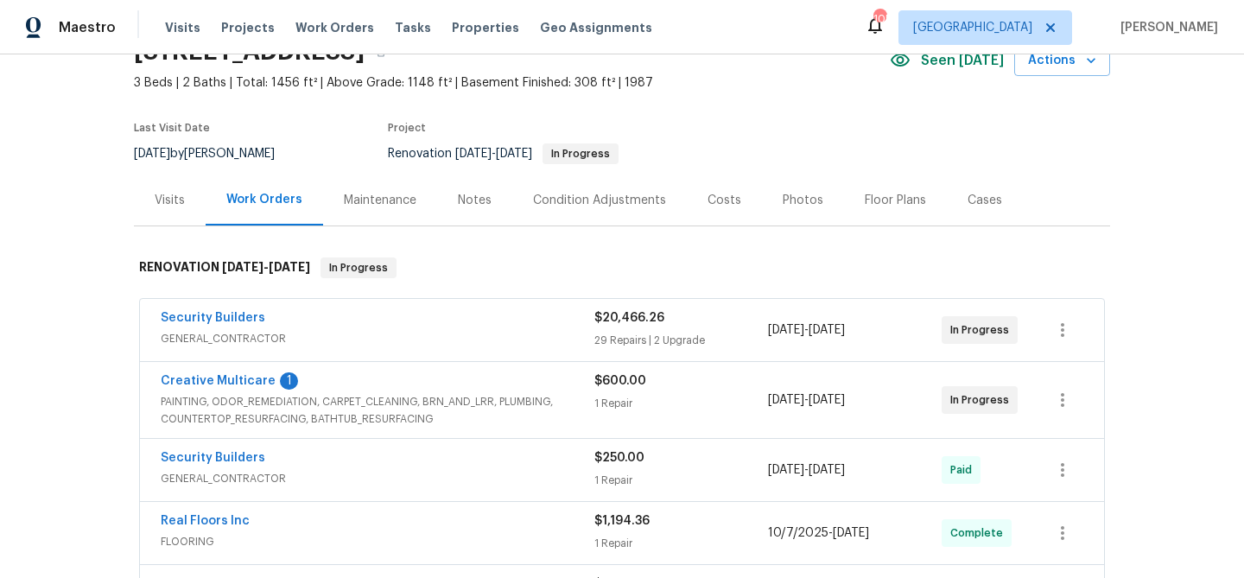
click at [208, 365] on div "Creative Multicare 1 PAINTING, ODOR_REMEDIATION, CARPET_CLEANING, BRN_AND_LRR, …" at bounding box center [622, 400] width 964 height 76
click at [212, 383] on link "Creative Multicare" at bounding box center [218, 381] width 115 height 12
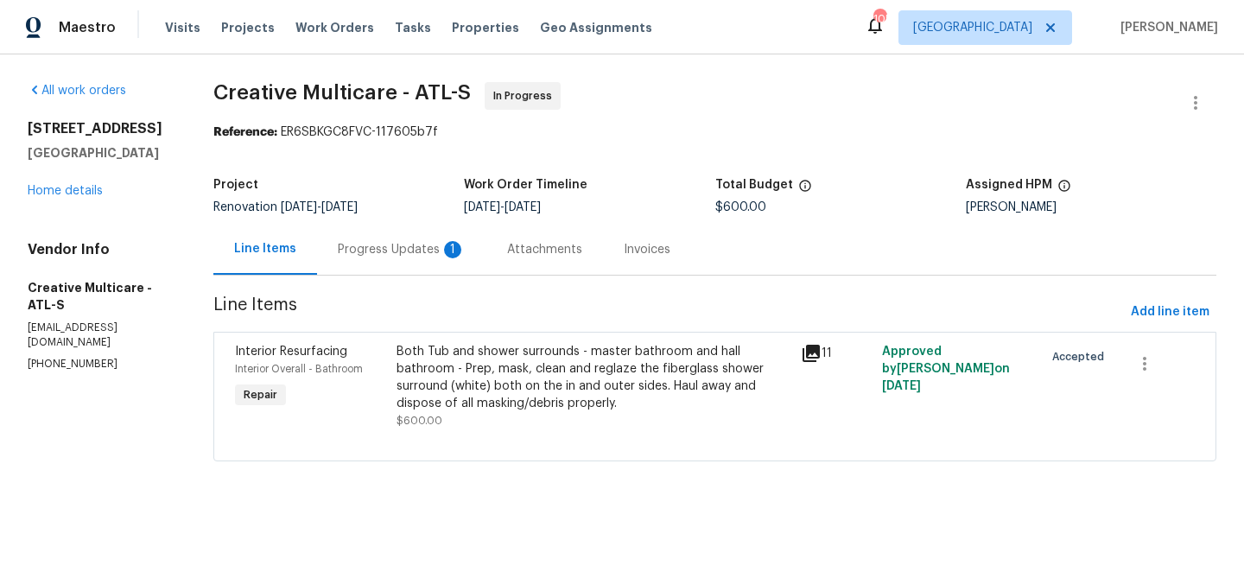
click at [415, 256] on div "Progress Updates 1" at bounding box center [402, 249] width 128 height 17
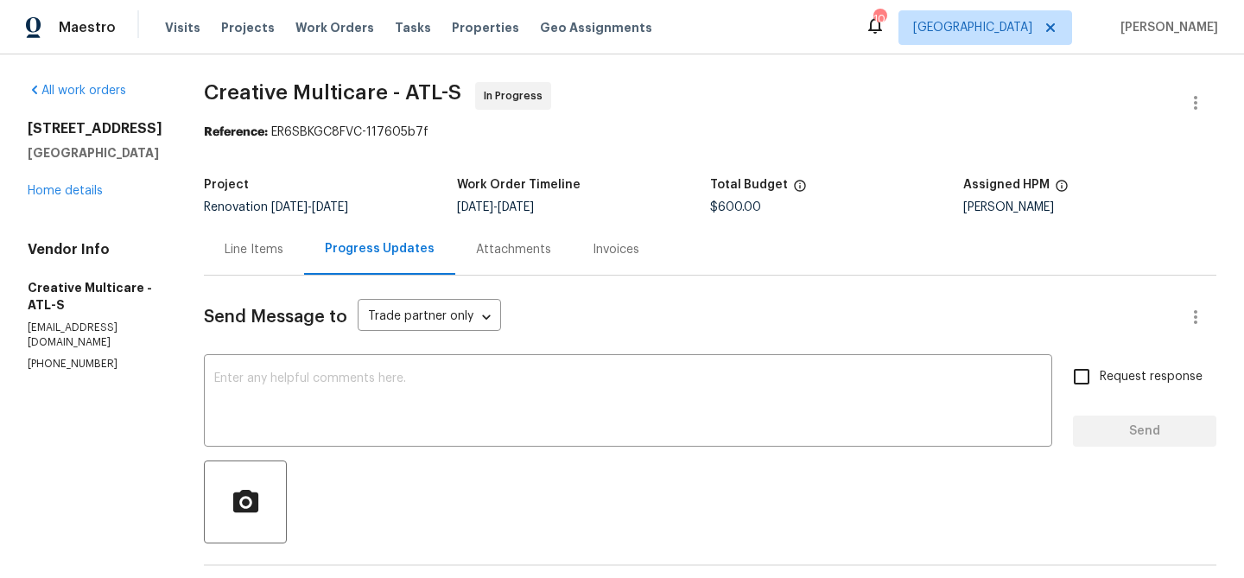
scroll to position [315, 0]
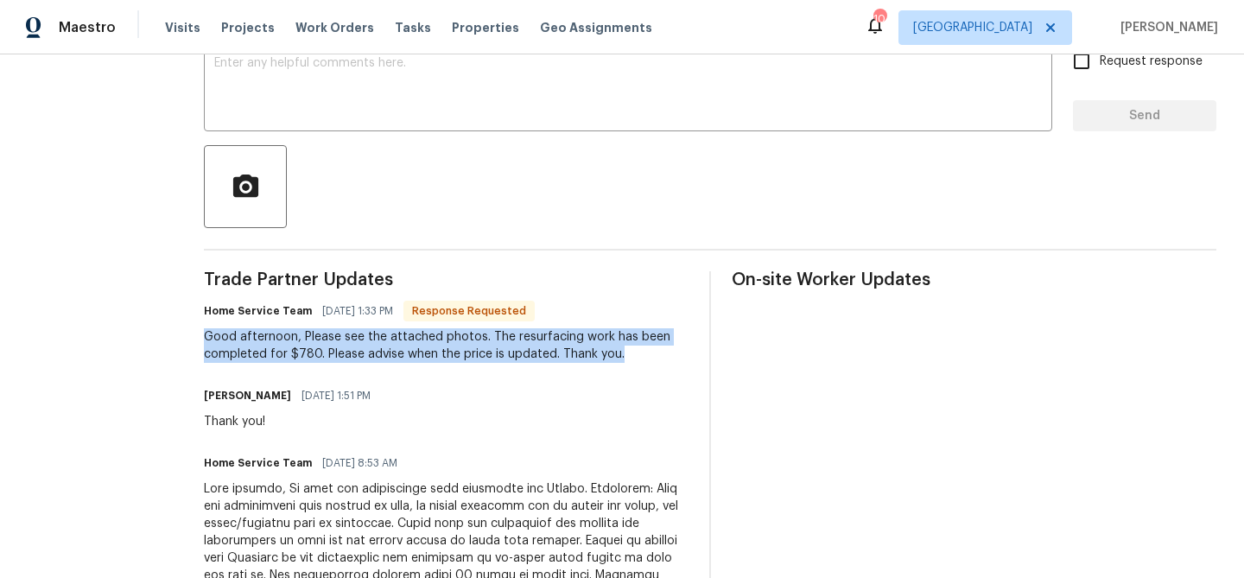
drag, startPoint x: 250, startPoint y: 335, endPoint x: 694, endPoint y: 357, distance: 445.3
click at [688, 357] on div "Good afternoon, Please see the attached photos. The resurfacing work has been c…" at bounding box center [446, 345] width 484 height 35
copy div "Good afternoon, Please see the attached photos. The resurfacing work has been c…"
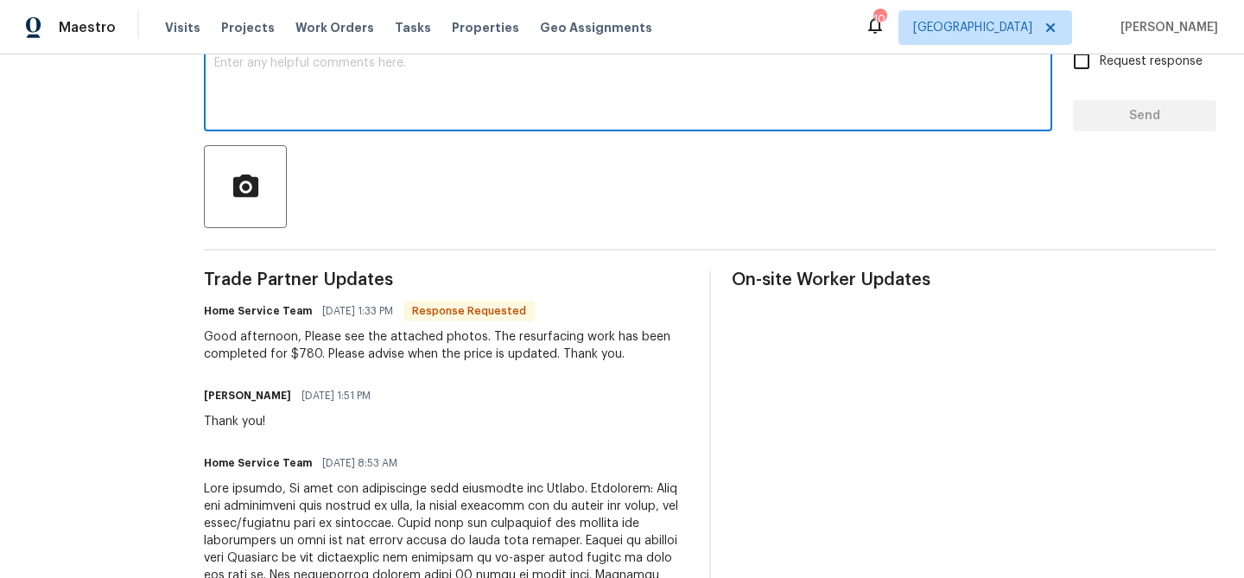
click at [523, 117] on textarea at bounding box center [627, 87] width 827 height 60
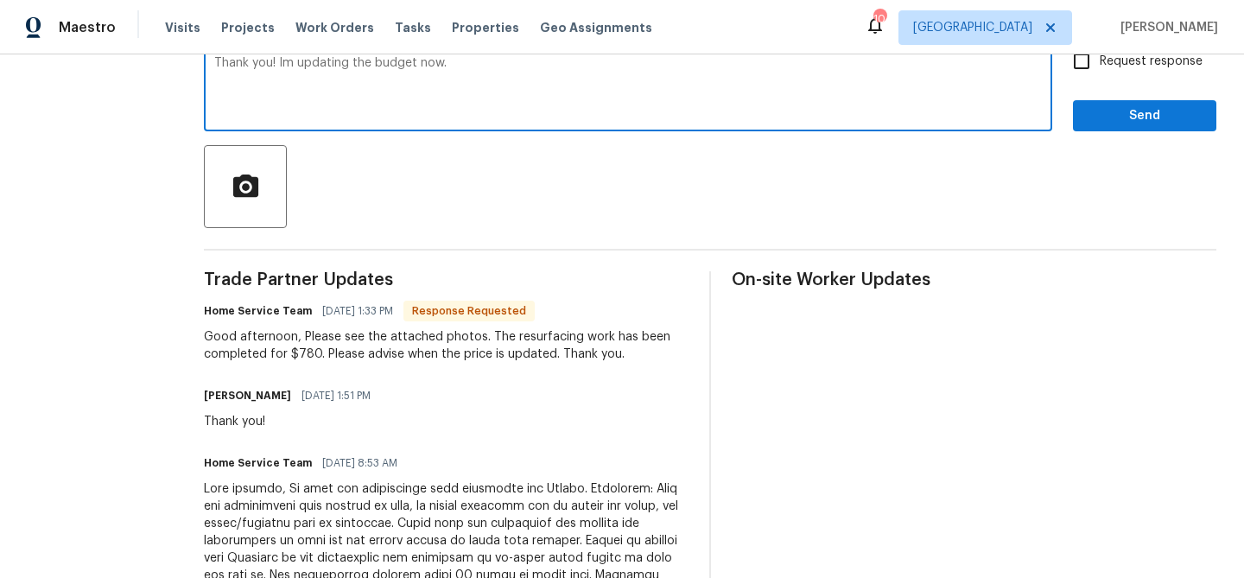
type textarea "Thank you! Im updating the budget now."
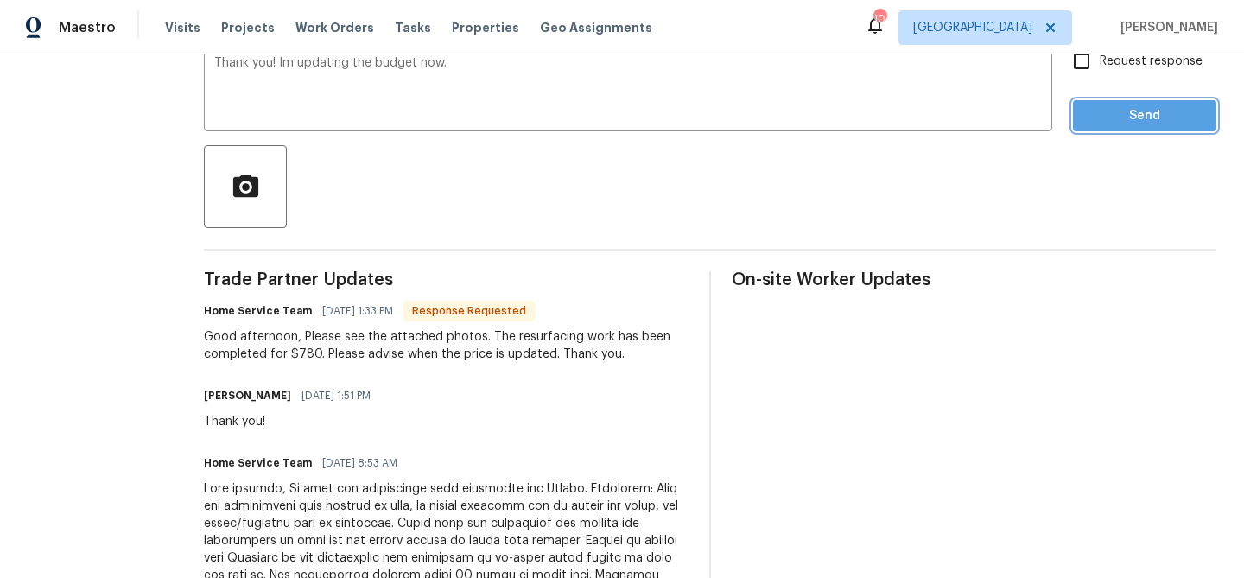
click at [1127, 123] on span "Send" at bounding box center [1144, 116] width 116 height 22
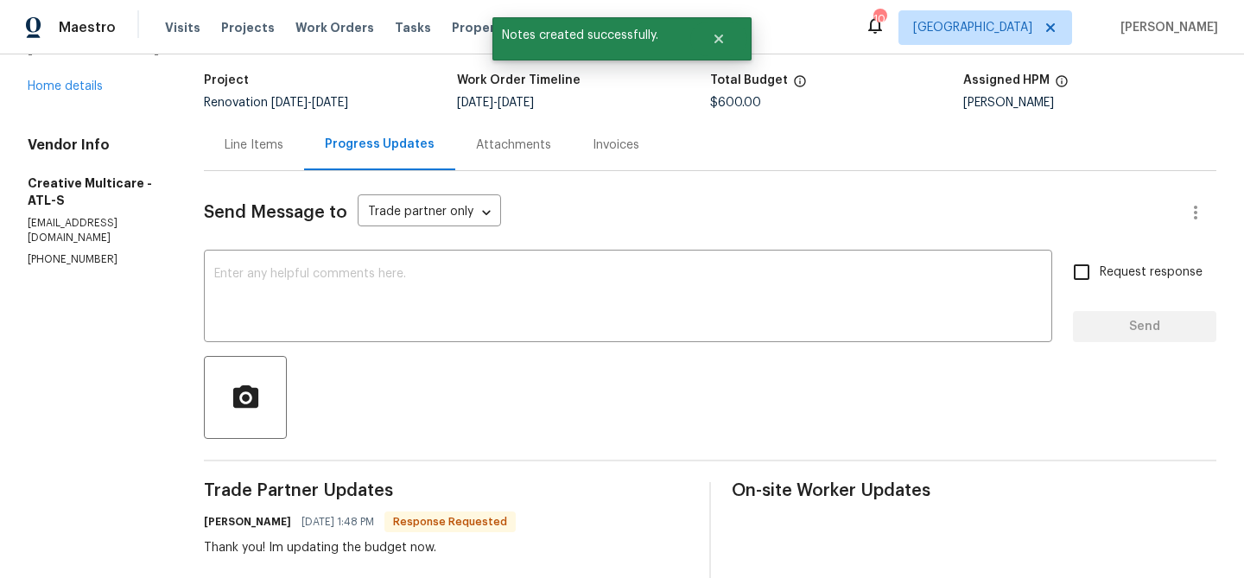
scroll to position [102, 0]
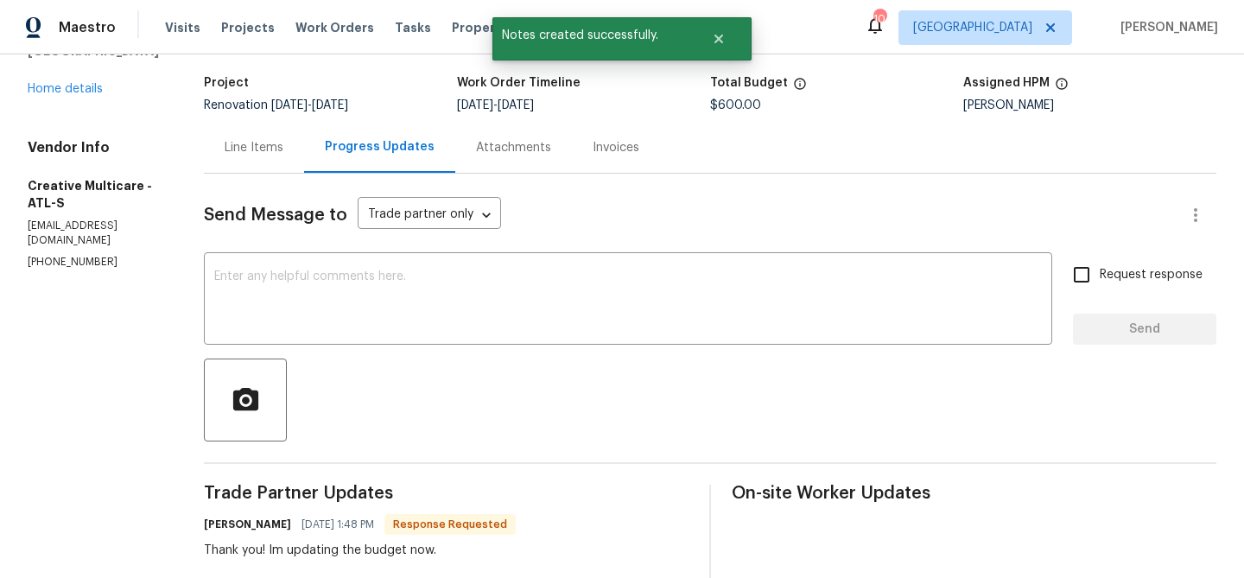
click at [283, 141] on div "Line Items" at bounding box center [254, 147] width 59 height 17
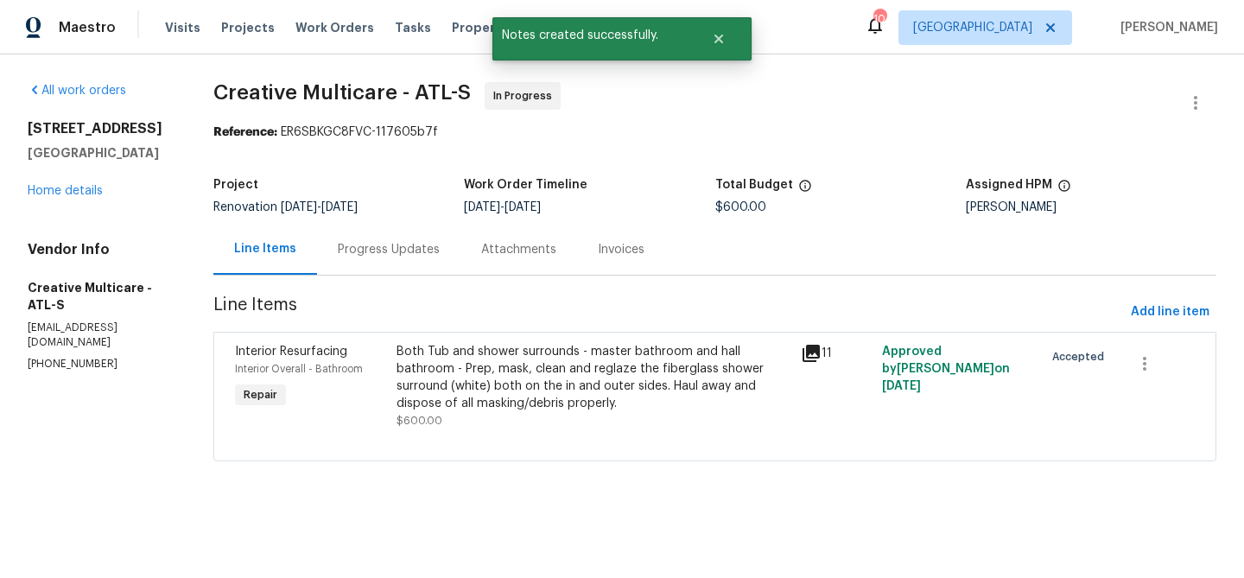
click at [476, 368] on div "Both Tub and shower surrounds - master bathroom and hall bathroom - Prep, mask,…" at bounding box center [593, 377] width 394 height 69
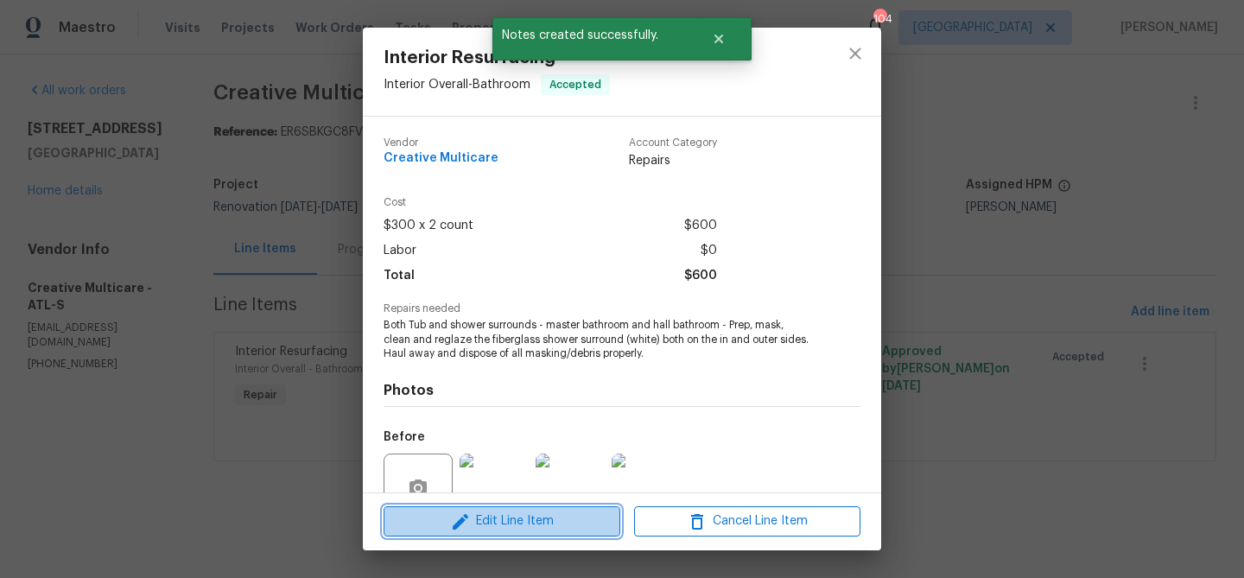
click at [592, 512] on span "Edit Line Item" at bounding box center [502, 521] width 226 height 22
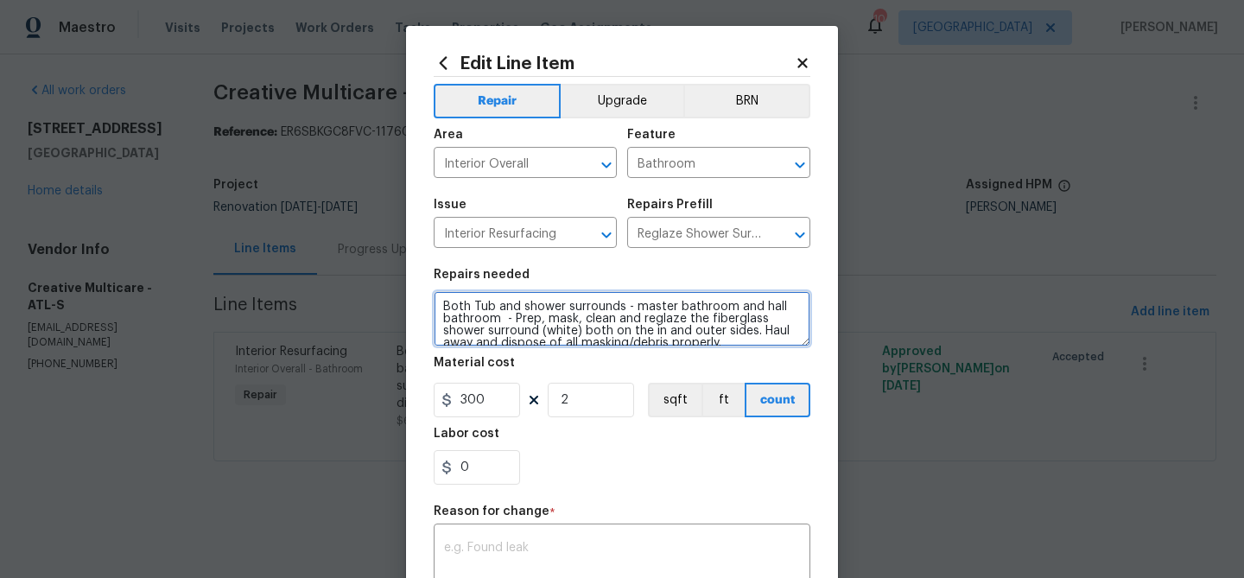
click at [751, 341] on textarea "Both Tub and shower surrounds - master bathroom and hall bathroom - Prep, mask,…" at bounding box center [622, 318] width 377 height 55
paste textarea "Good afternoon, Please see the attached photos. The resurfacing work has been c…"
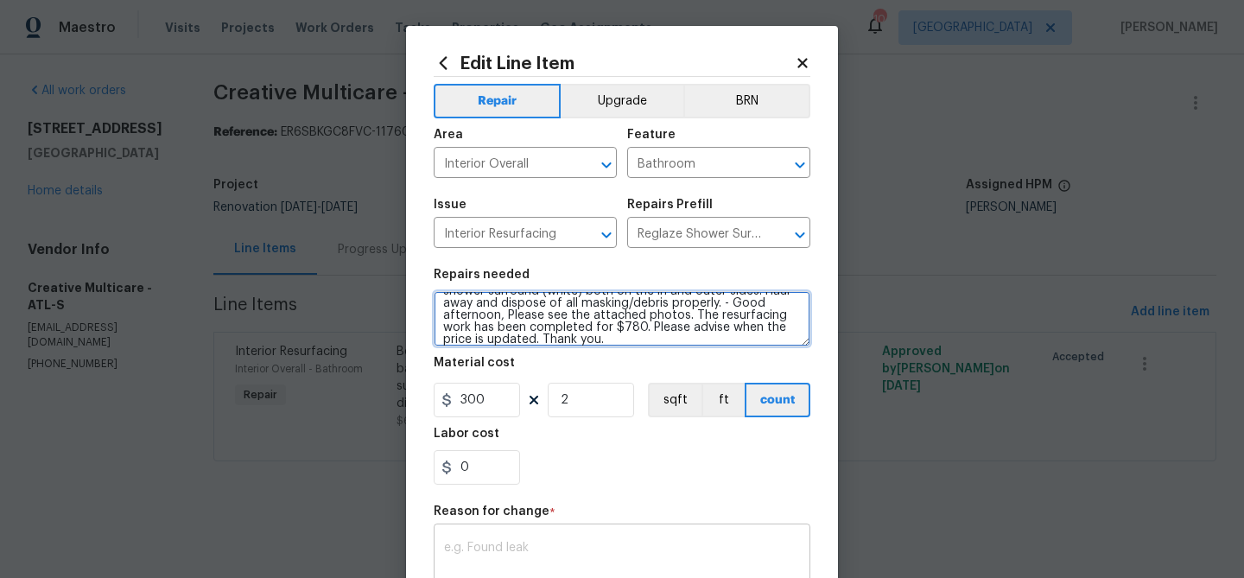
type textarea "Both Tub and shower surrounds - master bathroom and hall bathroom - Prep, mask,…"
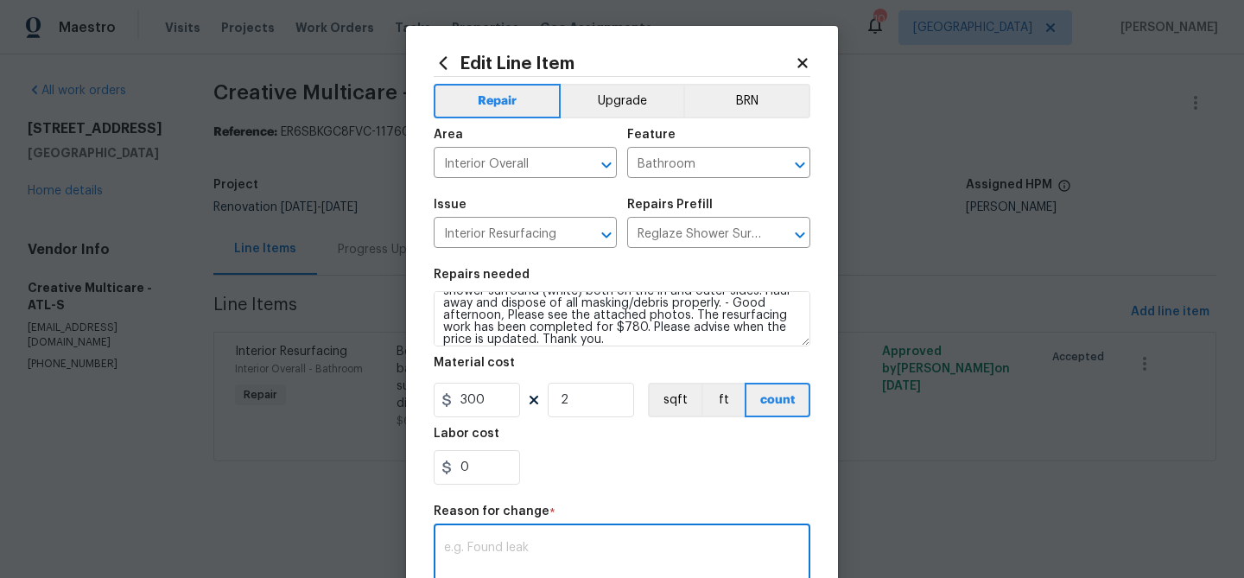
click at [518, 543] on textarea at bounding box center [622, 559] width 356 height 36
paste textarea "Good afternoon, Please see the attached photos. The resurfacing work has been c…"
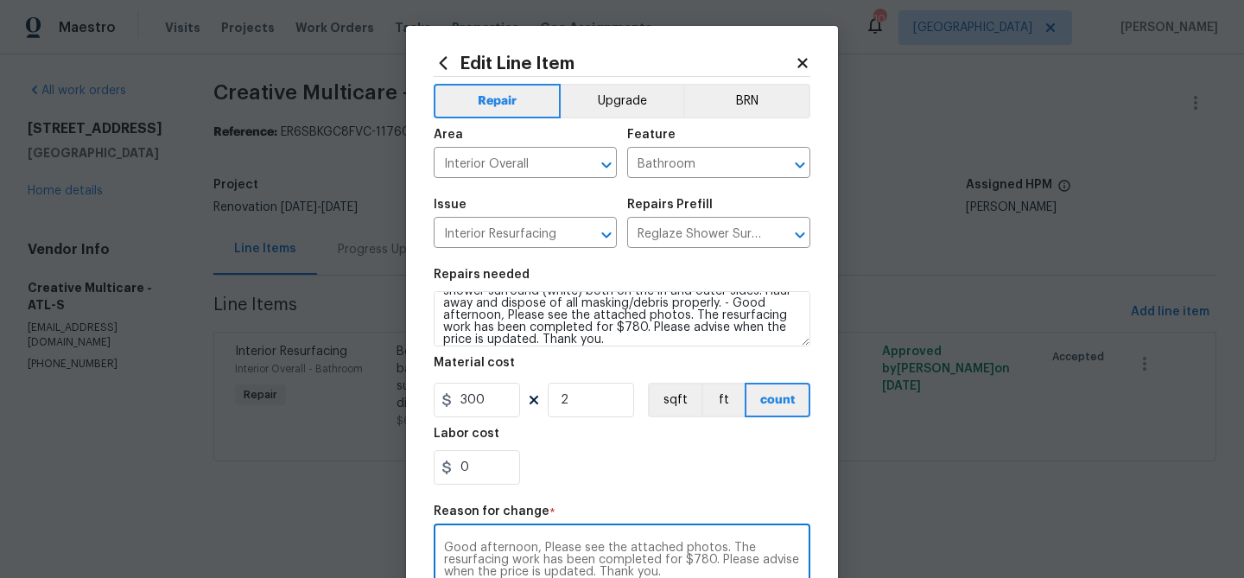
scroll to position [1, 0]
type textarea "Good afternoon, Please see the attached photos. The resurfacing work has been c…"
click at [474, 397] on input "300" at bounding box center [477, 399] width 86 height 35
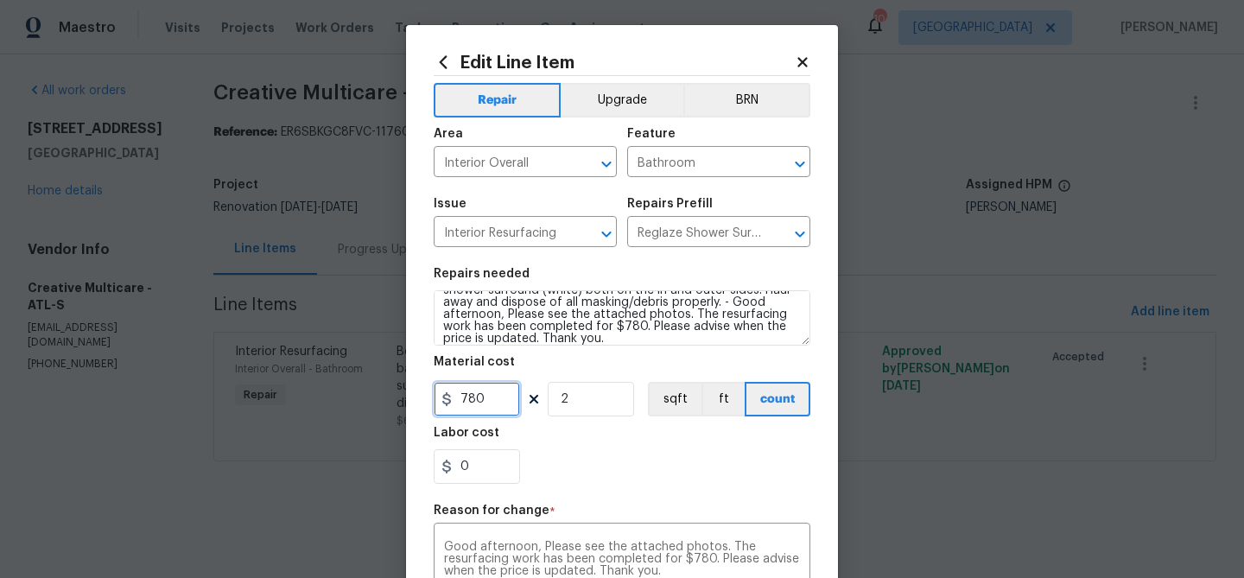
type input "780"
click at [581, 404] on input "2" at bounding box center [591, 399] width 86 height 35
type input "1"
click at [683, 472] on div "0" at bounding box center [622, 466] width 377 height 35
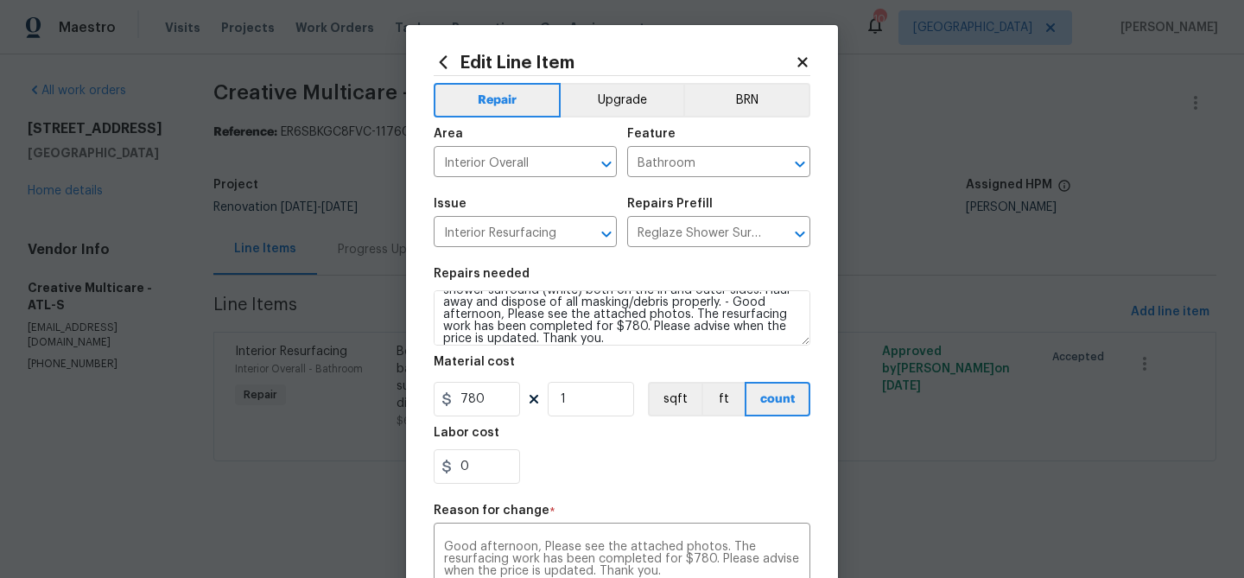
scroll to position [291, 0]
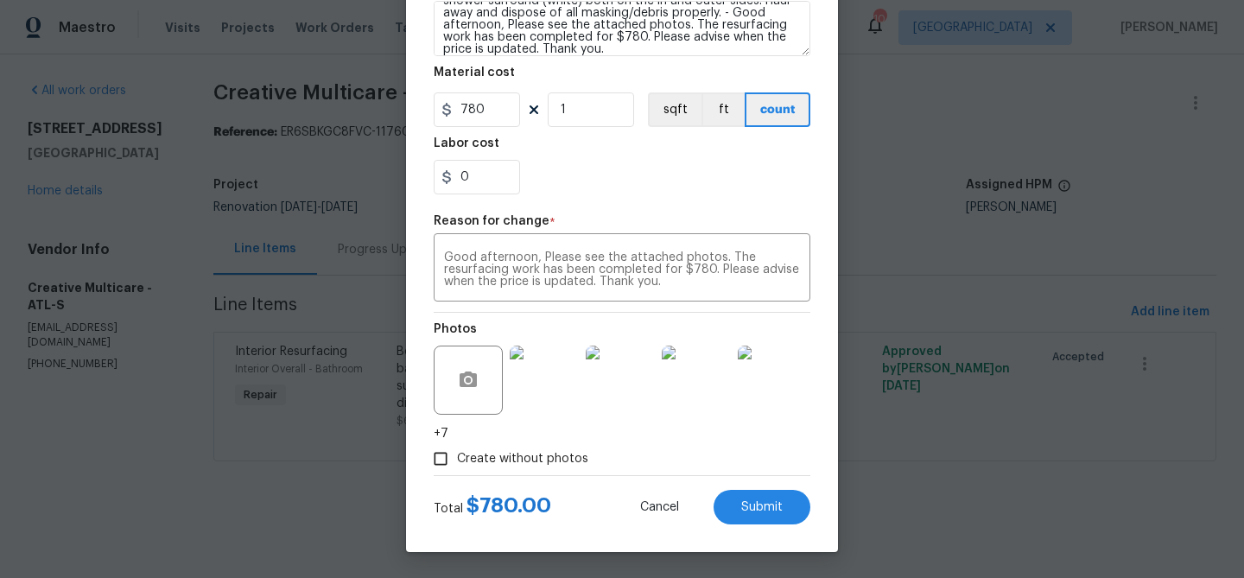
click at [764, 526] on div "Edit Line Item Repair Upgrade BRN Area Interior Overall ​ Feature Bathroom ​ Is…" at bounding box center [622, 144] width 432 height 816
click at [762, 504] on span "Submit" at bounding box center [761, 507] width 41 height 13
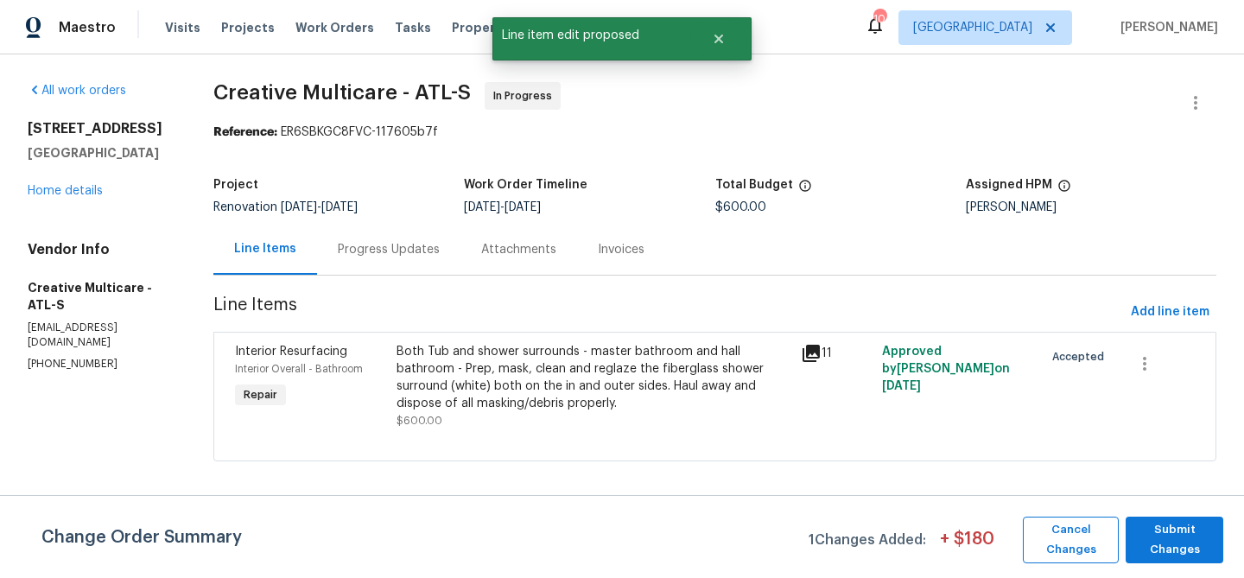
scroll to position [0, 0]
click at [1149, 542] on span "Submit Changes" at bounding box center [1174, 540] width 80 height 40
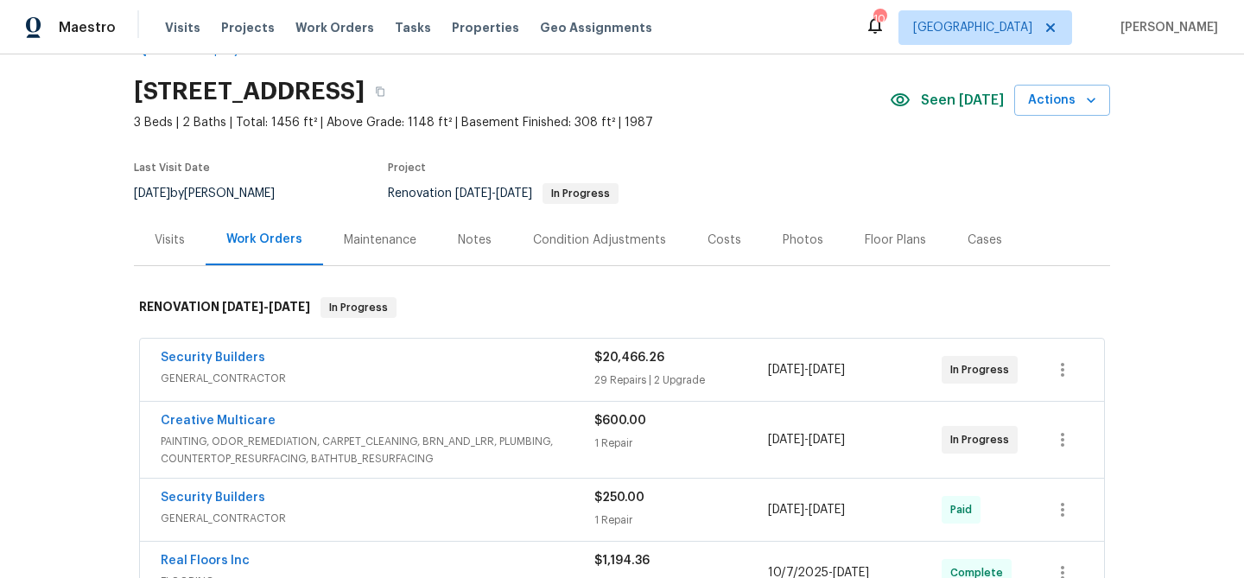
scroll to position [60, 0]
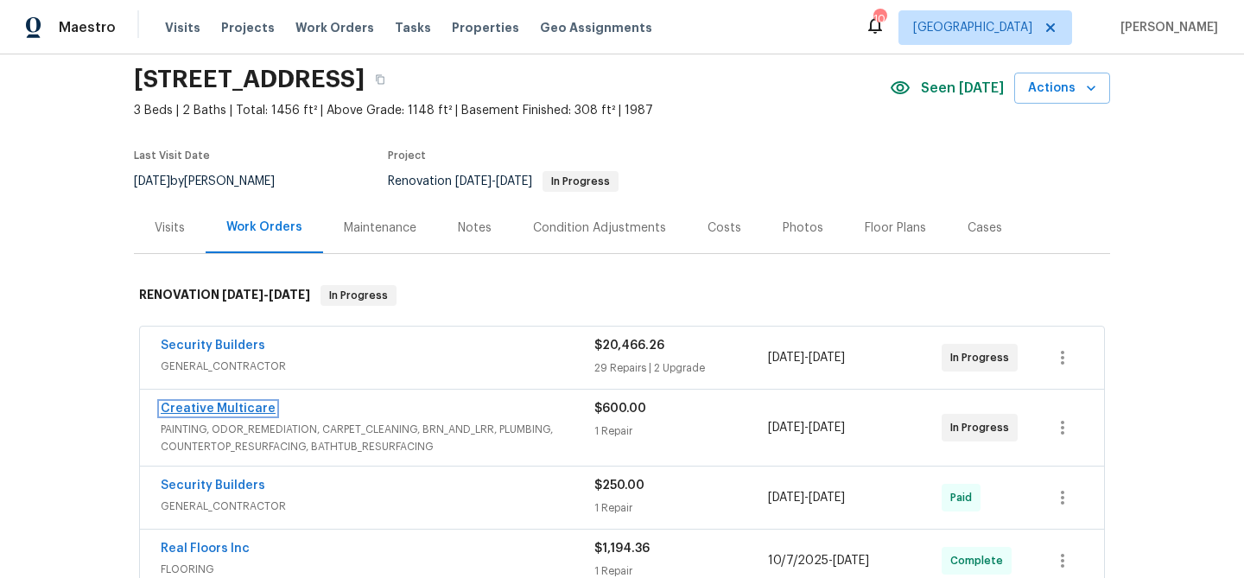
click at [249, 405] on link "Creative Multicare" at bounding box center [218, 408] width 115 height 12
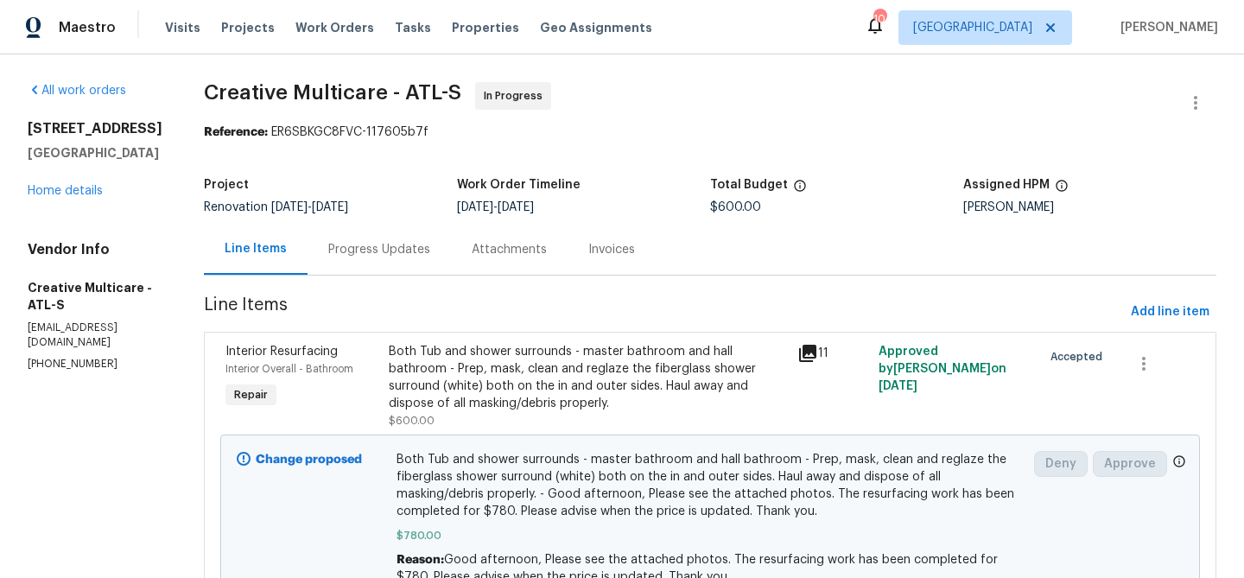
click at [403, 244] on div "Progress Updates" at bounding box center [379, 249] width 102 height 17
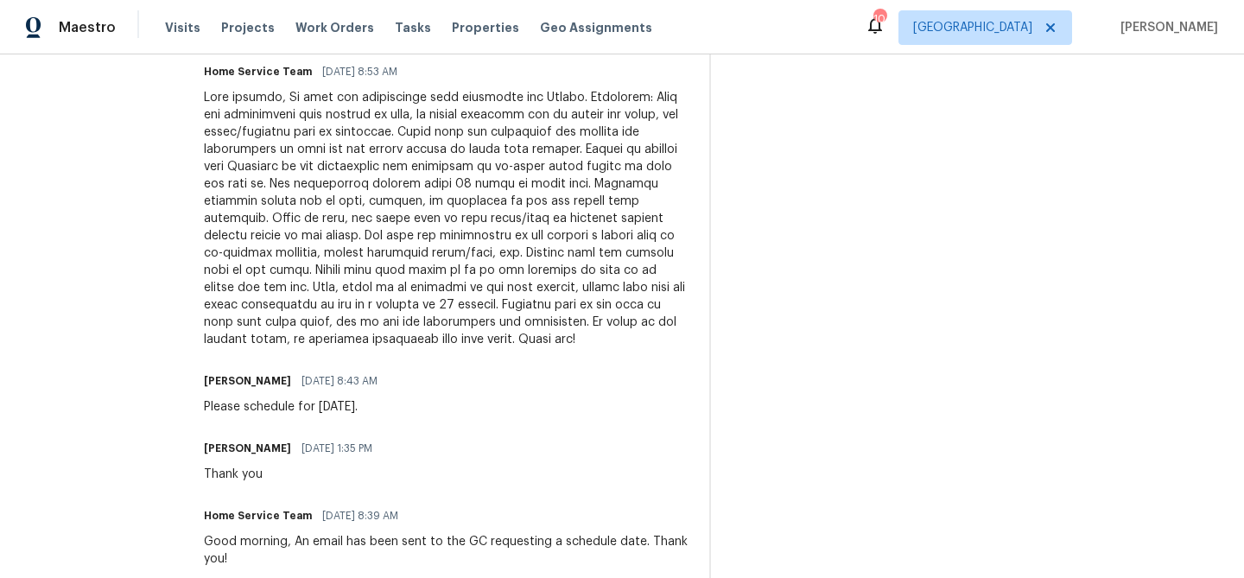
click at [490, 356] on div "Trade Partner Updates [PERSON_NAME] [DATE] 1:48 PM Thank you! Im updating the b…" at bounding box center [446, 285] width 484 height 945
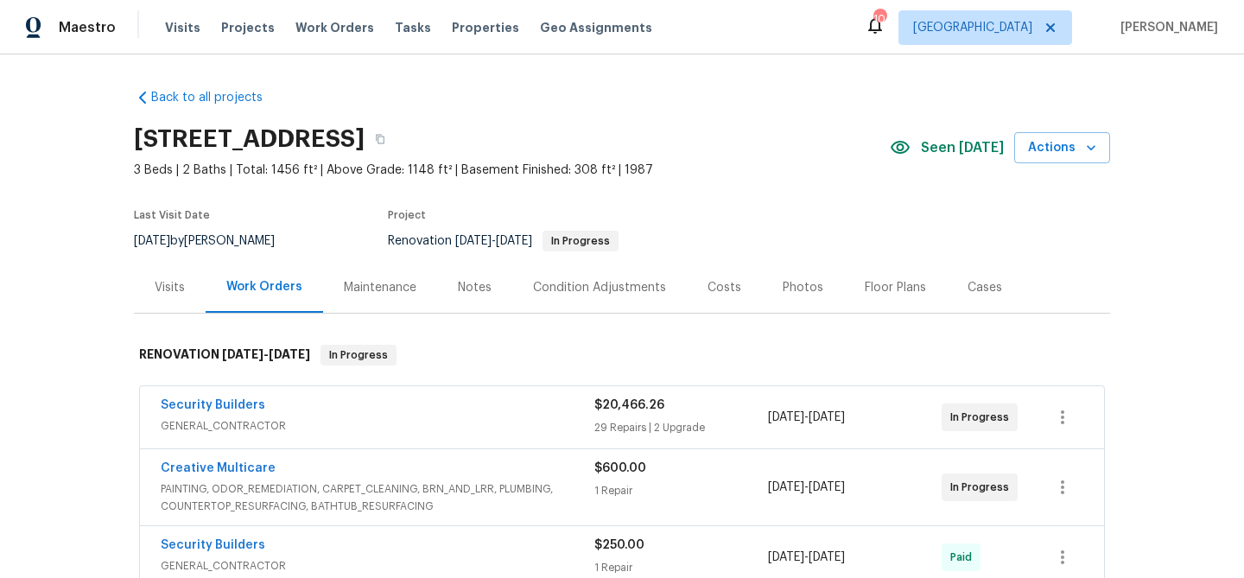
click at [467, 289] on div "Notes" at bounding box center [475, 287] width 34 height 17
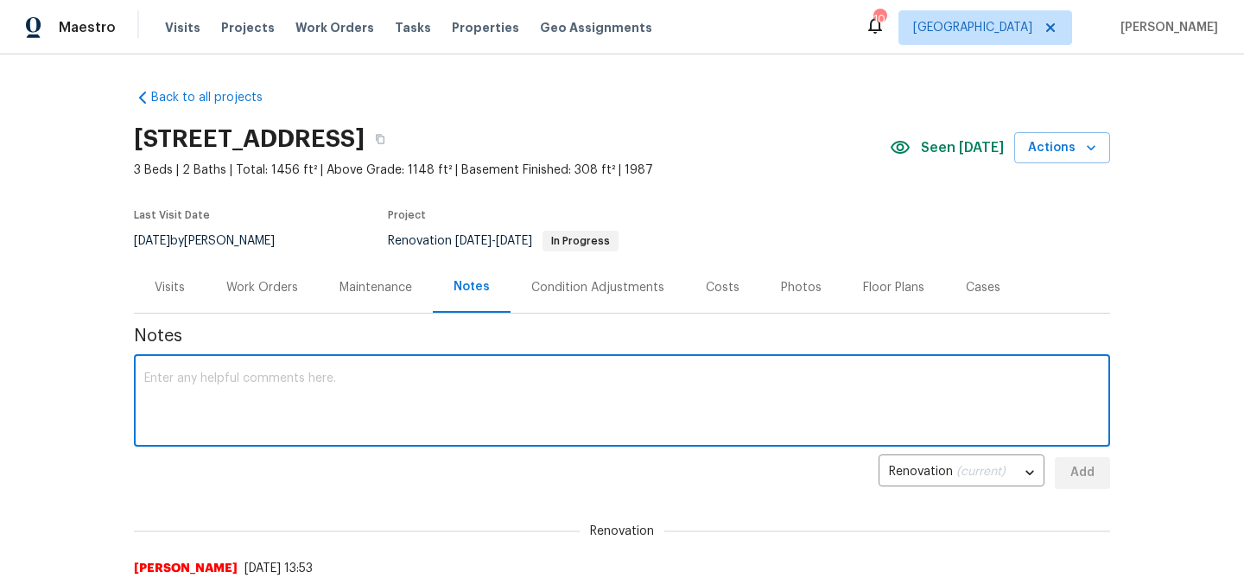
click at [438, 376] on textarea at bounding box center [621, 402] width 955 height 60
click at [301, 380] on textarea "Resurfacing work is complete" at bounding box center [621, 402] width 955 height 60
type textarea "Resurfacing work is complete"
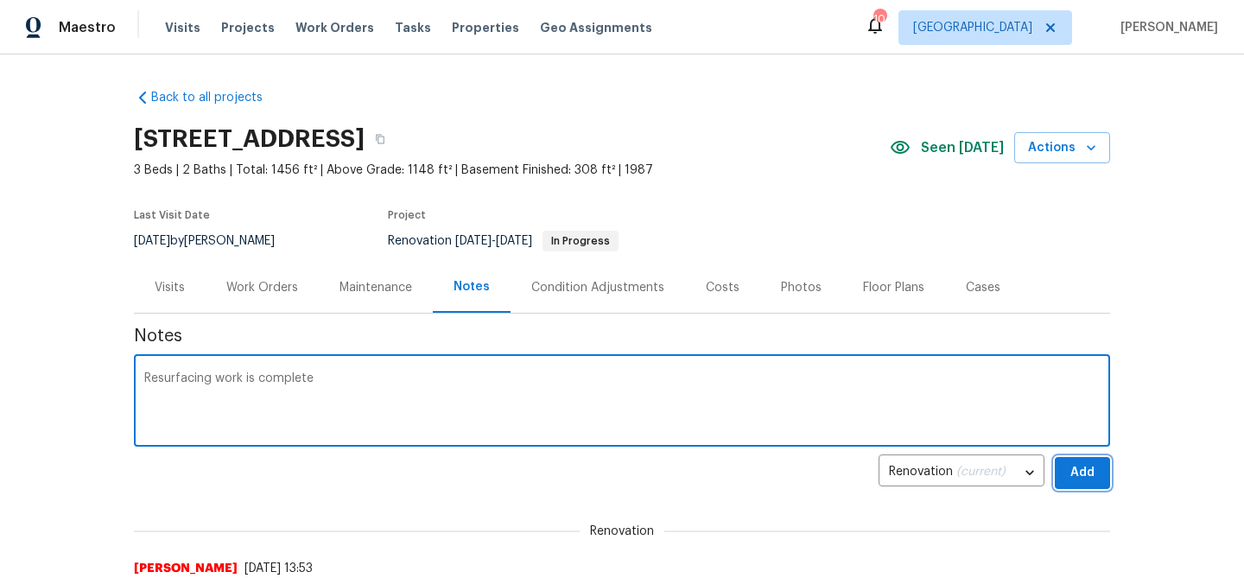
click at [1089, 471] on span "Add" at bounding box center [1082, 473] width 28 height 22
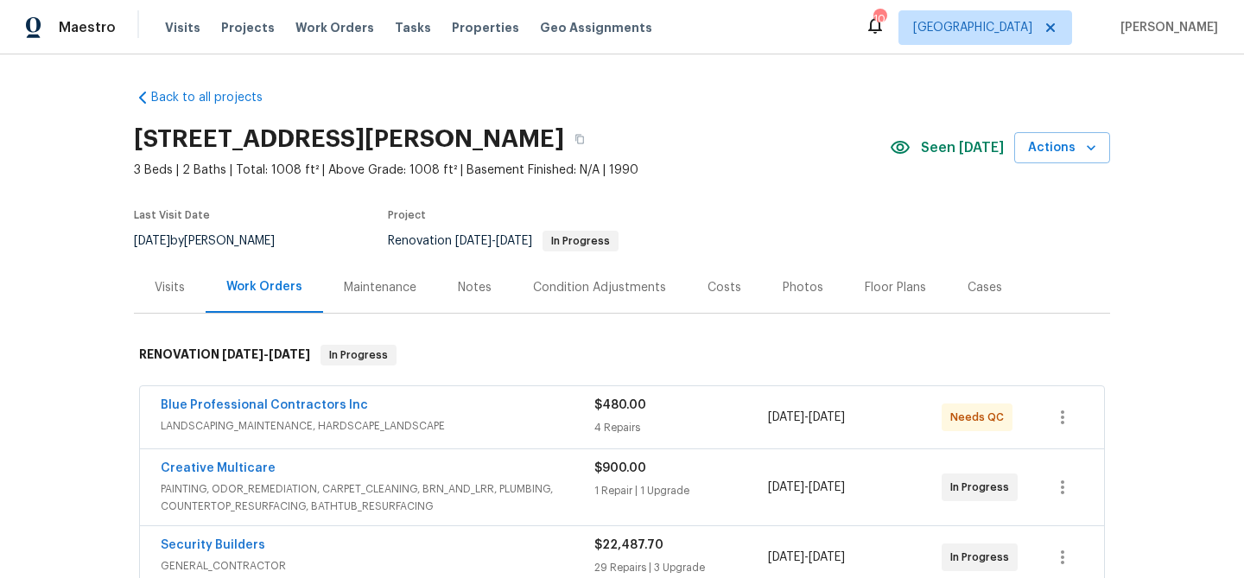
click at [478, 291] on div "Notes" at bounding box center [475, 287] width 34 height 17
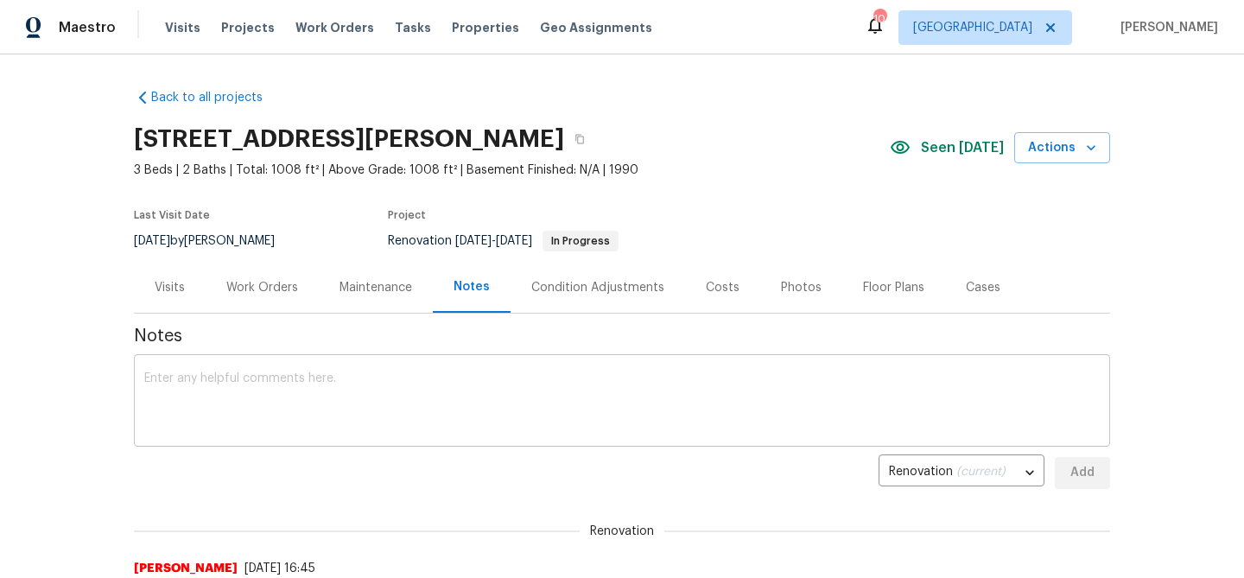
click at [385, 399] on textarea at bounding box center [621, 402] width 955 height 60
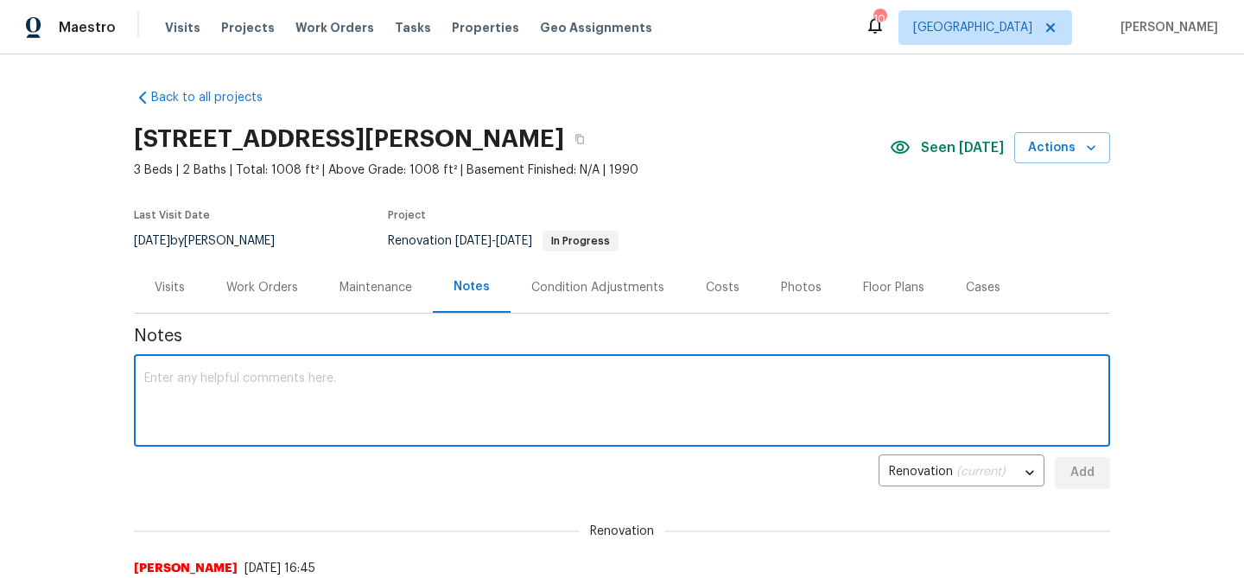
paste textarea "Resurfacing work is complete"
type textarea "Resurfacing work is complete"
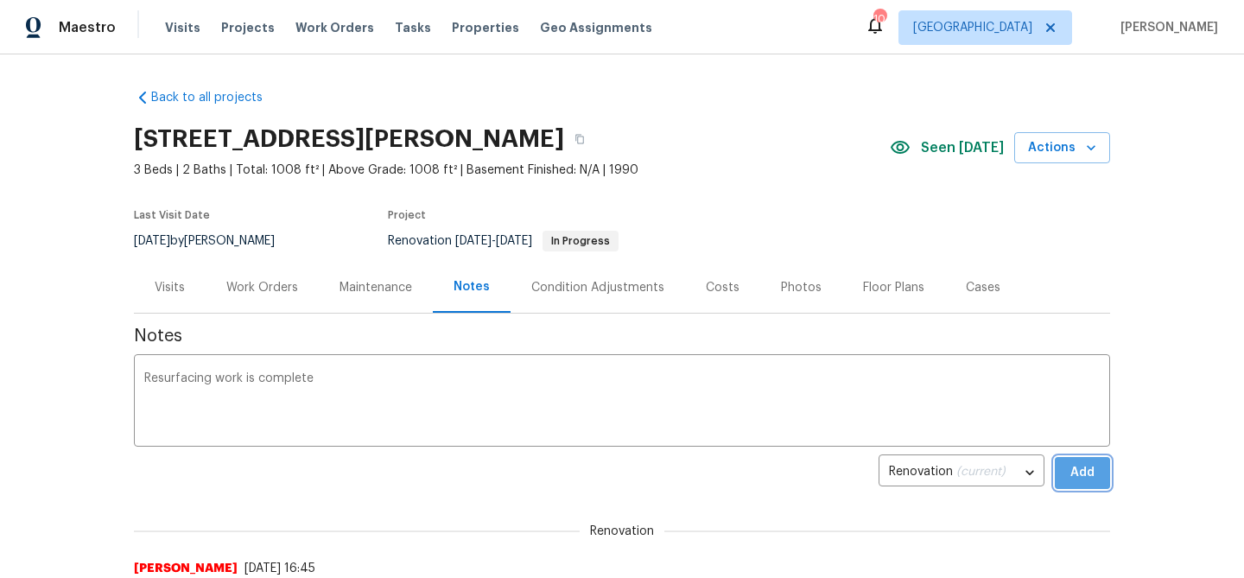
click at [1080, 462] on span "Add" at bounding box center [1082, 473] width 28 height 22
